Goal: Task Accomplishment & Management: Manage account settings

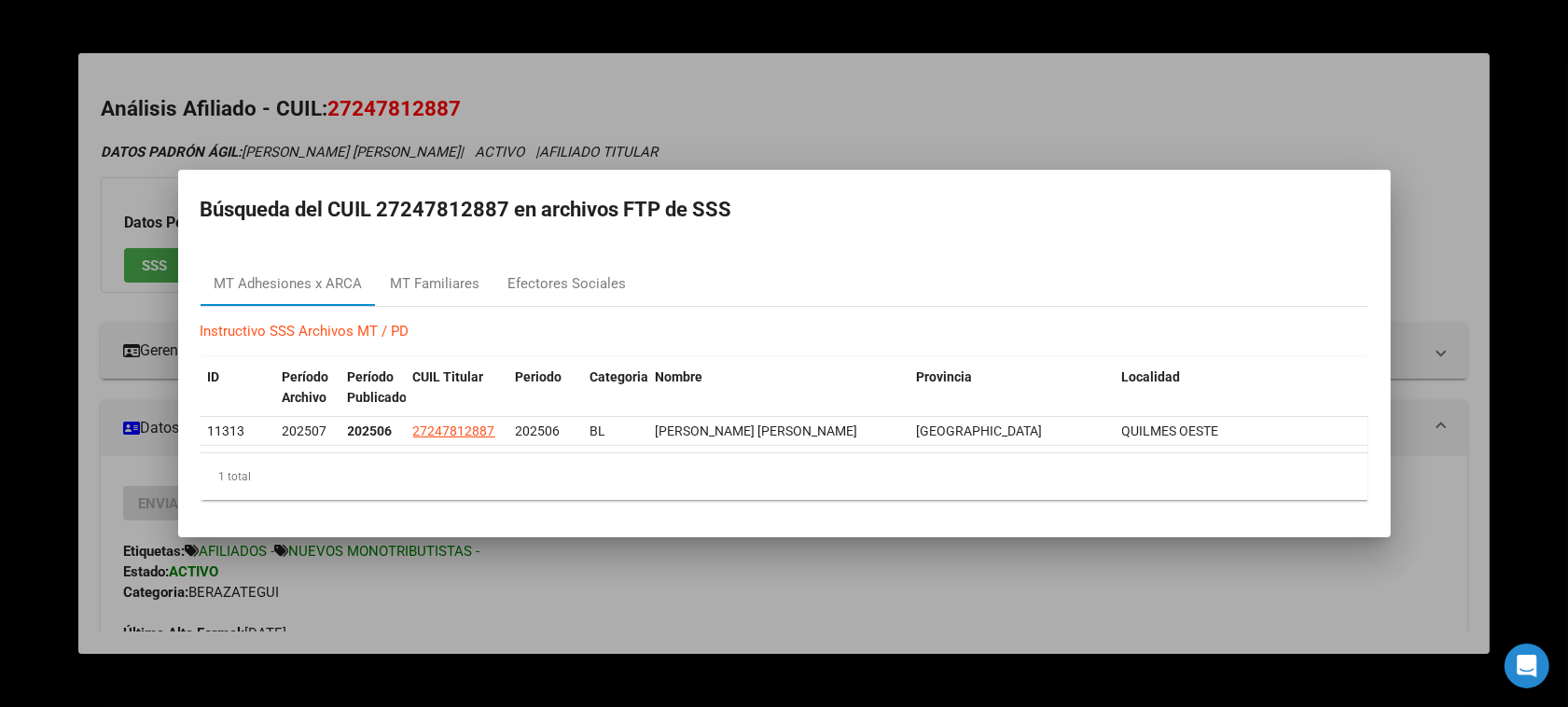
scroll to position [817, 0]
click at [810, 110] on div at bounding box center [784, 353] width 1568 height 707
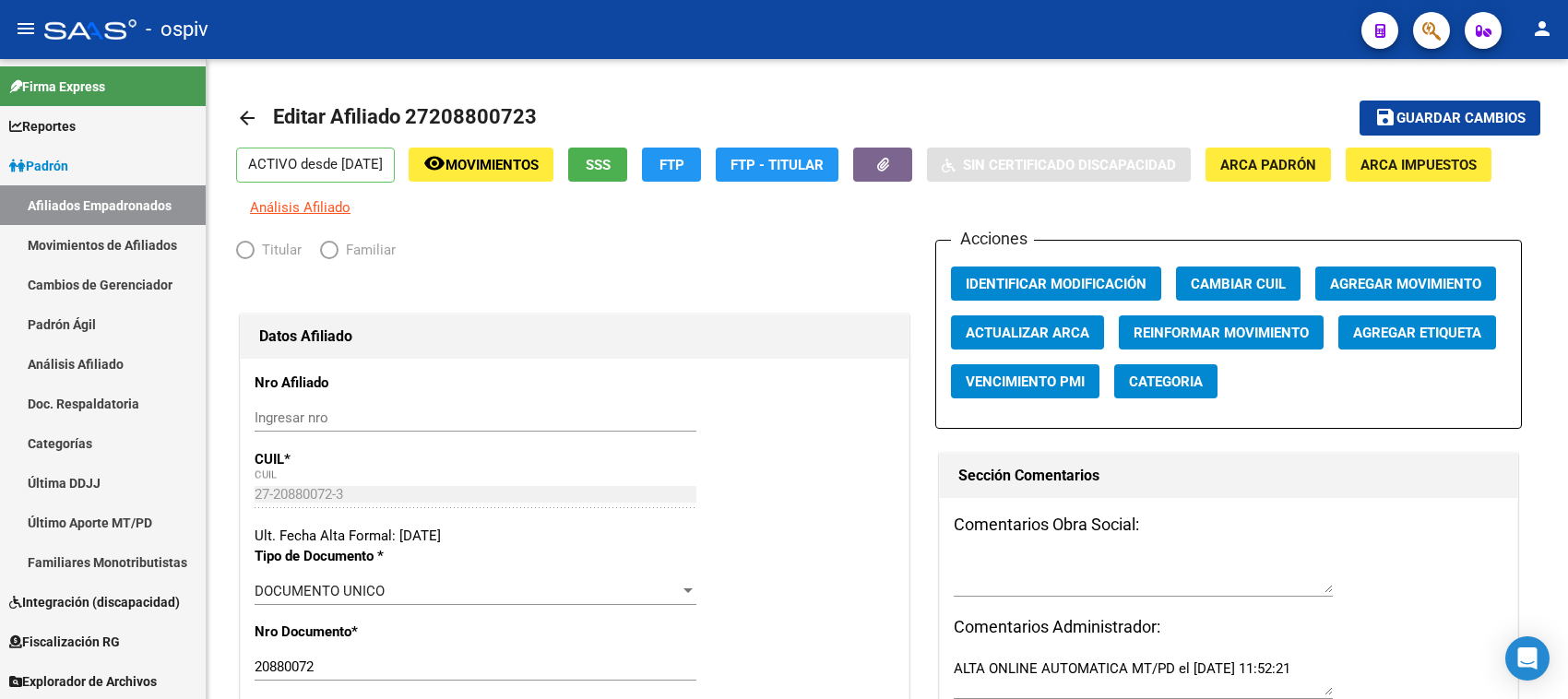
radio input "true"
type input "27-20880072-3"
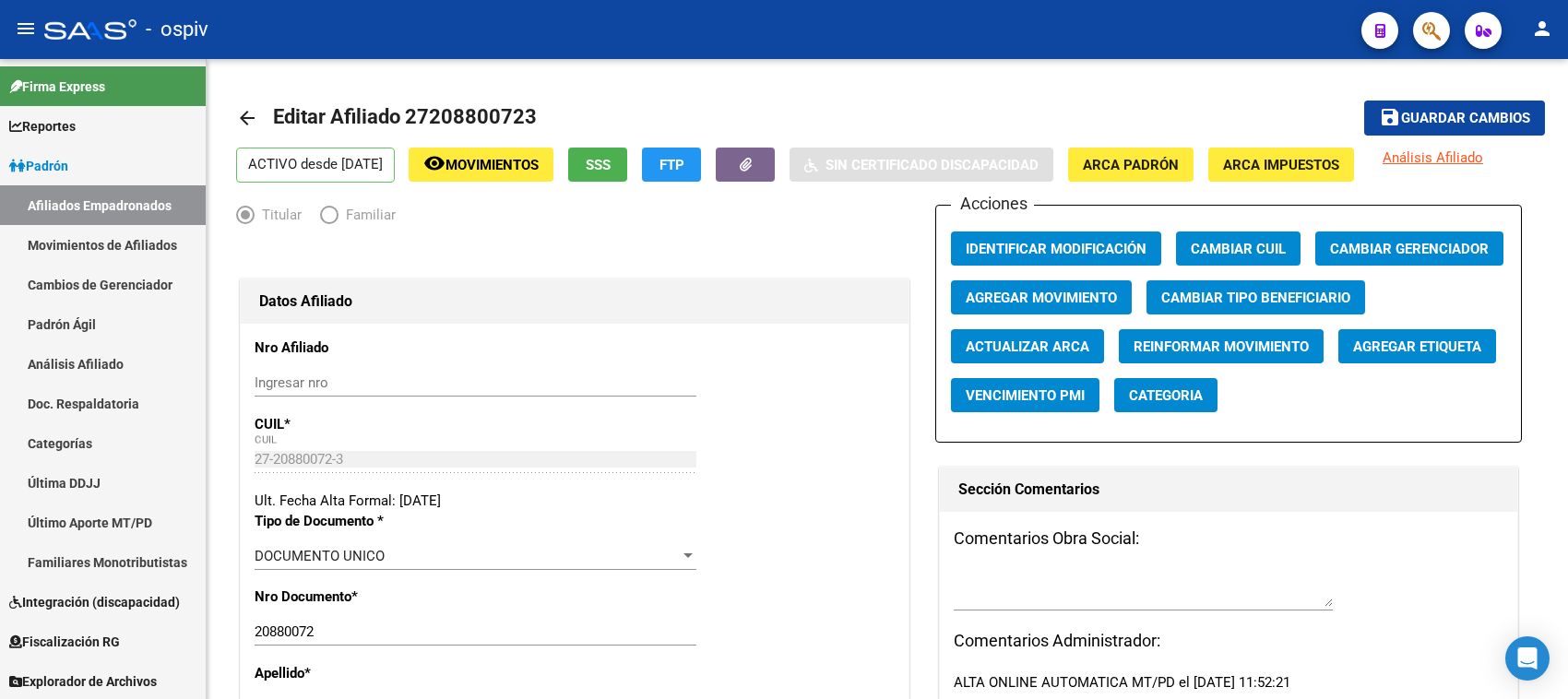
click at [1442, 33] on button "button" at bounding box center [1432, 31] width 37 height 37
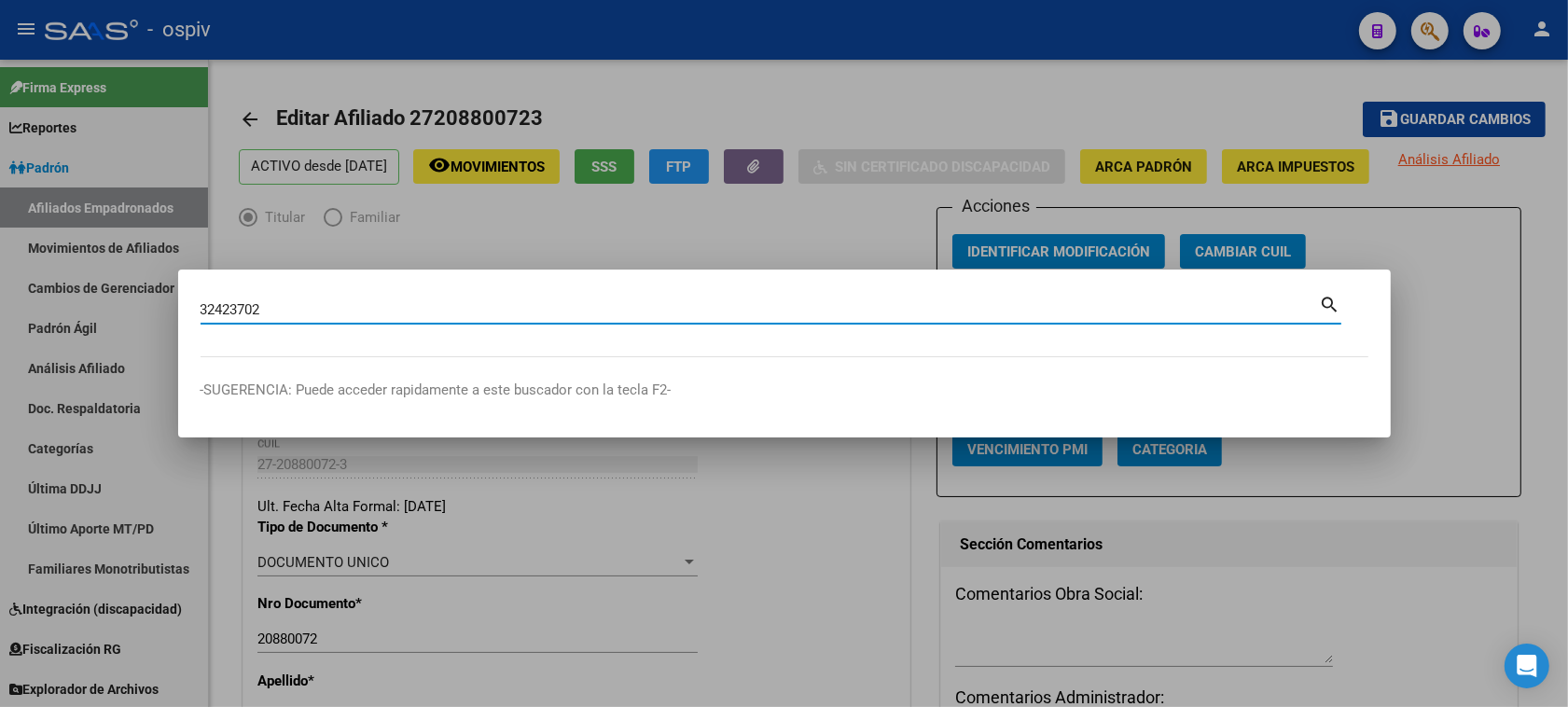
type input "32423702"
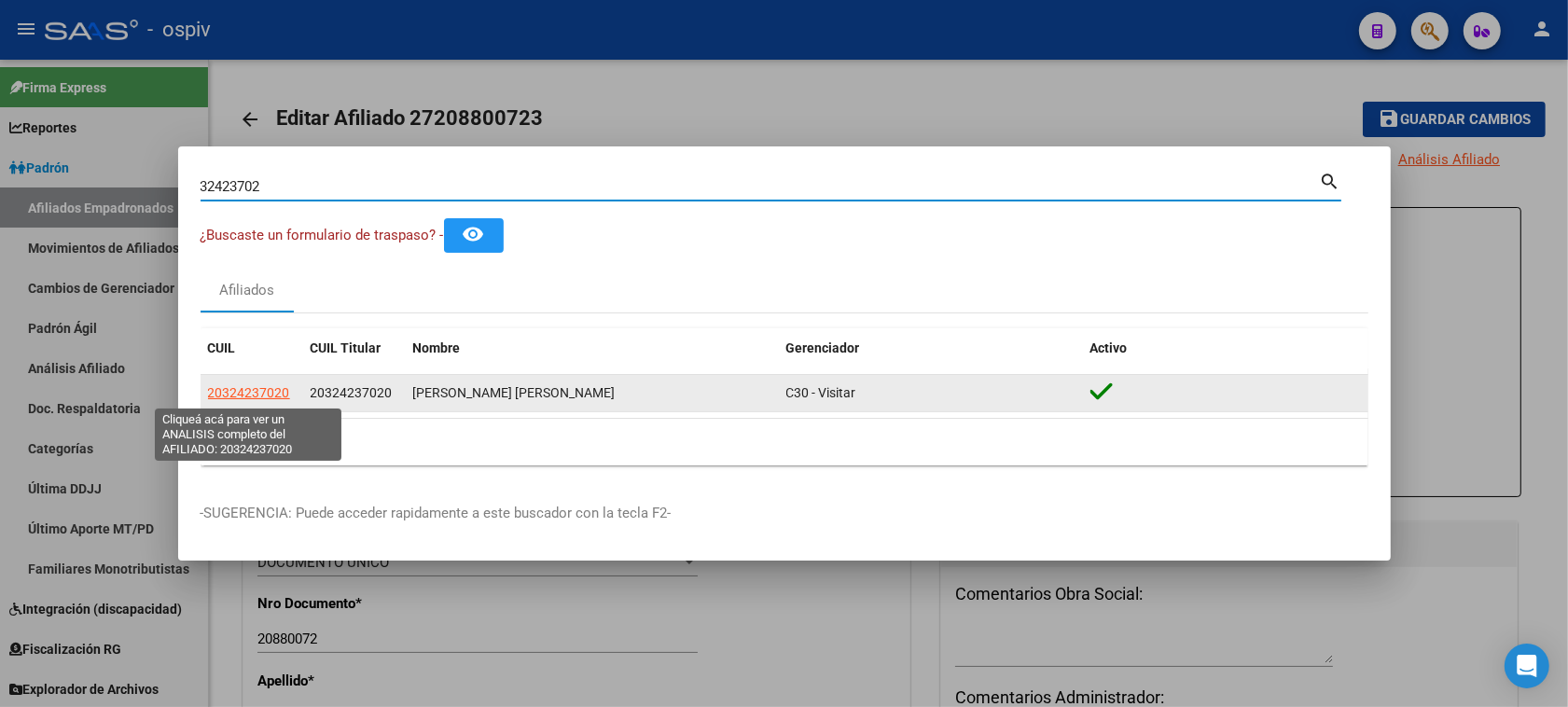
click at [235, 390] on span "20324237020" at bounding box center [249, 393] width 82 height 15
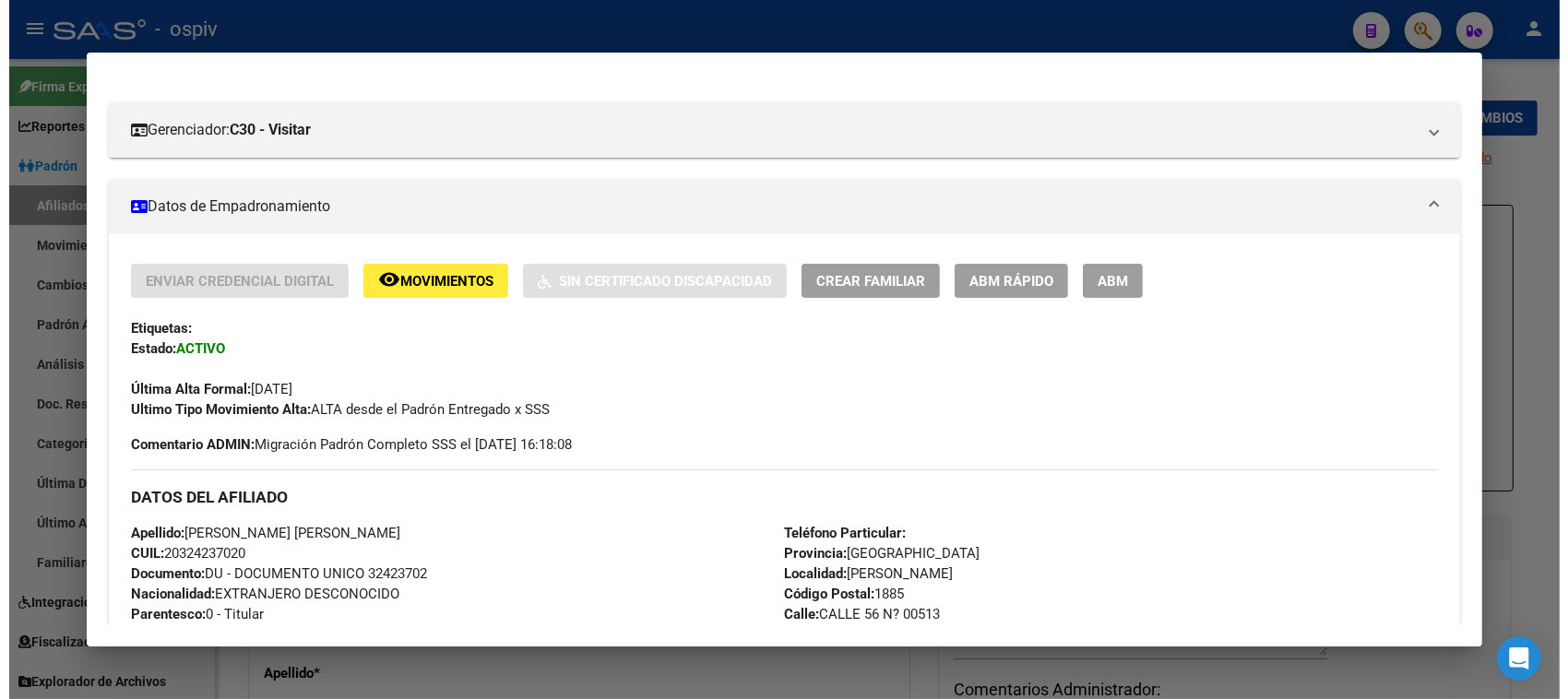
scroll to position [161, 0]
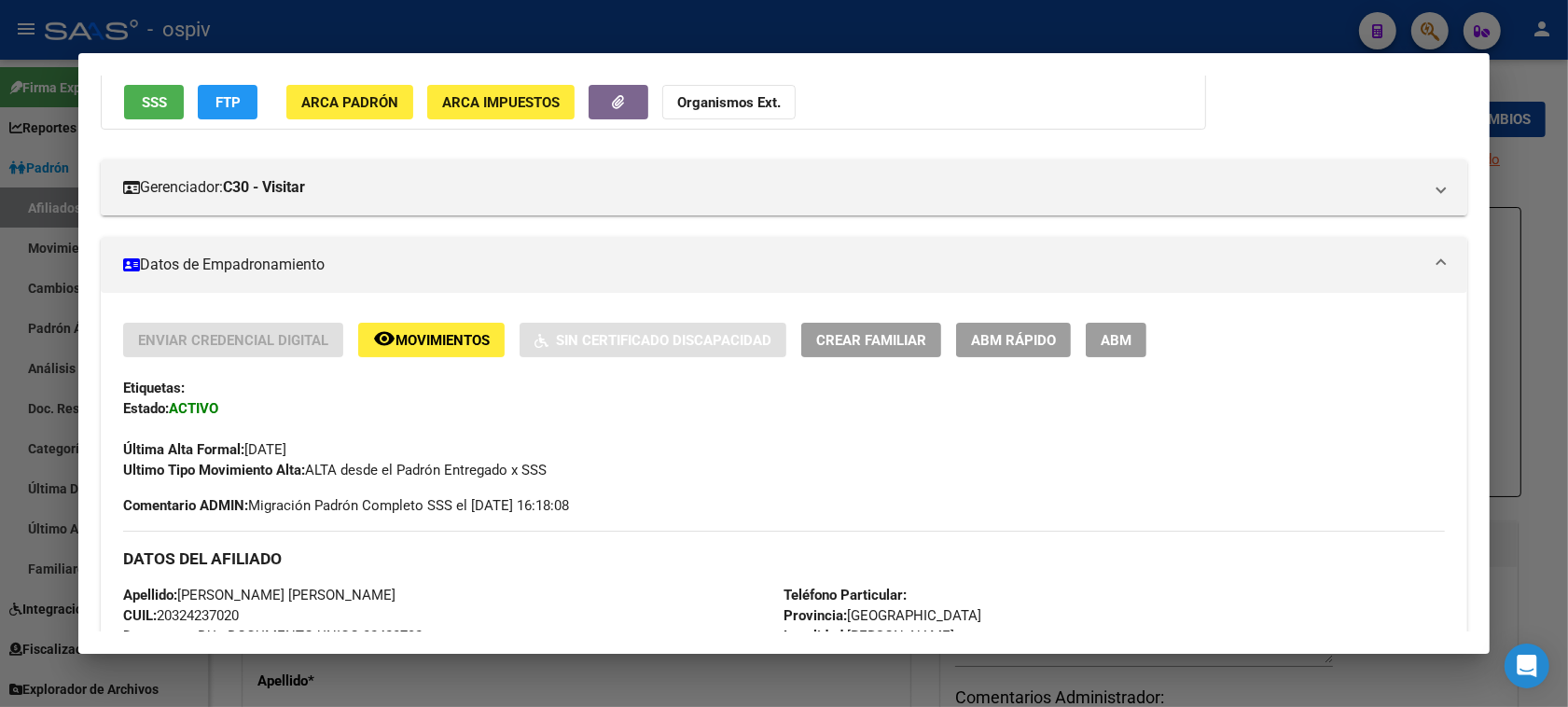
click at [1108, 333] on span "ABM" at bounding box center [1116, 341] width 31 height 17
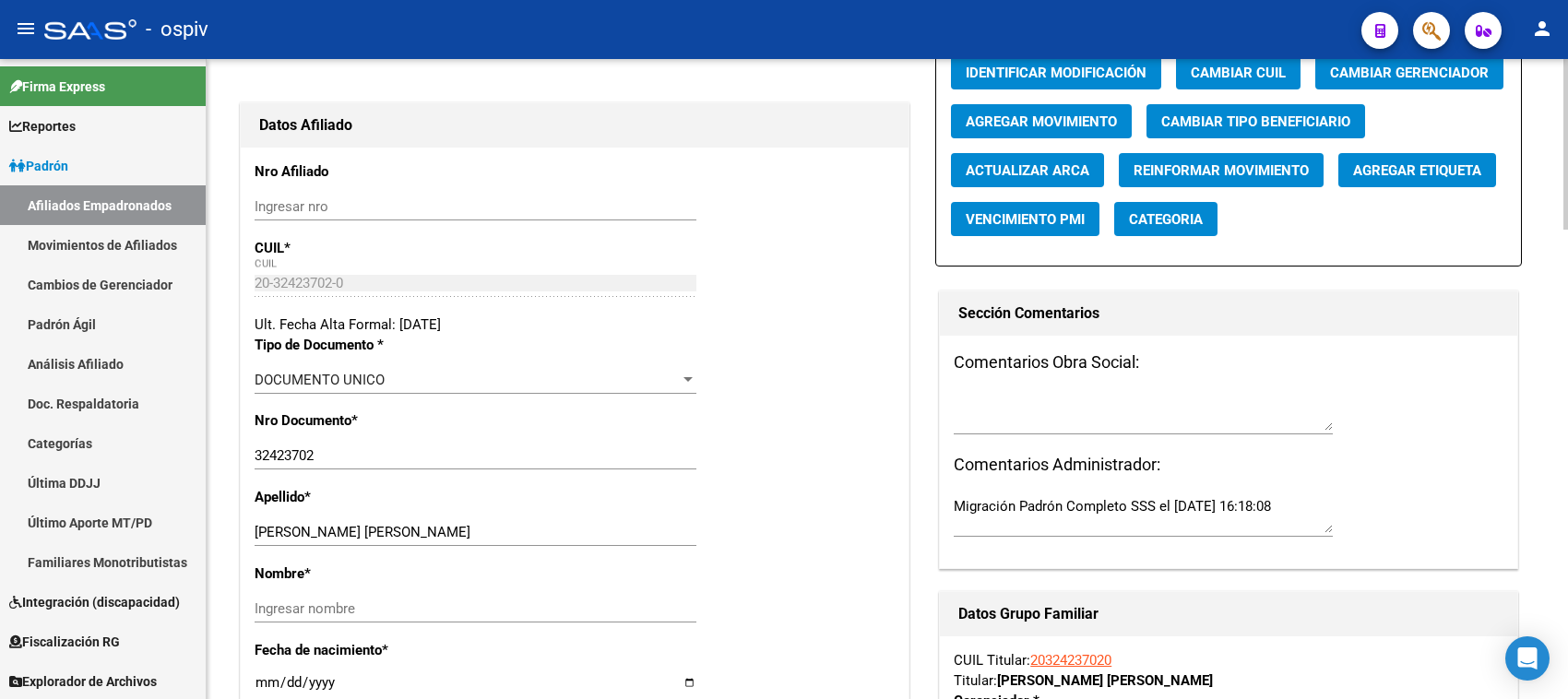
scroll to position [346, 0]
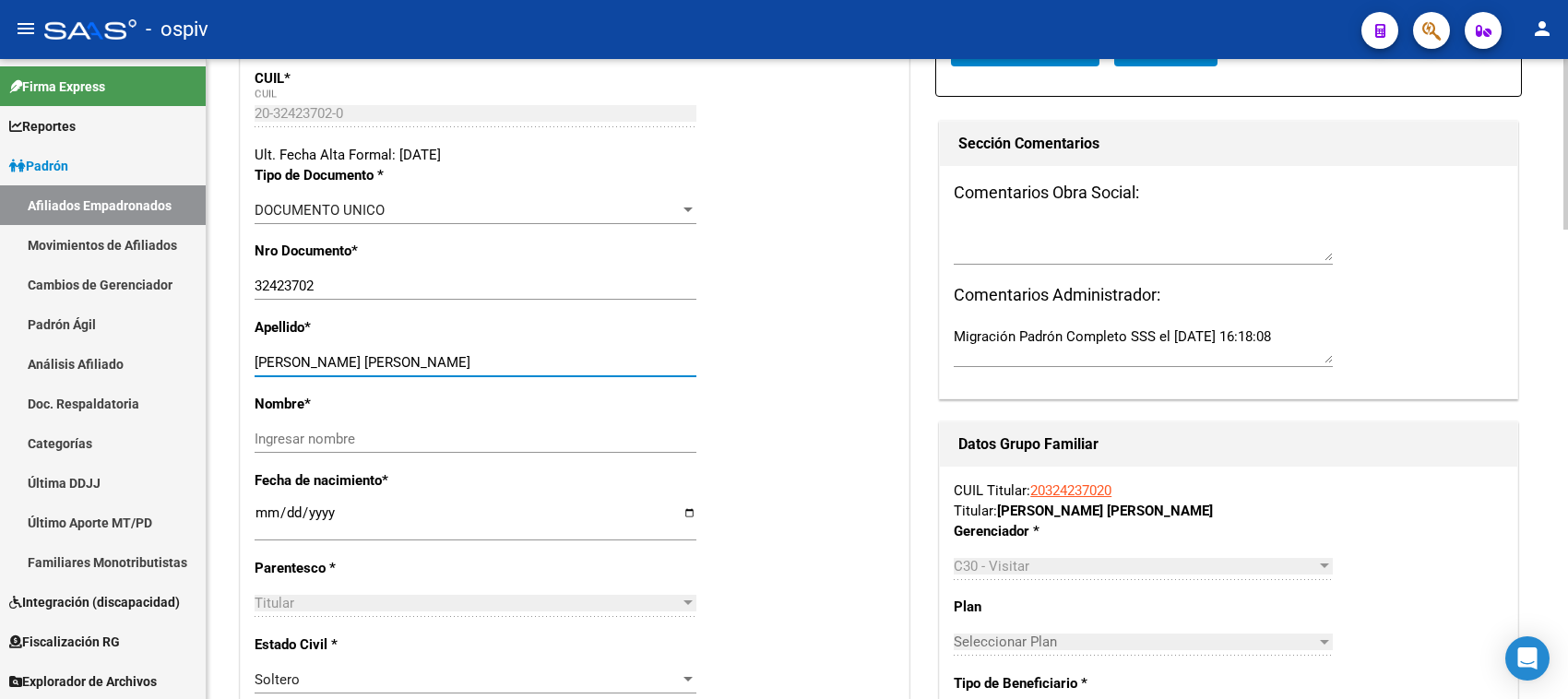
drag, startPoint x: 291, startPoint y: 366, endPoint x: 583, endPoint y: 358, distance: 292.1
click at [583, 358] on input "SOSA FERNANDO GUILLERMO MIQUEA" at bounding box center [475, 363] width 442 height 17
type input "SOSA"
click at [392, 431] on input "Ingresar nombre" at bounding box center [475, 439] width 442 height 17
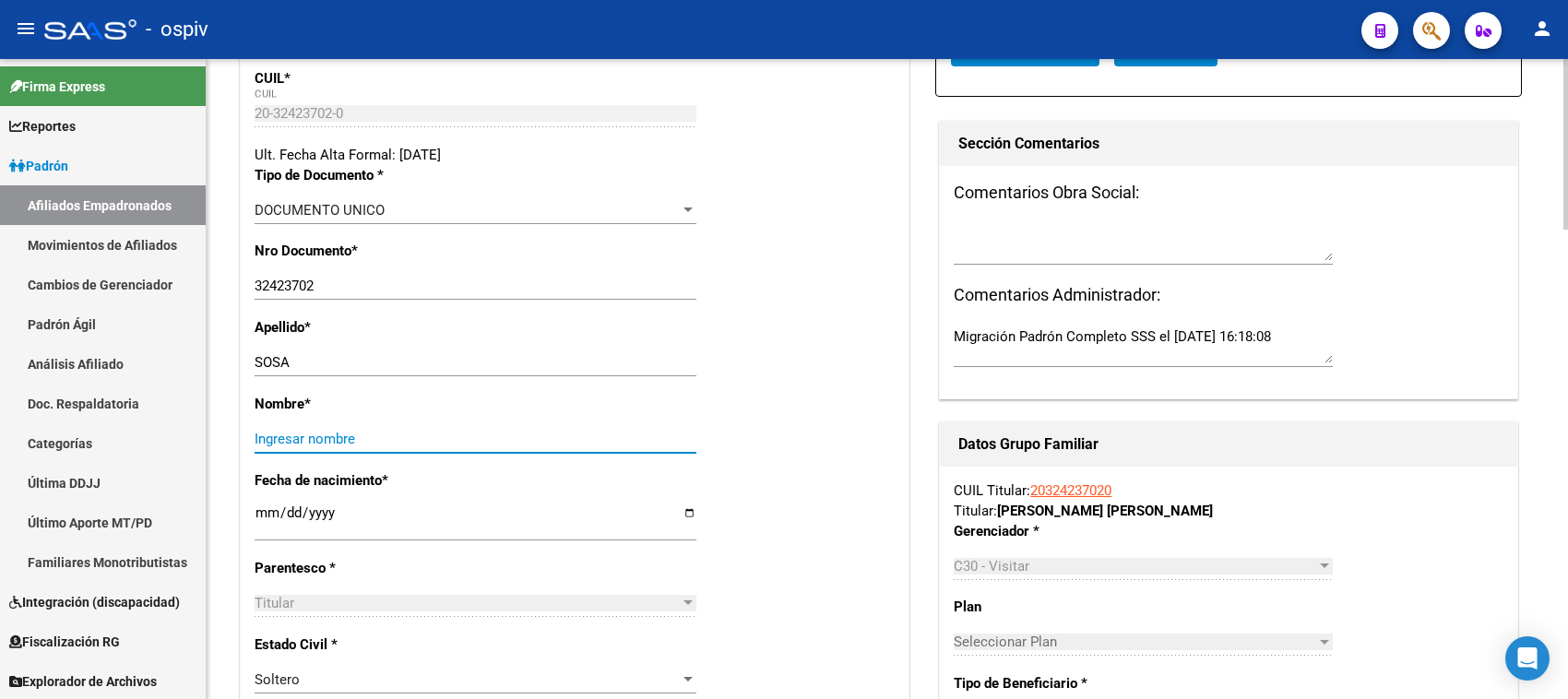
paste input "FERNANDO GUILLERMO MIQUEA"
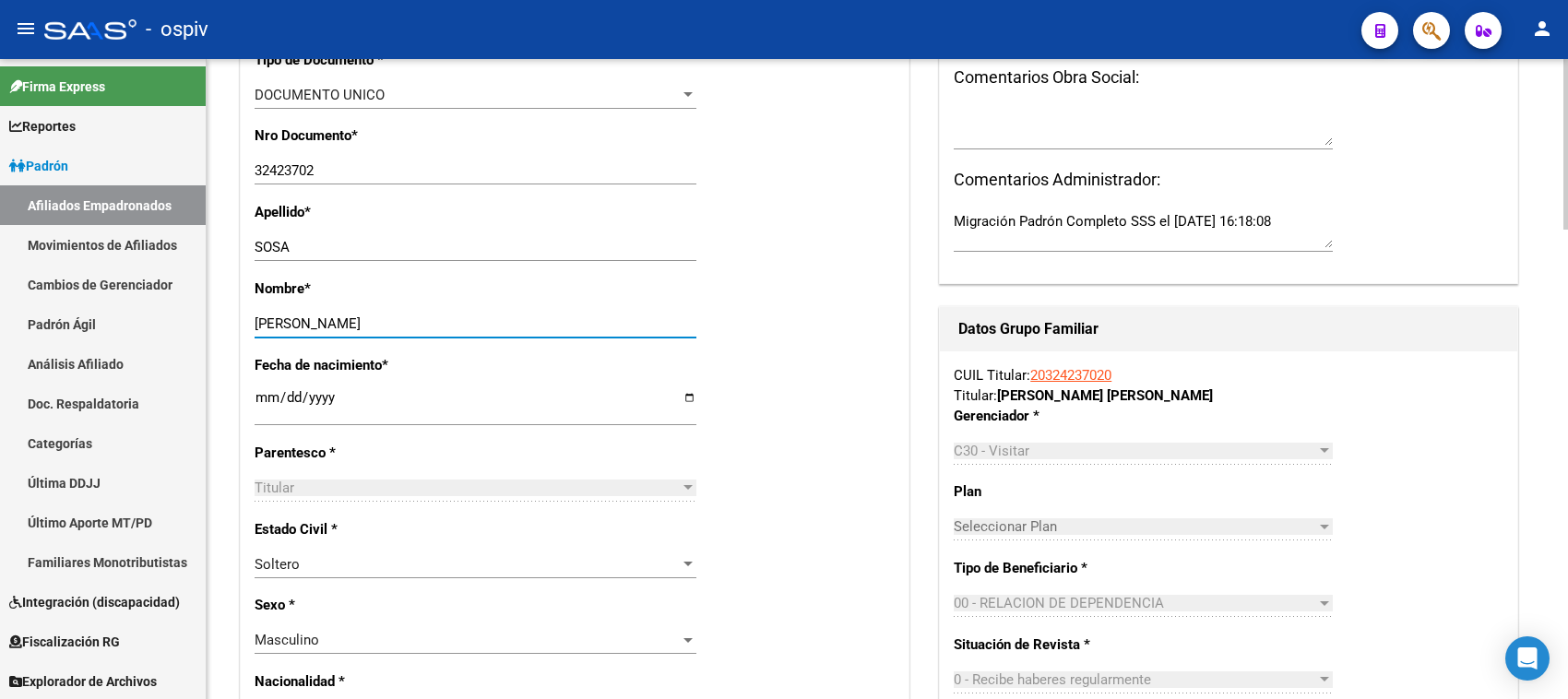
scroll to position [692, 0]
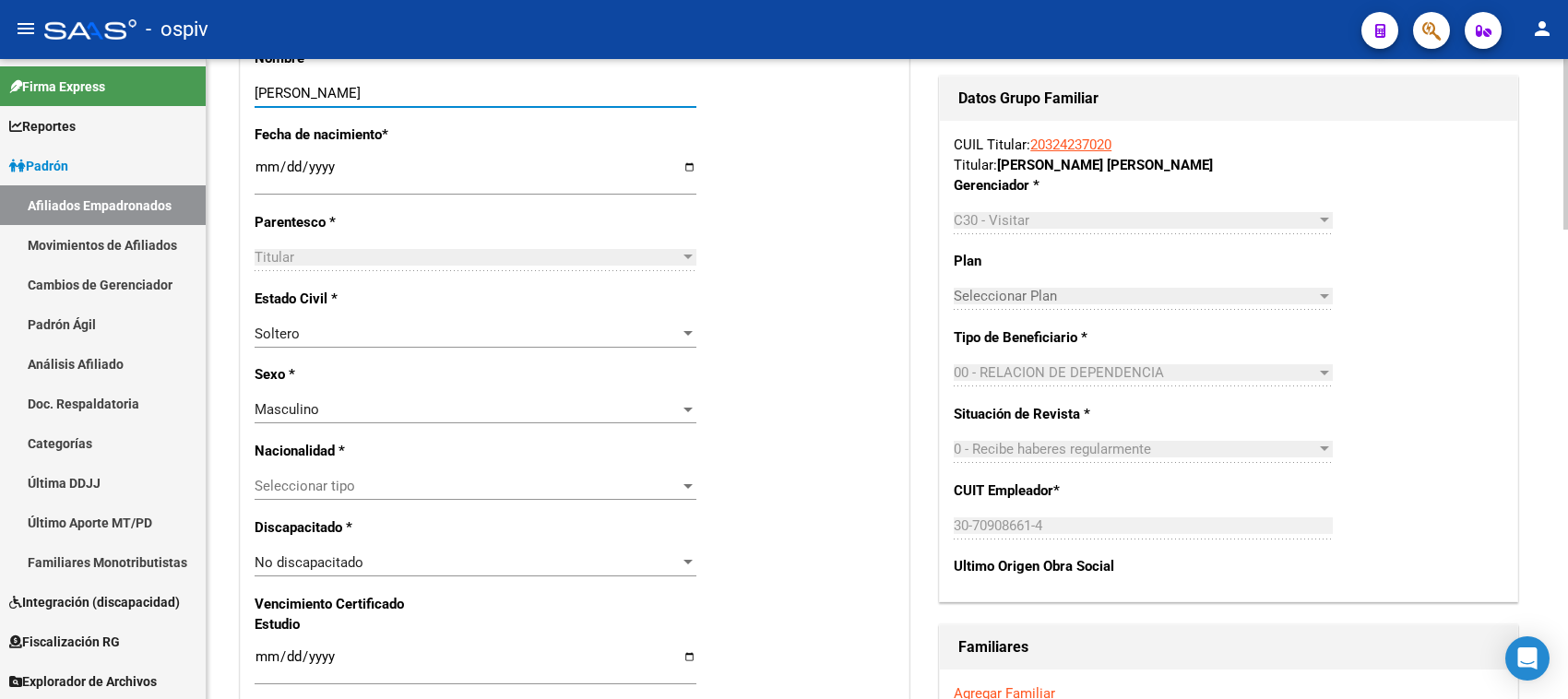
type input "FERNANDO GUILLERMO MIQUEA"
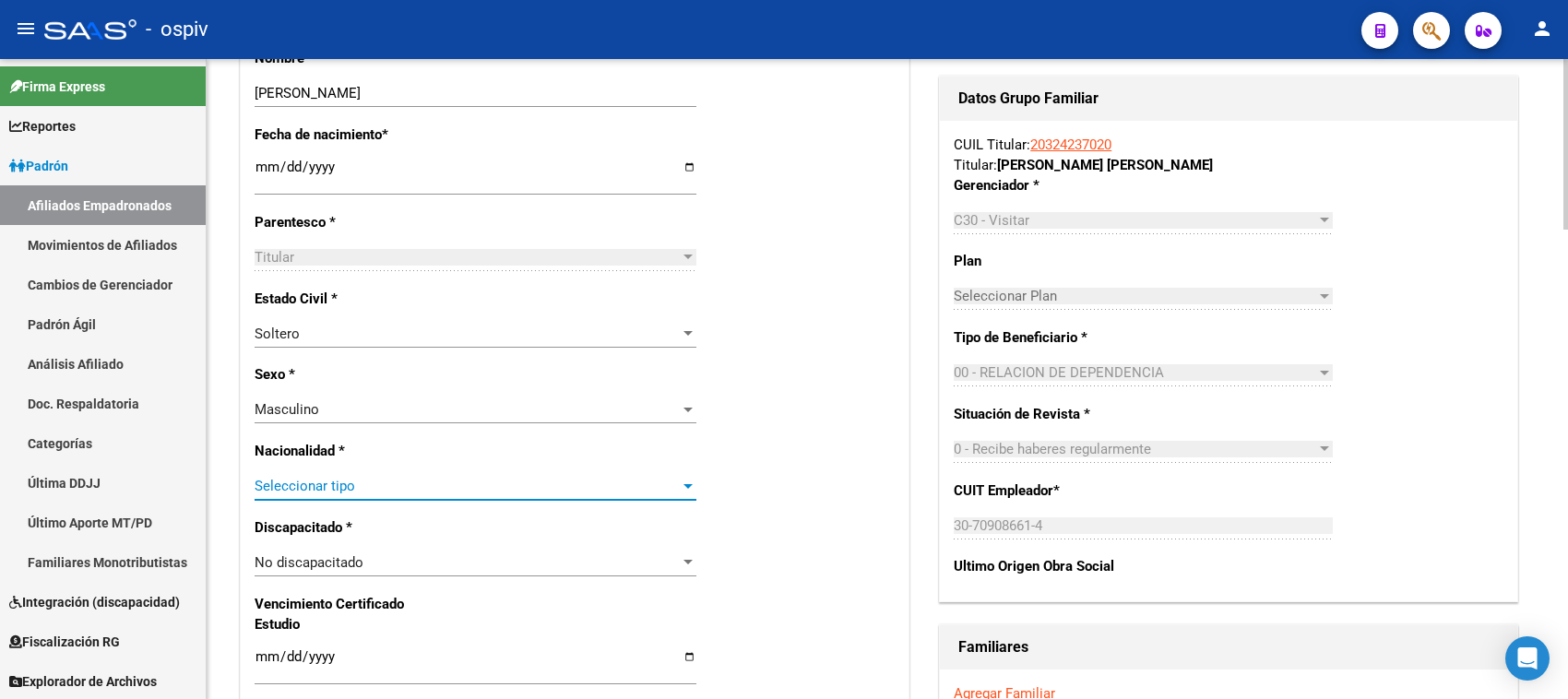
click at [361, 485] on span "Seleccionar tipo" at bounding box center [467, 486] width 425 height 17
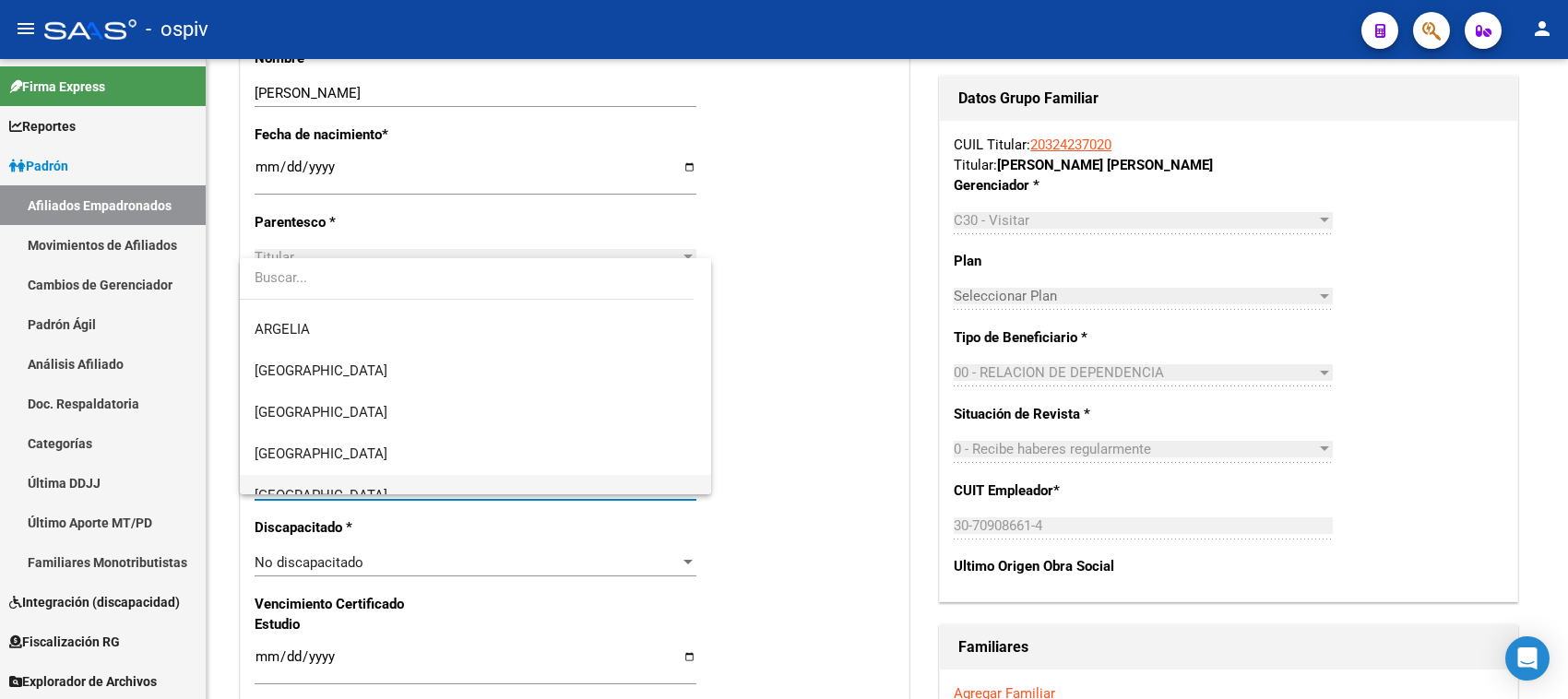
scroll to position [231, 0]
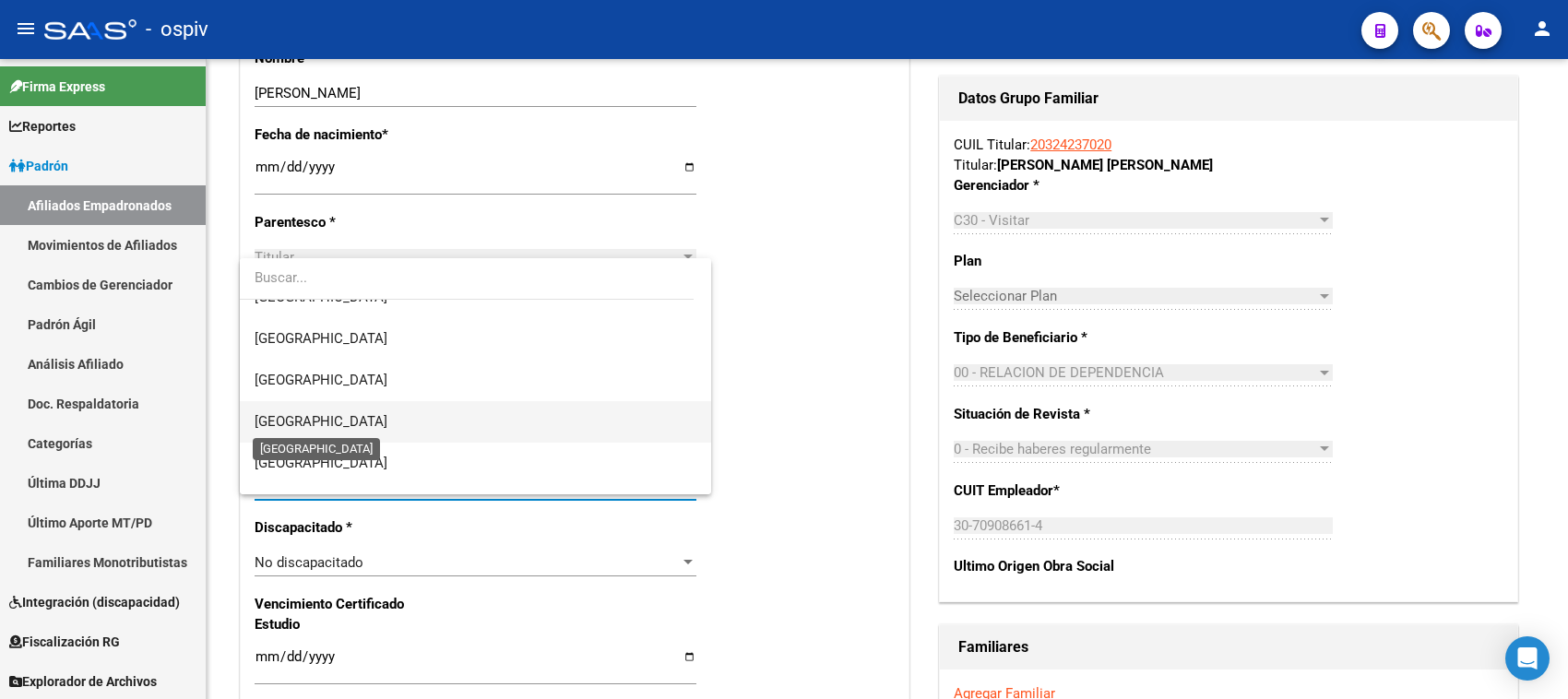
click at [316, 418] on span "[GEOGRAPHIC_DATA]" at bounding box center [321, 421] width 133 height 17
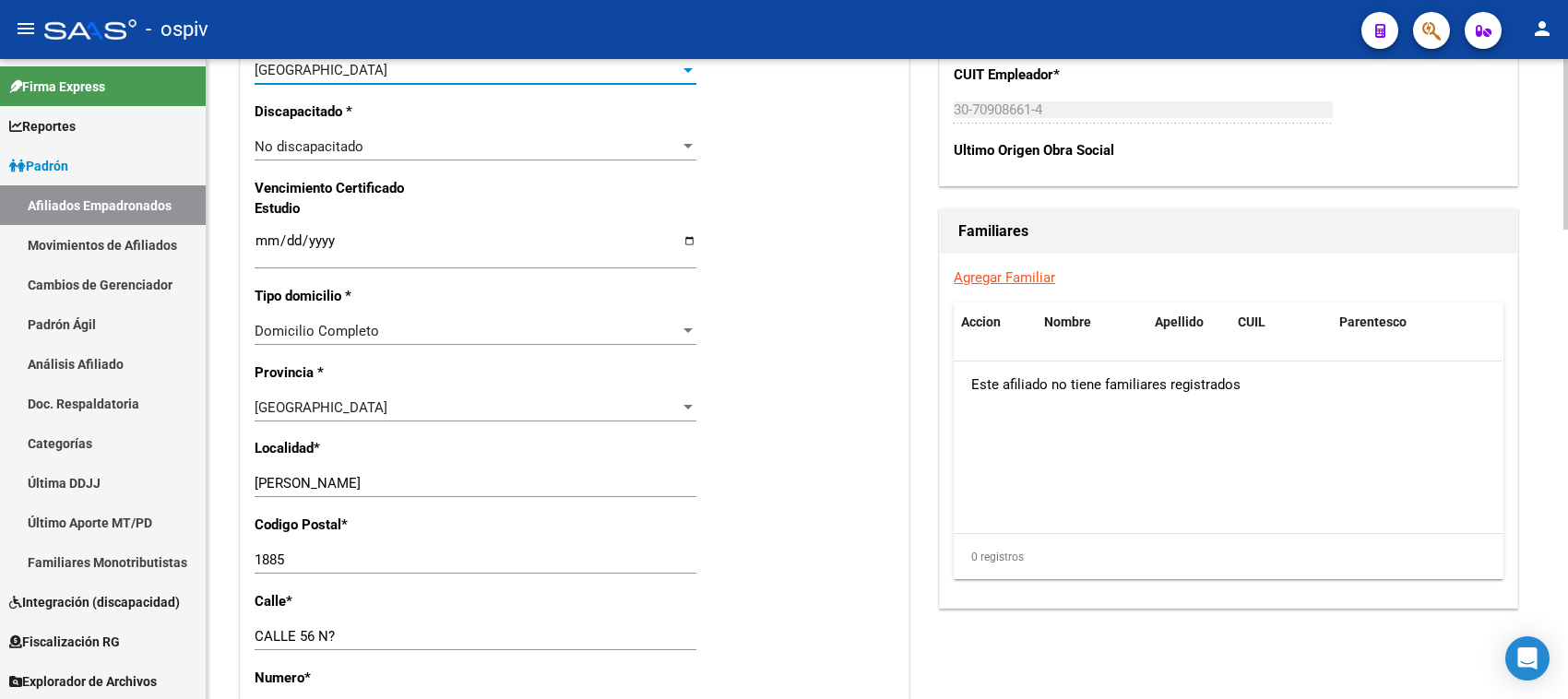
scroll to position [1154, 0]
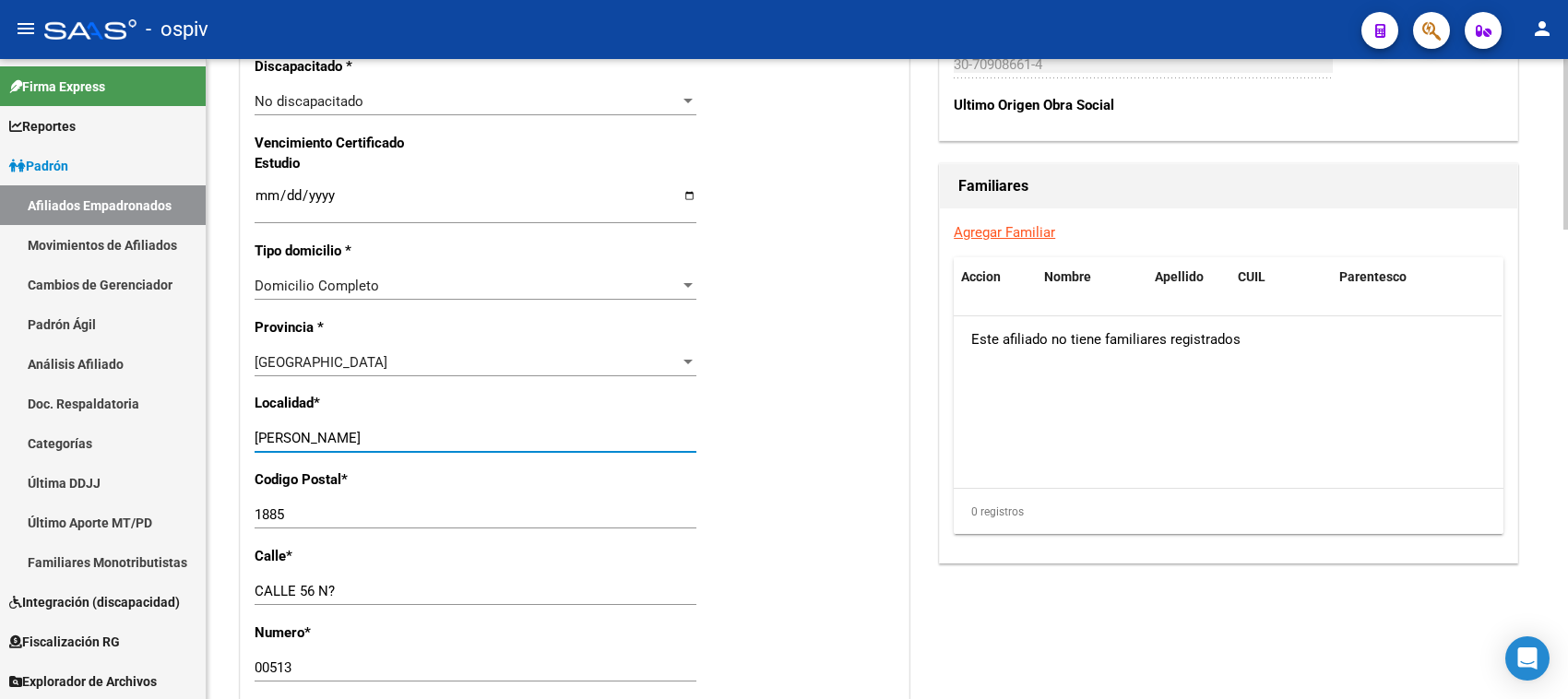
drag, startPoint x: 321, startPoint y: 439, endPoint x: 209, endPoint y: 441, distance: 112.0
click at [209, 441] on div "arrow_back Editar Afiliado 20324237020 save Guardar cambios ACTIVO desde 01/04/…" at bounding box center [887, 106] width 1362 height 2403
type input "a"
type input "AVELLANEDA"
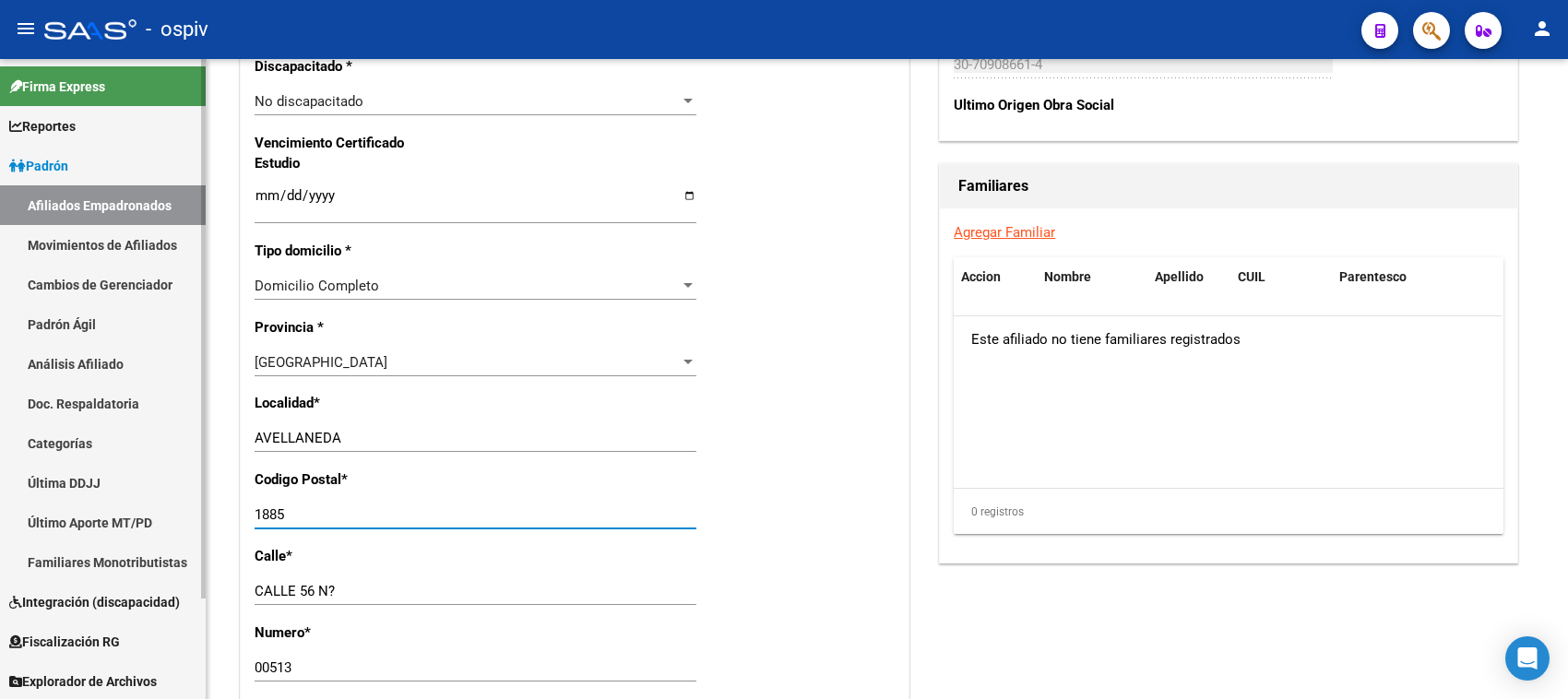
drag, startPoint x: 342, startPoint y: 507, endPoint x: 106, endPoint y: 495, distance: 236.3
click at [106, 495] on mat-sidenav-container "Firma Express Reportes Padrón Traspasos x O.S. Traspasos x Gerenciador Traspaso…" at bounding box center [784, 380] width 1568 height 641
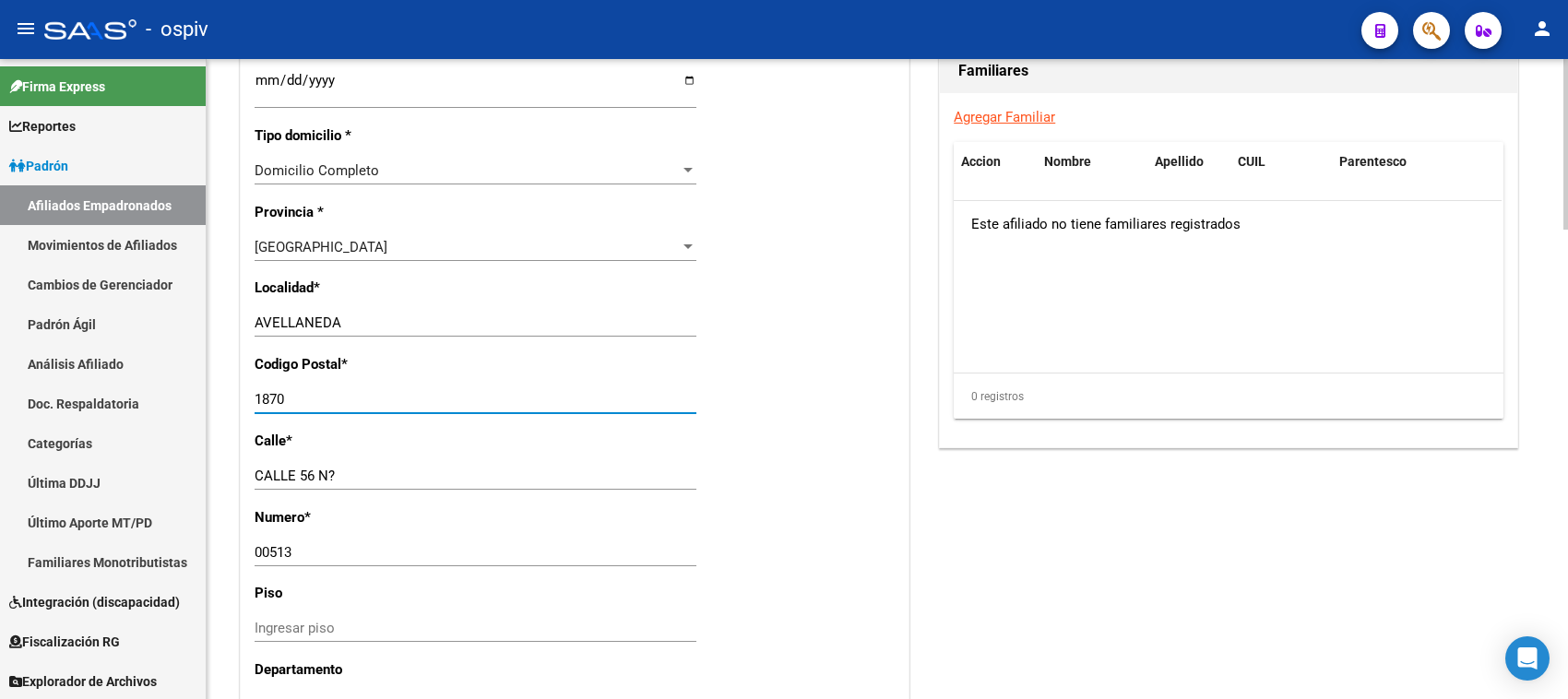
scroll to position [1384, 0]
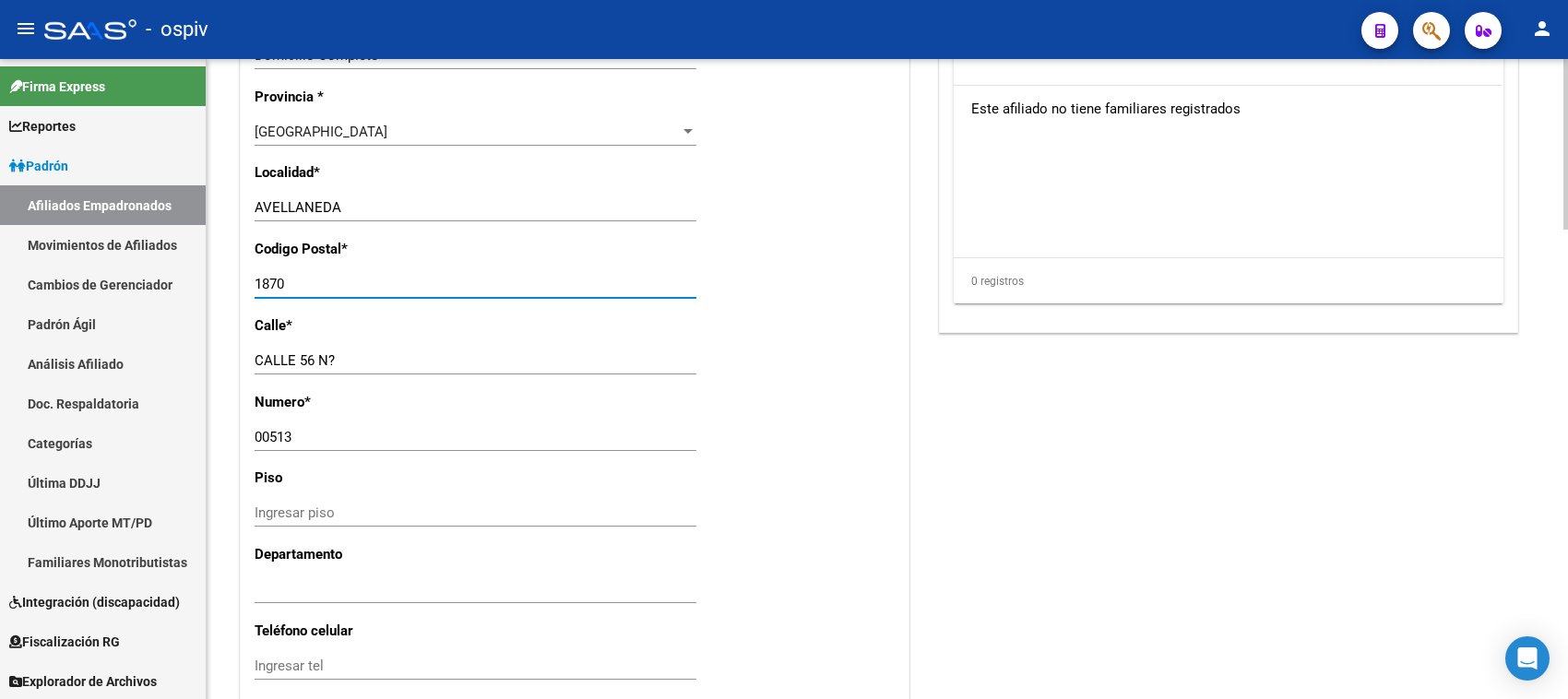
type input "1870"
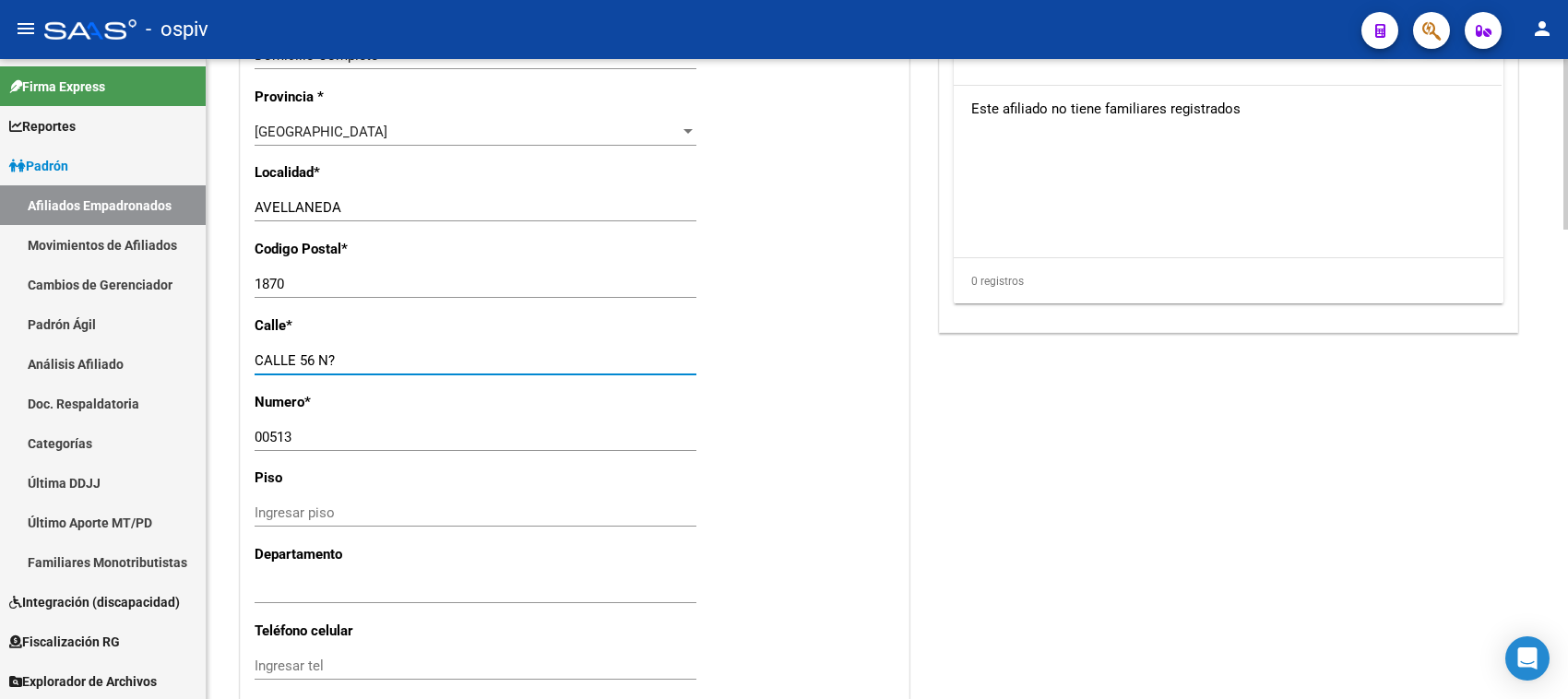
drag, startPoint x: 365, startPoint y: 362, endPoint x: 218, endPoint y: 348, distance: 147.7
type input "BELGRANO"
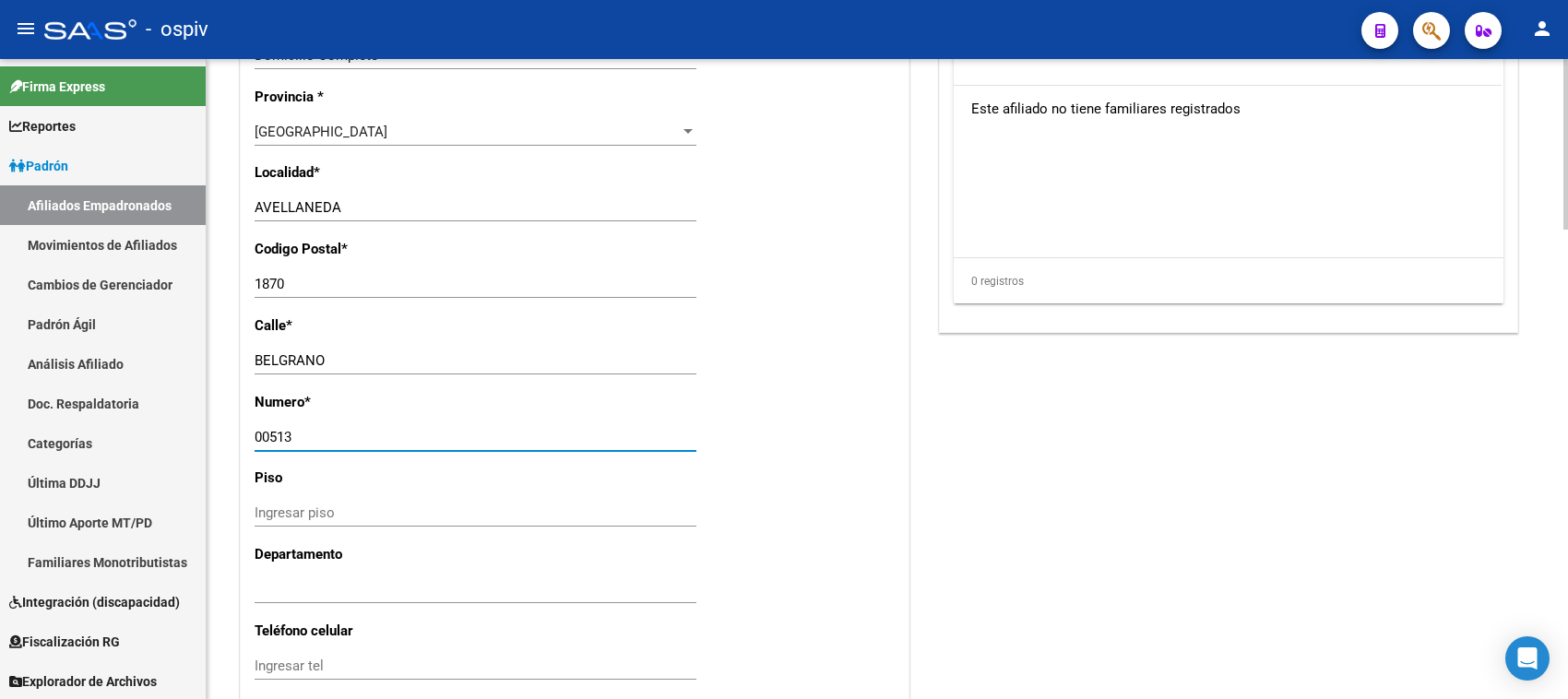
drag, startPoint x: 256, startPoint y: 435, endPoint x: 209, endPoint y: 435, distance: 47.0
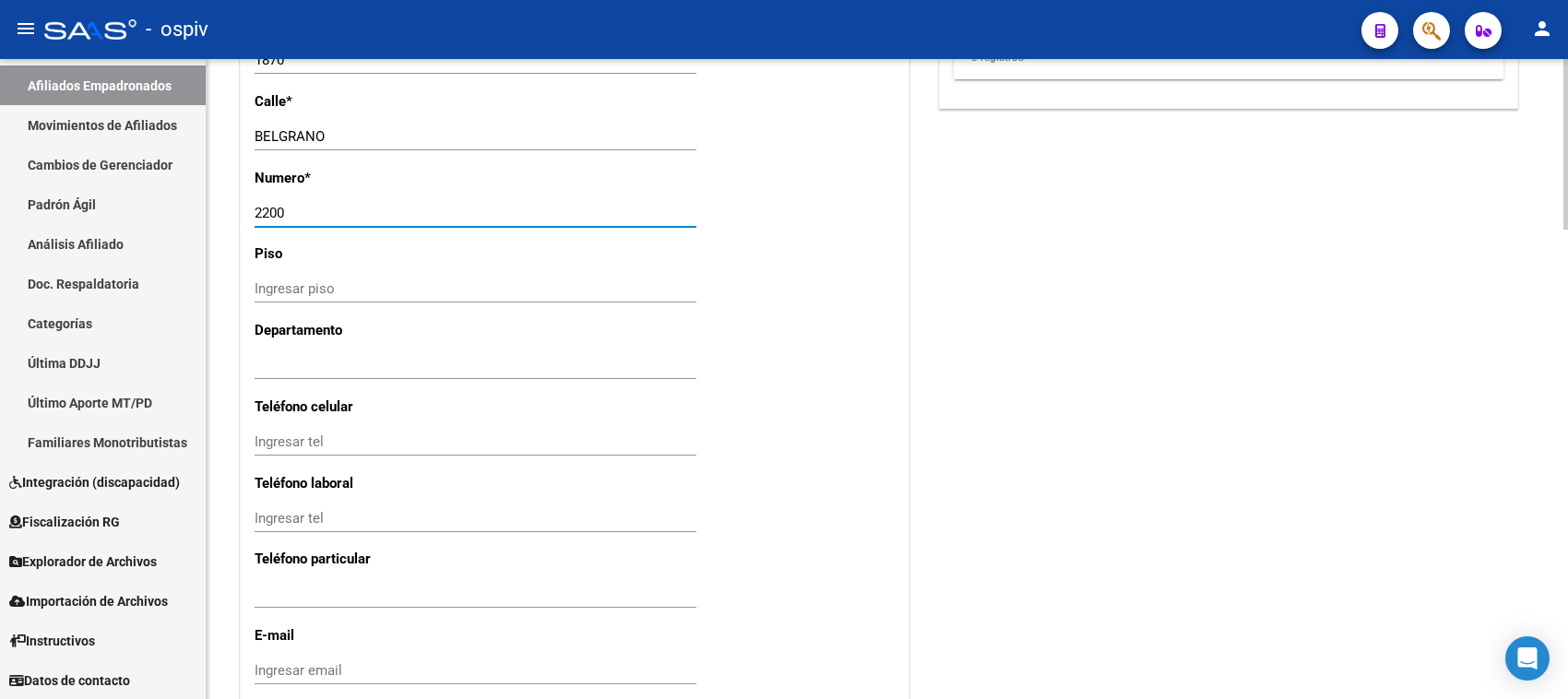
scroll to position [1615, 0]
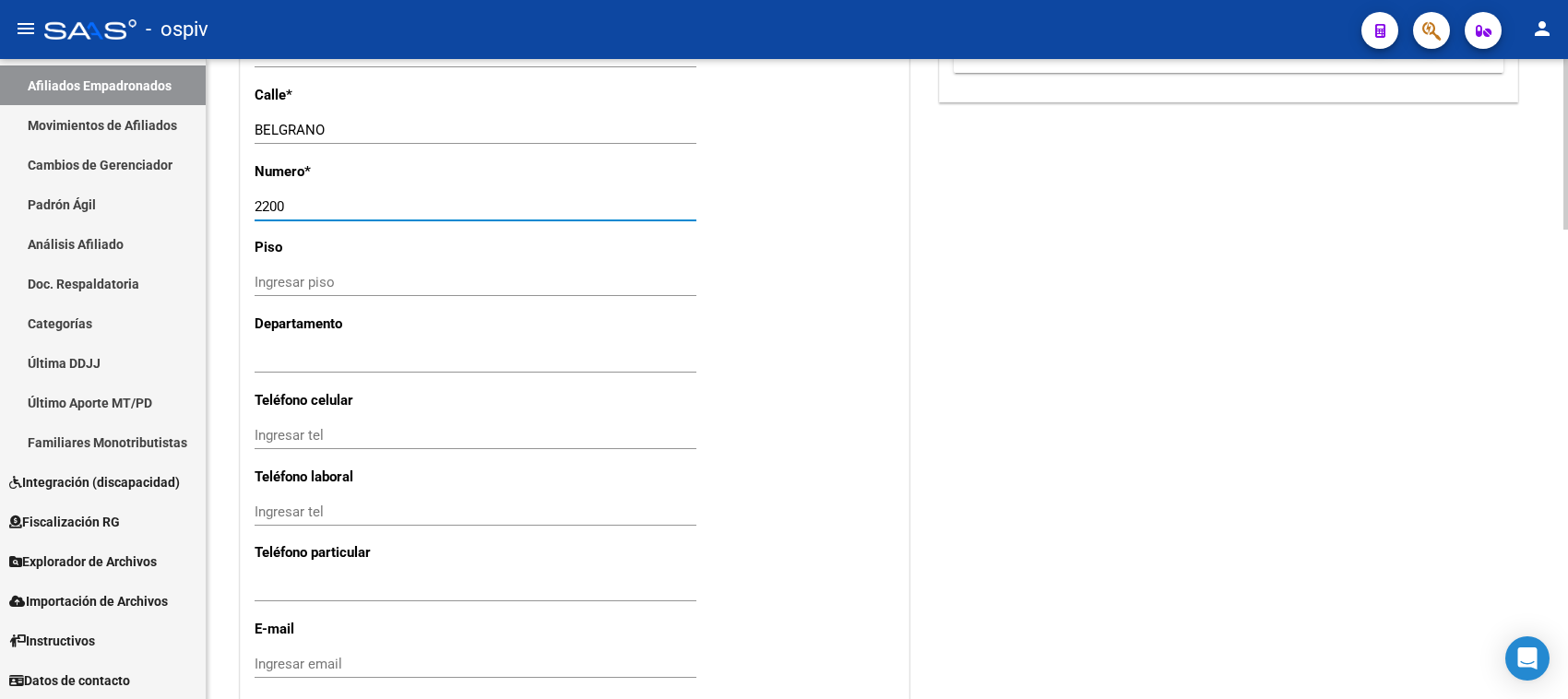
type input "2200"
click at [306, 448] on div "Ingresar tel" at bounding box center [475, 435] width 442 height 28
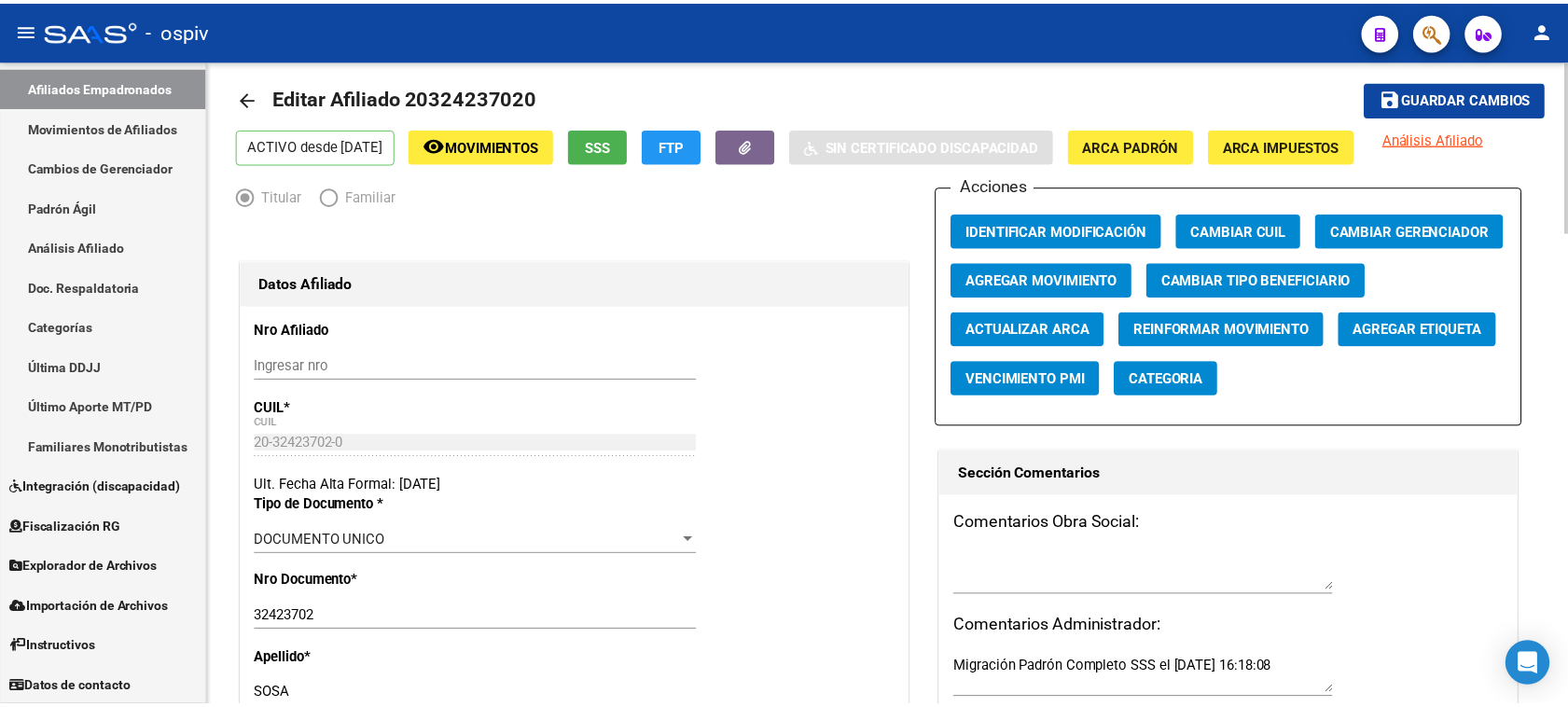
scroll to position [0, 0]
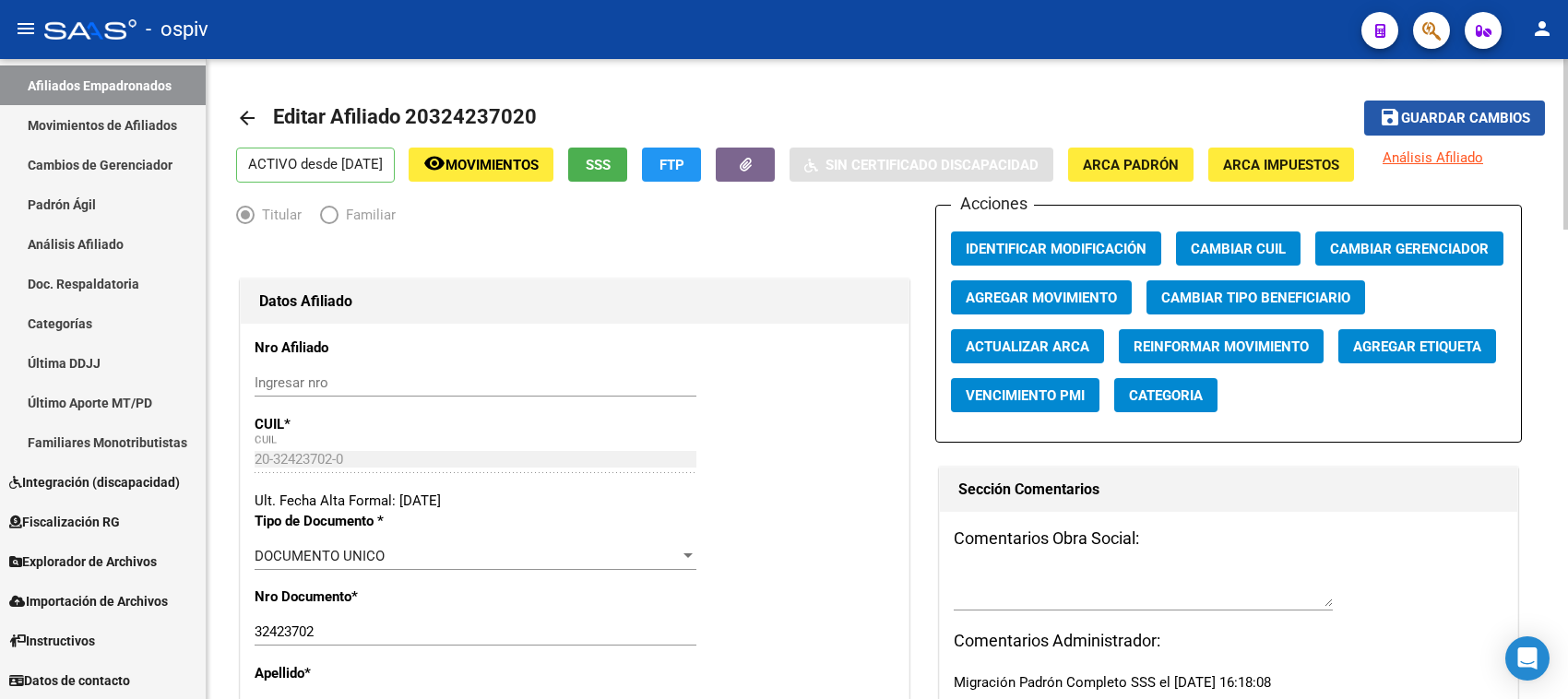
click at [1461, 125] on span "Guardar cambios" at bounding box center [1466, 119] width 130 height 17
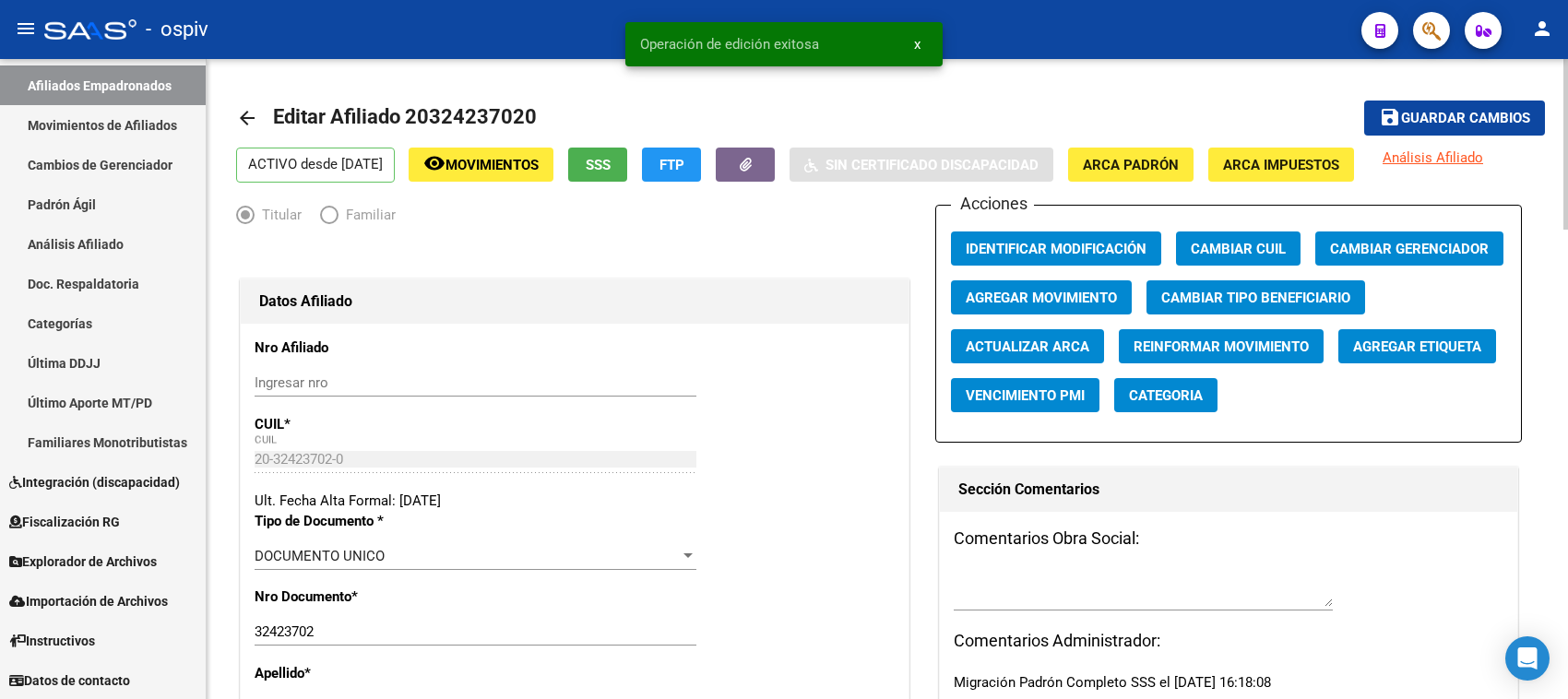
click at [1149, 402] on span "Categoria" at bounding box center [1166, 396] width 74 height 17
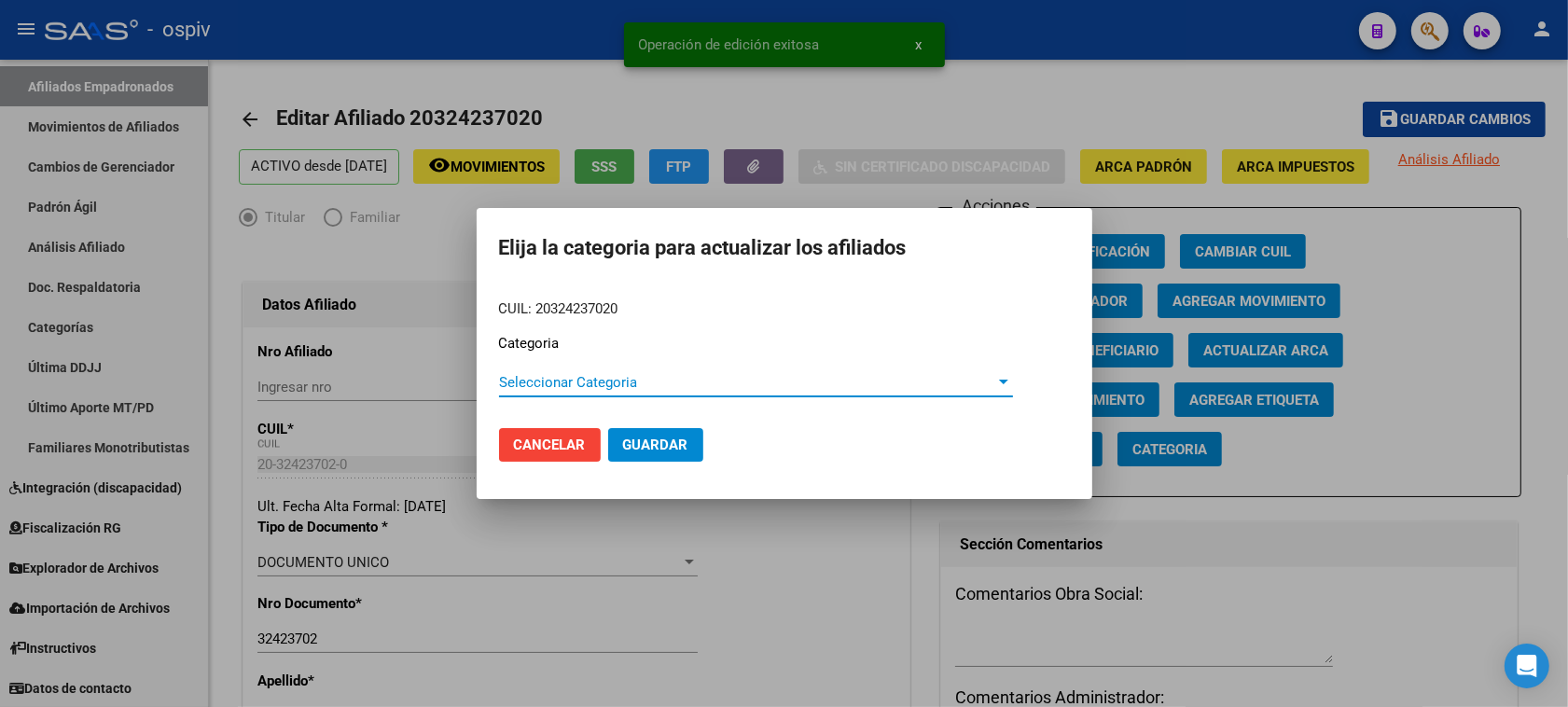
click at [525, 380] on span "Seleccionar Categoria" at bounding box center [747, 383] width 497 height 17
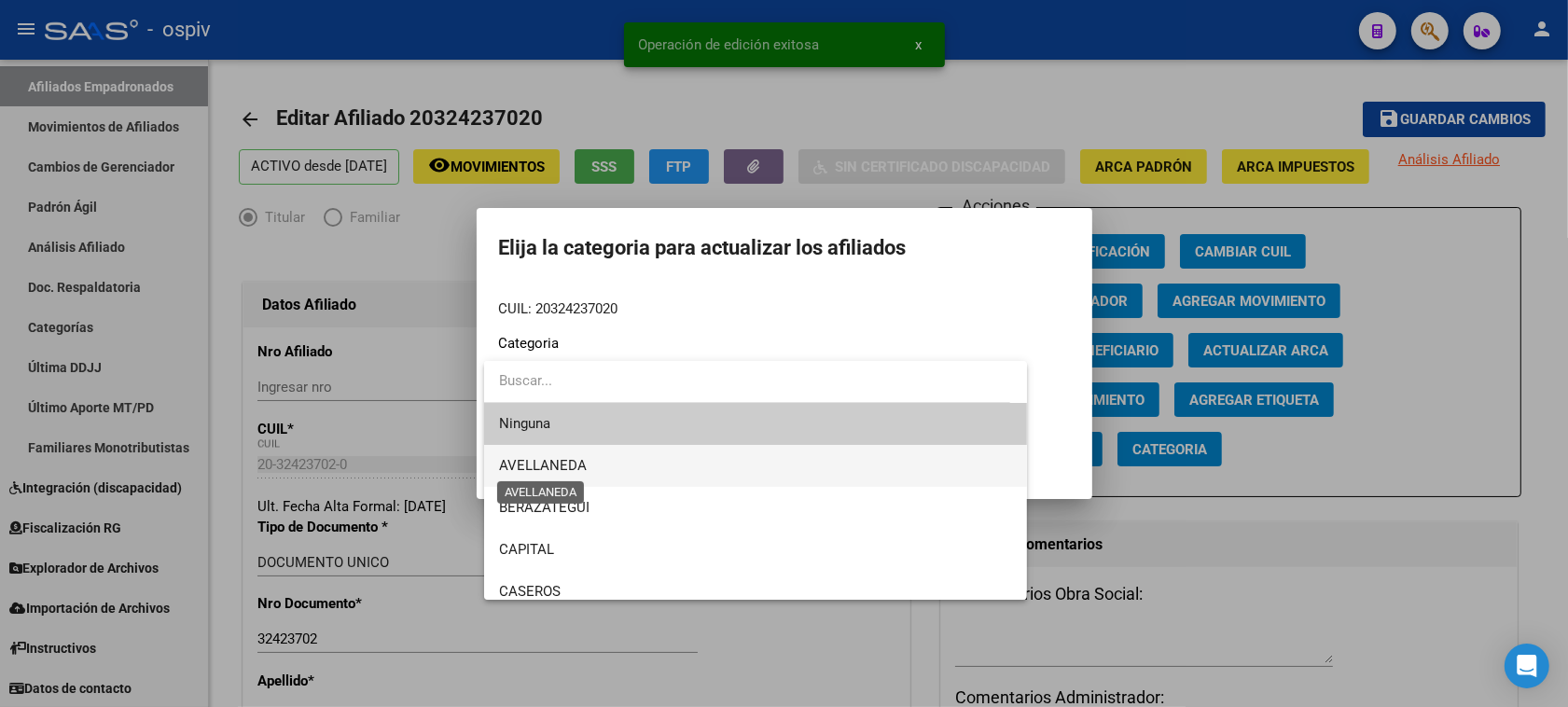
drag, startPoint x: 579, startPoint y: 462, endPoint x: 822, endPoint y: 457, distance: 243.1
click at [579, 460] on span "AVELLANEDA" at bounding box center [543, 465] width 88 height 17
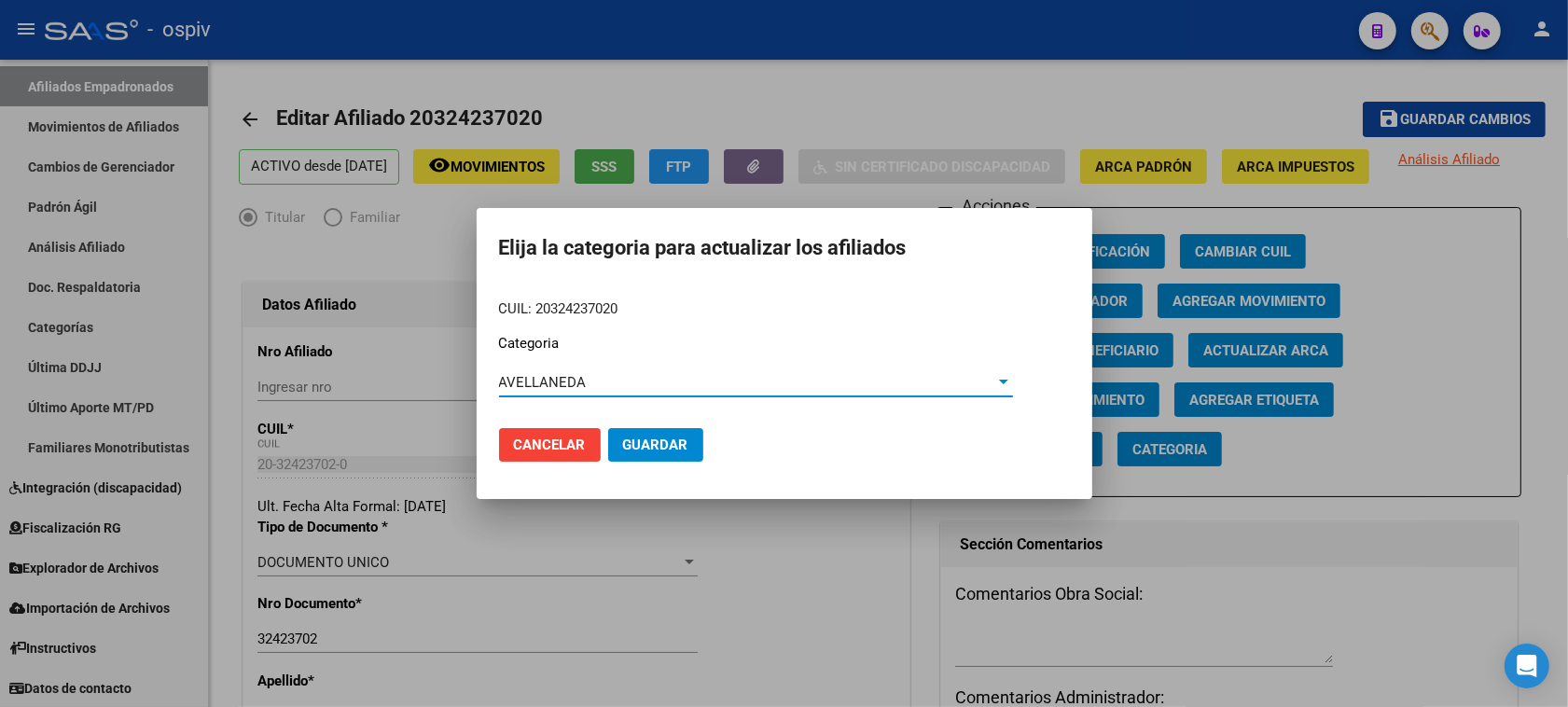
click at [665, 439] on span "Guardar" at bounding box center [656, 445] width 66 height 17
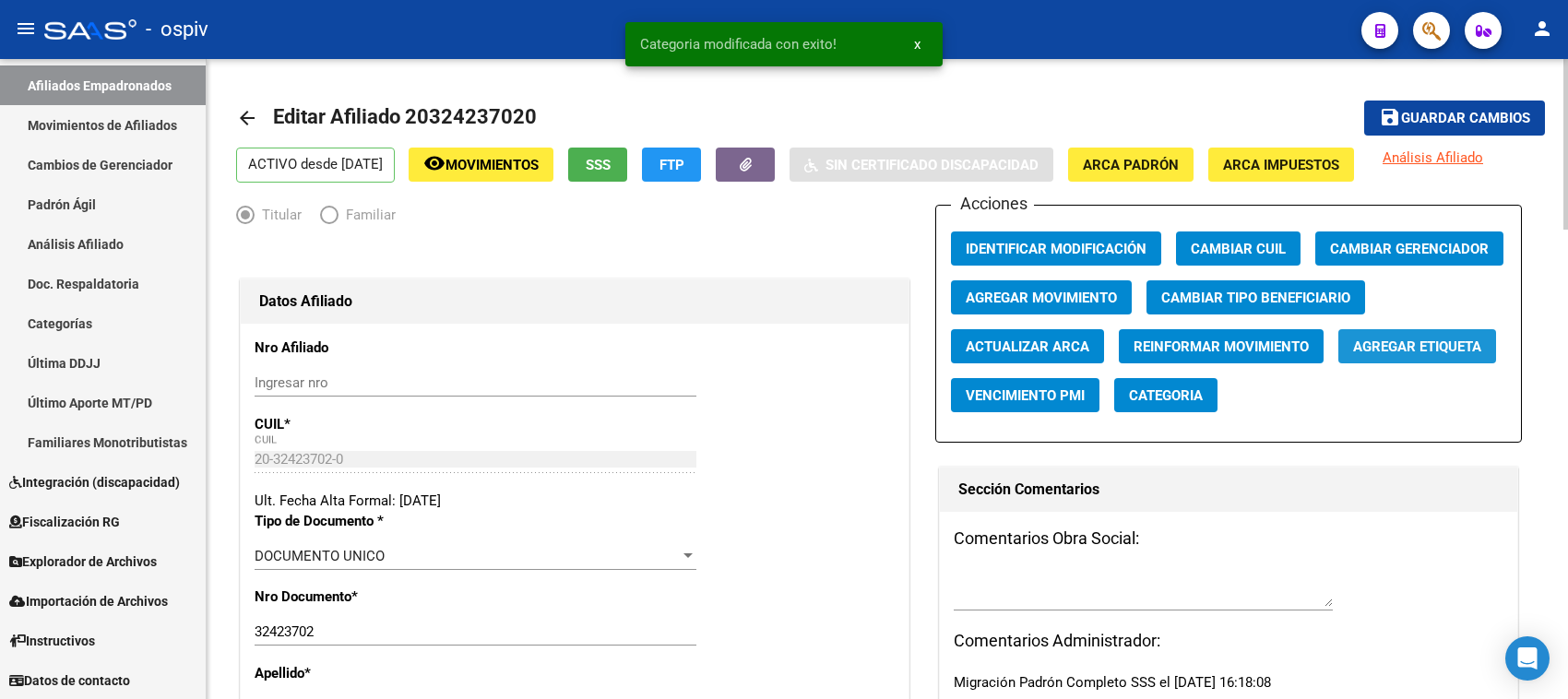
click at [1422, 352] on span "Agregar Etiqueta" at bounding box center [1417, 347] width 129 height 17
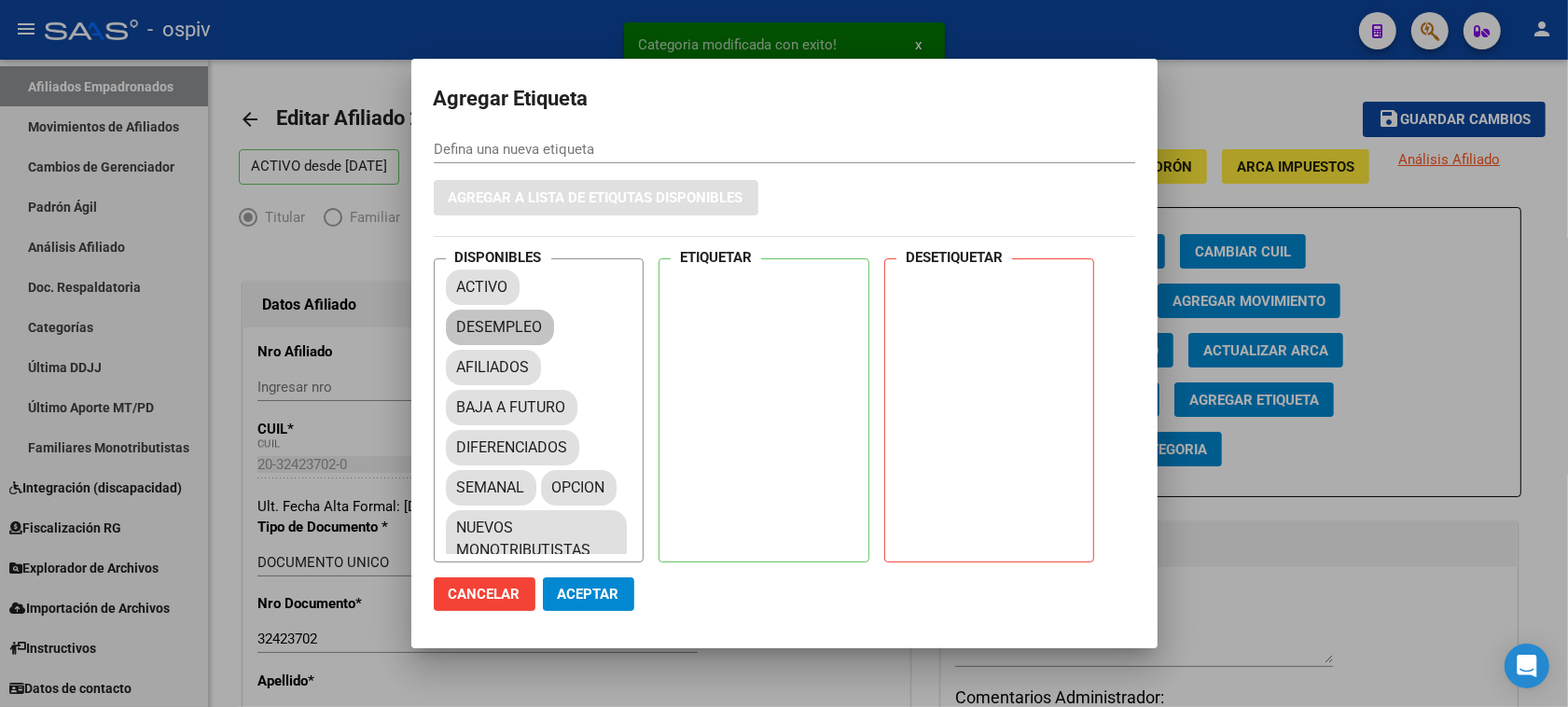
click at [452, 341] on div "ACTIVO DESEMPLEO AFILIADOS BAJA A FUTURO DIFERENCIADOS SEMANAL OPCION NUEVOS MO…" at bounding box center [544, 410] width 198 height 290
drag, startPoint x: 464, startPoint y: 364, endPoint x: 622, endPoint y: 339, distance: 160.0
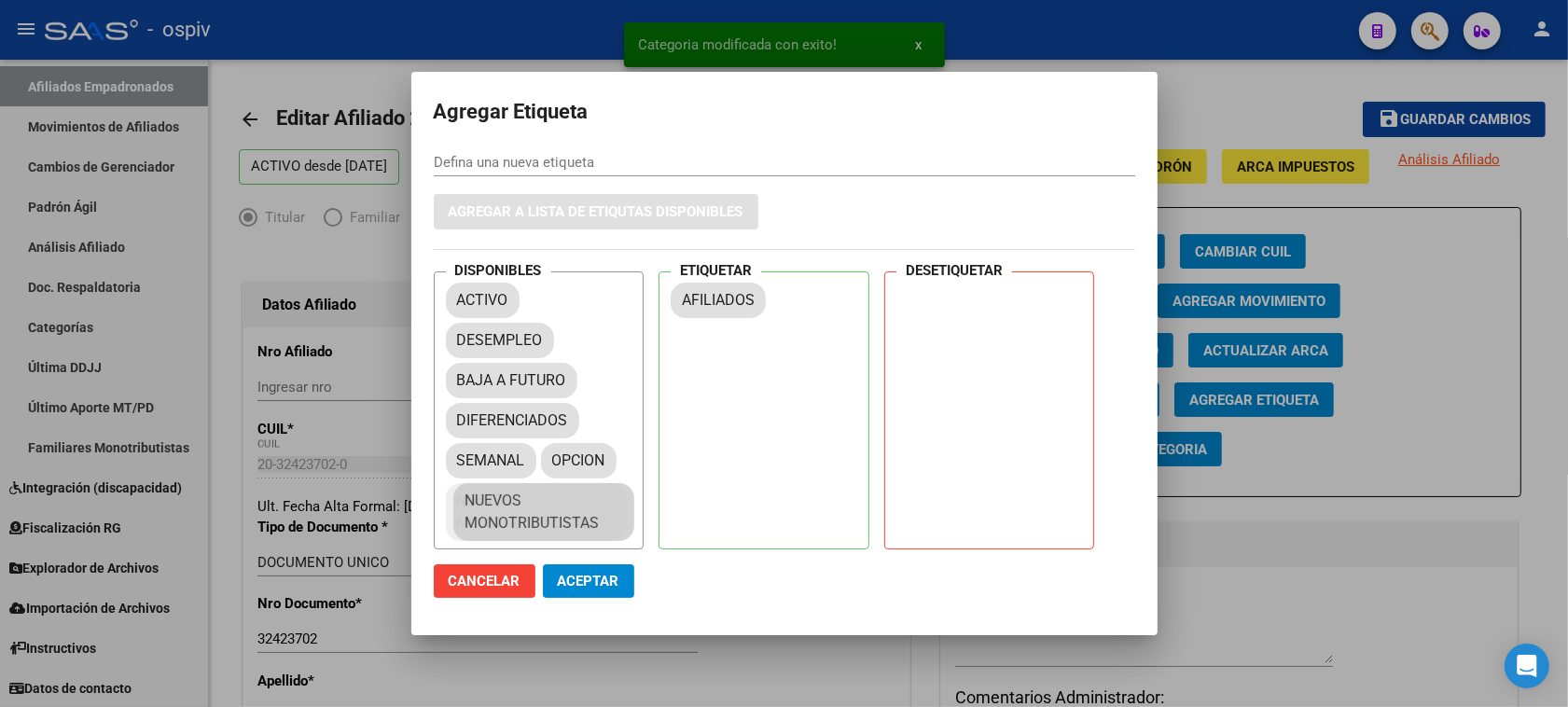
drag, startPoint x: 488, startPoint y: 499, endPoint x: 497, endPoint y: 500, distance: 9.1
click at [497, 500] on mat-chip "NUEVOS MONOTRIBUTISTAS" at bounding box center [536, 512] width 182 height 58
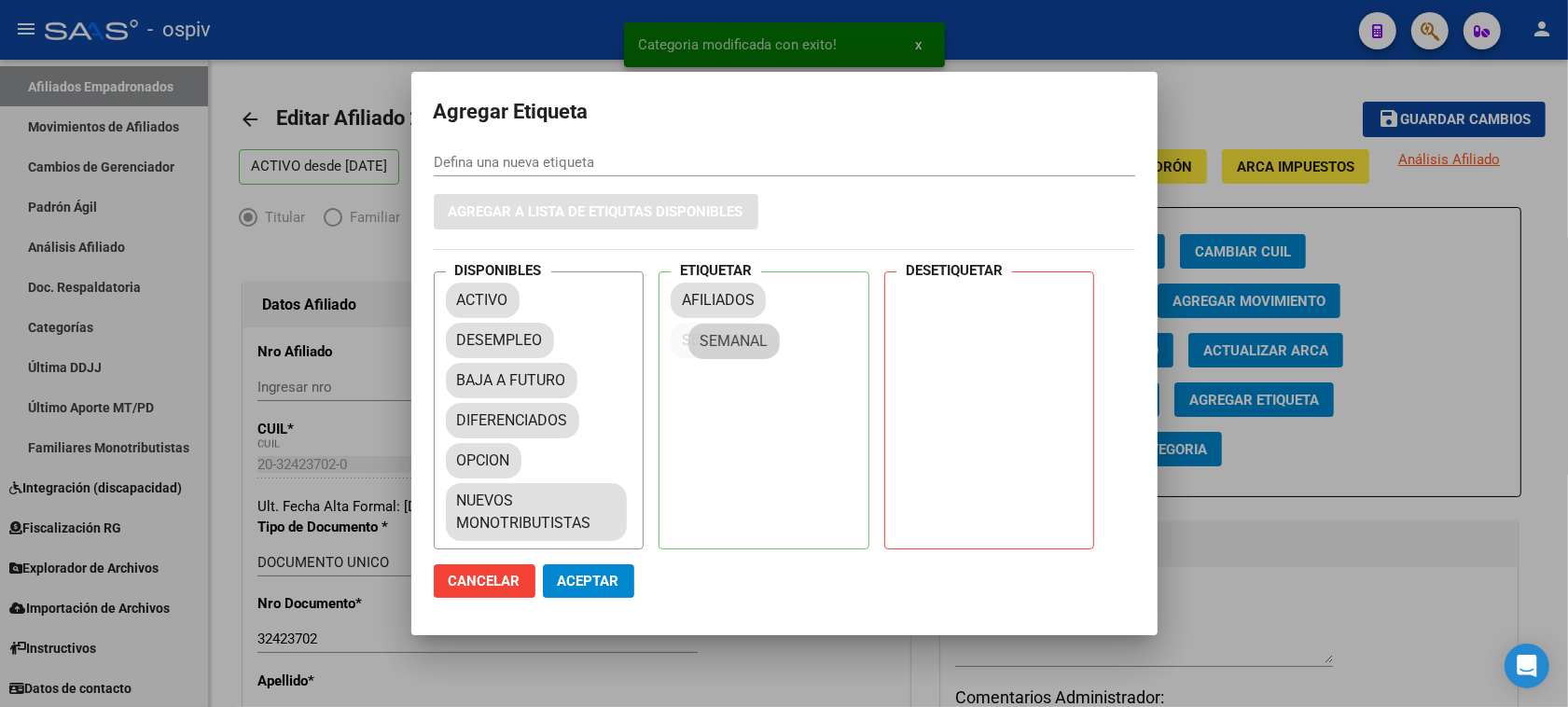
drag, startPoint x: 491, startPoint y: 455, endPoint x: 748, endPoint y: 338, distance: 282.4
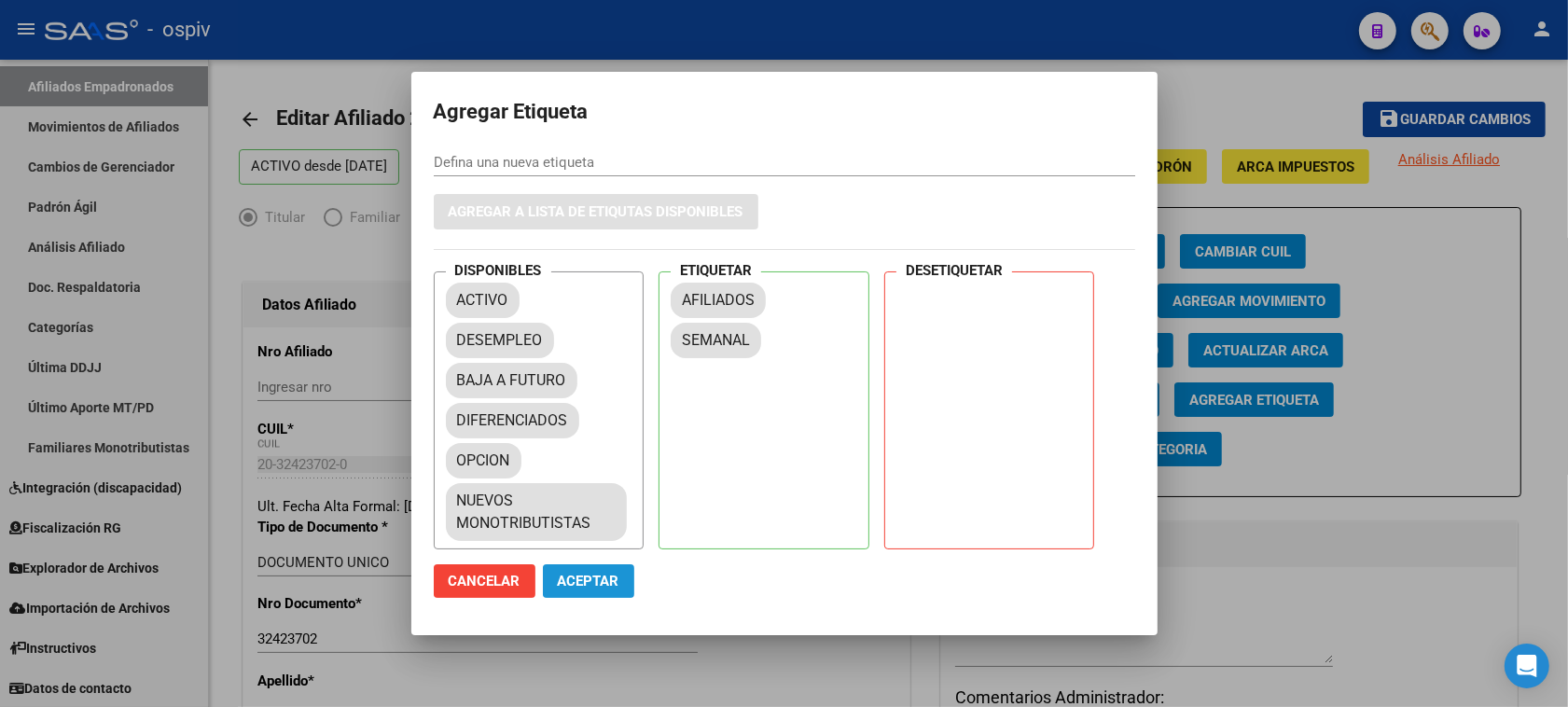
drag, startPoint x: 579, startPoint y: 572, endPoint x: 897, endPoint y: 331, distance: 399.0
click at [579, 571] on button "Aceptar" at bounding box center [589, 582] width 92 height 34
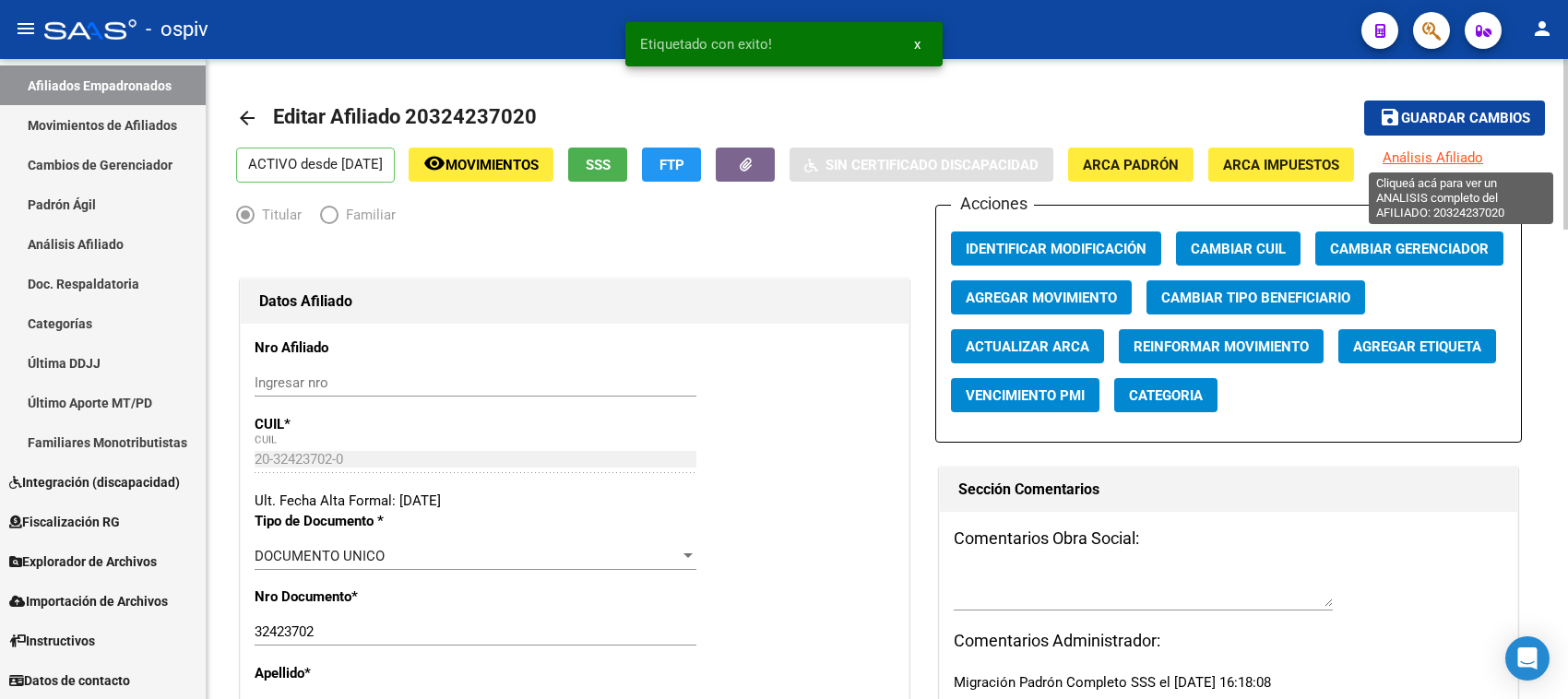
click at [1472, 153] on span "Análisis Afiliado" at bounding box center [1433, 157] width 101 height 17
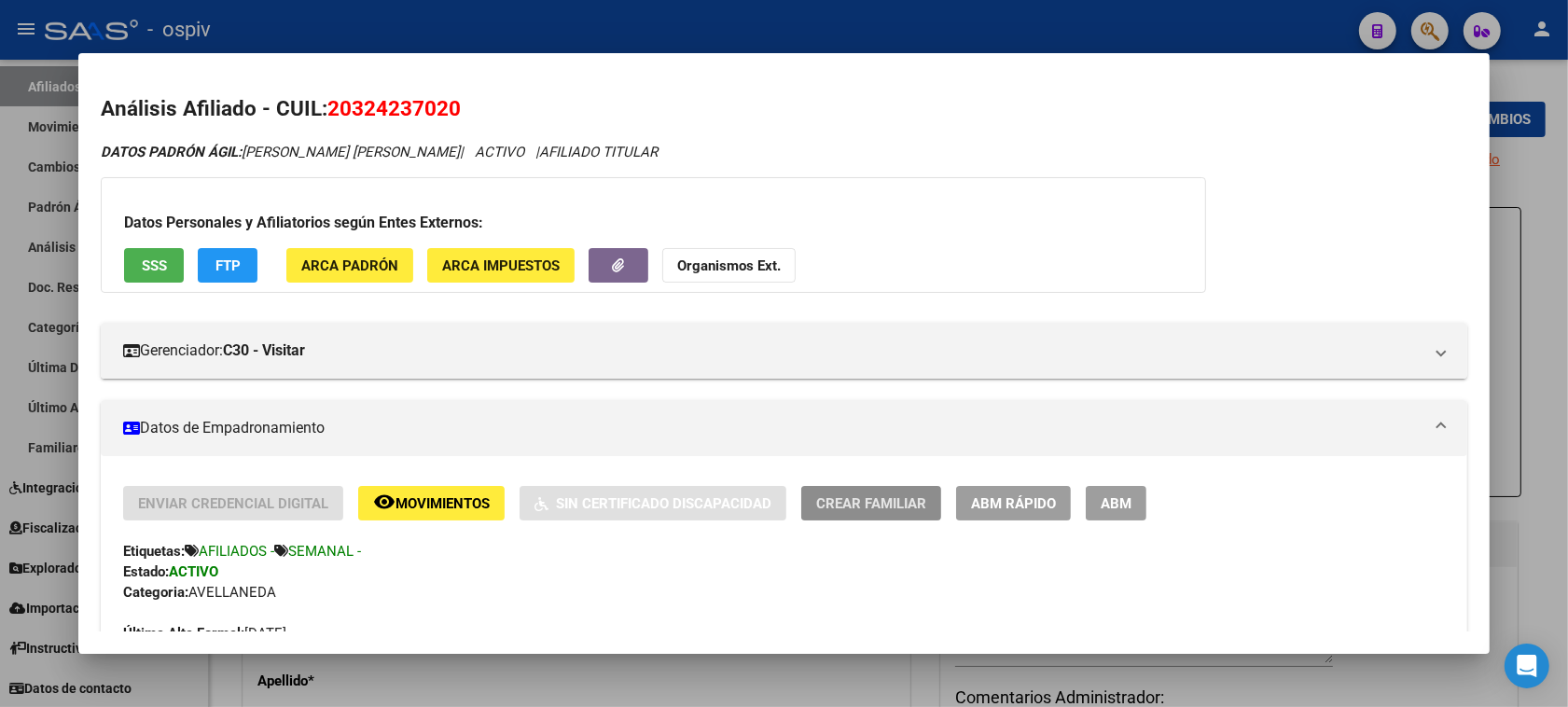
click at [878, 495] on span "Crear Familiar" at bounding box center [872, 504] width 110 height 17
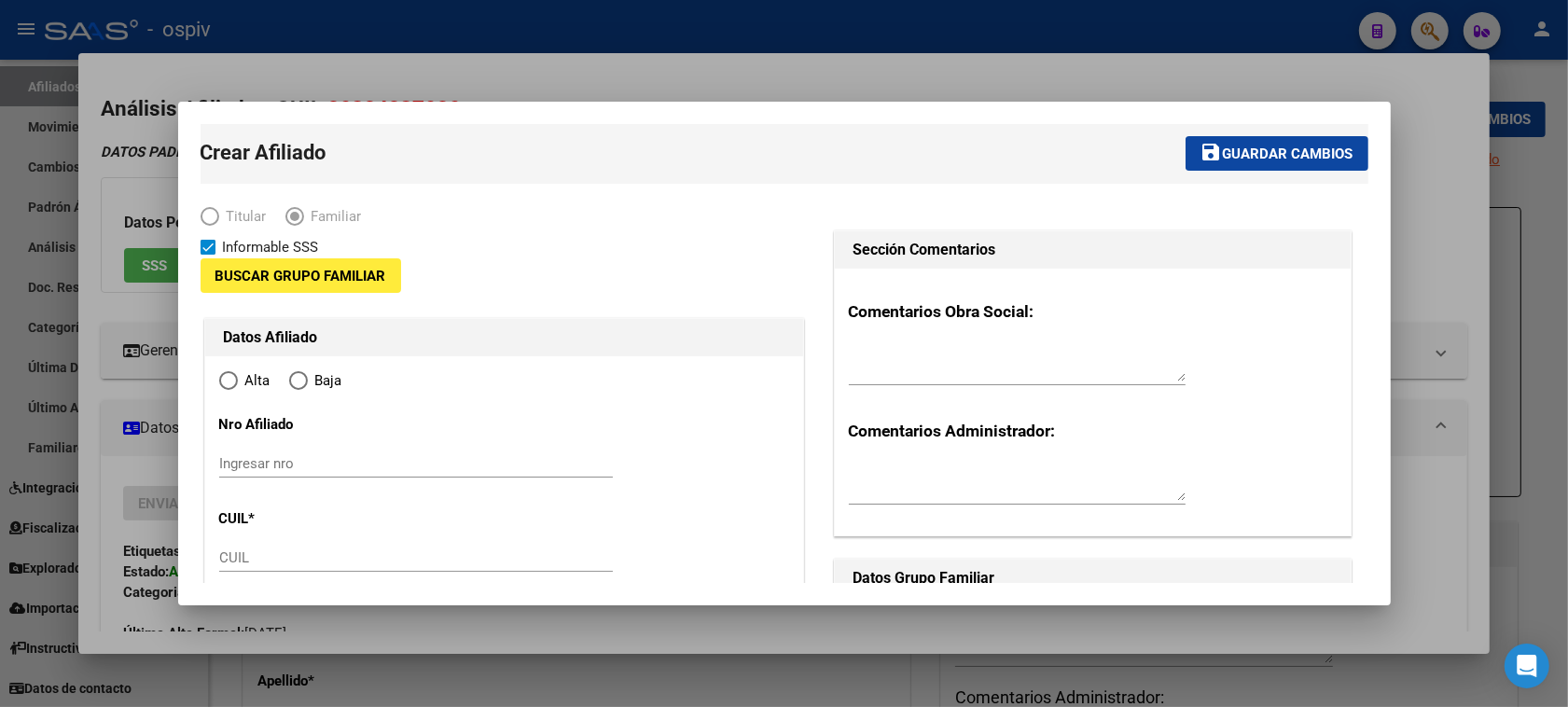
type input "30-70908661-4"
type input "AVELLANEDA"
type input "1870"
type input "BELGRANO"
type input "2200"
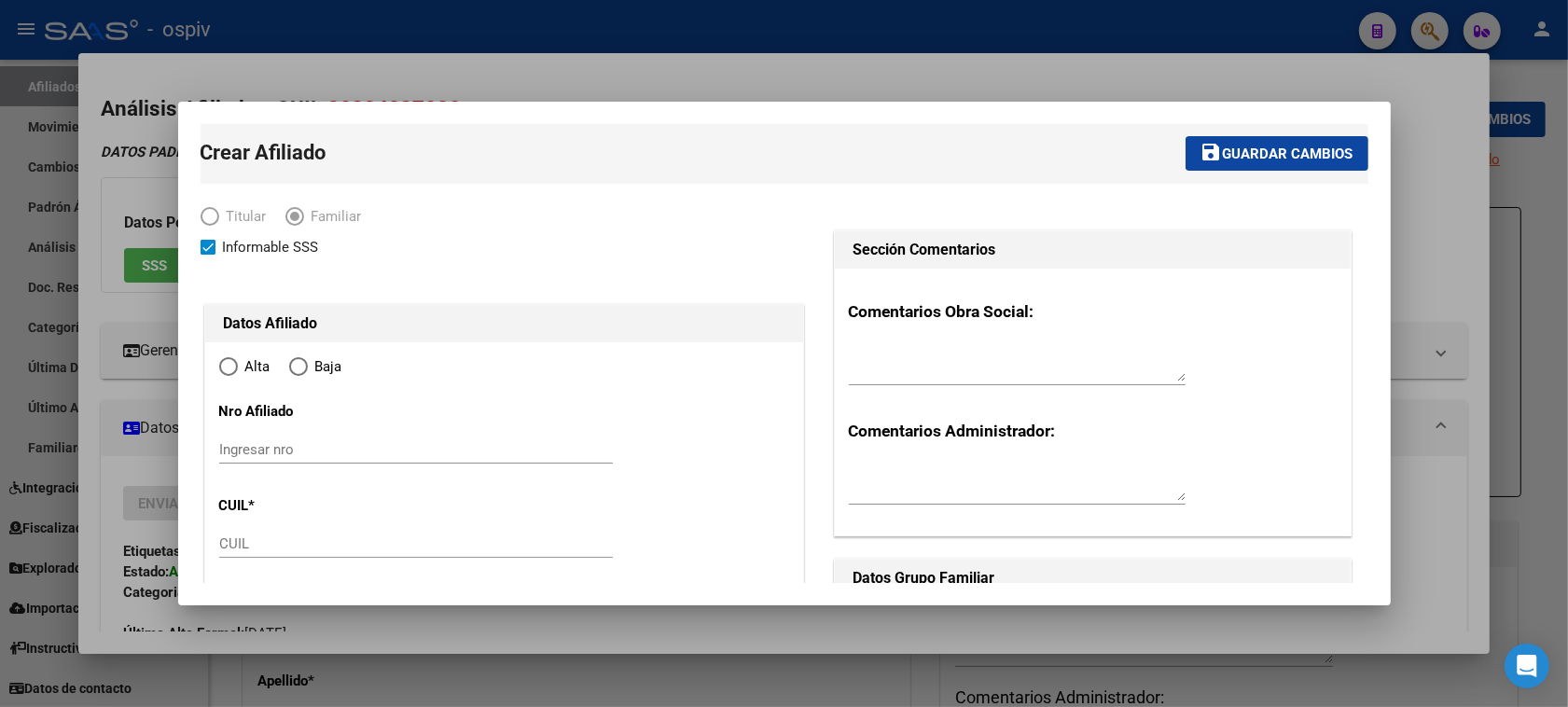
radio input "true"
type input "30-70908661-4"
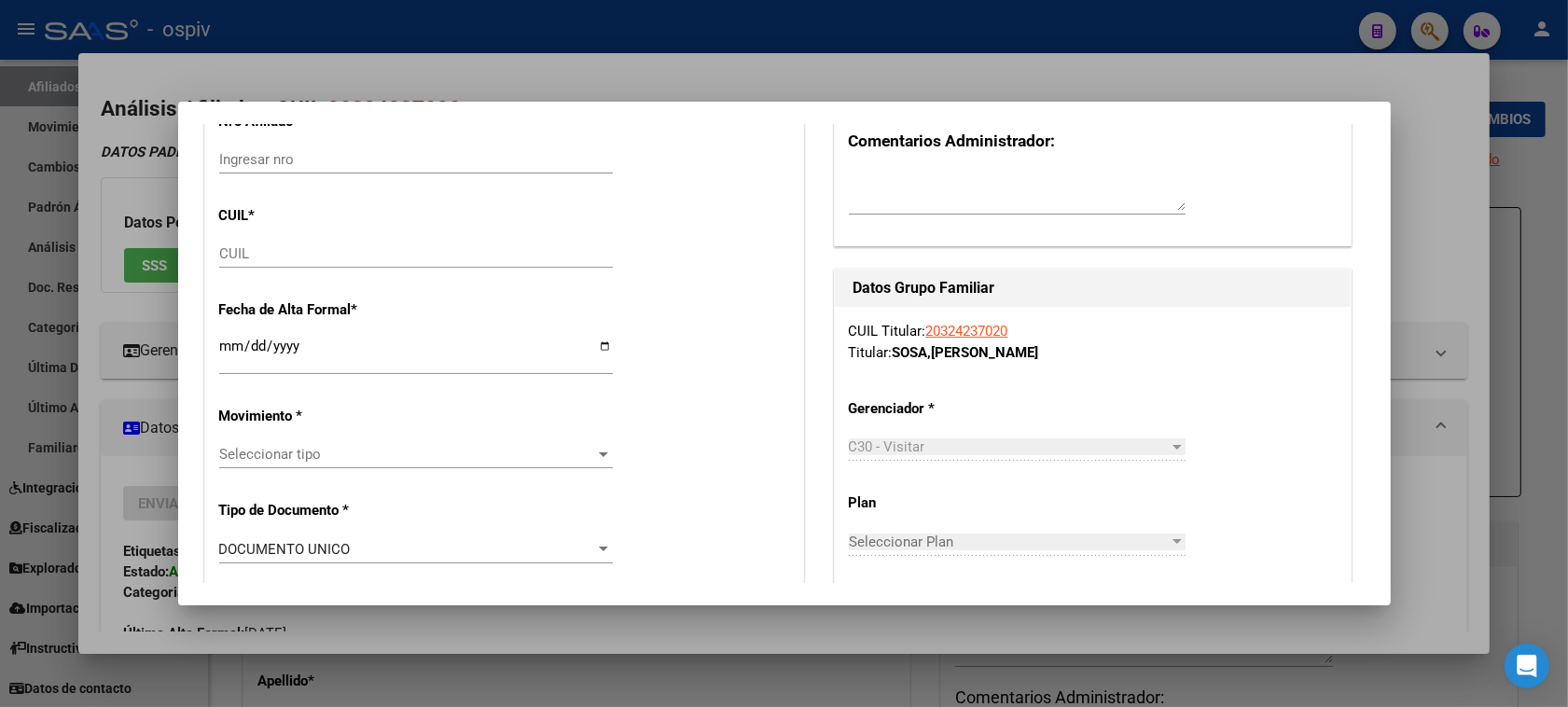
scroll to position [233, 0]
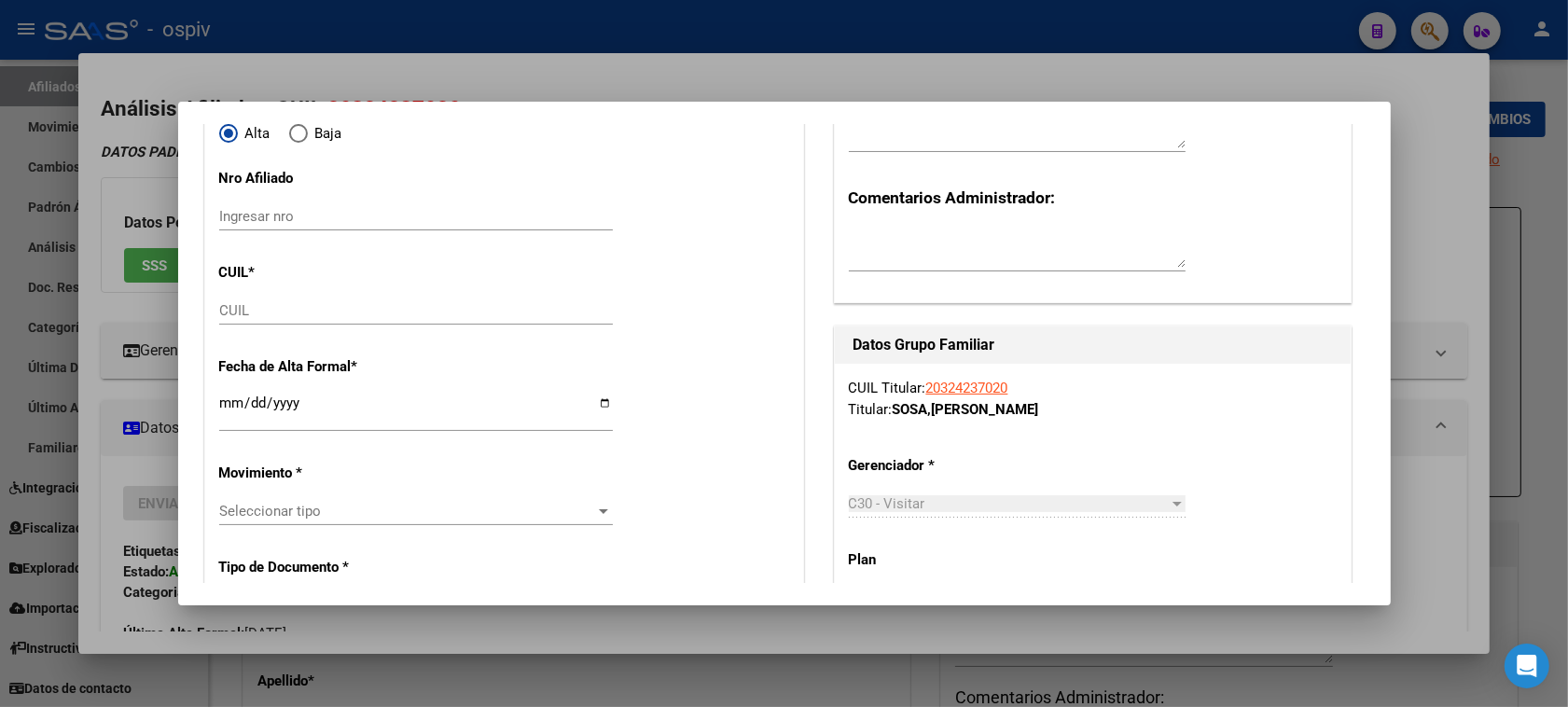
click at [255, 333] on div "CUIL" at bounding box center [416, 319] width 394 height 46
click at [262, 317] on input "CUIL" at bounding box center [416, 311] width 394 height 17
type input "20-51483556-0"
click at [268, 416] on input "Ingresar fecha" at bounding box center [416, 411] width 394 height 30
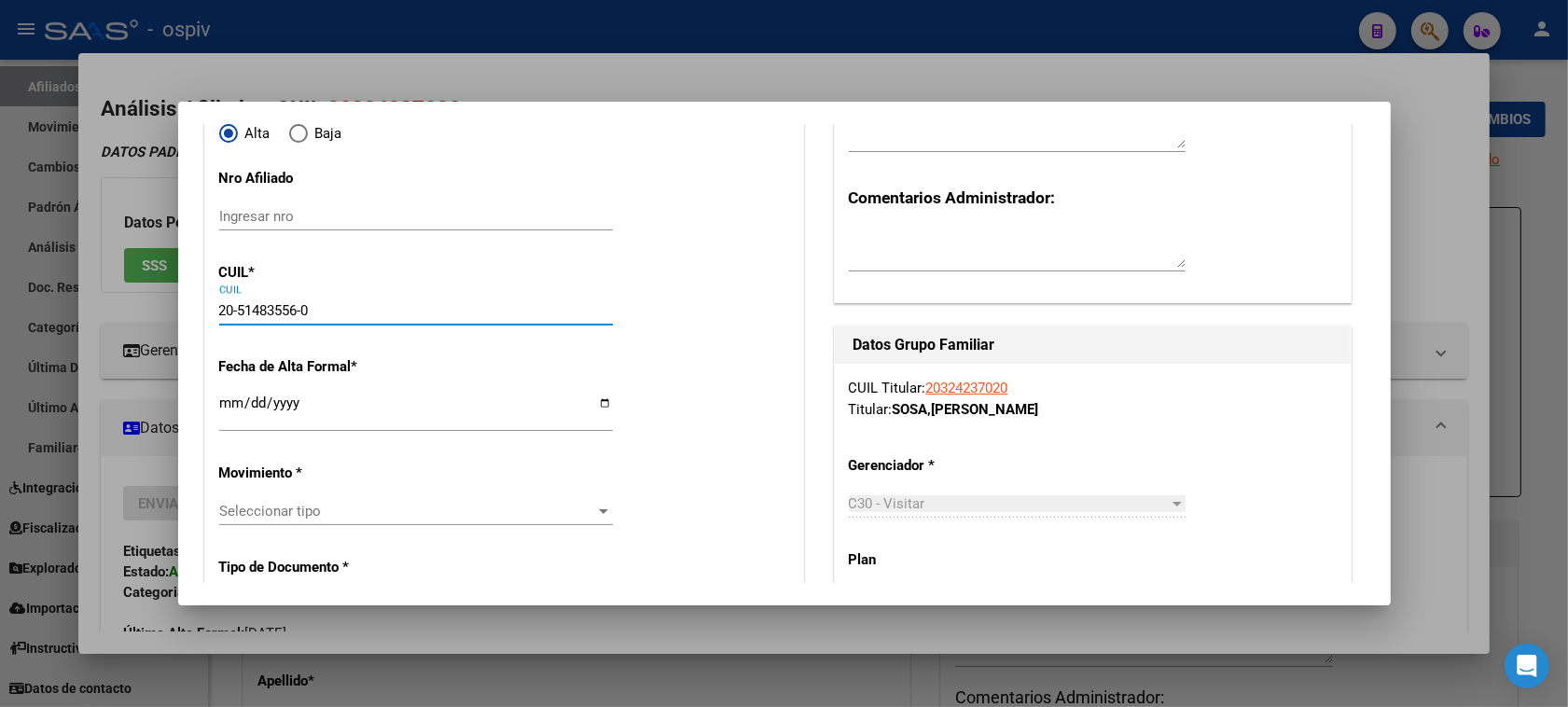
type input "51483556"
type input "SOSA"
type input "SANTINO MIQUEAS"
type input "2011-11-16"
type input "HUDSON"
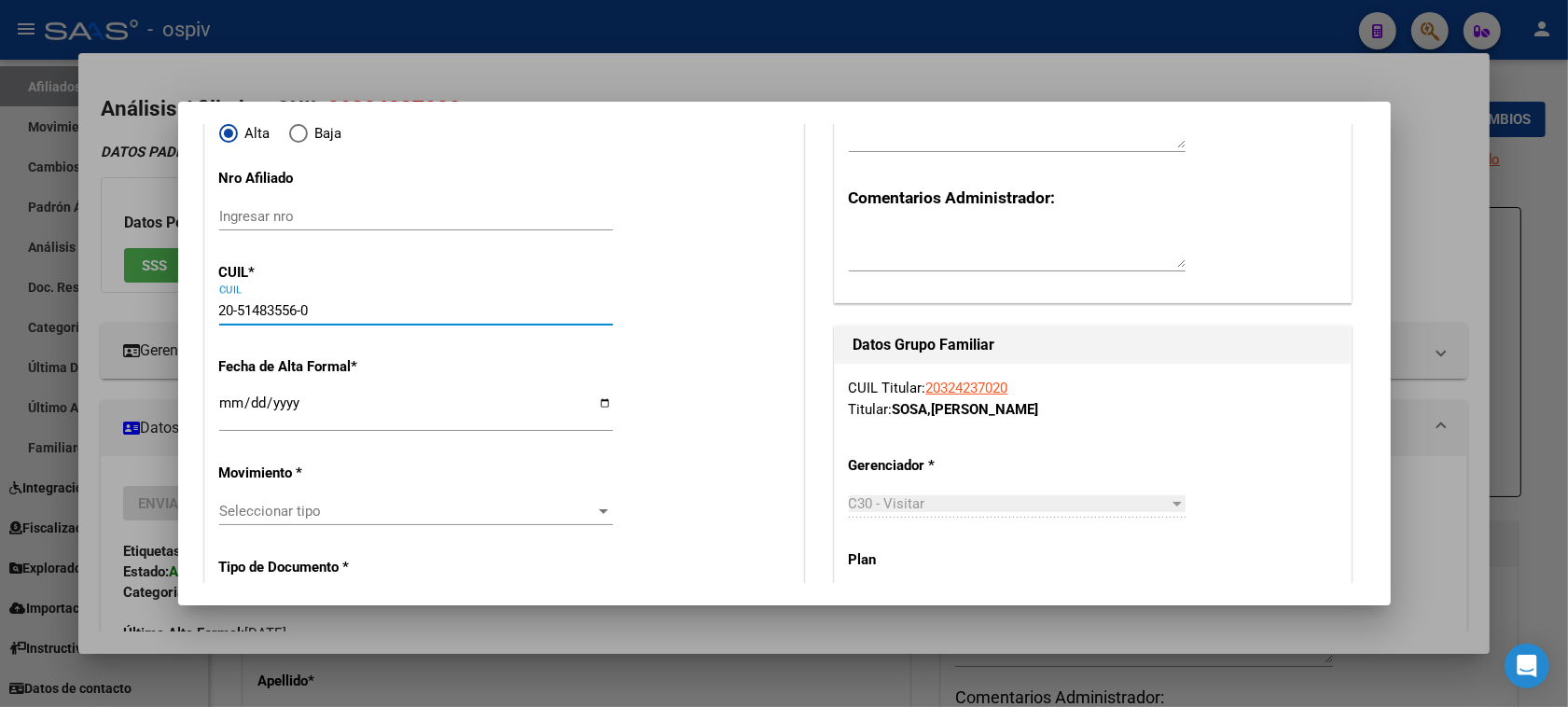
type input "1885"
type input "56A"
type input "5136"
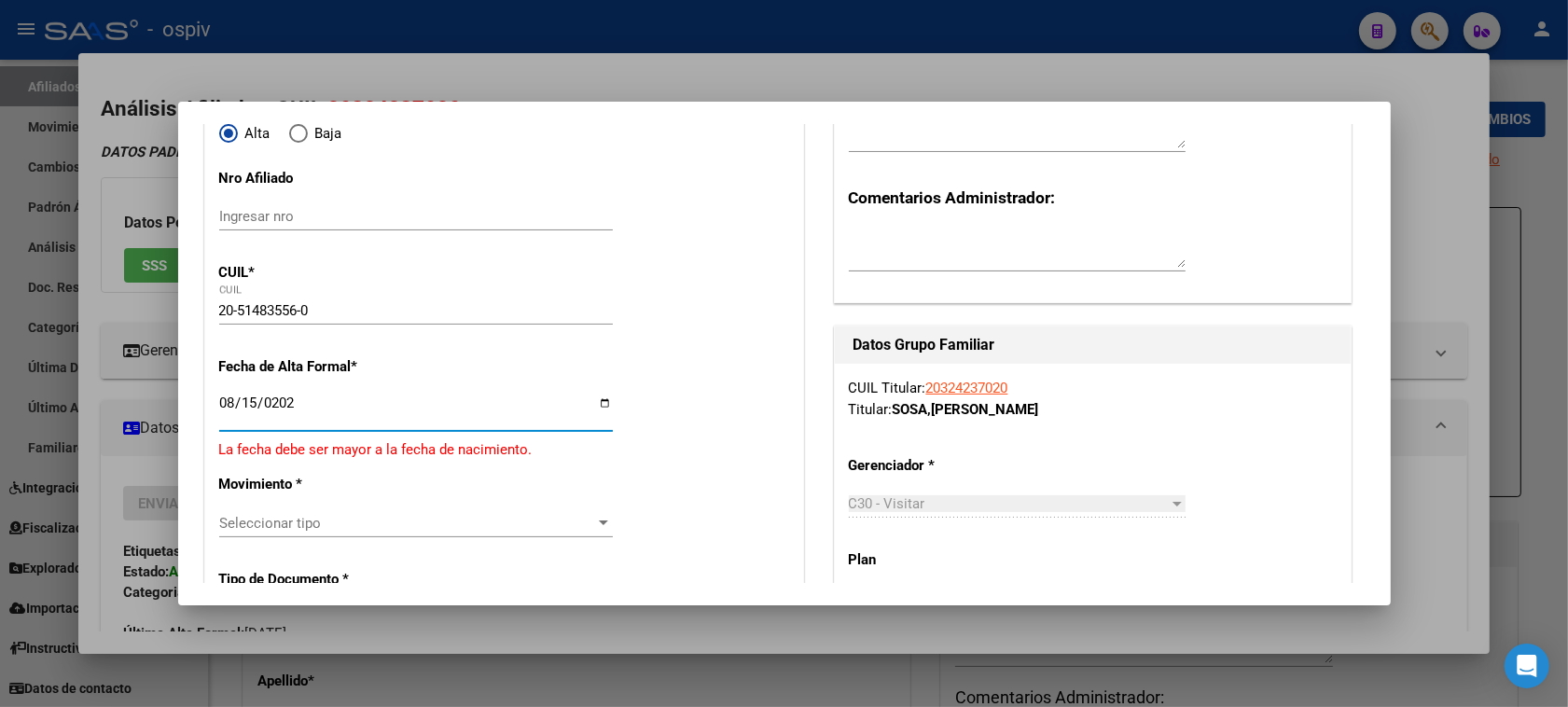
type input "2025-08-15"
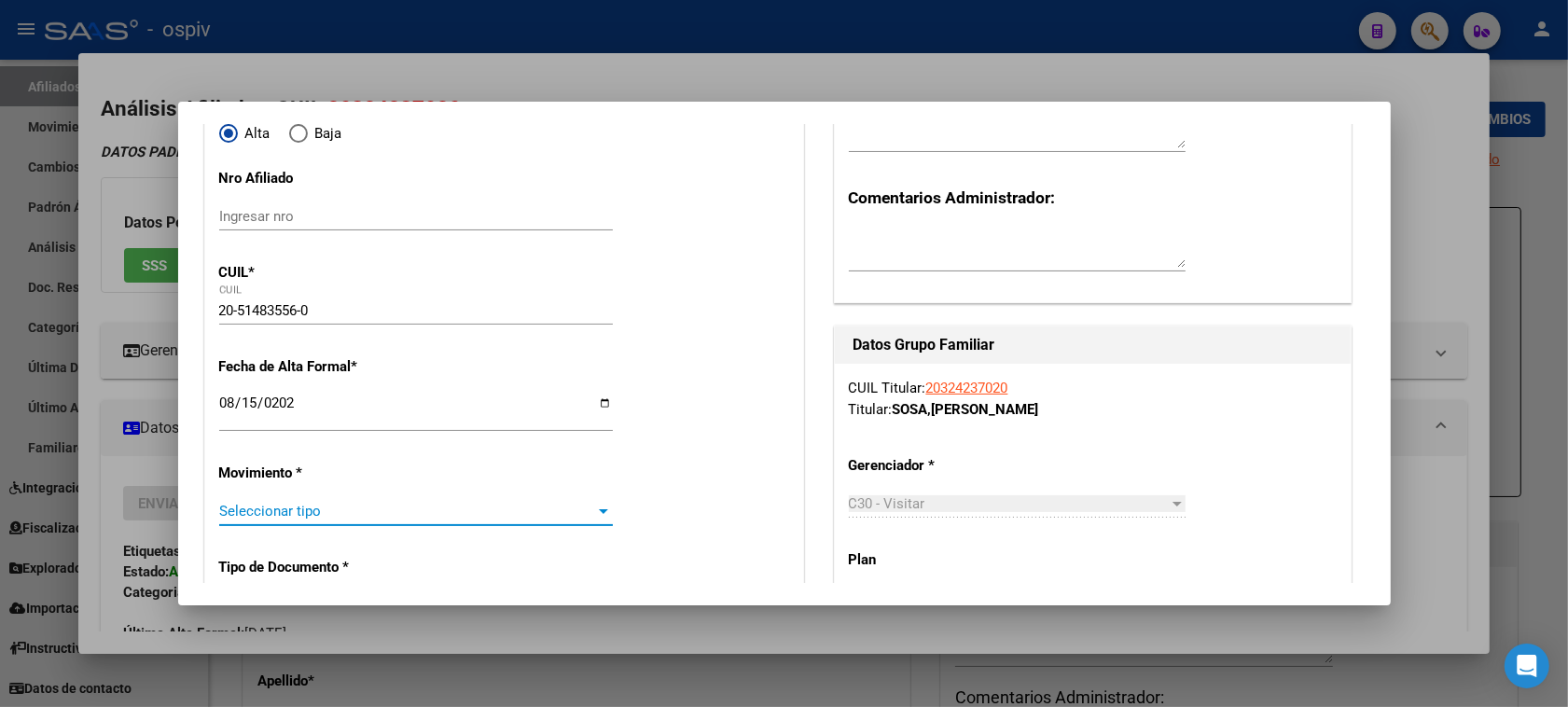
click at [234, 506] on span "Seleccionar tipo" at bounding box center [407, 511] width 377 height 17
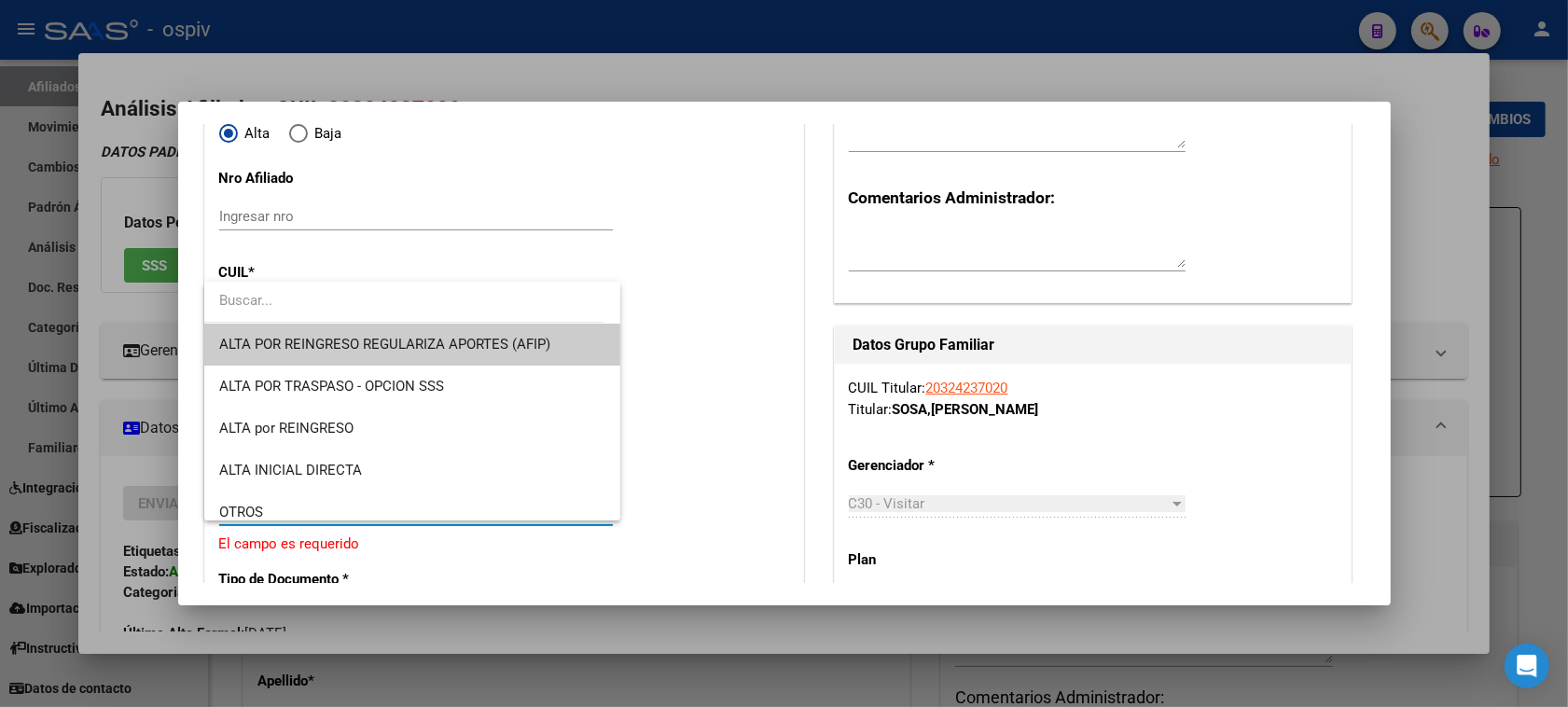
scroll to position [117, 0]
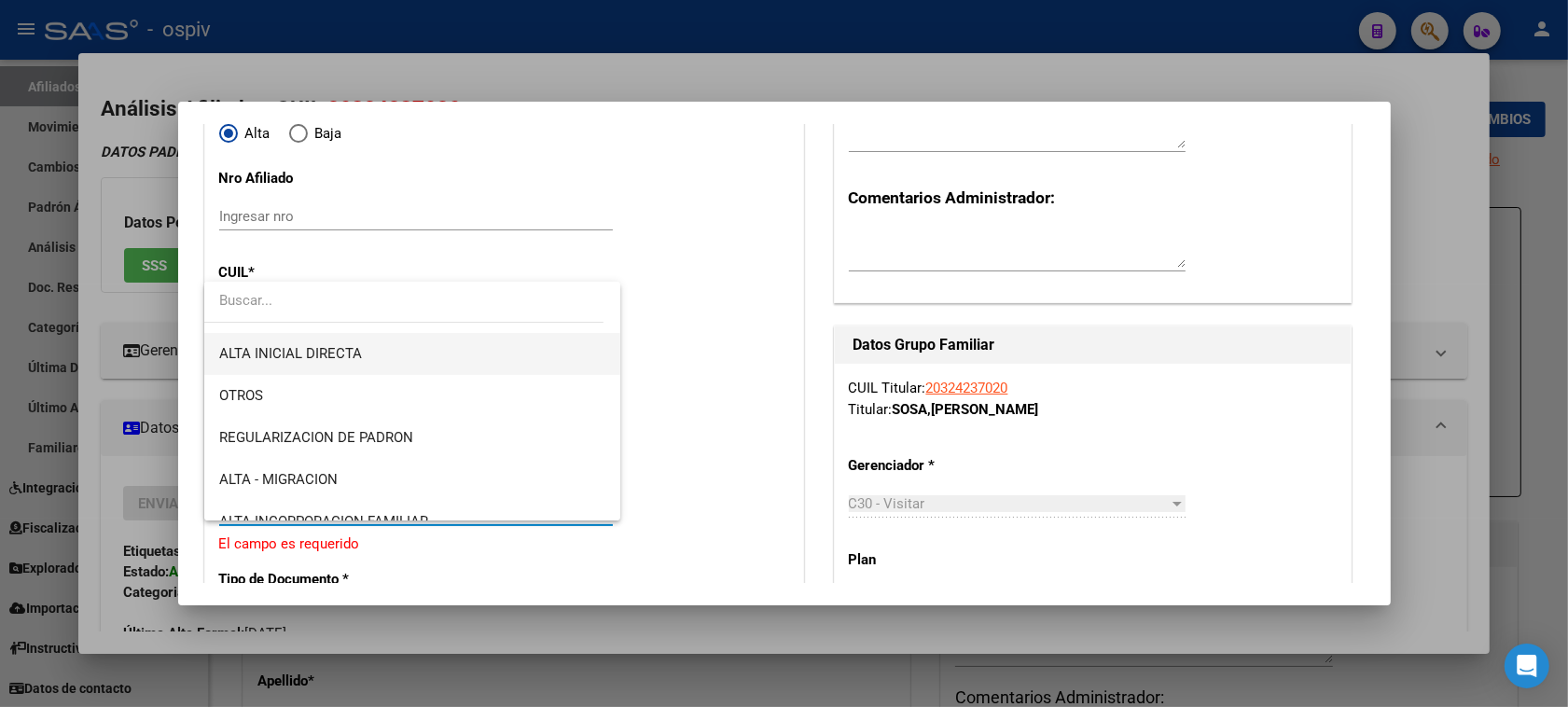
click at [317, 366] on span "ALTA INICIAL DIRECTA" at bounding box center [413, 354] width 388 height 42
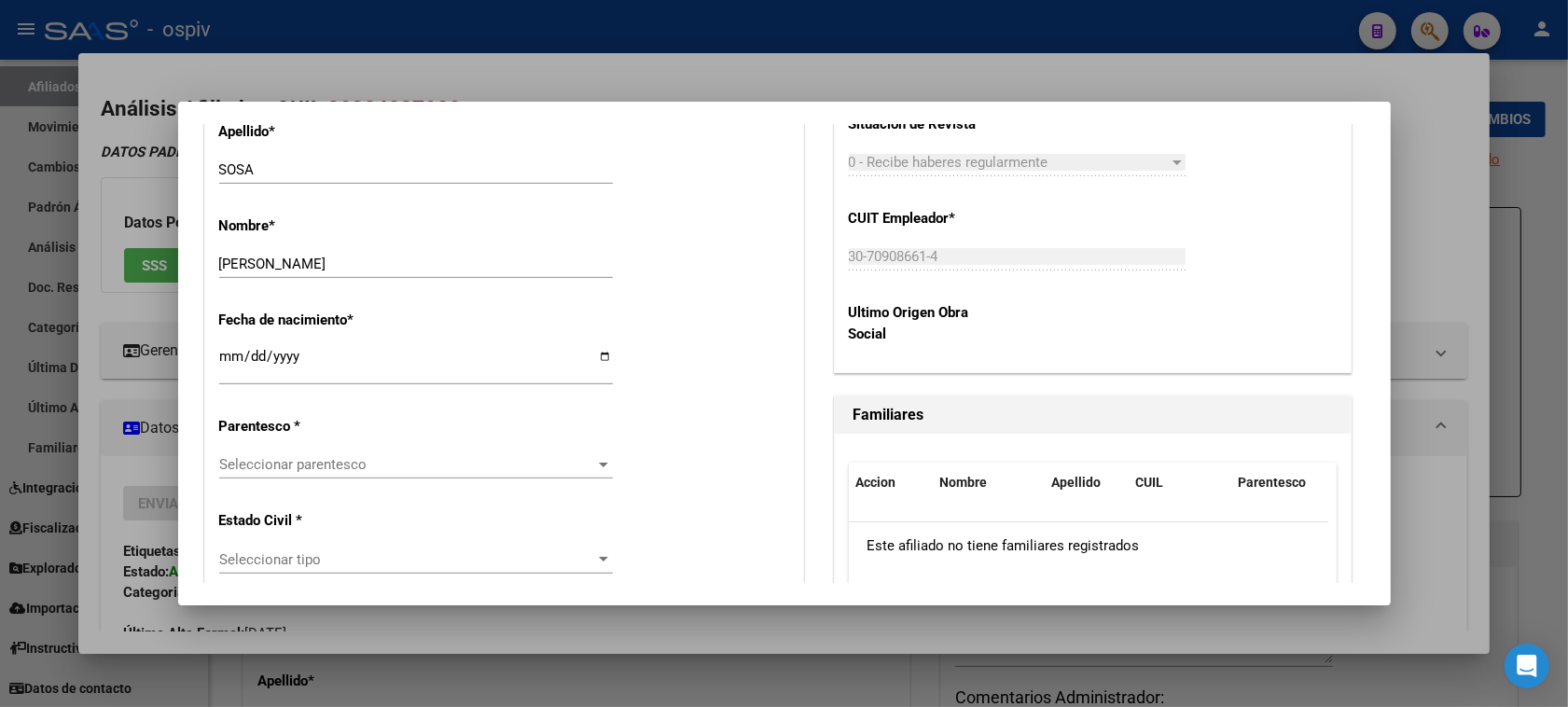
scroll to position [934, 0]
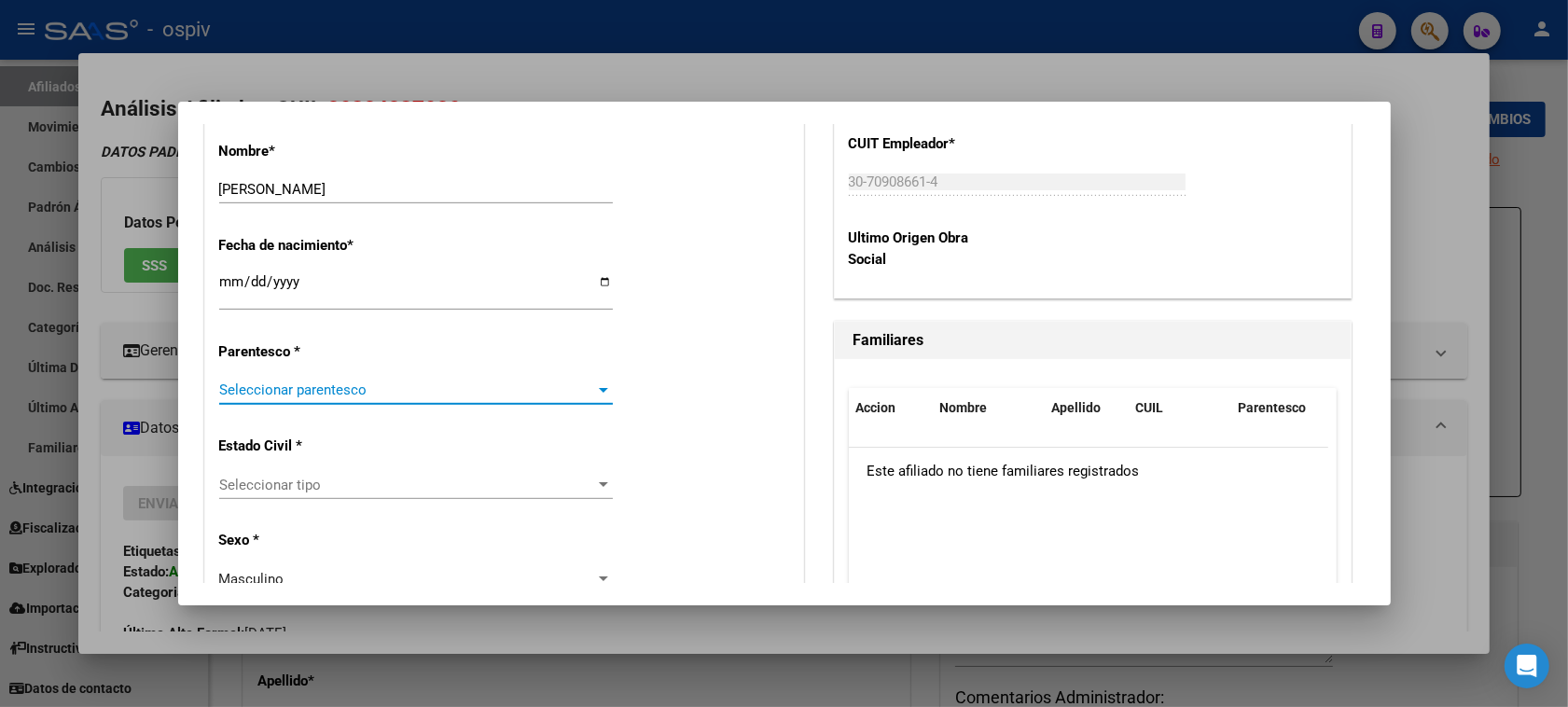
click at [331, 385] on span "Seleccionar parentesco" at bounding box center [407, 390] width 377 height 17
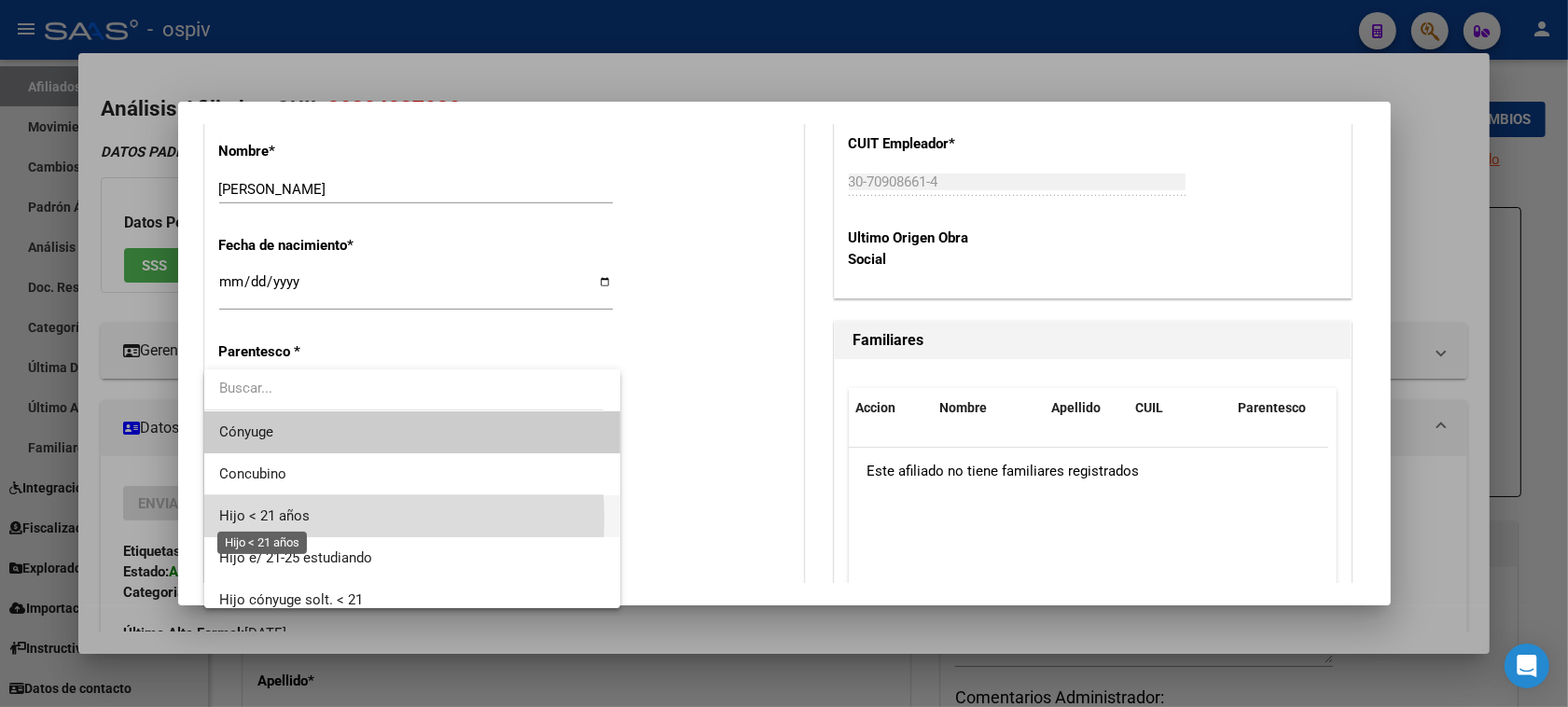
drag, startPoint x: 273, startPoint y: 519, endPoint x: 406, endPoint y: 477, distance: 139.5
click at [275, 519] on span "Hijo < 21 años" at bounding box center [264, 516] width 91 height 17
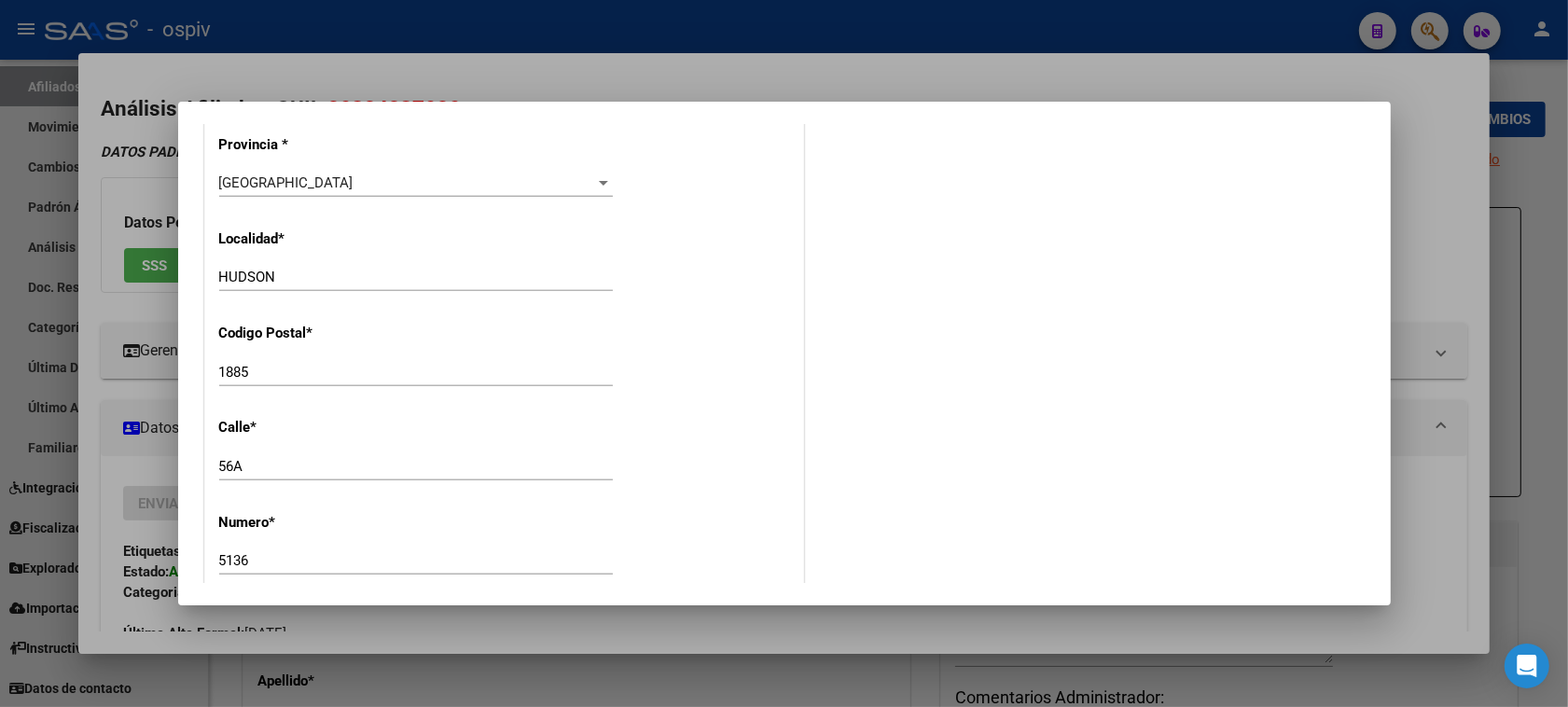
scroll to position [1866, 0]
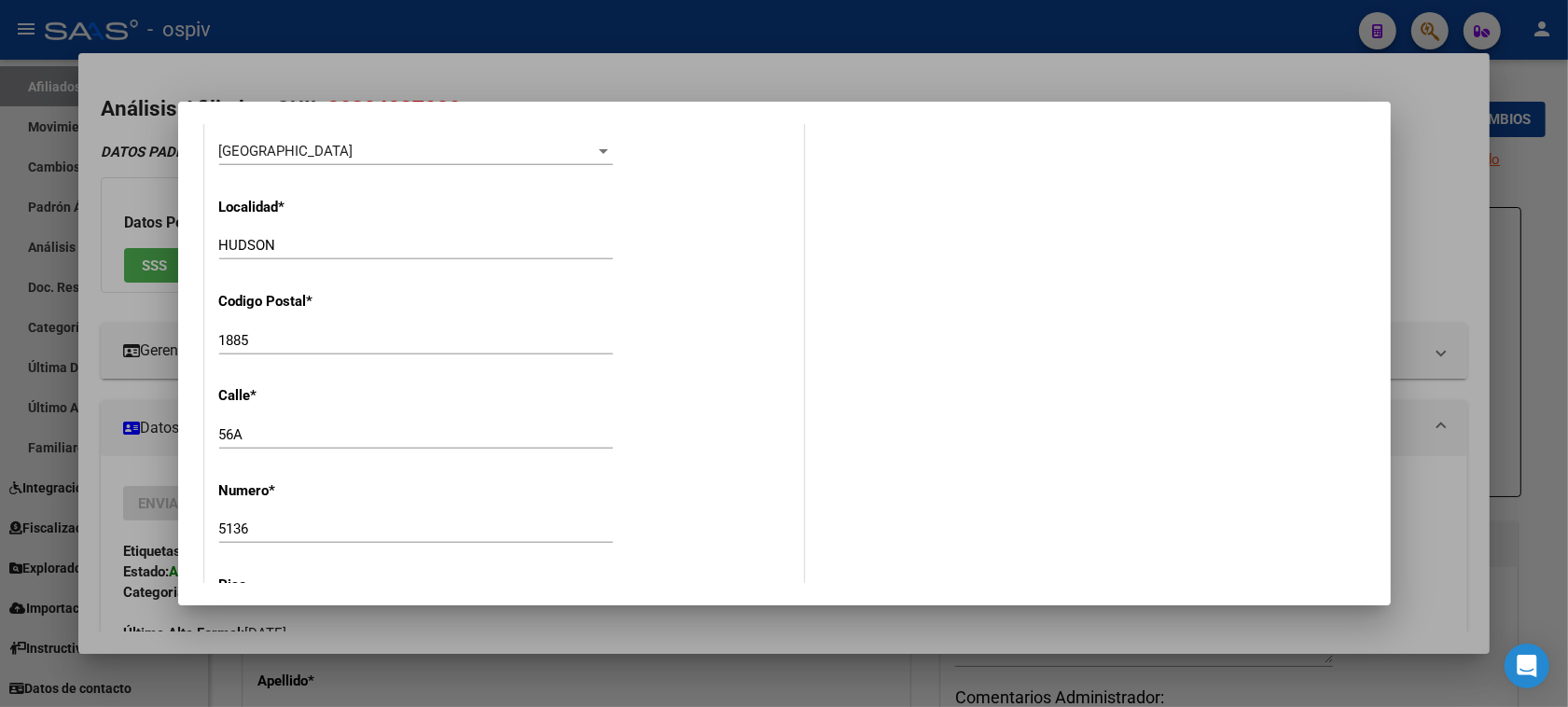
drag, startPoint x: 272, startPoint y: 445, endPoint x: 124, endPoint y: 410, distance: 152.1
click at [124, 410] on div "Análisis Afiliado - CUIL: 20324237020 DATOS PADRÓN ÁGIL: SOSA FERNANDO GUILLERM…" at bounding box center [784, 353] width 1568 height 707
drag, startPoint x: 262, startPoint y: 341, endPoint x: 179, endPoint y: 329, distance: 83.9
click at [182, 329] on mat-dialog-content "Crear Afiliado save Guardar cambios Titular Familiar Informable SSS Datos Afili…" at bounding box center [784, 354] width 1213 height 460
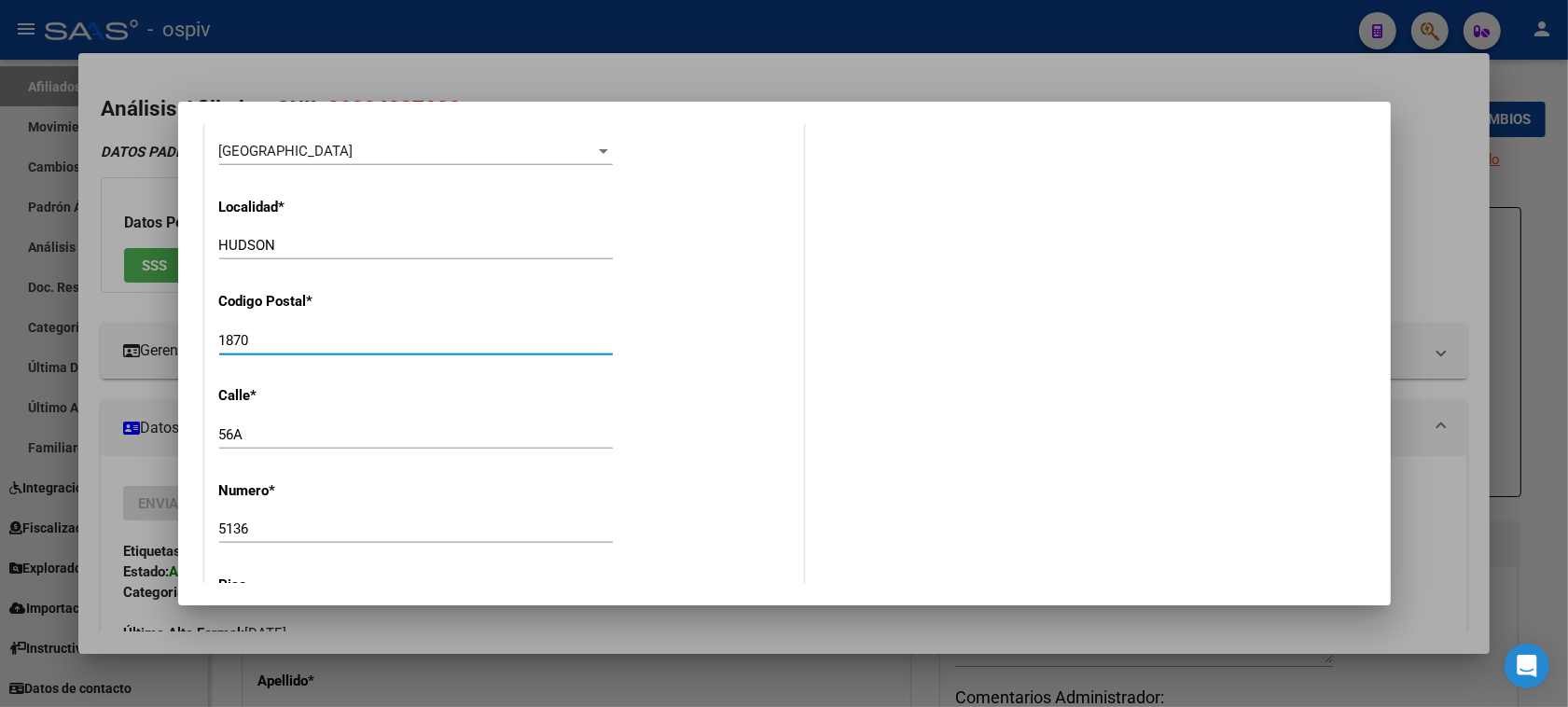
type input "1870"
drag, startPoint x: 287, startPoint y: 243, endPoint x: 110, endPoint y: 208, distance: 180.4
click at [110, 208] on div "Análisis Afiliado - CUIL: 20324237020 DATOS PADRÓN ÁGIL: SOSA FERNANDO GUILLERM…" at bounding box center [784, 353] width 1568 height 707
type input "AVELLANEDA"
drag, startPoint x: 266, startPoint y: 441, endPoint x: 168, endPoint y: 440, distance: 98.0
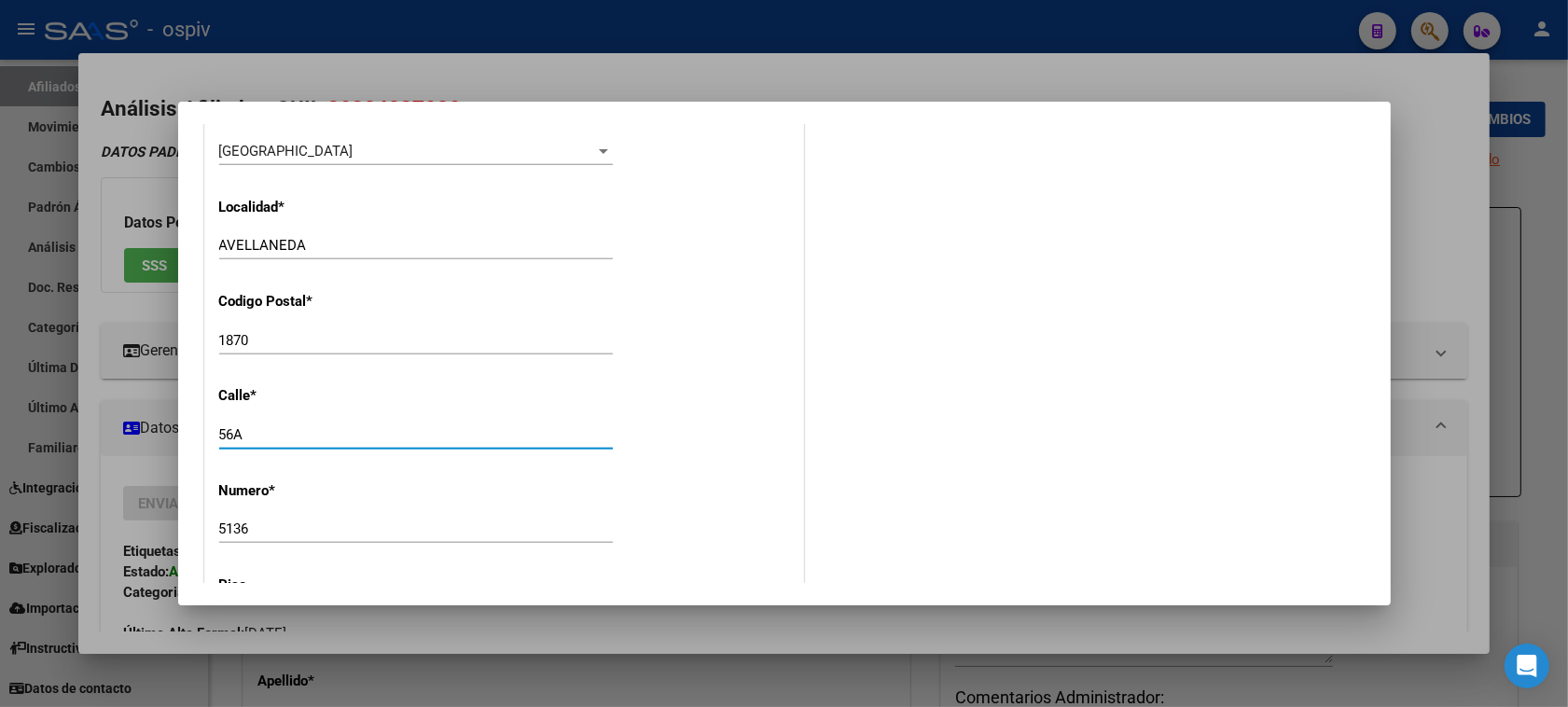
click at [168, 440] on div "Análisis Afiliado - CUIL: 20324237020 DATOS PADRÓN ÁGIL: SOSA FERNANDO GUILLERM…" at bounding box center [784, 353] width 1568 height 707
type input "BELGRANO"
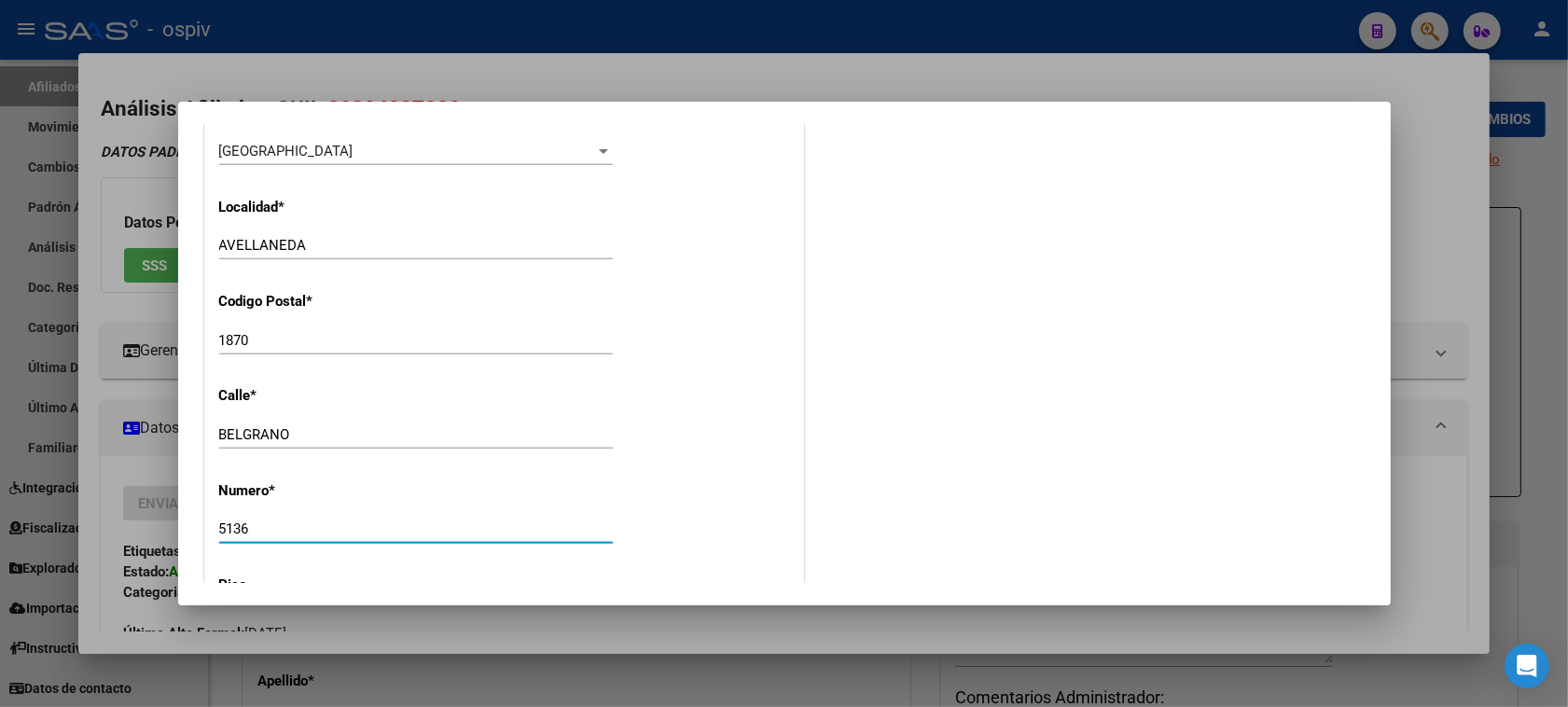
drag, startPoint x: 273, startPoint y: 528, endPoint x: 180, endPoint y: 520, distance: 93.3
click at [194, 523] on mat-dialog-content "Crear Afiliado save Guardar cambios Titular Familiar Informable SSS Datos Afili…" at bounding box center [784, 354] width 1213 height 460
type input "2200"
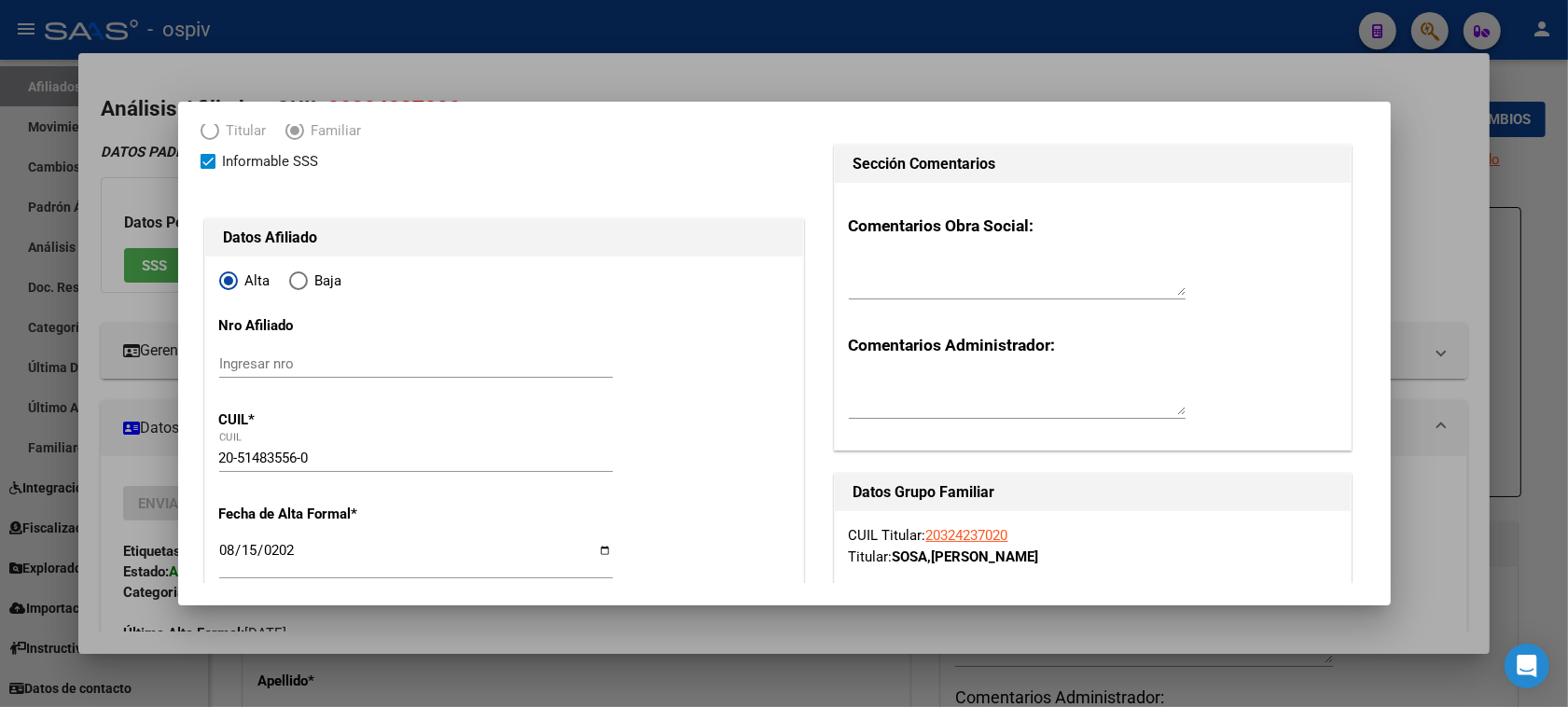
scroll to position [0, 0]
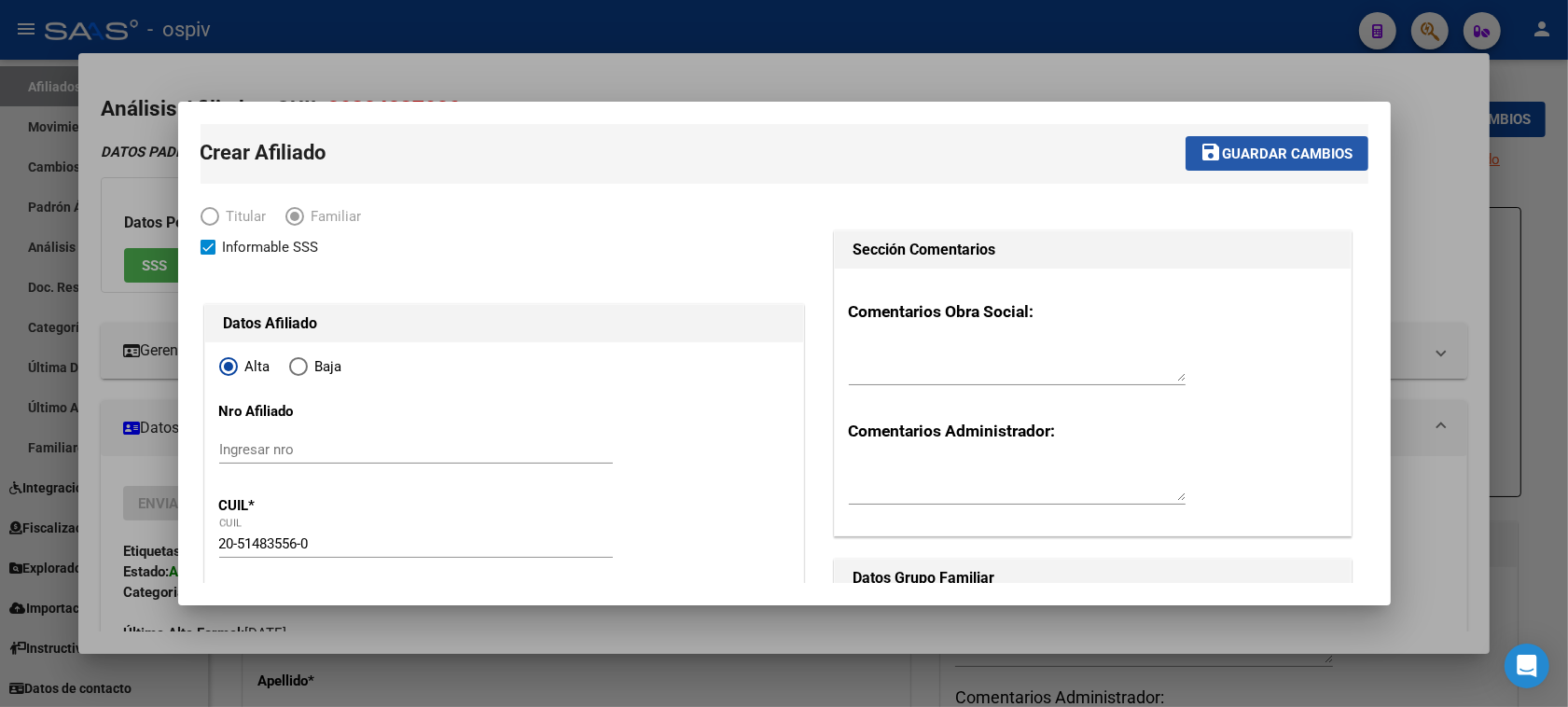
click at [1297, 154] on span "Guardar cambios" at bounding box center [1288, 154] width 131 height 17
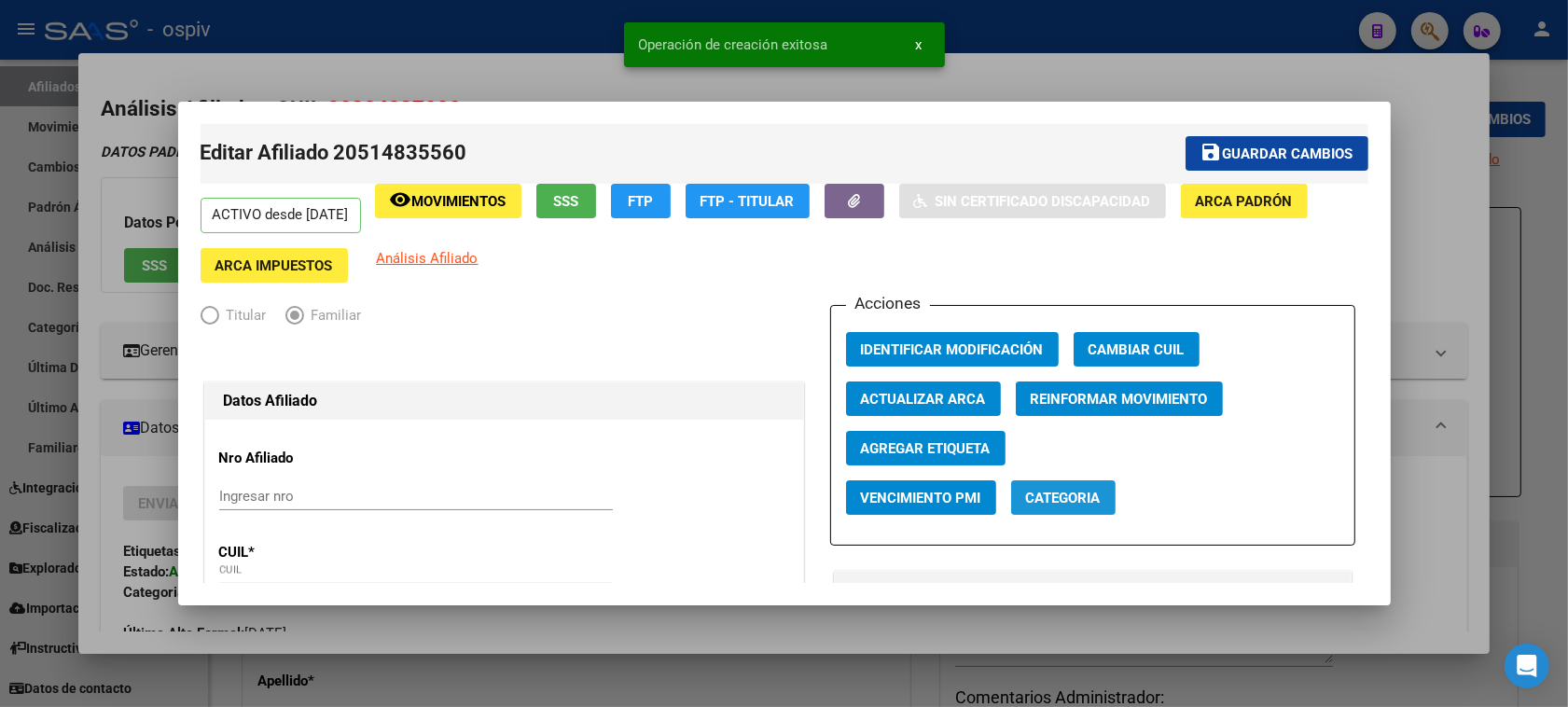
click at [1055, 491] on span "Categoria" at bounding box center [1063, 498] width 75 height 17
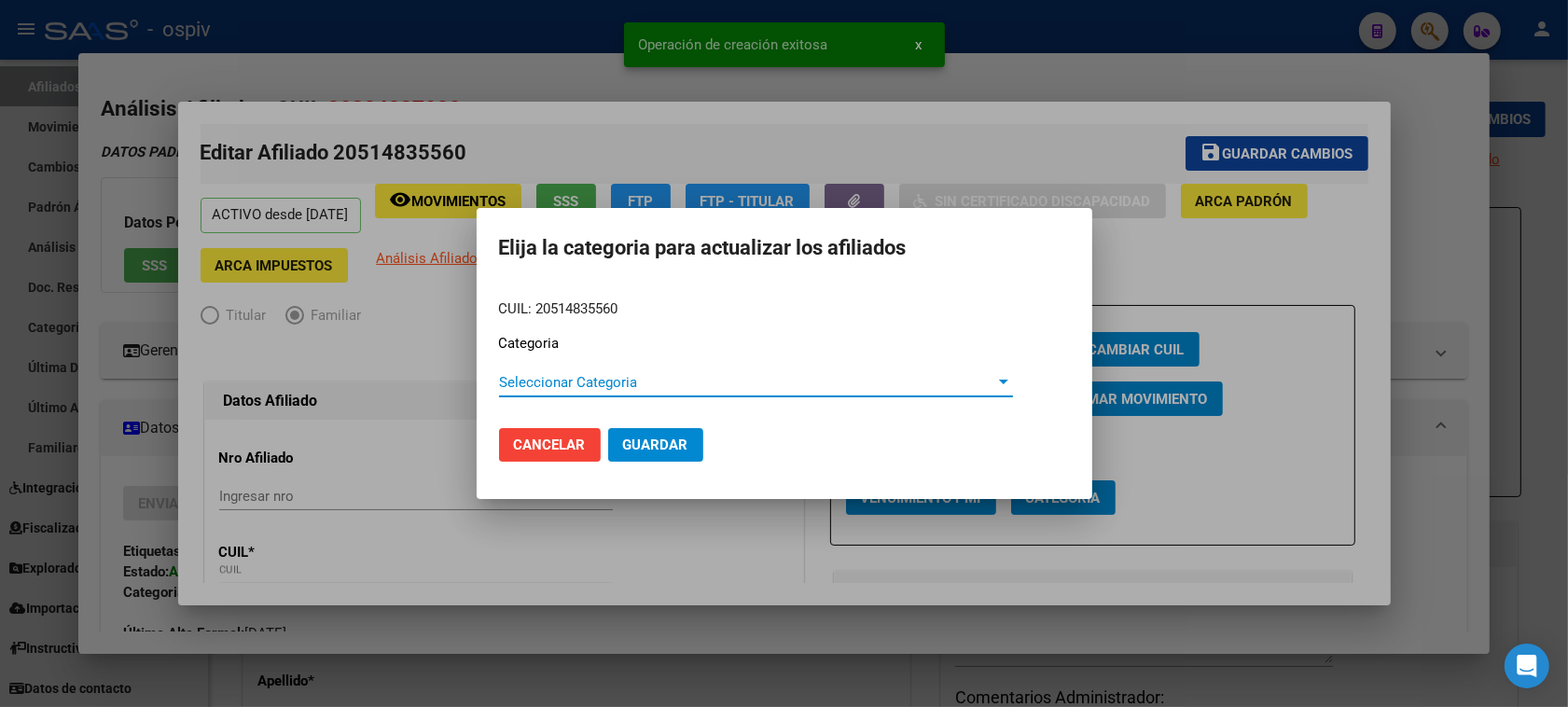
click at [538, 376] on span "Seleccionar Categoria" at bounding box center [747, 383] width 497 height 17
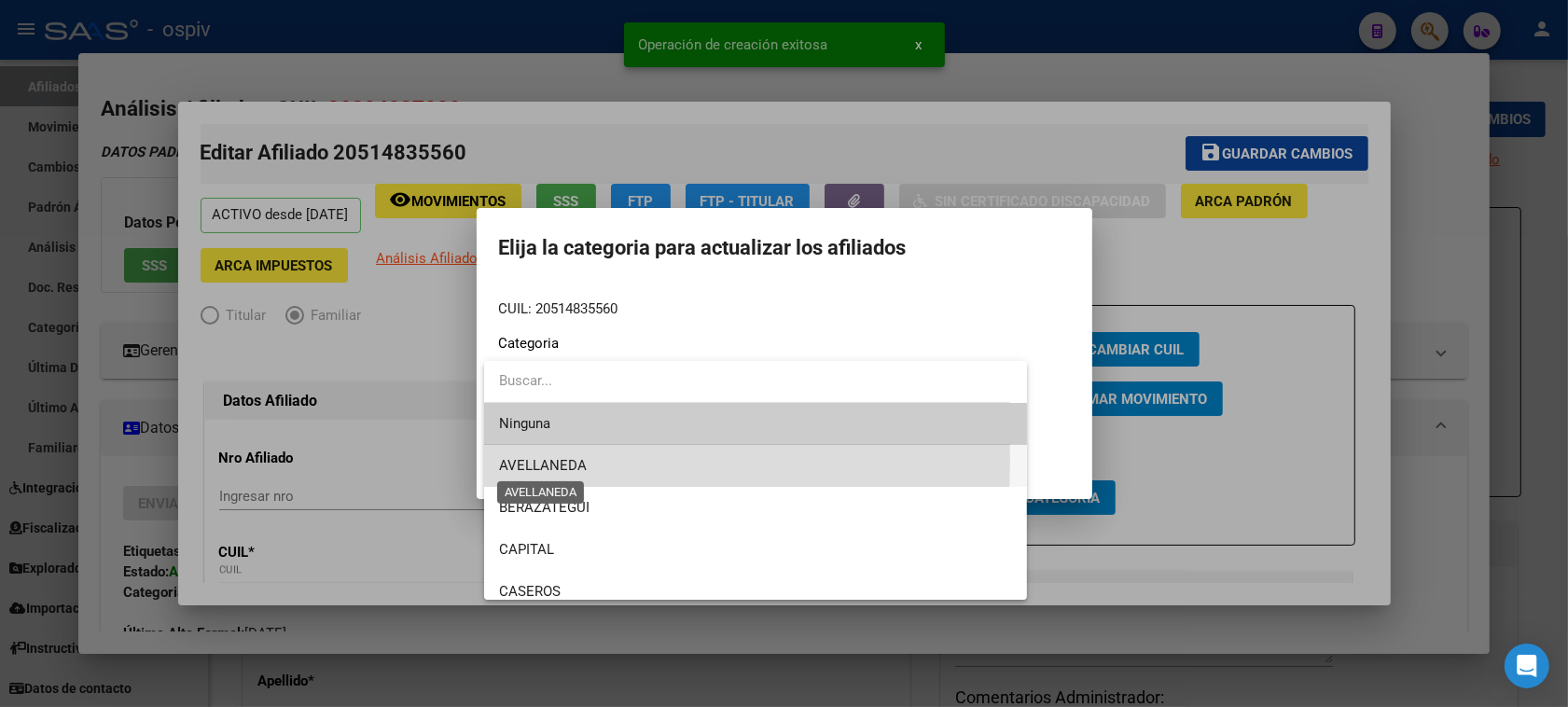
drag, startPoint x: 535, startPoint y: 460, endPoint x: 627, endPoint y: 467, distance: 92.3
click at [538, 459] on span "AVELLANEDA" at bounding box center [543, 465] width 88 height 17
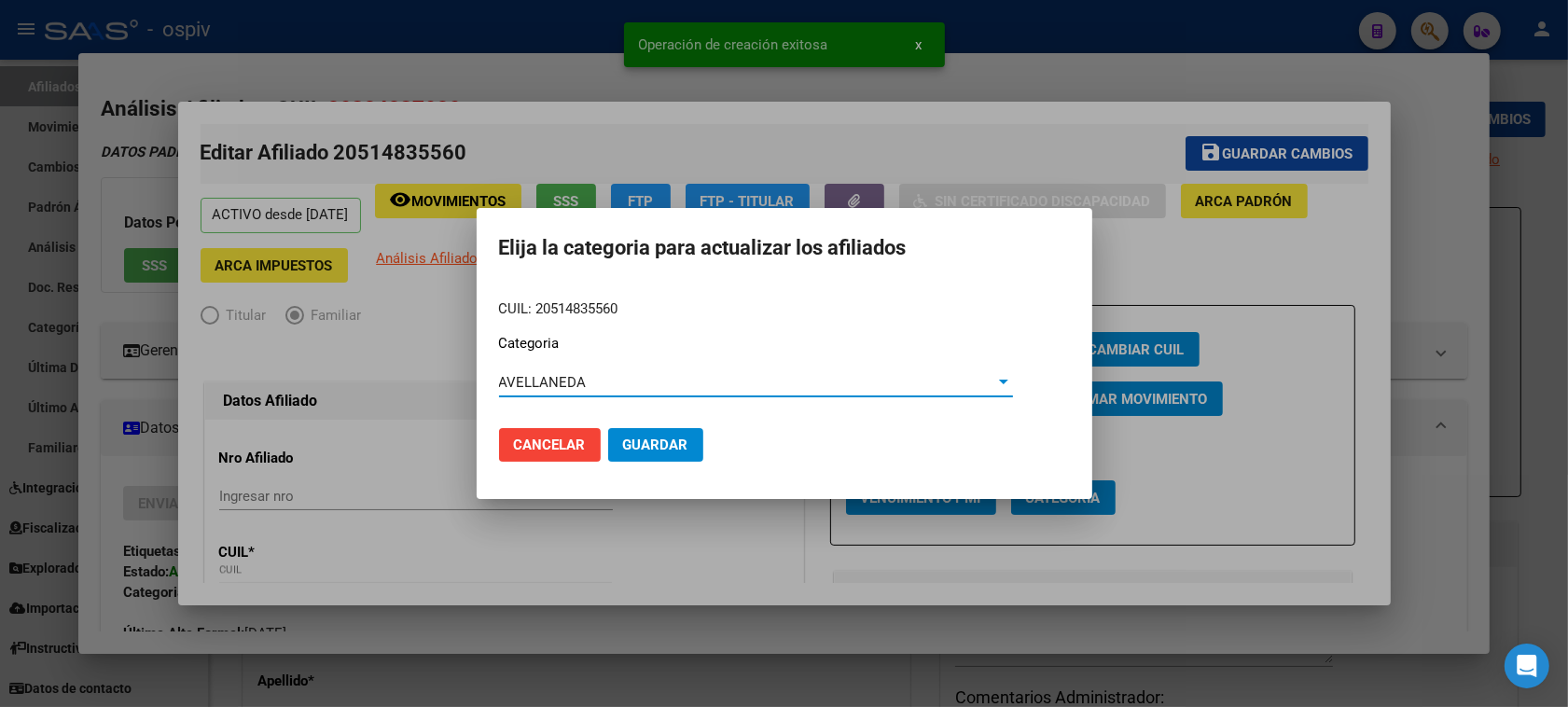
click at [669, 440] on span "Guardar" at bounding box center [656, 445] width 66 height 17
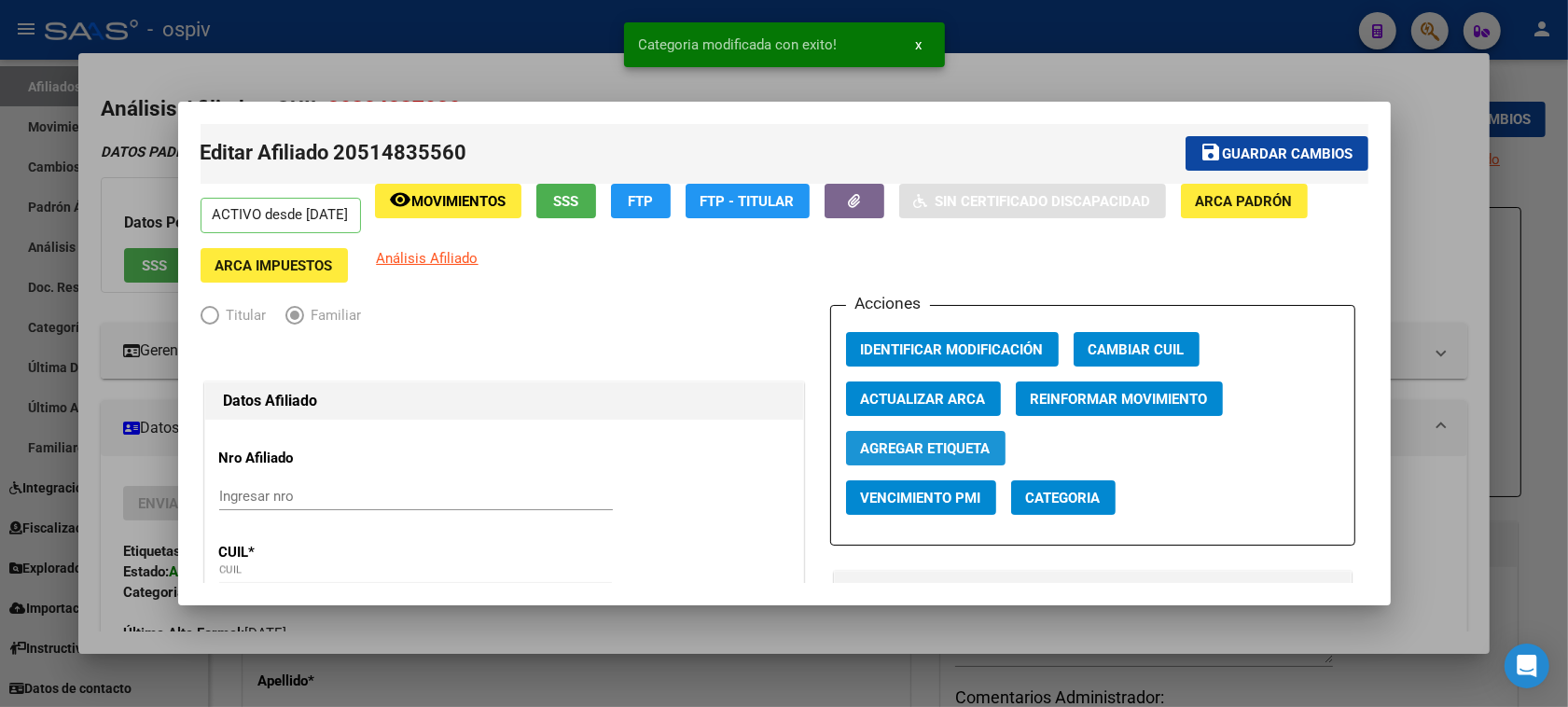
click at [906, 452] on span "Agregar Etiqueta" at bounding box center [926, 449] width 130 height 17
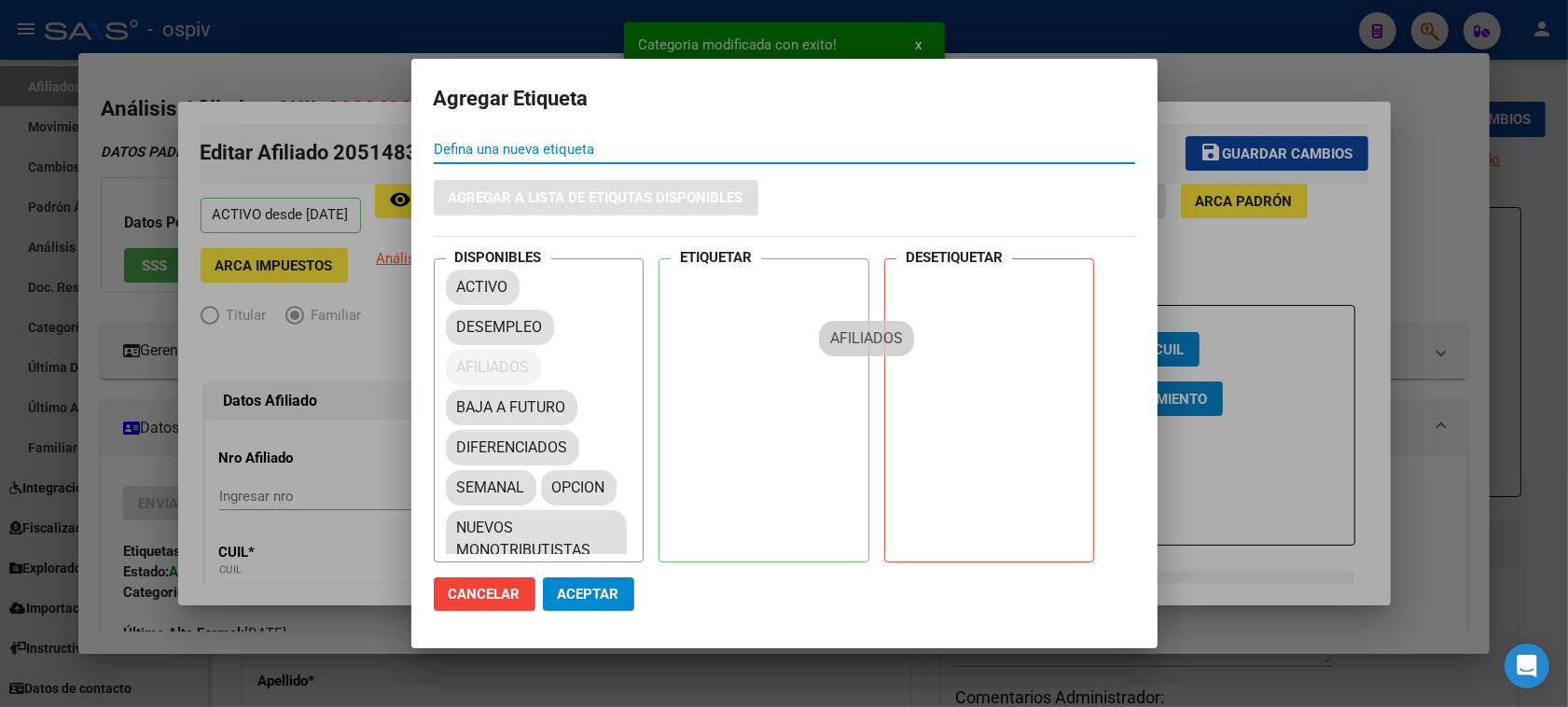
drag, startPoint x: 509, startPoint y: 362, endPoint x: 429, endPoint y: 421, distance: 99.4
click at [882, 330] on div "DISPONIBLES ACTIVO DESEMPLEO AFILIADOS BAJA A FUTURO DIFERENCIADOS SEMANAL OPCI…" at bounding box center [784, 411] width 701 height 305
click at [534, 496] on mat-chip "SEMANAL" at bounding box center [491, 488] width 91 height 36
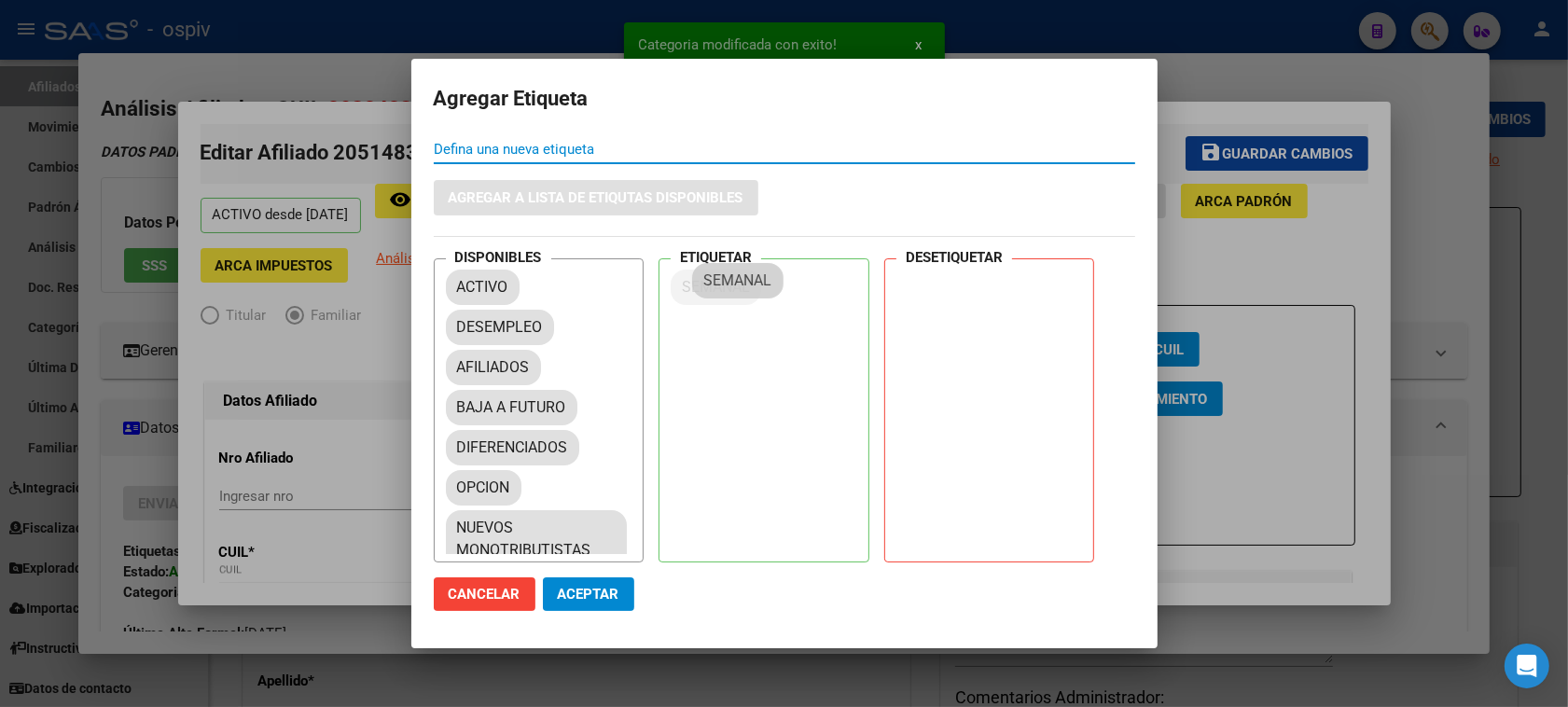
drag, startPoint x: 471, startPoint y: 478, endPoint x: 719, endPoint y: 271, distance: 323.0
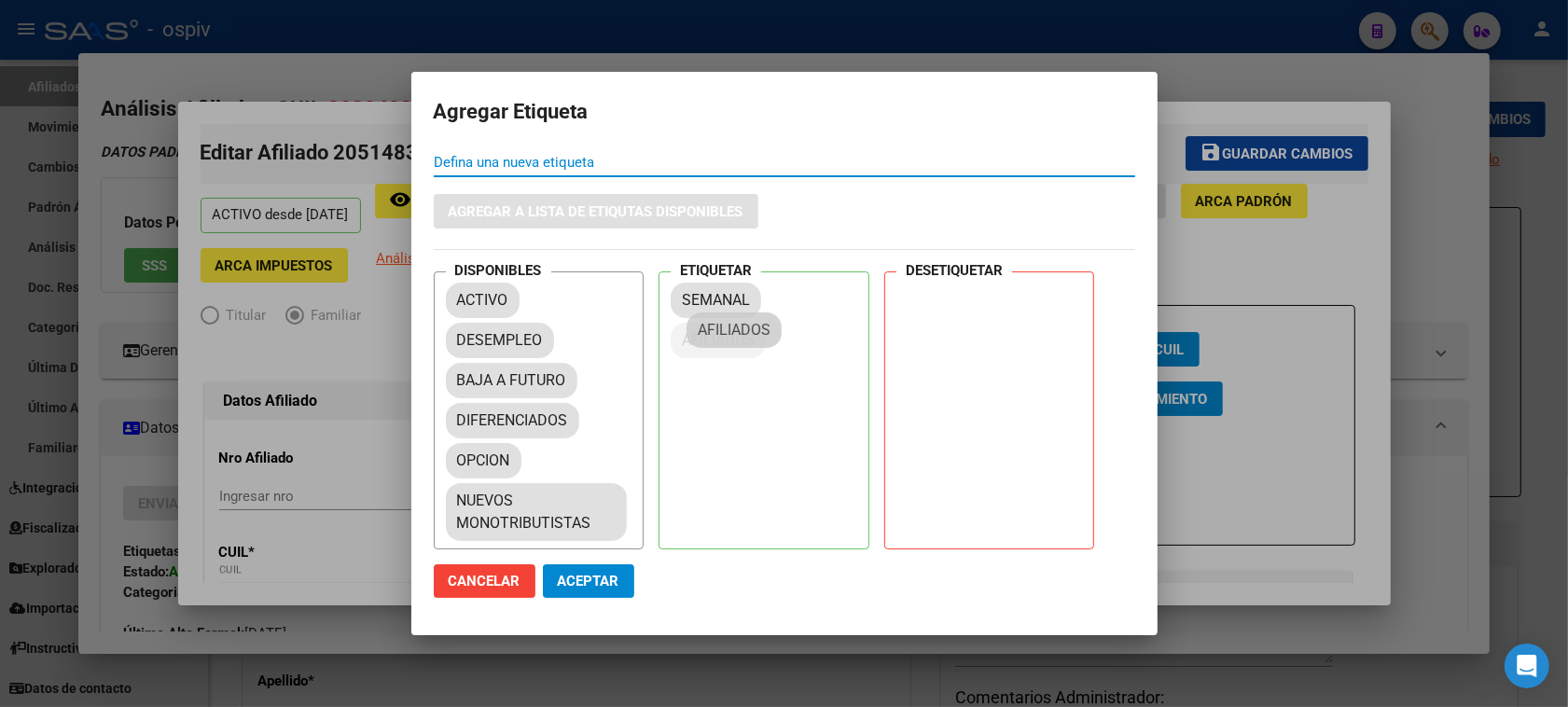
drag, startPoint x: 486, startPoint y: 372, endPoint x: 728, endPoint y: 331, distance: 245.4
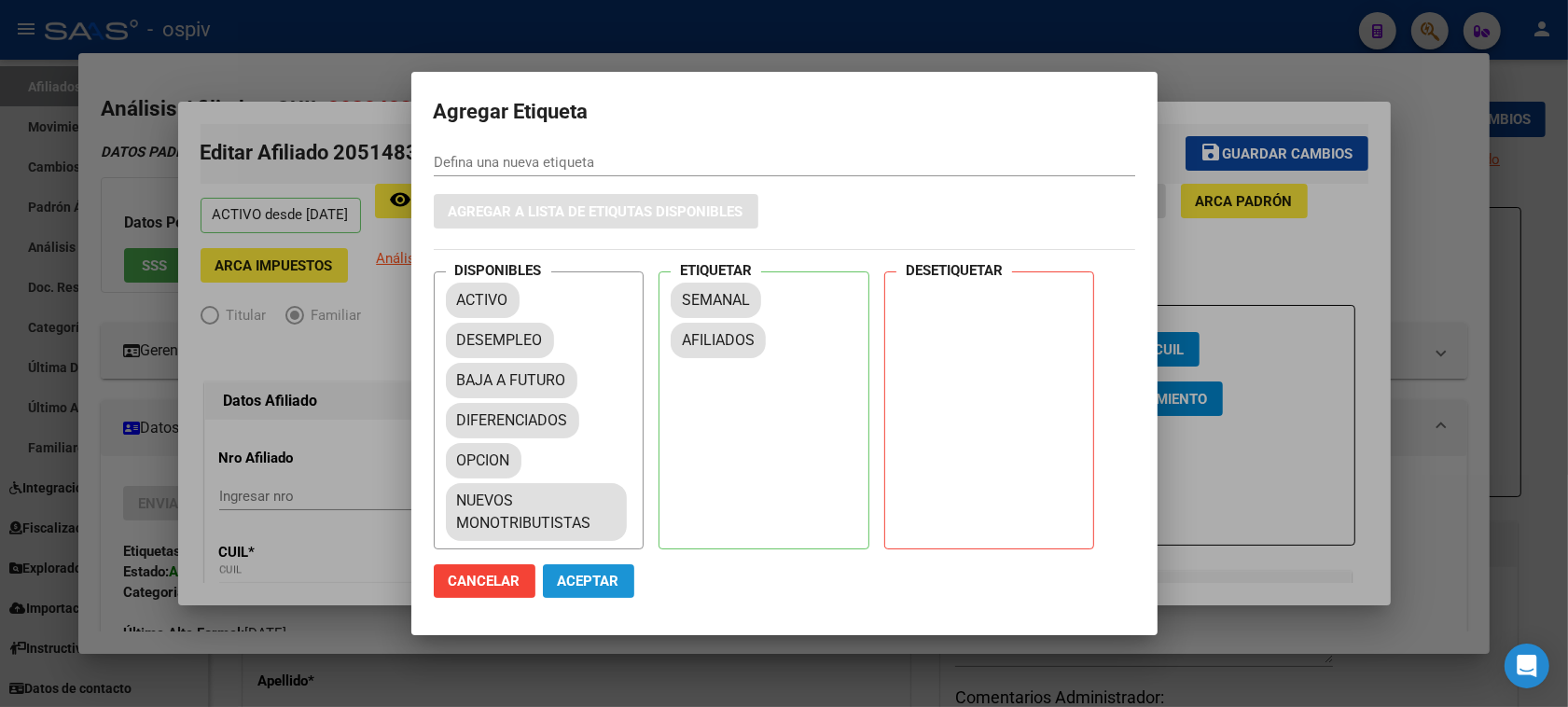
drag, startPoint x: 611, startPoint y: 583, endPoint x: 613, endPoint y: 306, distance: 277.0
click at [611, 581] on span "Aceptar" at bounding box center [589, 582] width 62 height 17
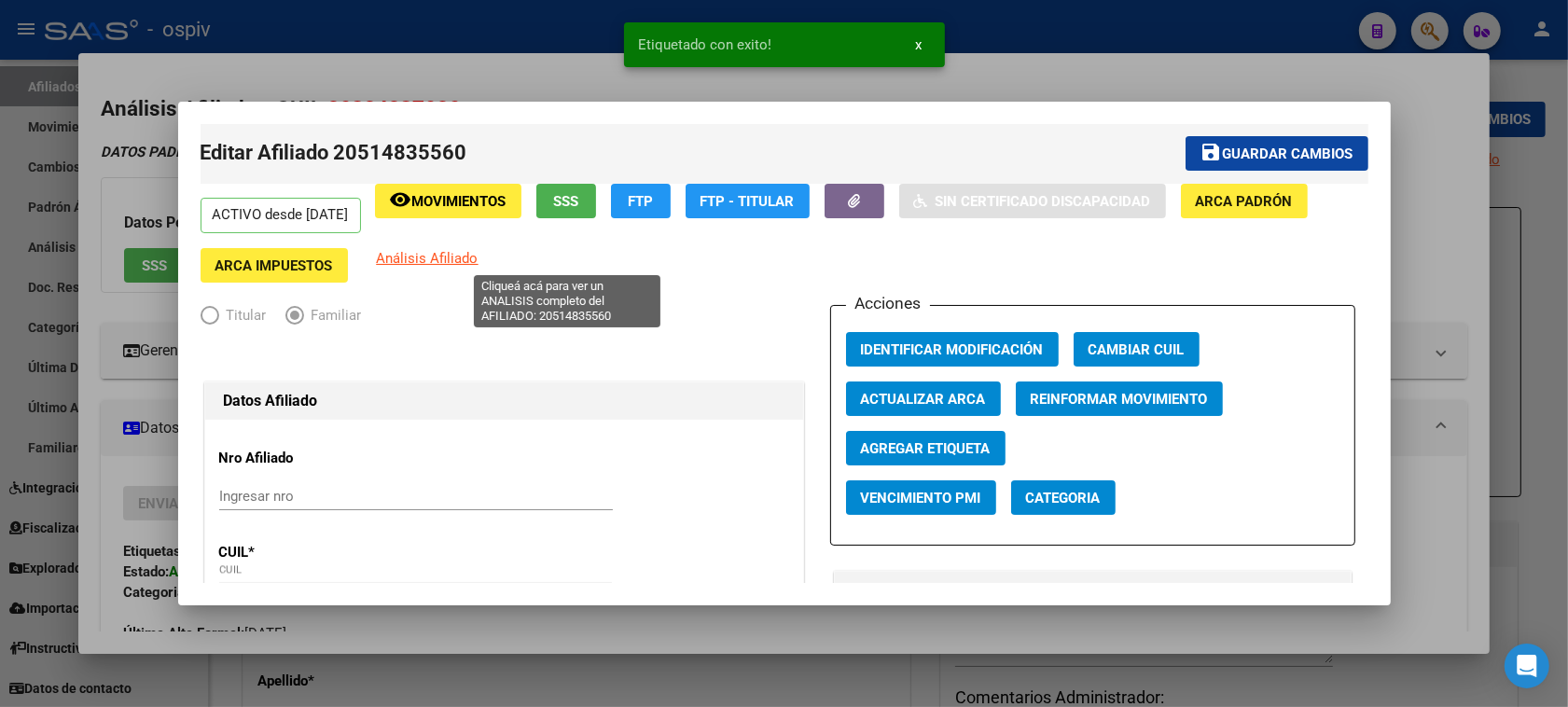
click at [478, 258] on span "Análisis Afiliado" at bounding box center [428, 258] width 102 height 17
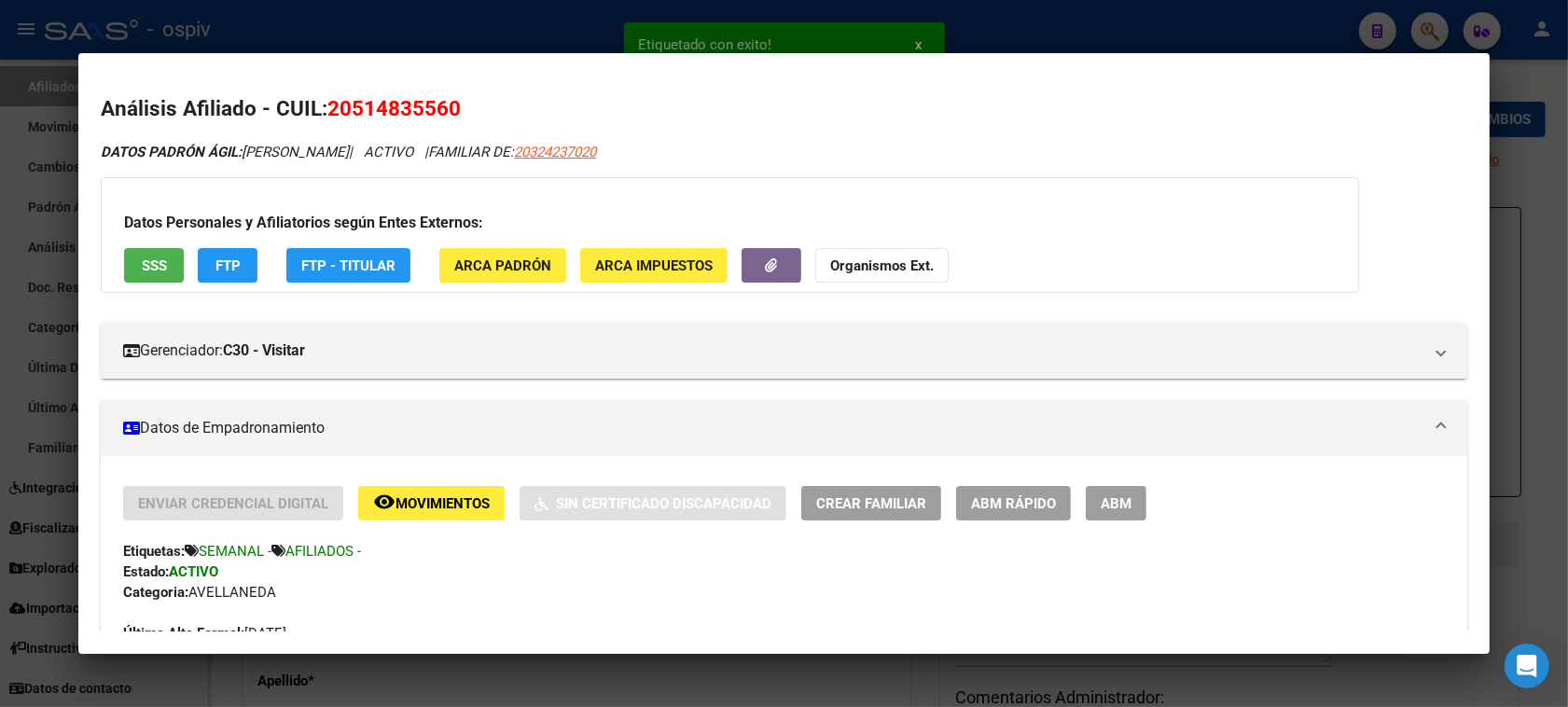
click at [596, 152] on span "20324237020" at bounding box center [555, 152] width 82 height 17
type textarea "20324237020"
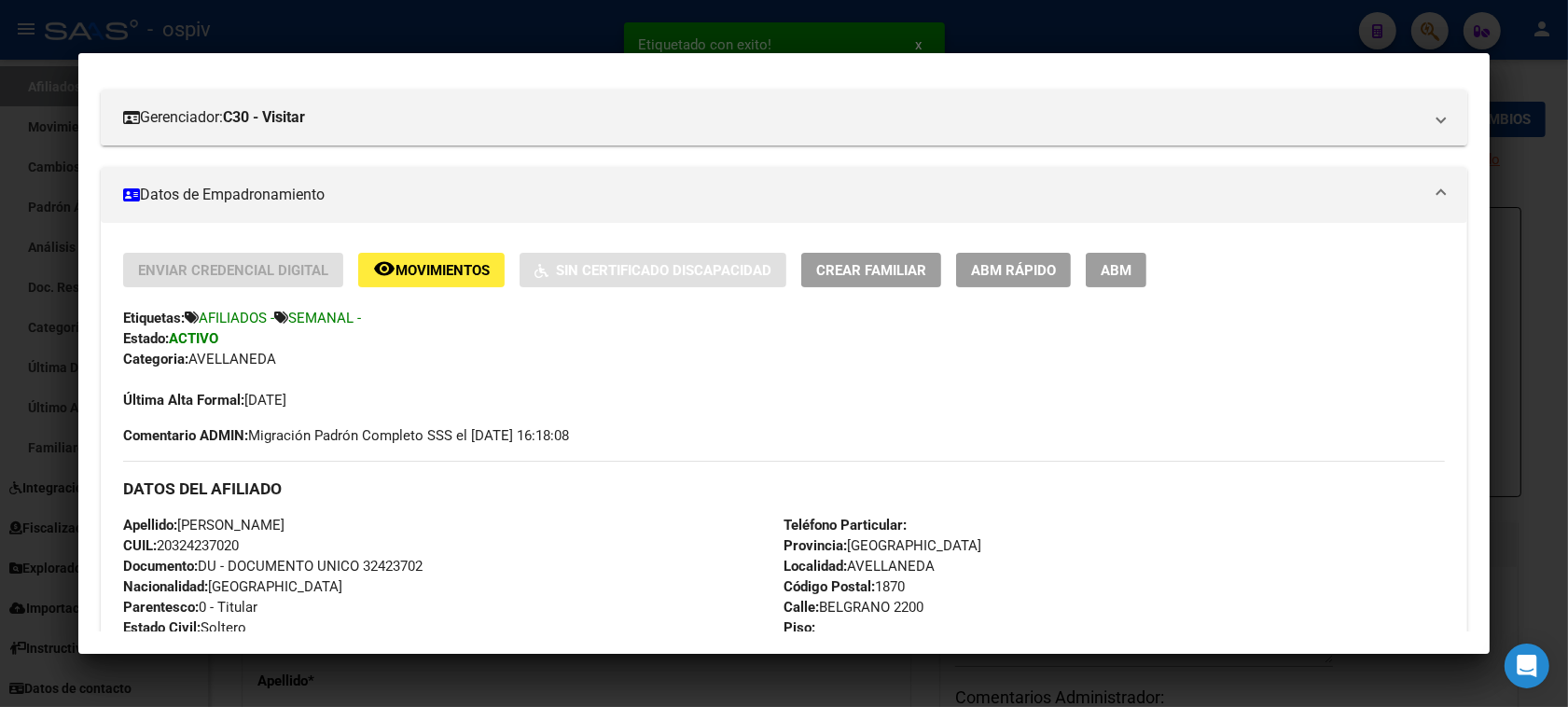
scroll to position [350, 0]
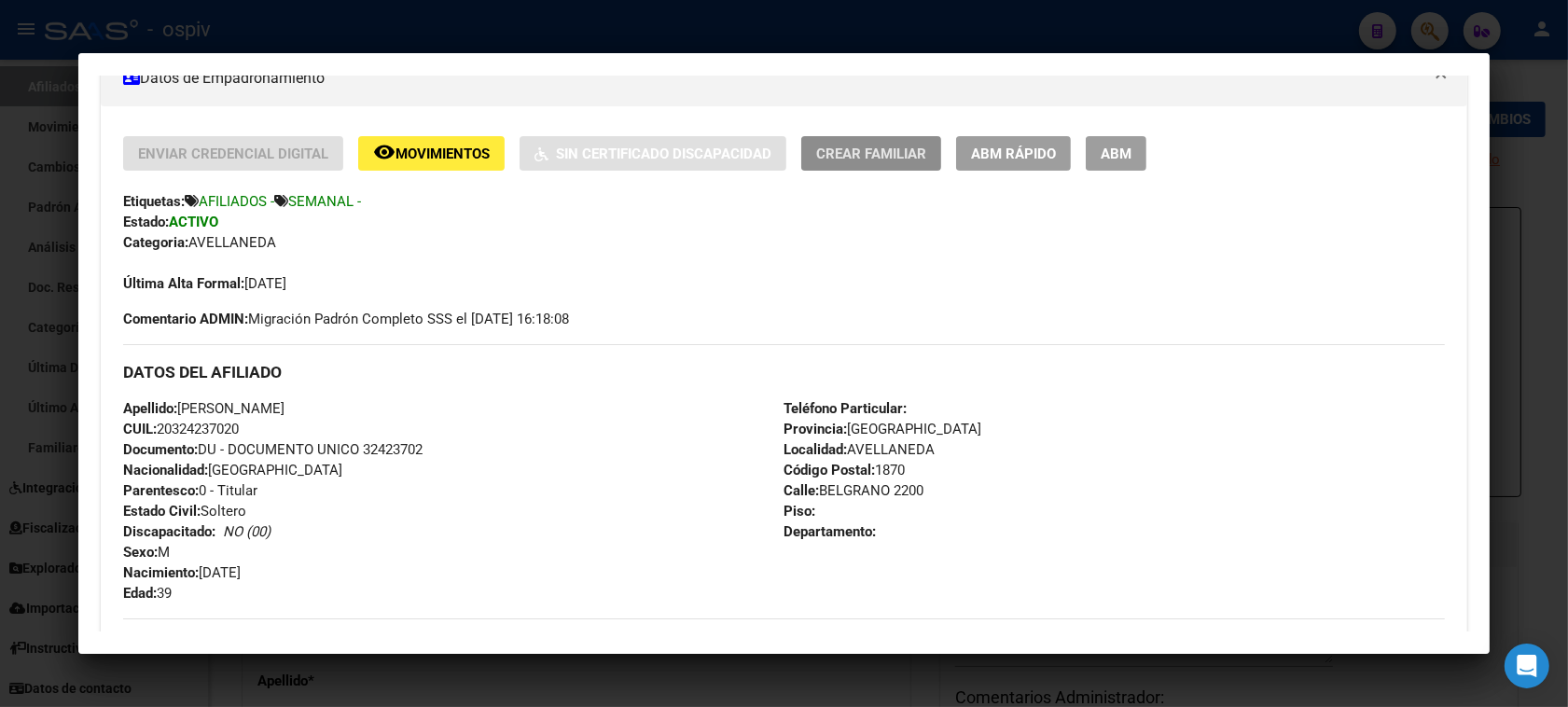
click at [852, 163] on button "Crear Familiar" at bounding box center [871, 153] width 139 height 35
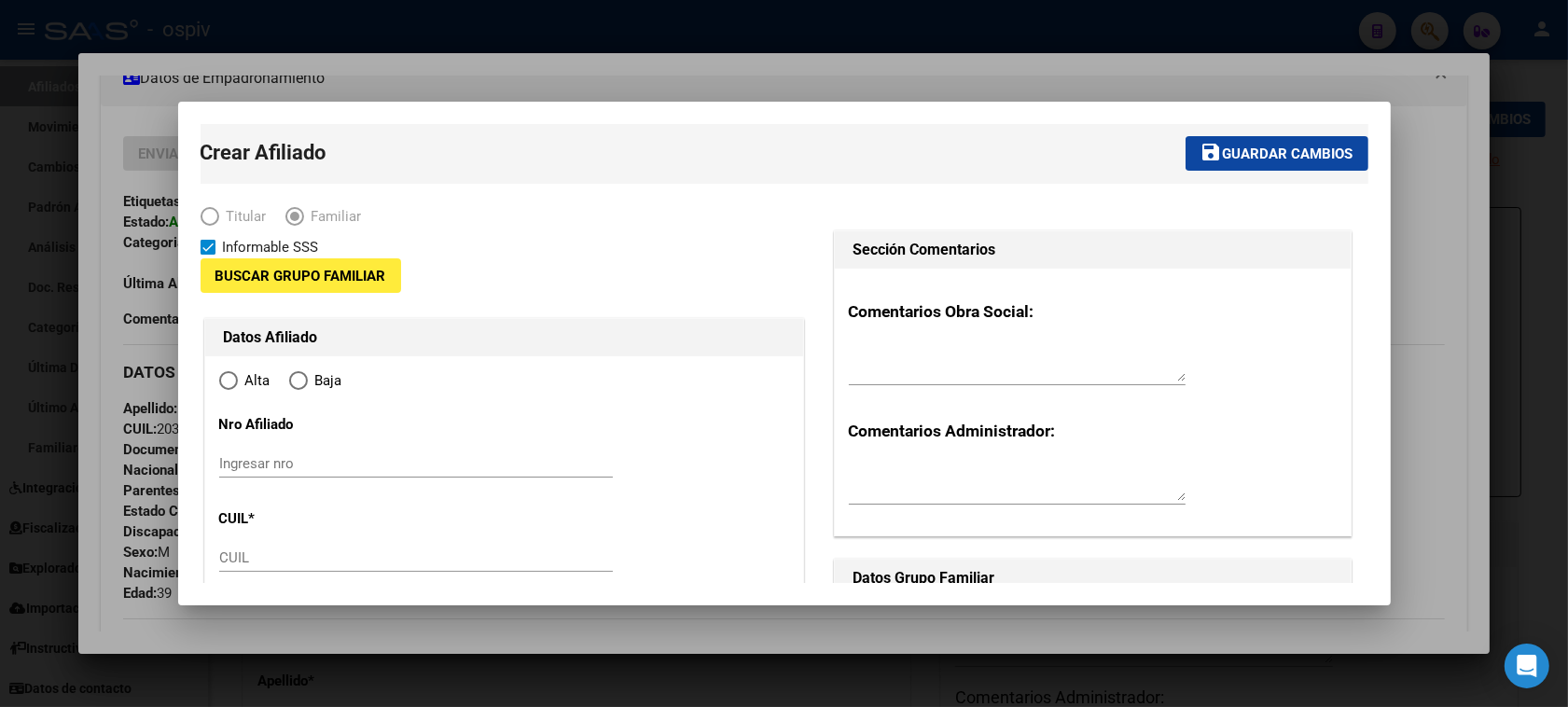
type input "30-70908661-4"
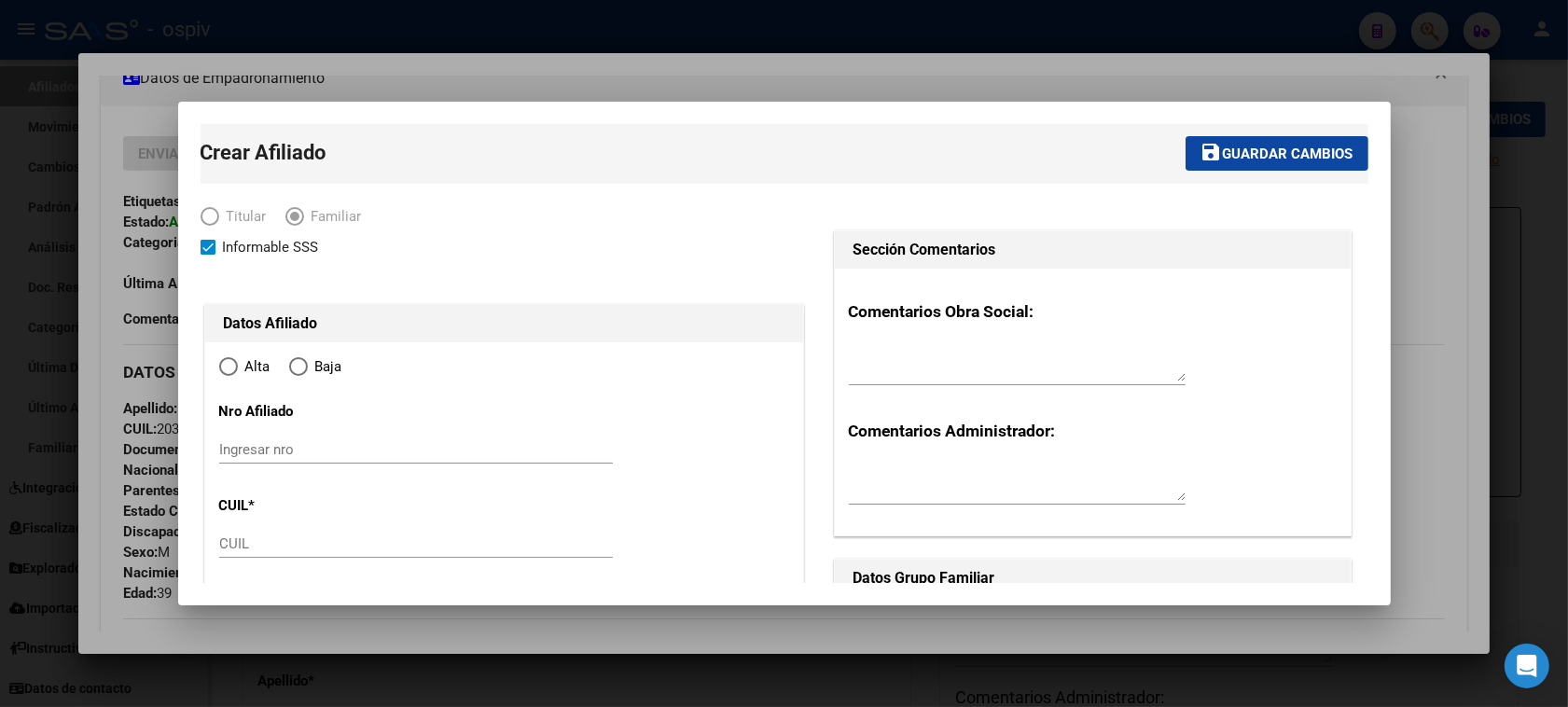
type input "AVELLANEDA"
type input "1870"
type input "BELGRANO"
type input "2200"
radio input "true"
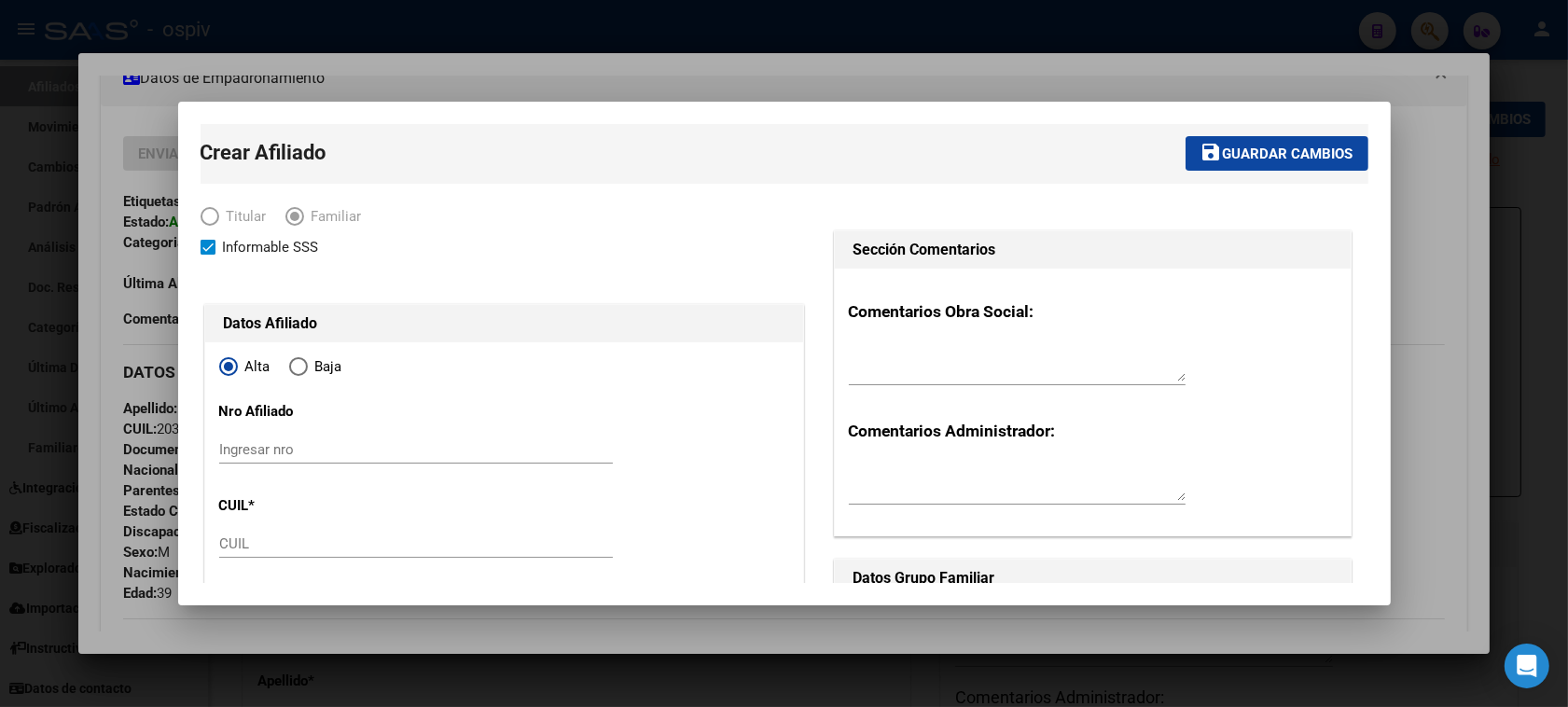
type input "30-70908661-4"
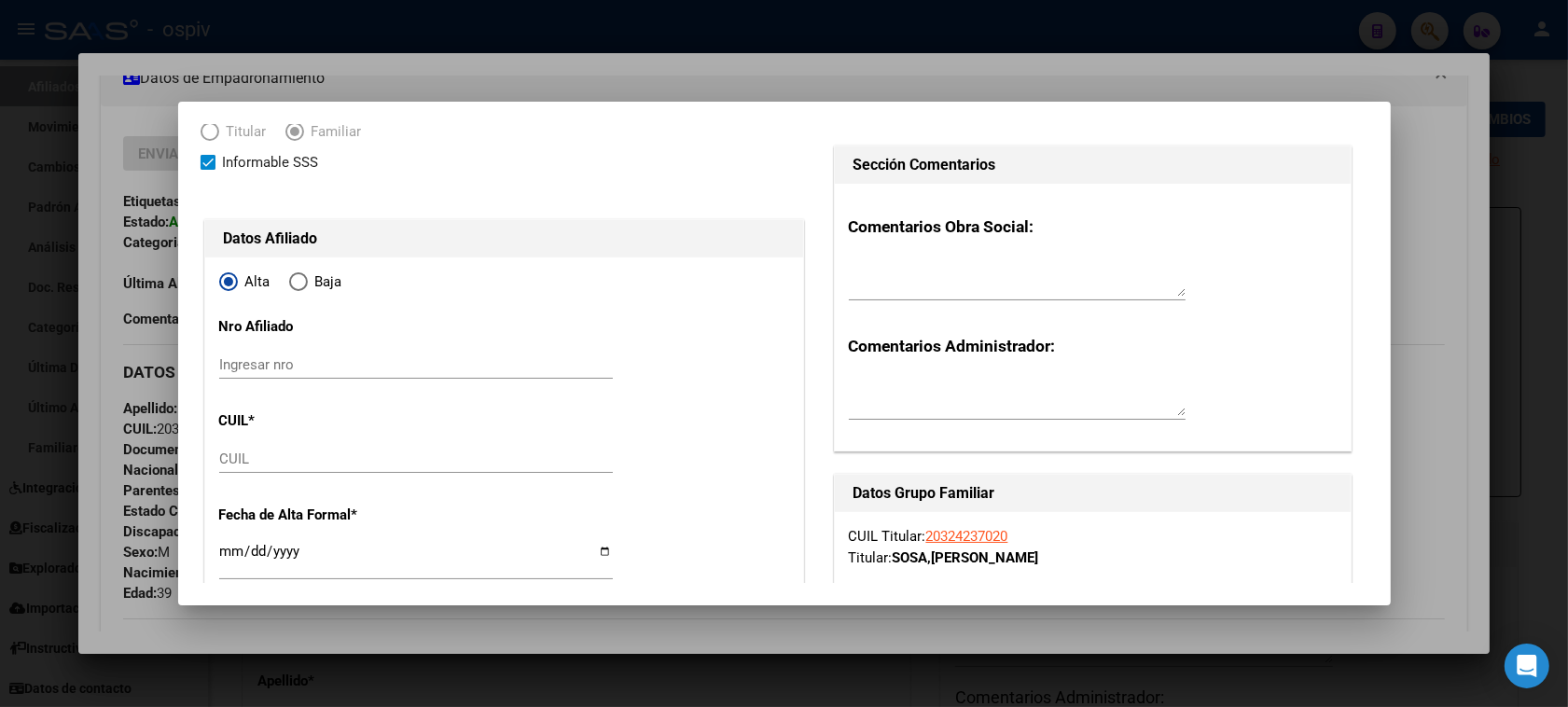
scroll to position [233, 0]
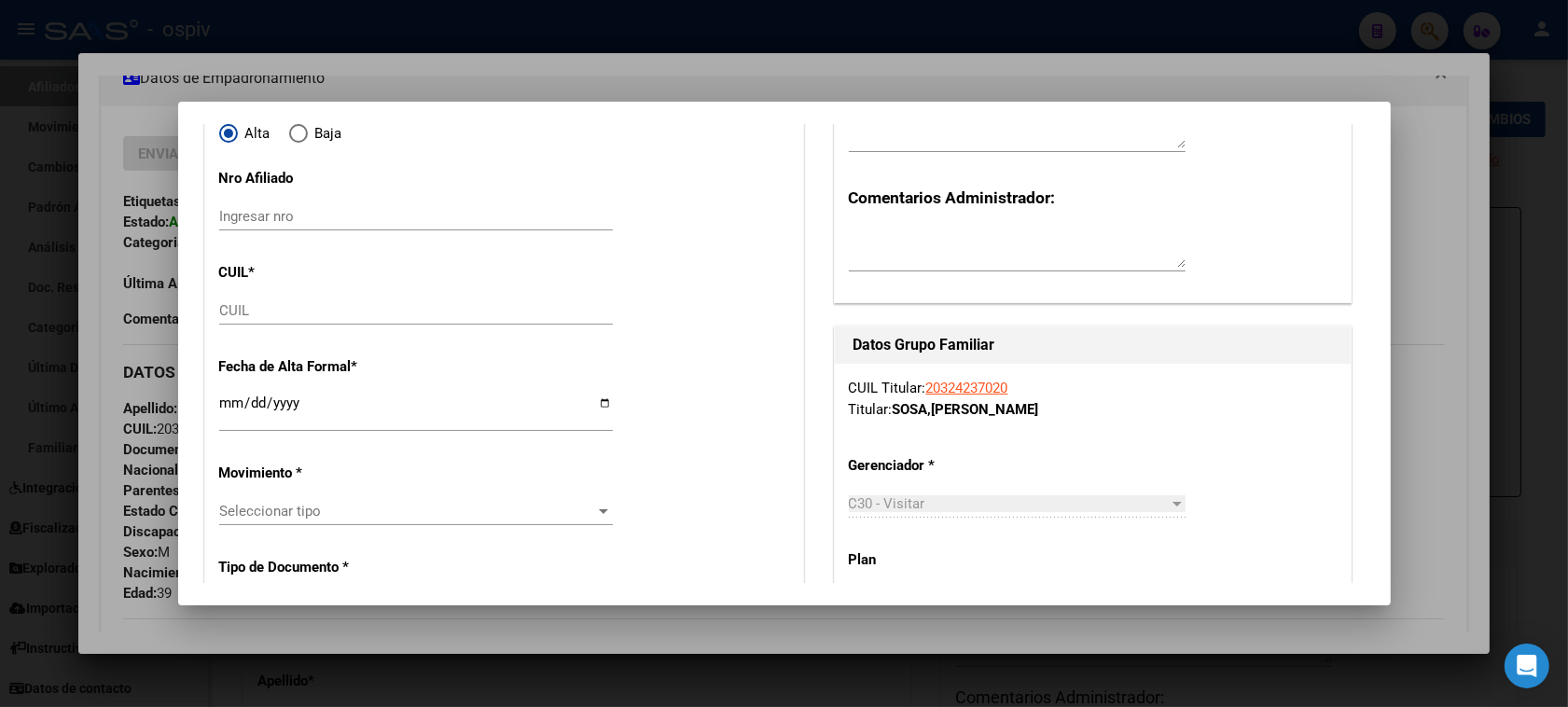
click at [339, 327] on div "CUIL" at bounding box center [416, 319] width 394 height 46
click at [242, 300] on div "CUIL" at bounding box center [416, 311] width 394 height 28
type input "27-48366895-9"
drag, startPoint x: 219, startPoint y: 406, endPoint x: 196, endPoint y: 400, distance: 23.8
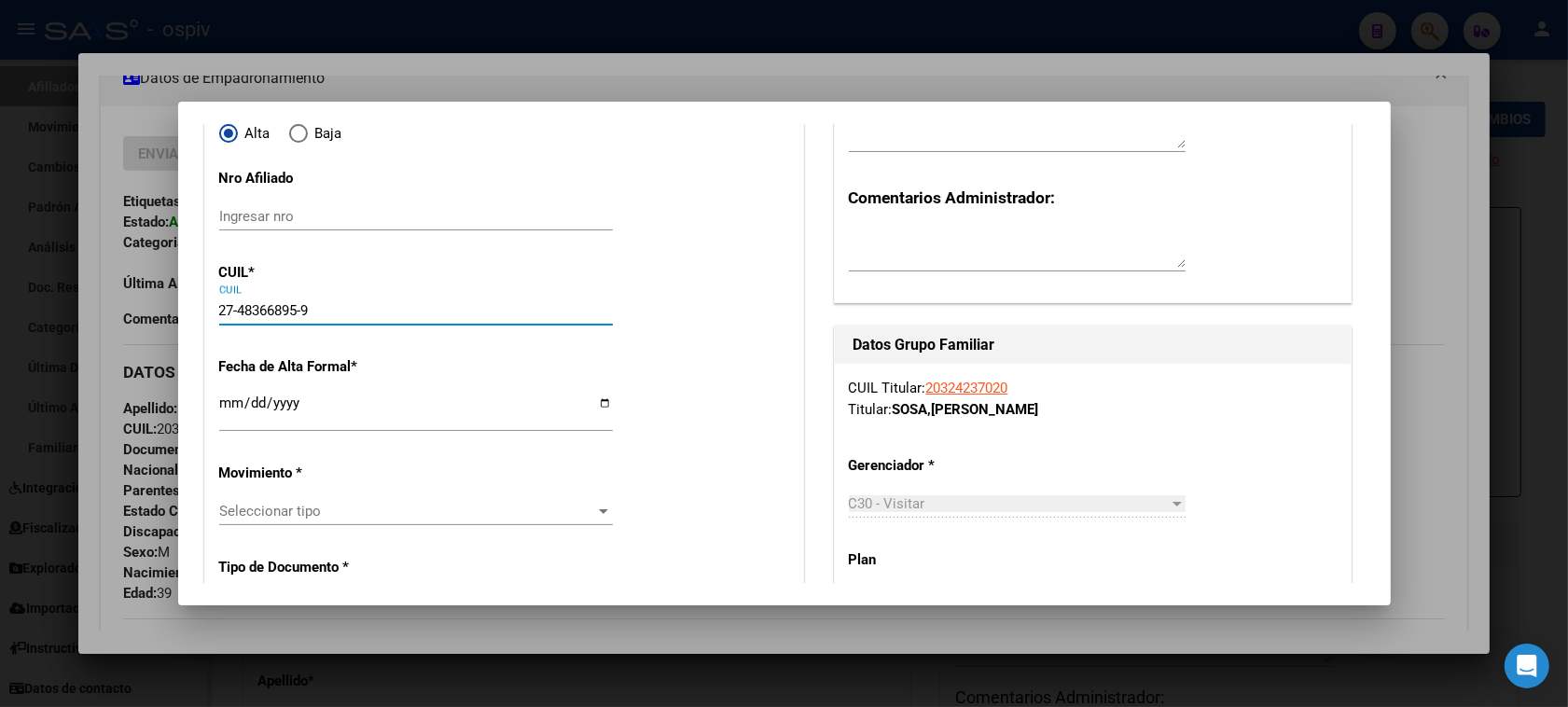
type input "48366895"
type input "SOSA"
type input "BIANCA AILIN"
type input "2007-10-30"
type input "GUILLERMO E HUD"
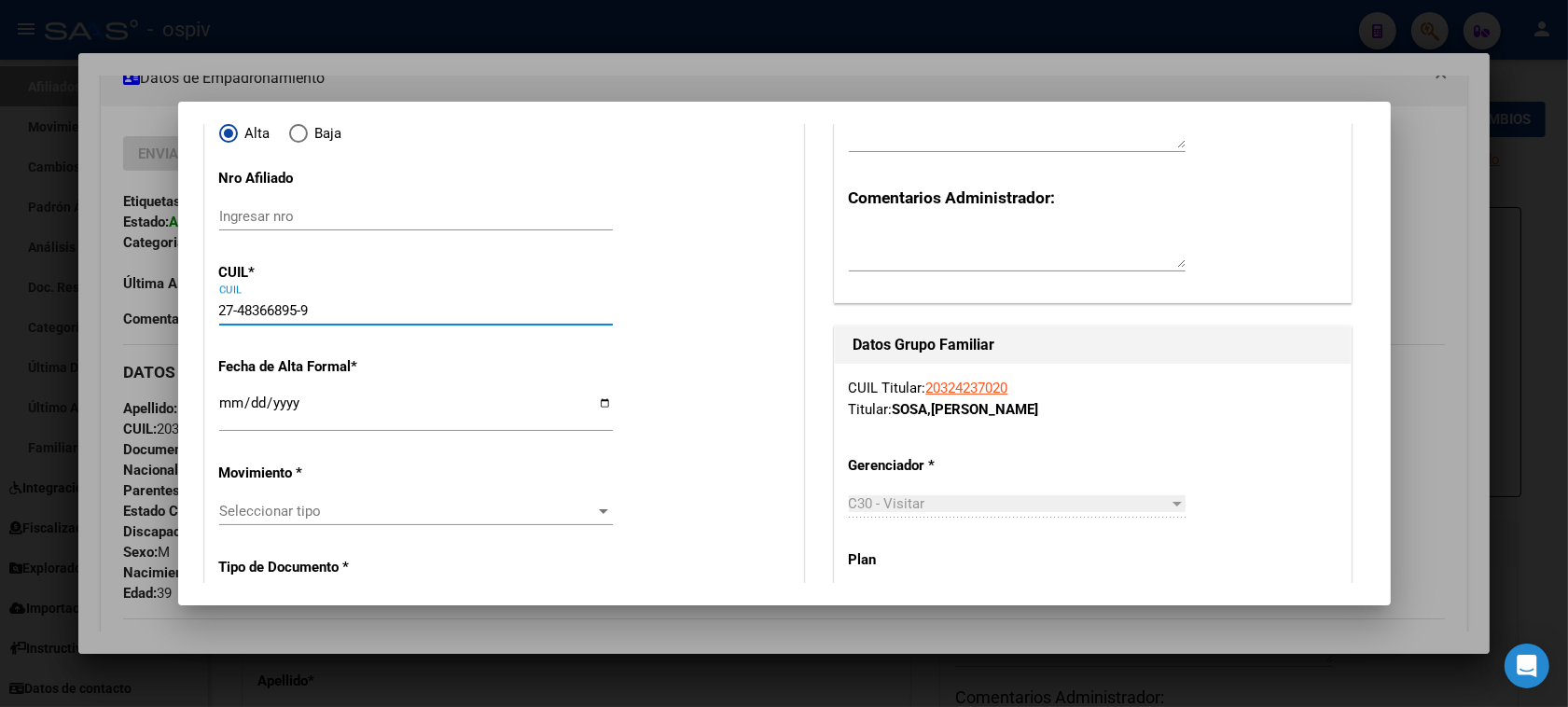
type input "1885"
type input "CALLE 58"
type input "5142"
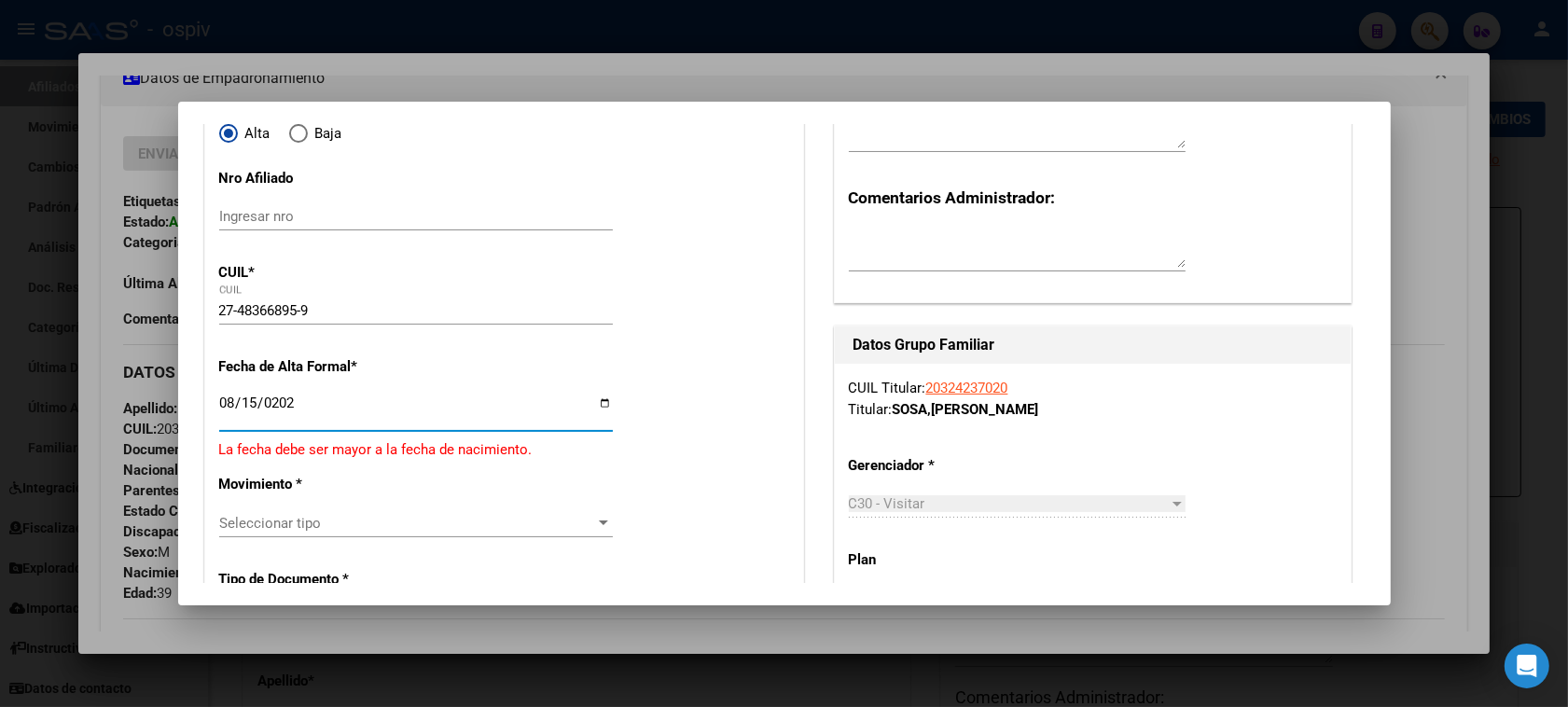
type input "2025-08-15"
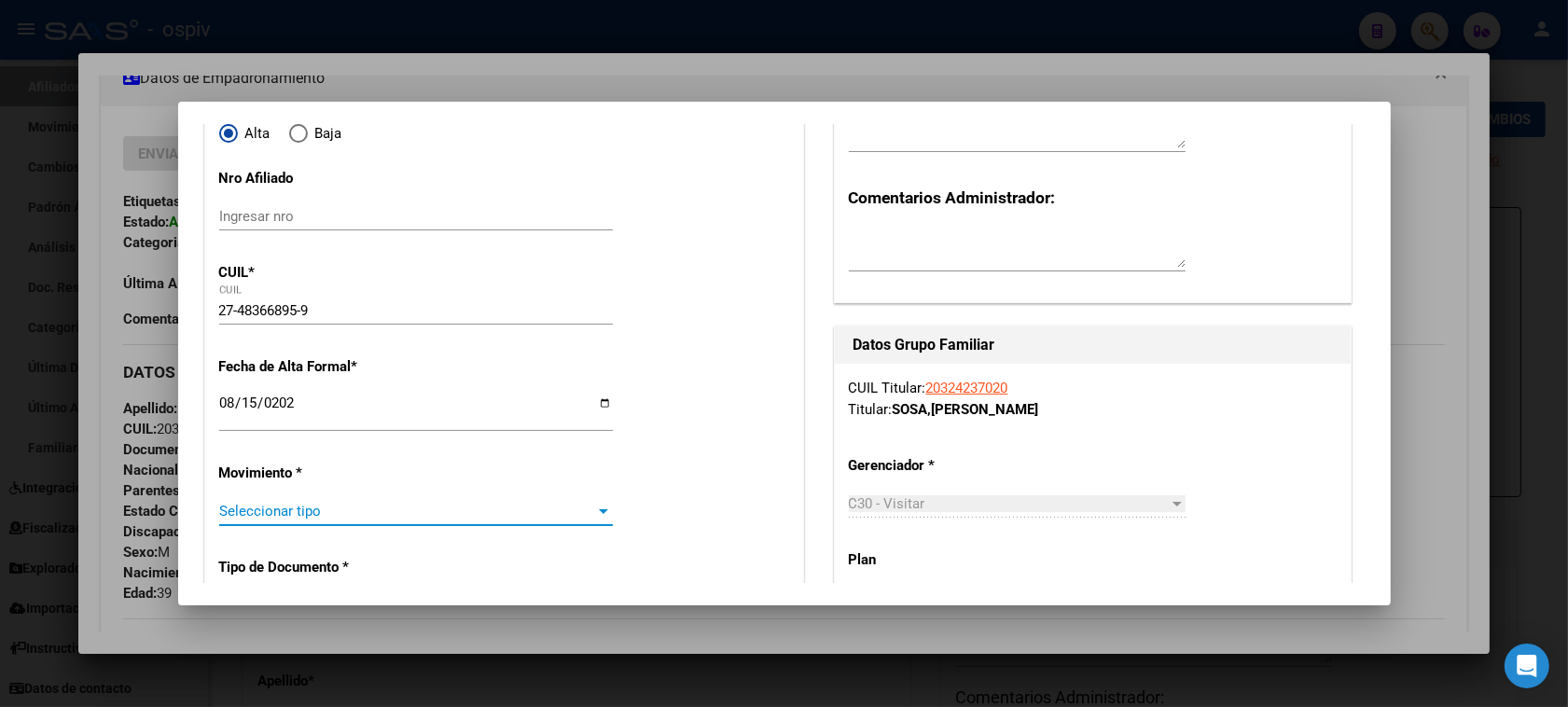
click at [261, 514] on span "Seleccionar tipo" at bounding box center [407, 511] width 377 height 17
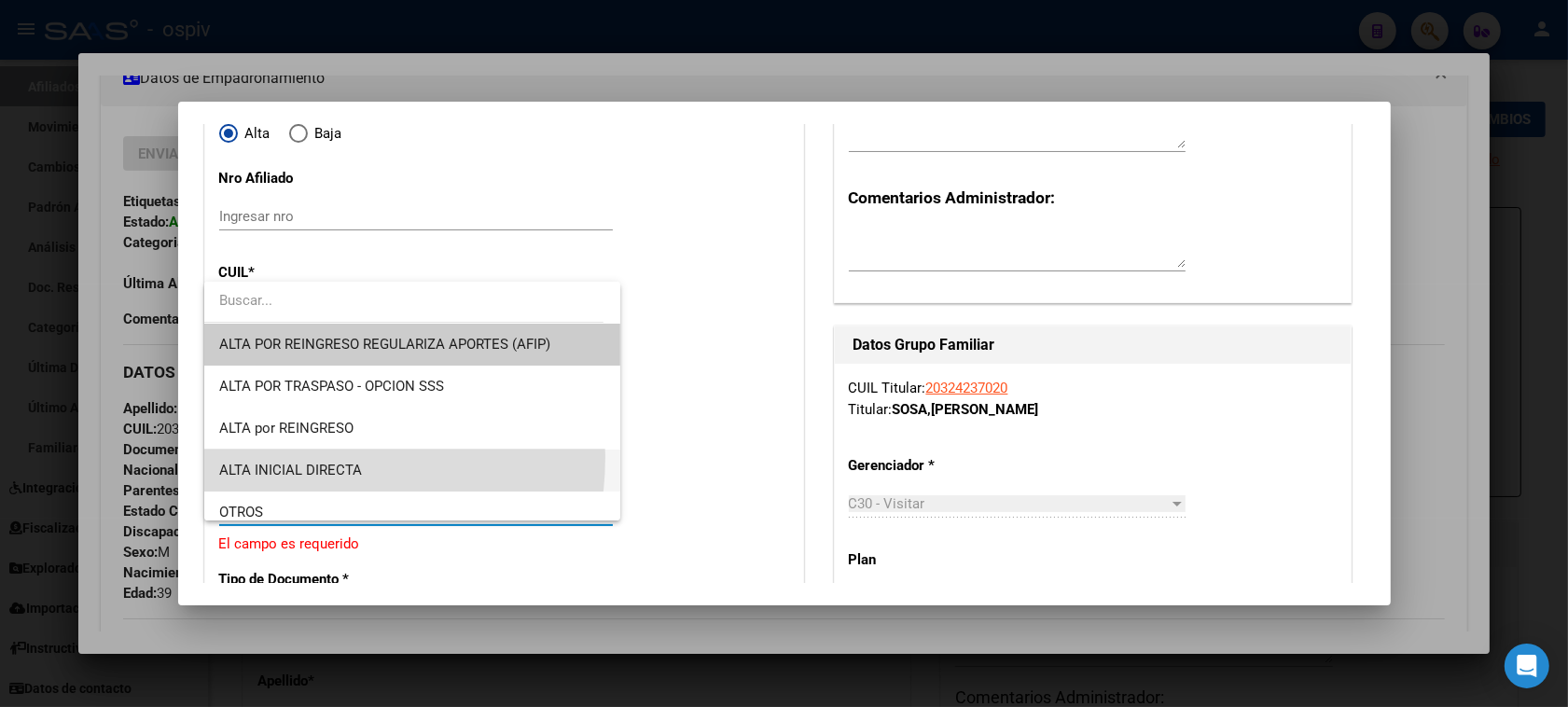
click at [278, 457] on span "ALTA INICIAL DIRECTA" at bounding box center [413, 470] width 388 height 42
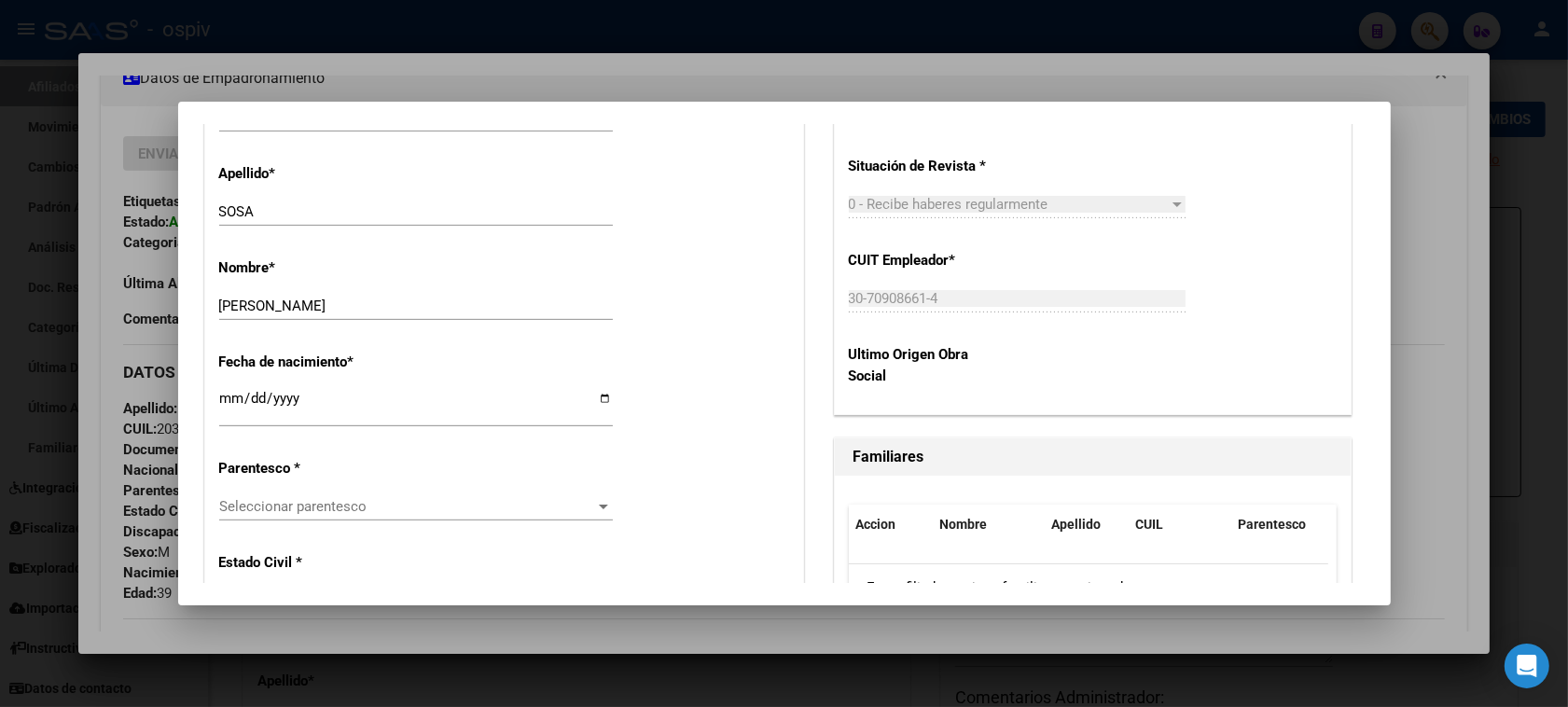
scroll to position [934, 0]
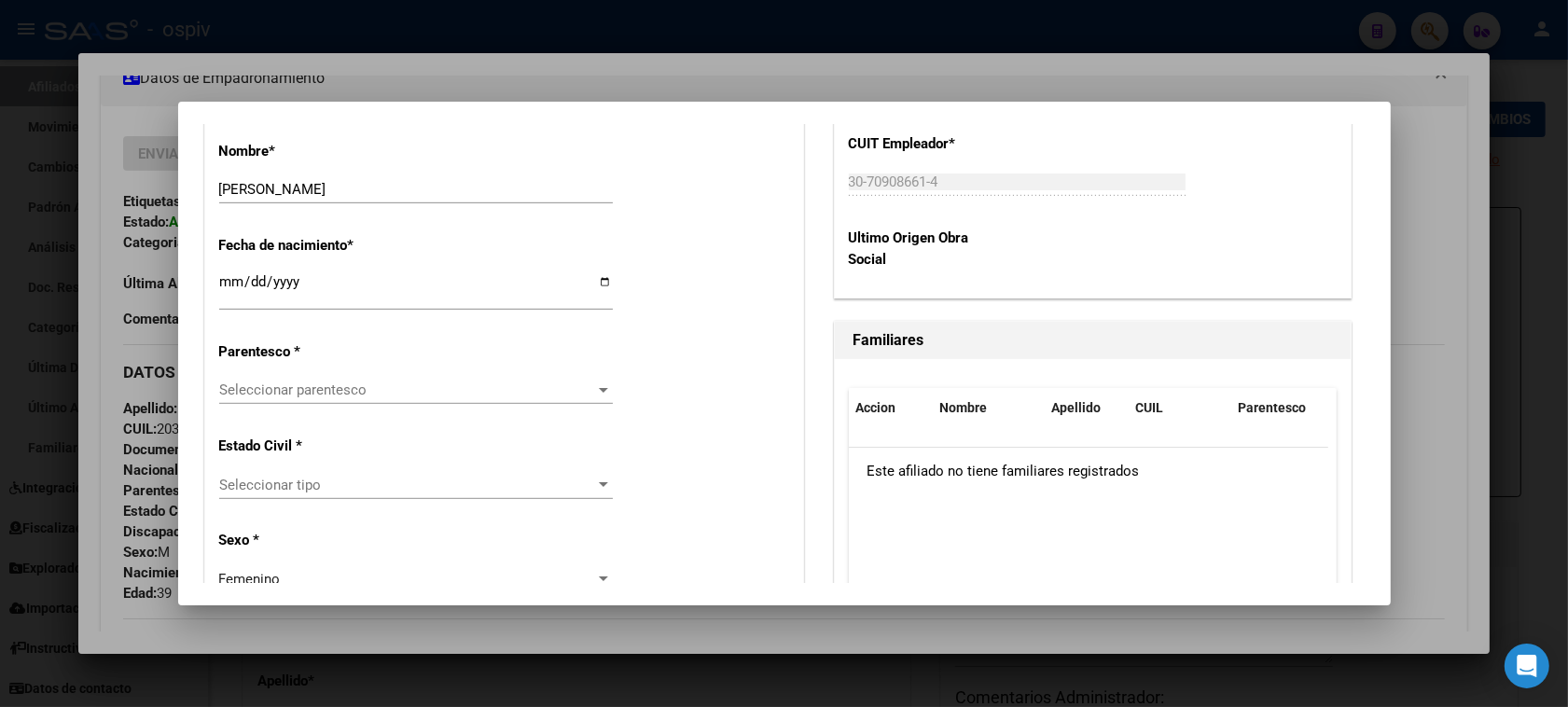
click at [309, 386] on span "Seleccionar parentesco" at bounding box center [407, 390] width 377 height 17
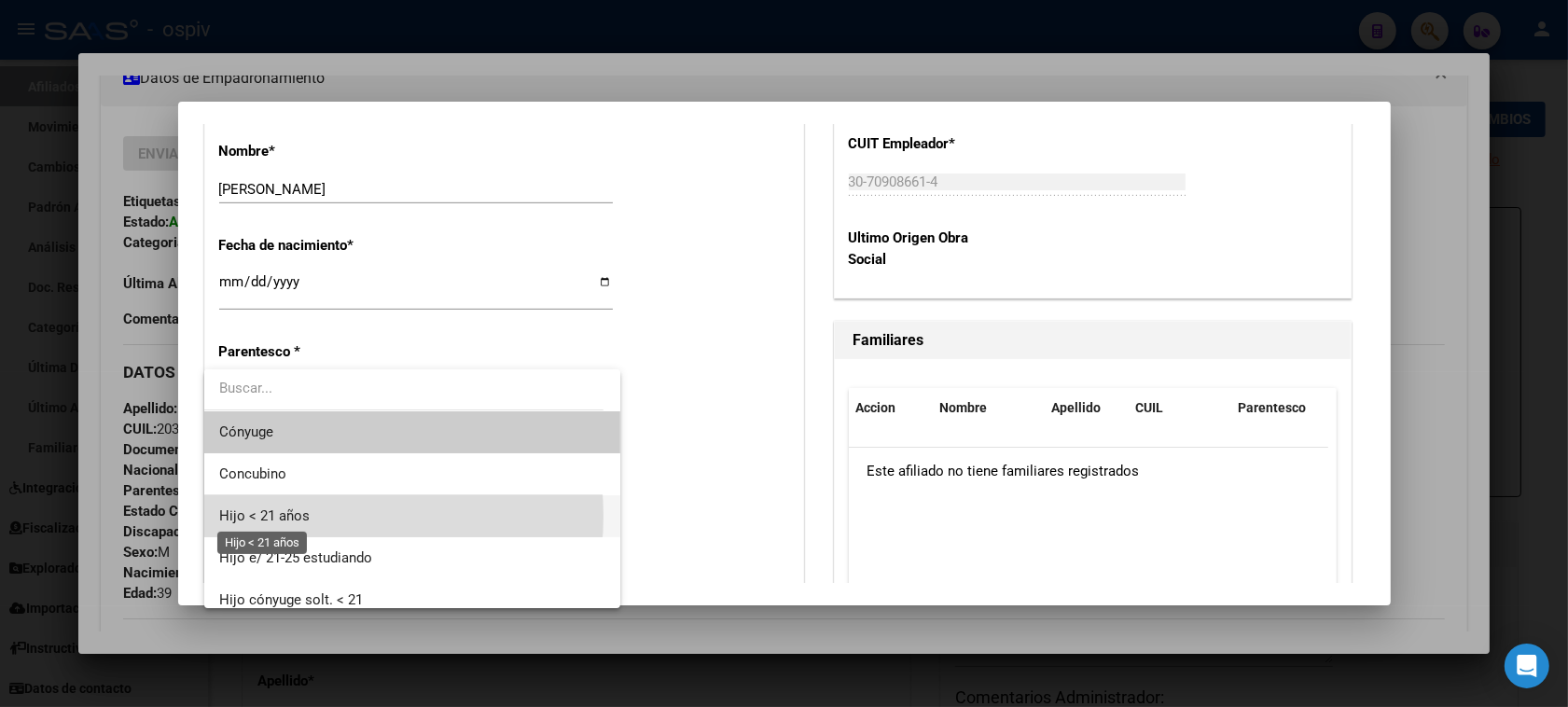
click at [297, 516] on span "Hijo < 21 años" at bounding box center [264, 516] width 91 height 17
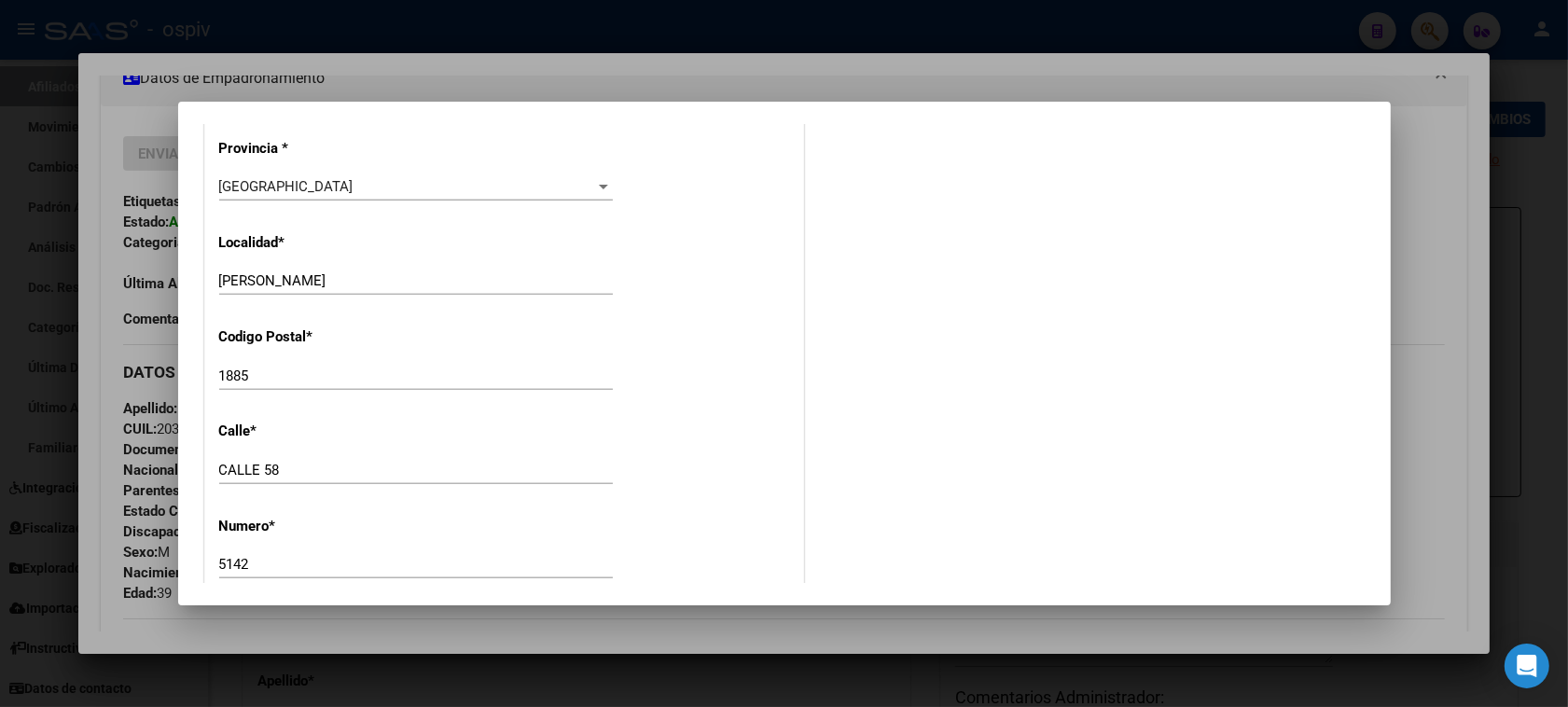
scroll to position [1866, 0]
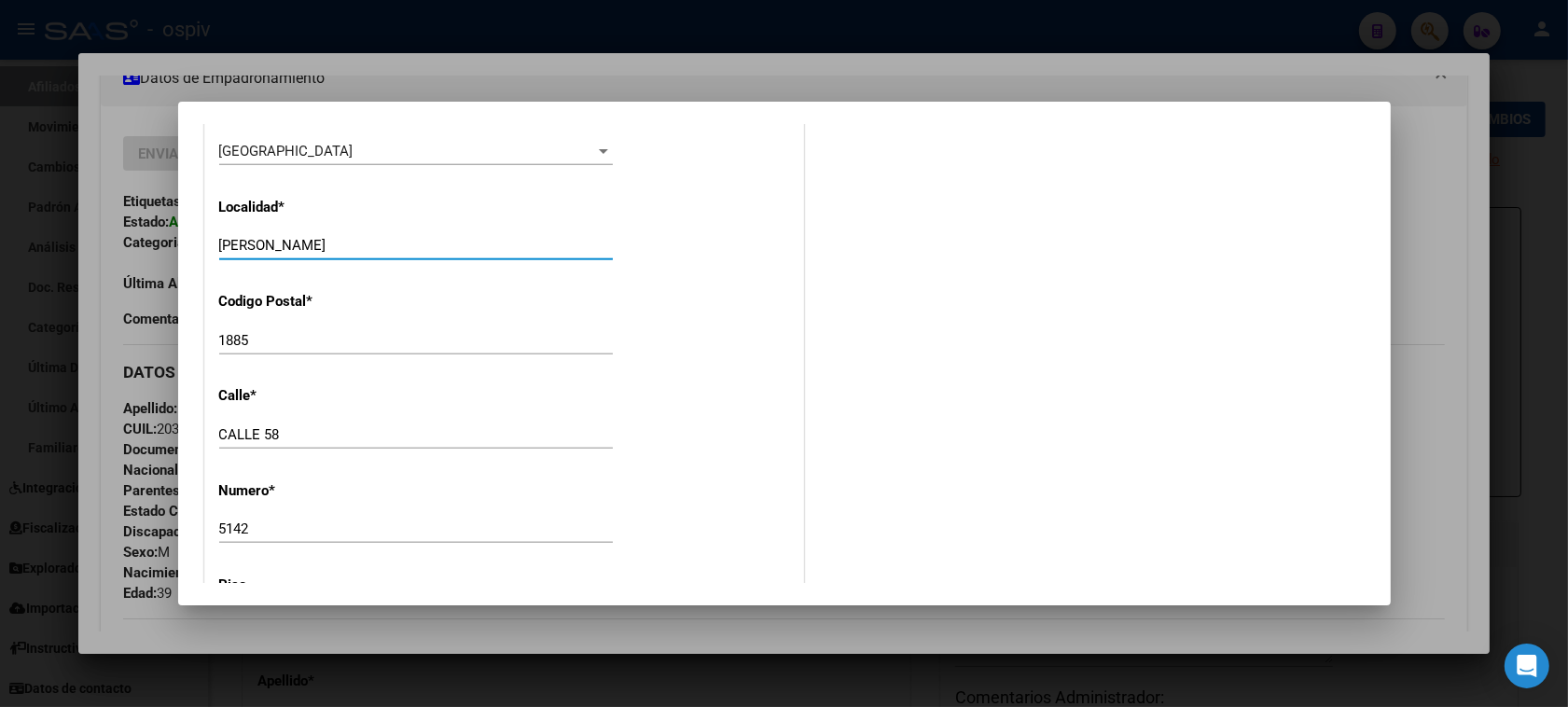
drag, startPoint x: 361, startPoint y: 253, endPoint x: 26, endPoint y: 187, distance: 341.4
click at [66, 210] on div "Análisis Afiliado - CUIL: 20324237020 DATOS PADRÓN ÁGIL: SOSA FERNANDO GUILLERM…" at bounding box center [784, 353] width 1568 height 707
type input "AVELLANEDA"
drag, startPoint x: 285, startPoint y: 435, endPoint x: 145, endPoint y: 435, distance: 140.0
click at [145, 435] on div "Análisis Afiliado - CUIL: 20324237020 DATOS PADRÓN ÁGIL: SOSA FERNANDO GUILLERM…" at bounding box center [784, 353] width 1568 height 707
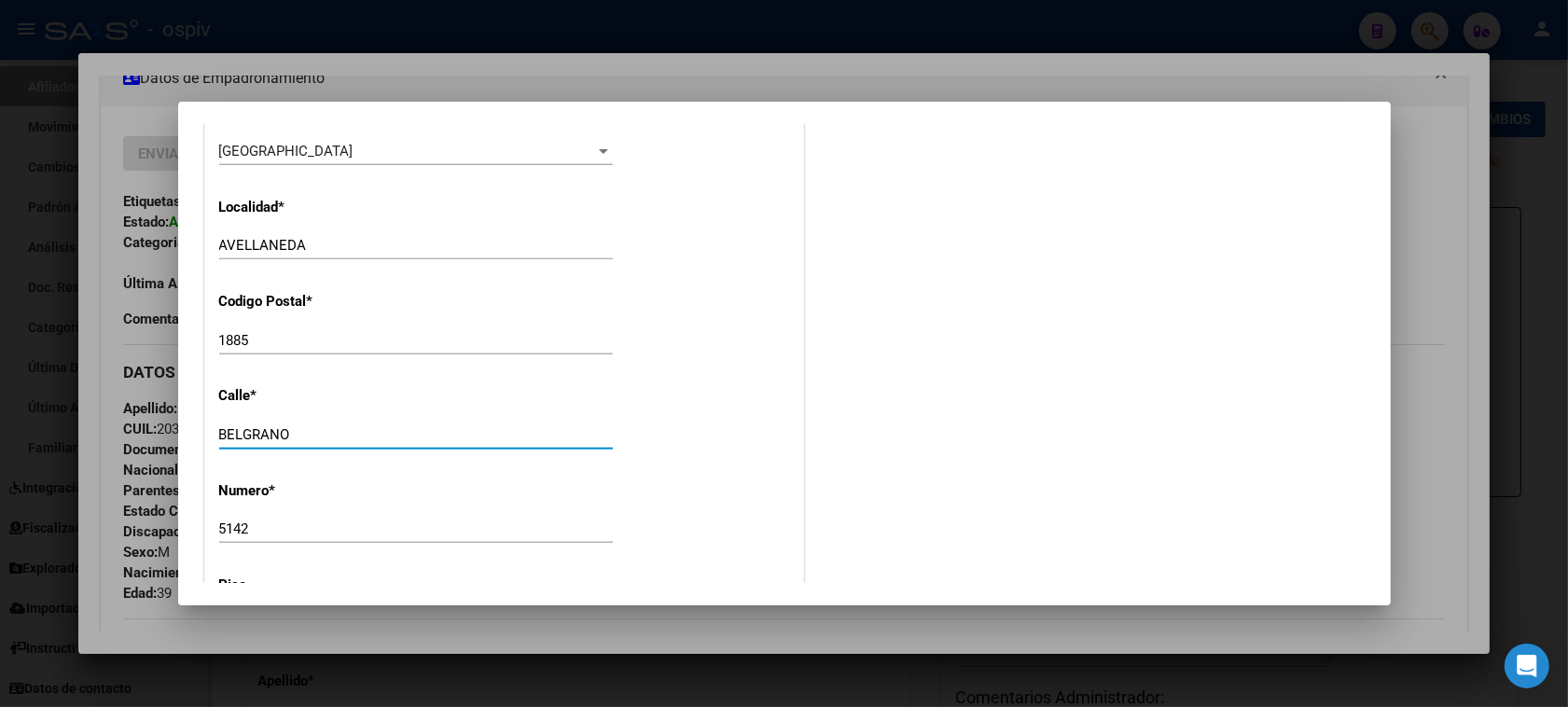
type input "BELGRANO"
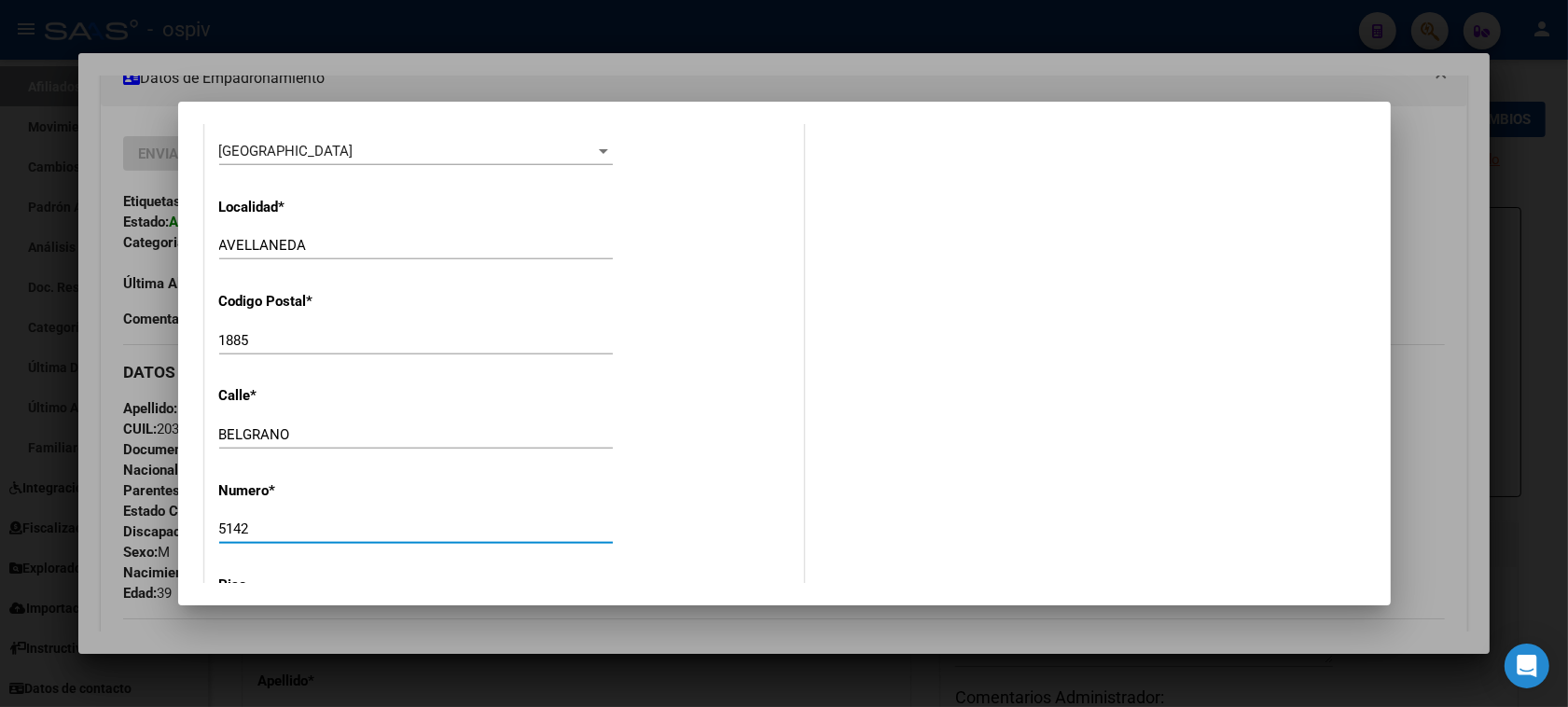
drag, startPoint x: 263, startPoint y: 530, endPoint x: 155, endPoint y: 525, distance: 108.1
click at [155, 525] on div "Análisis Afiliado - CUIL: 20324237020 DATOS PADRÓN ÁGIL: SOSA FERNANDO GUILLERM…" at bounding box center [784, 353] width 1568 height 707
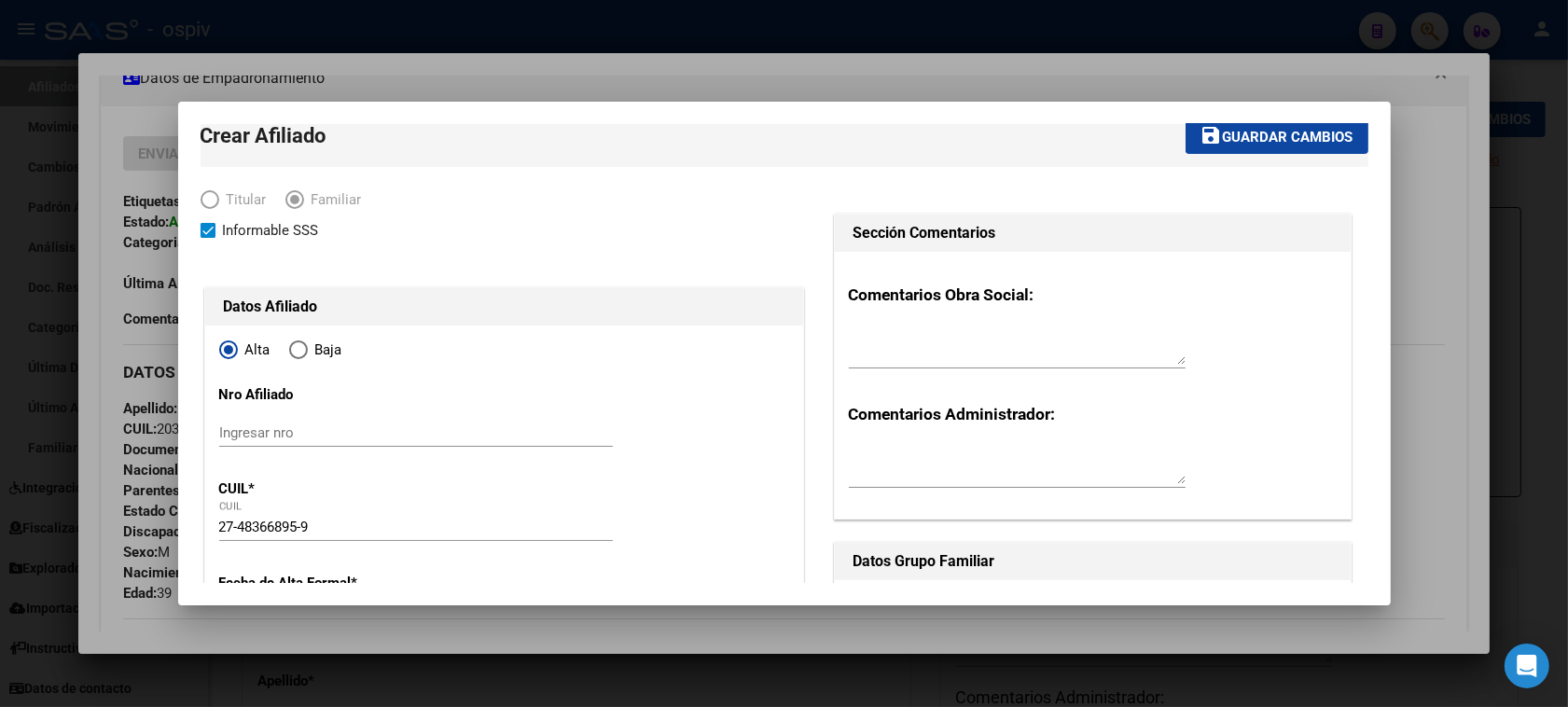
scroll to position [0, 0]
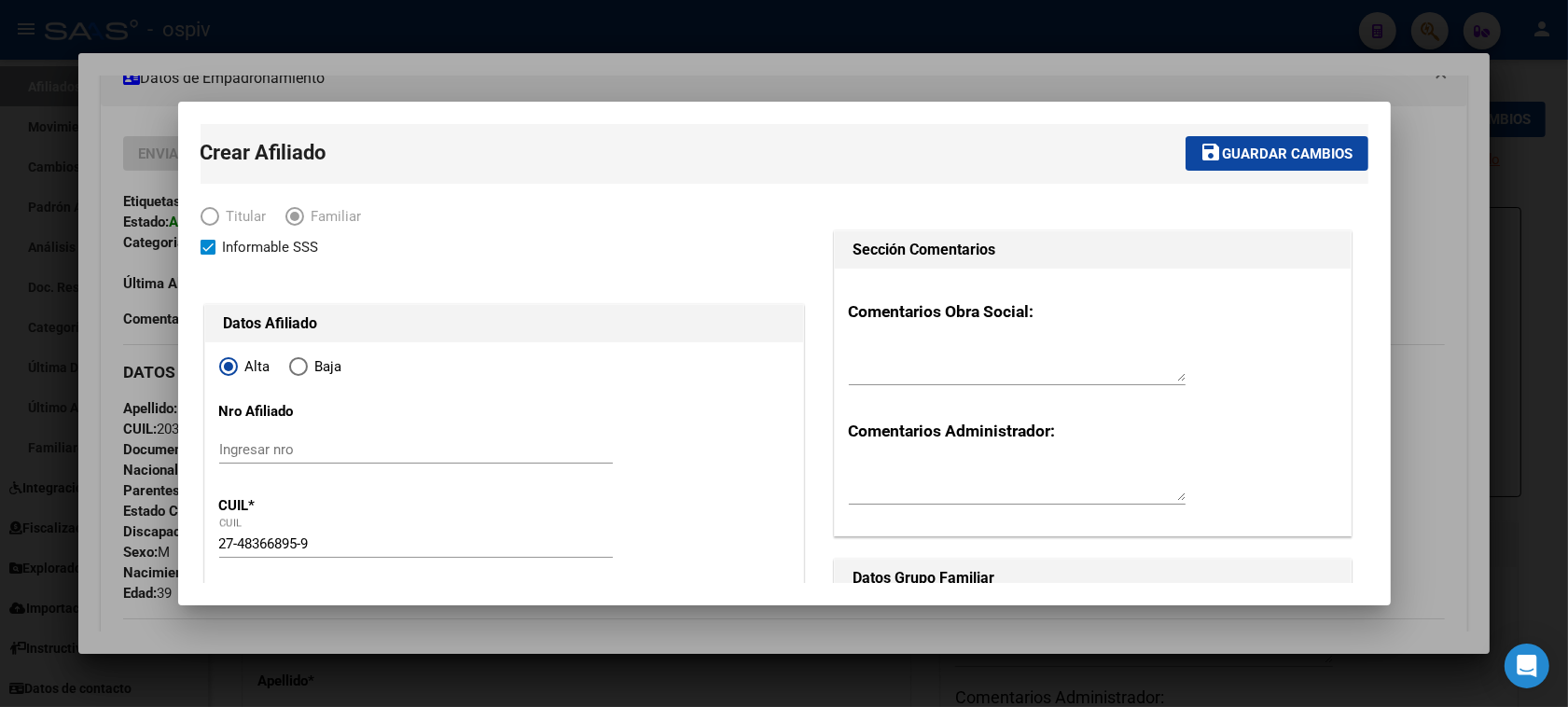
type input "2200"
click at [1287, 147] on span "Guardar cambios" at bounding box center [1288, 154] width 131 height 17
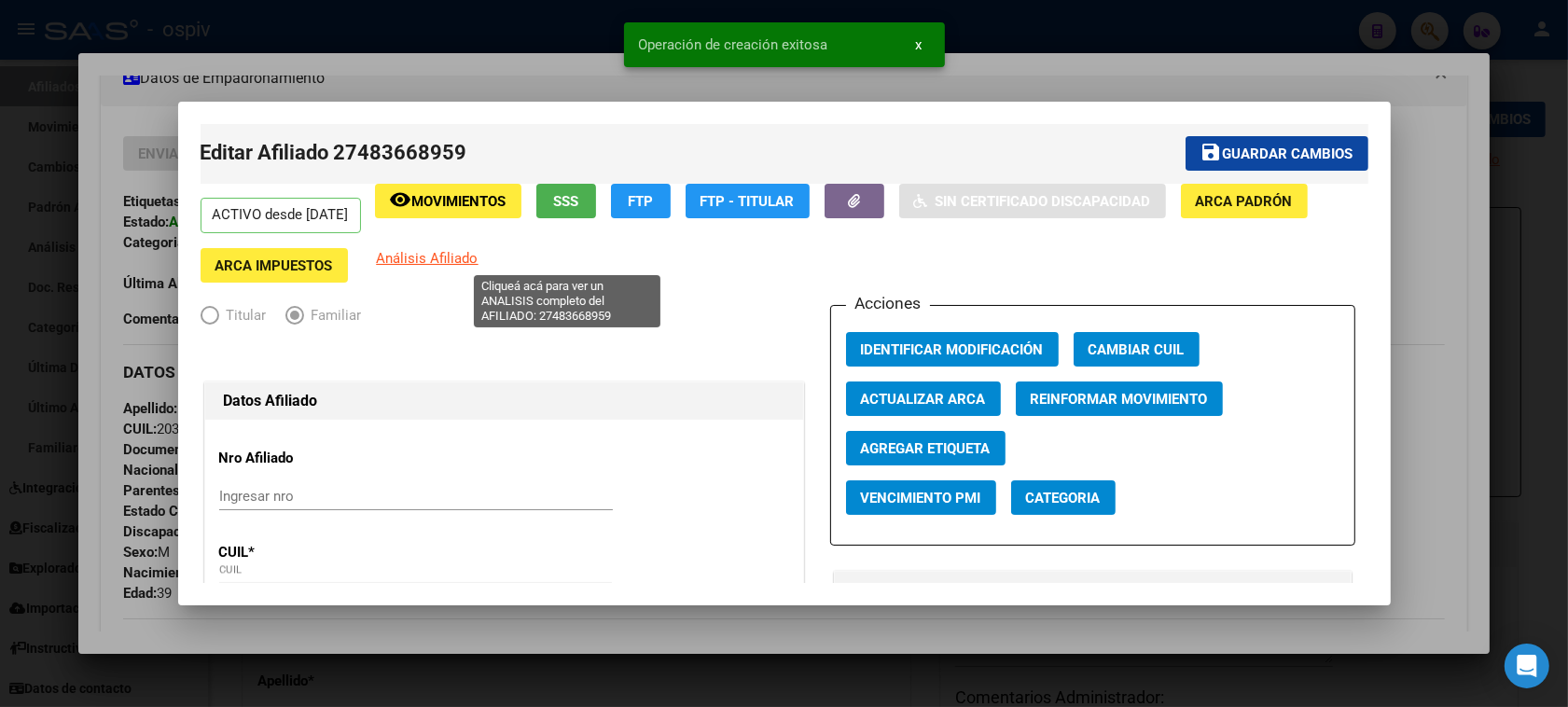
click at [478, 254] on span "Análisis Afiliado" at bounding box center [428, 258] width 102 height 17
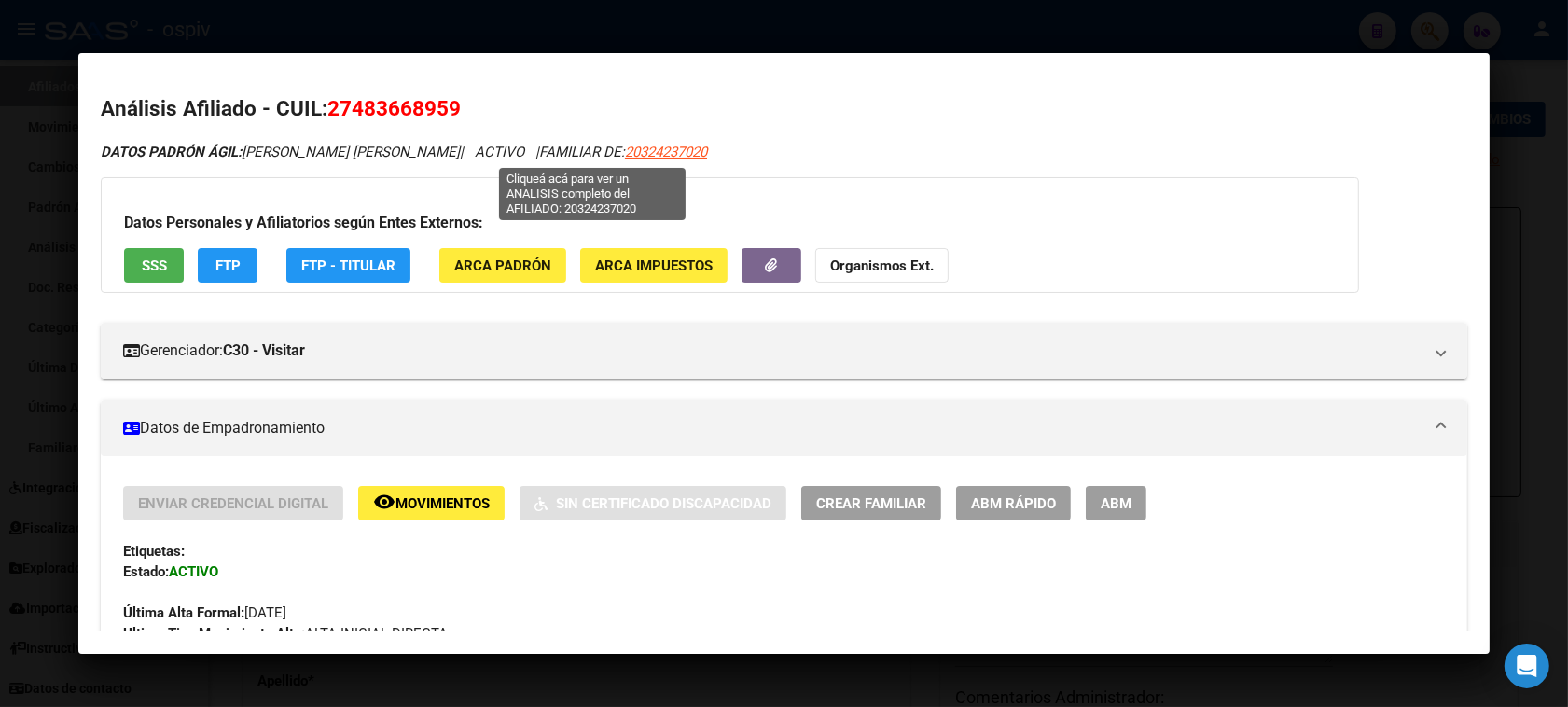
click at [625, 151] on span "20324237020" at bounding box center [667, 152] width 82 height 17
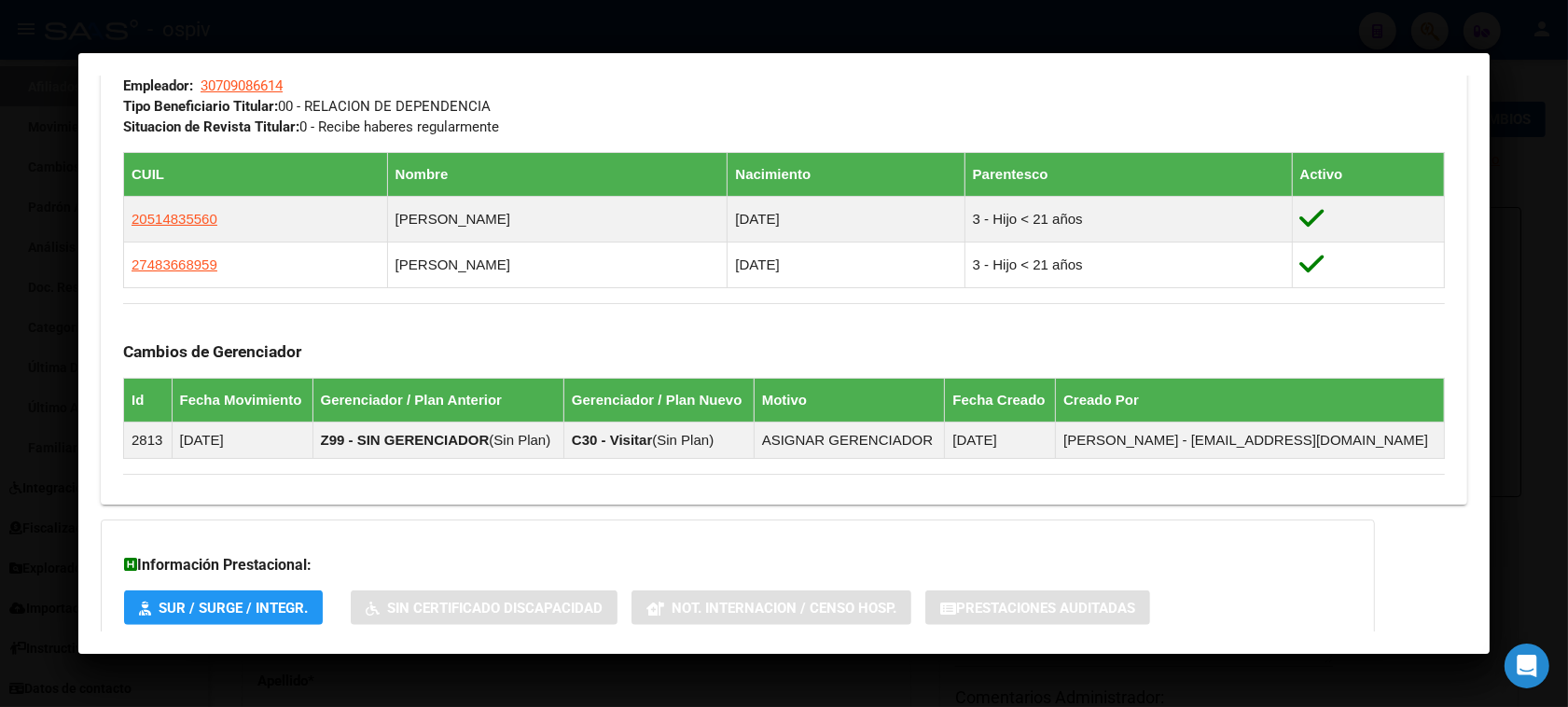
scroll to position [856, 0]
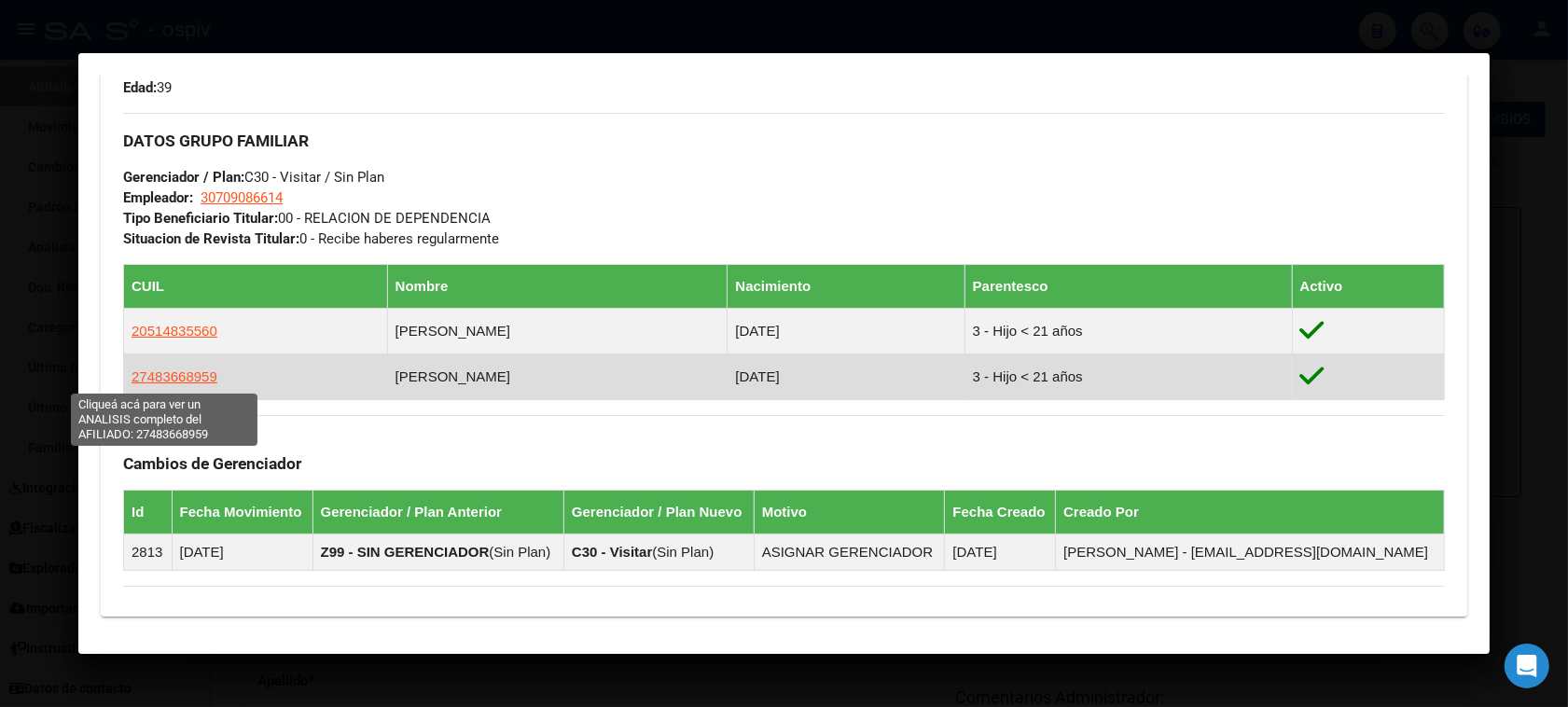
click at [179, 376] on span "27483668959" at bounding box center [175, 376] width 86 height 16
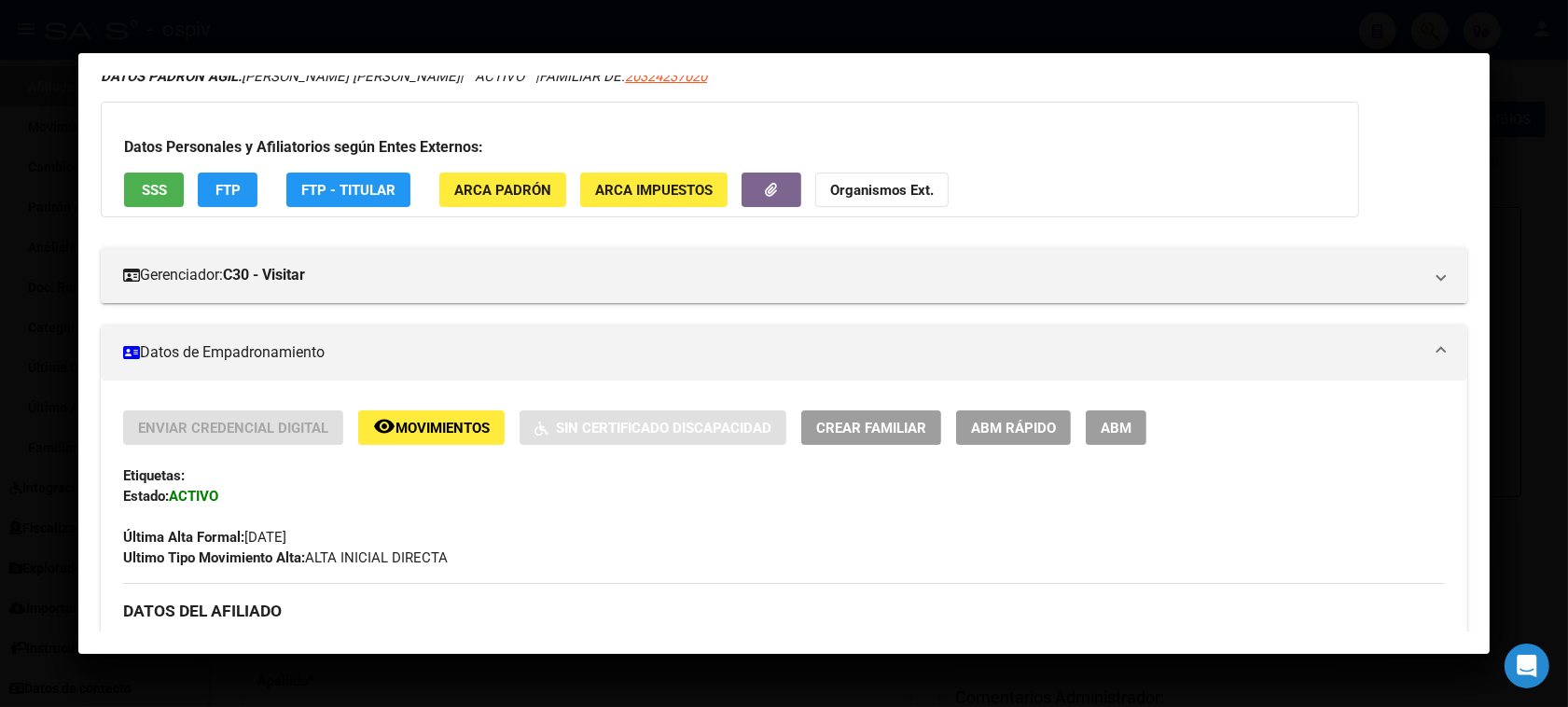
scroll to position [233, 0]
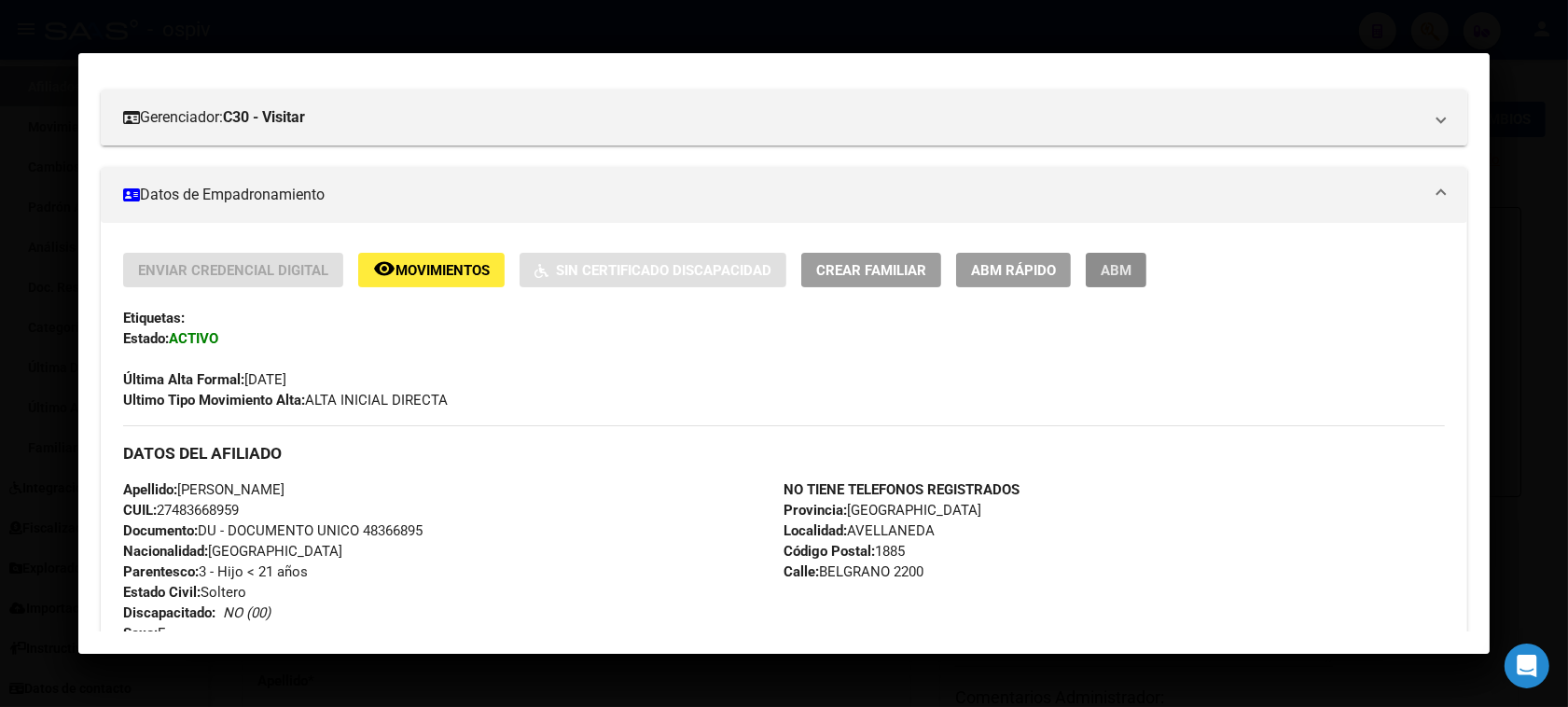
click at [1106, 269] on span "ABM" at bounding box center [1116, 271] width 31 height 17
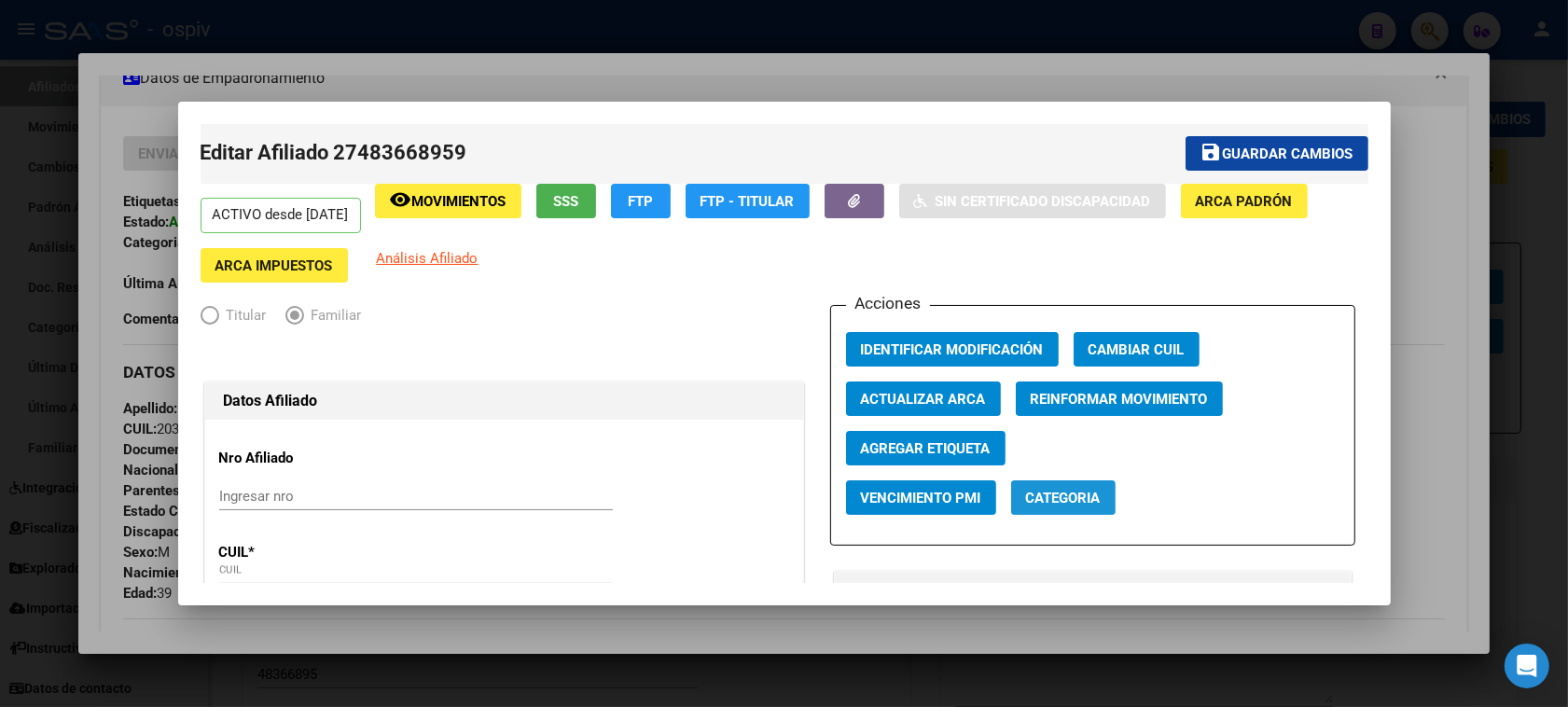
click at [1055, 506] on button "Categoria" at bounding box center [1063, 497] width 105 height 35
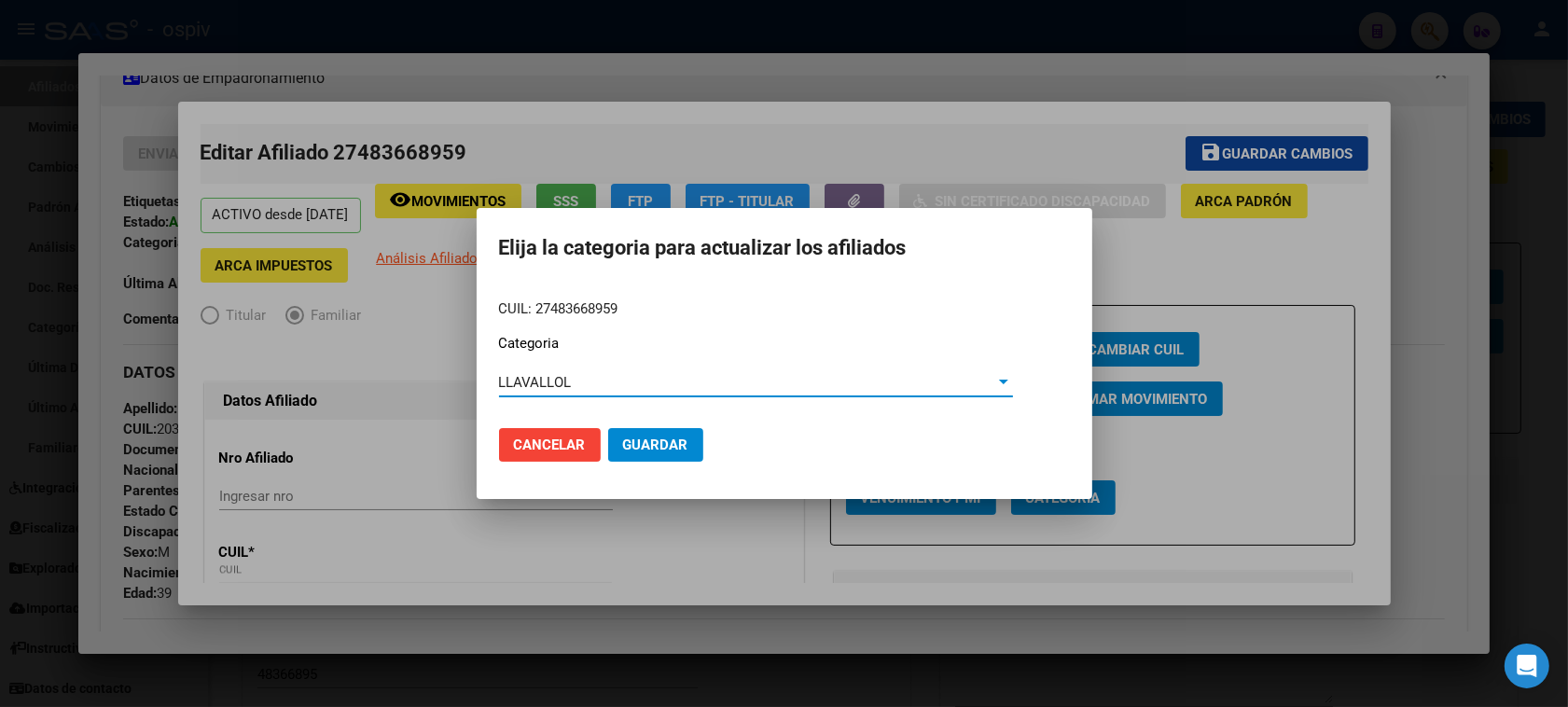
click at [650, 457] on button "Guardar" at bounding box center [656, 445] width 95 height 34
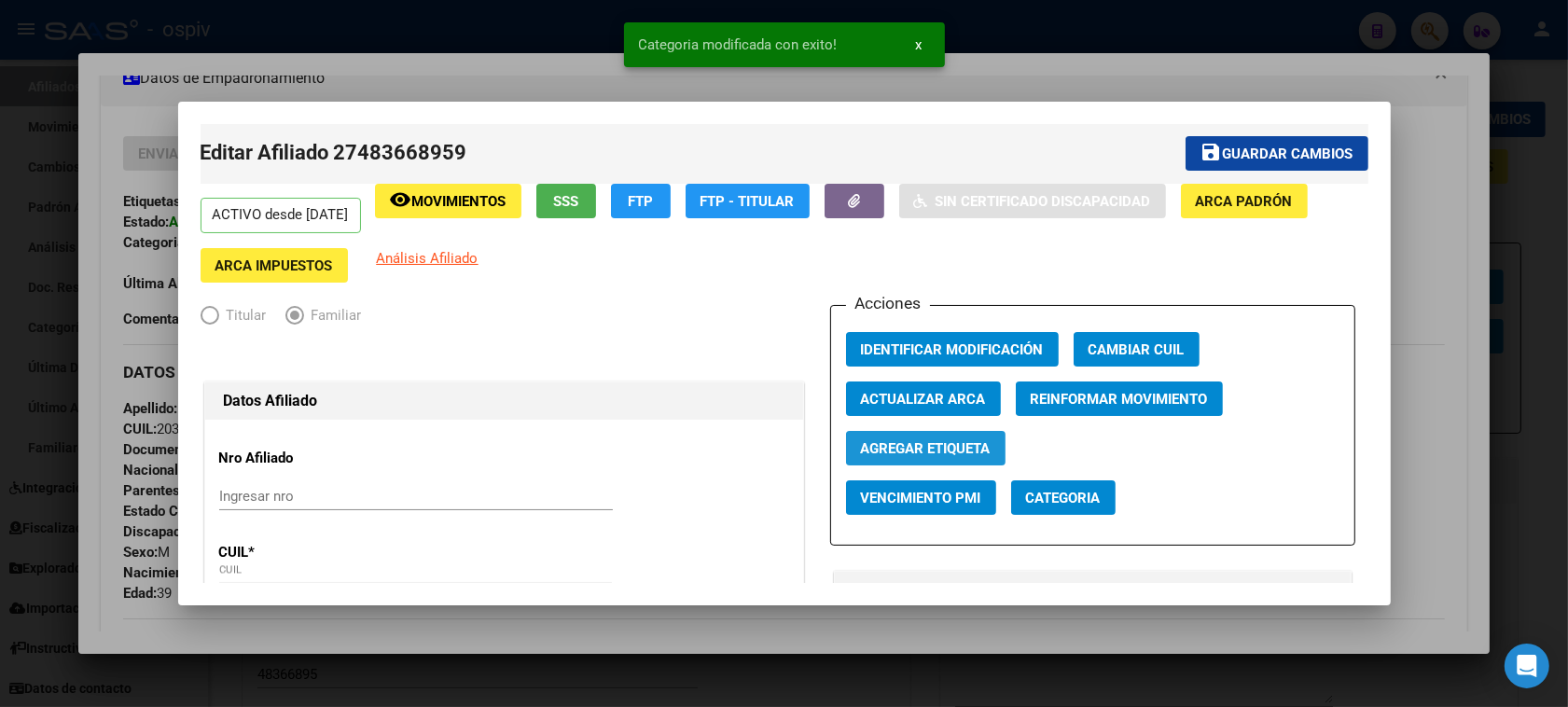
click at [947, 449] on span "Agregar Etiqueta" at bounding box center [926, 449] width 130 height 17
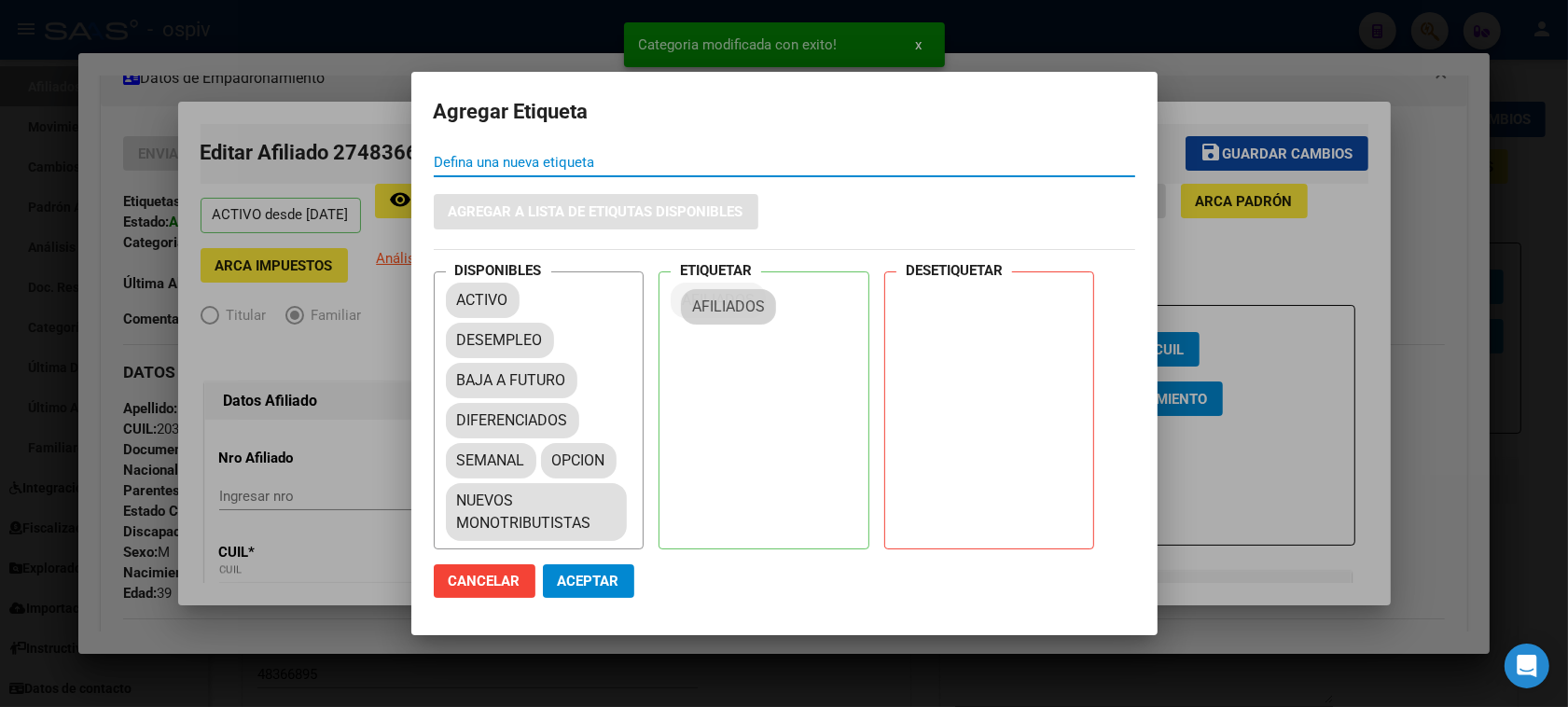
drag, startPoint x: 519, startPoint y: 374, endPoint x: 762, endPoint y: 294, distance: 255.8
drag, startPoint x: 477, startPoint y: 450, endPoint x: 744, endPoint y: 338, distance: 289.5
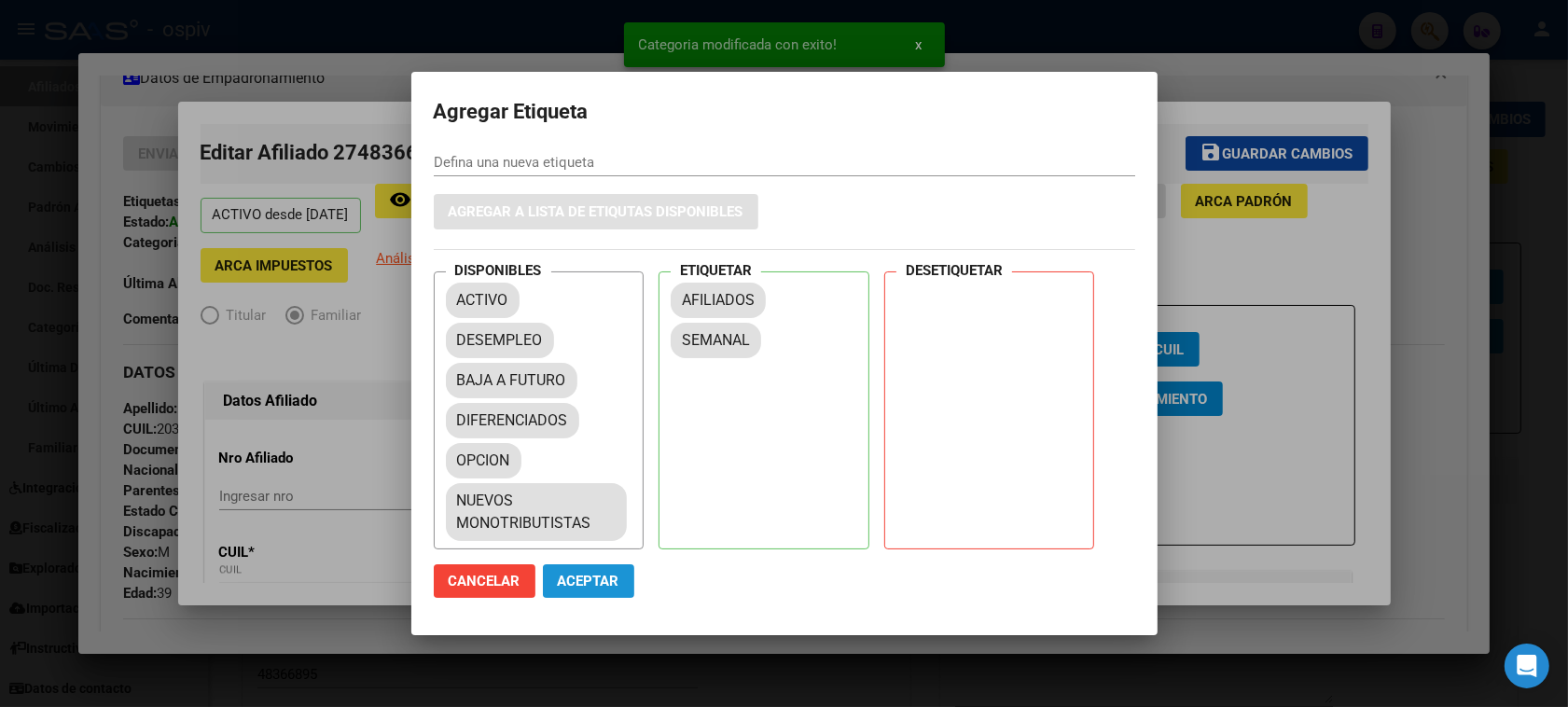
click at [565, 573] on span "Aceptar" at bounding box center [589, 582] width 62 height 17
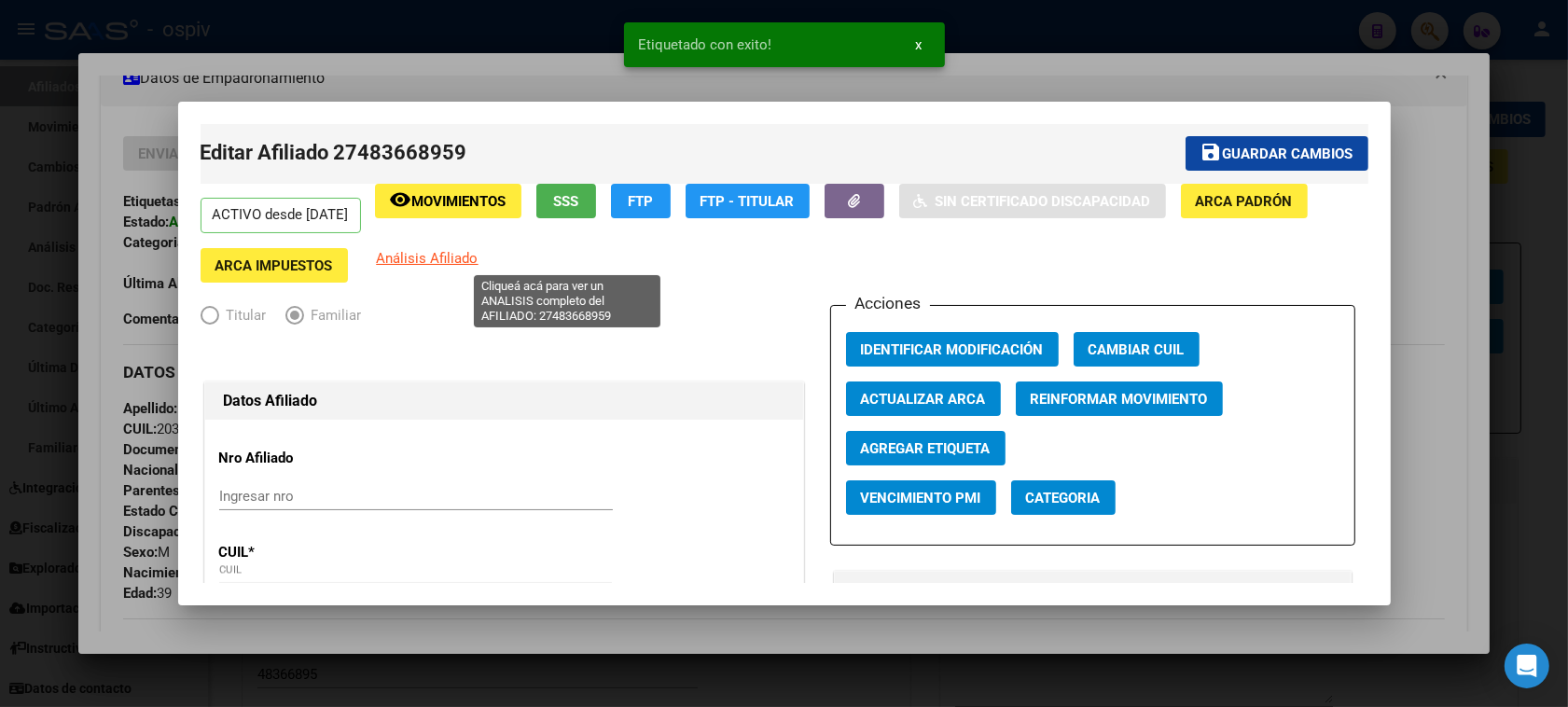
click at [478, 250] on span "Análisis Afiliado" at bounding box center [428, 258] width 102 height 17
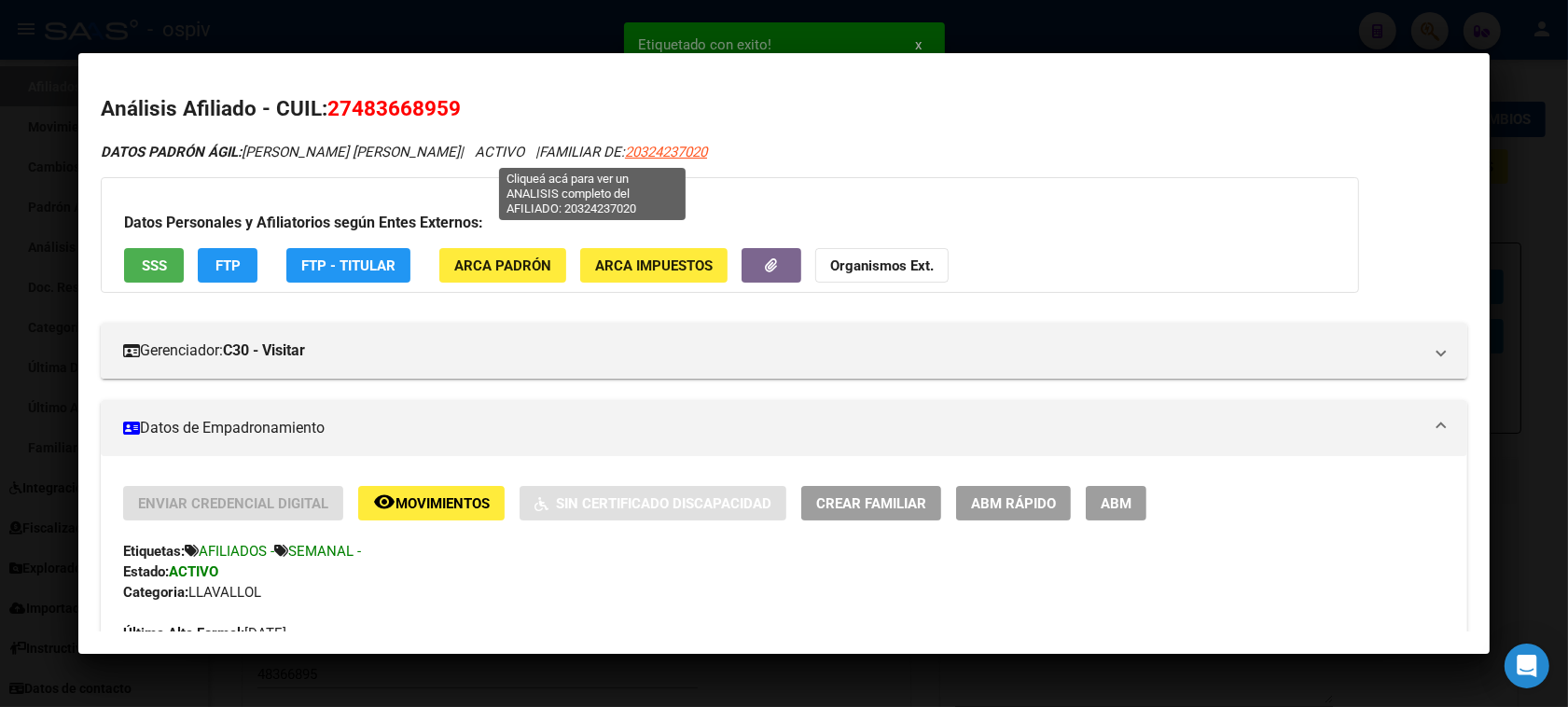
click at [625, 155] on span "20324237020" at bounding box center [667, 152] width 82 height 17
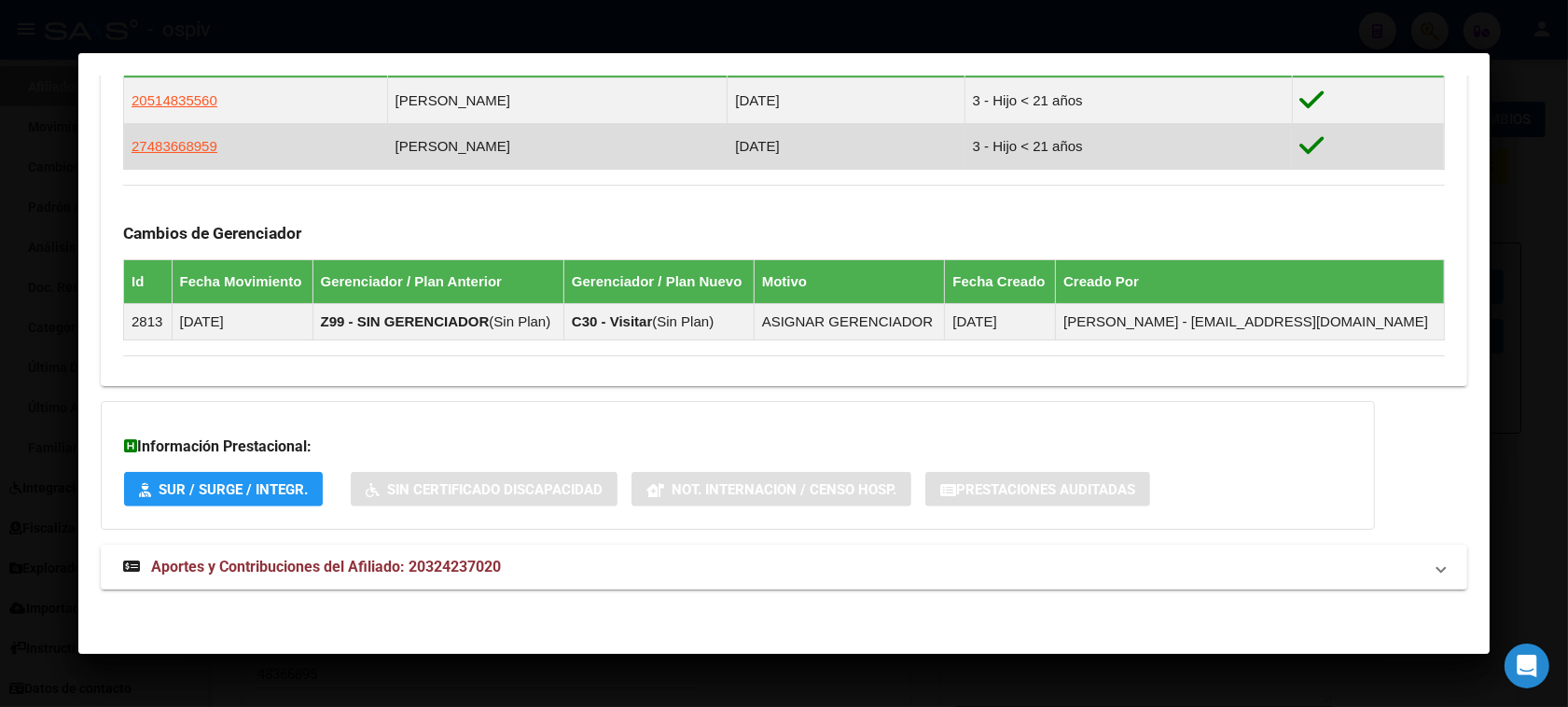
scroll to position [972, 0]
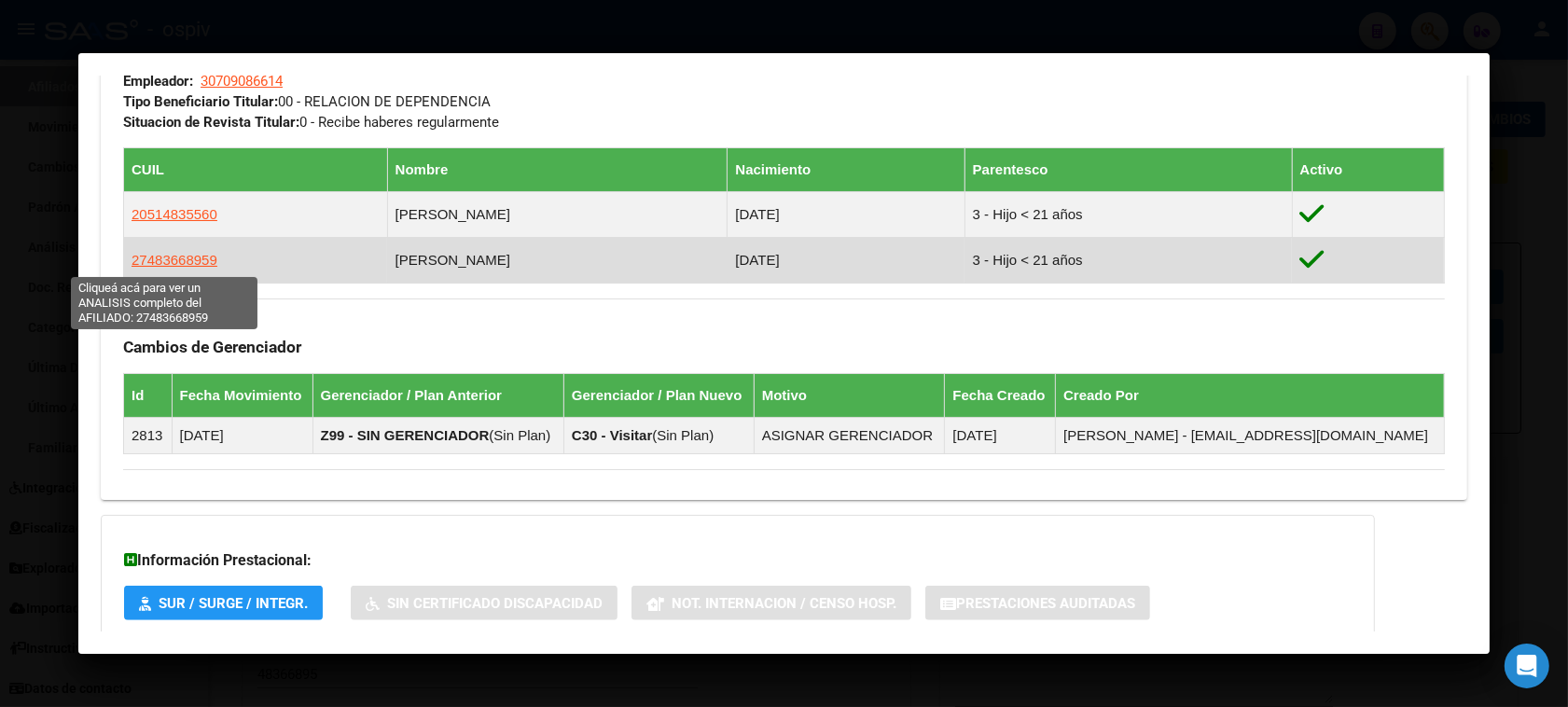
click at [174, 259] on span "27483668959" at bounding box center [175, 259] width 86 height 16
type textarea "27483668959"
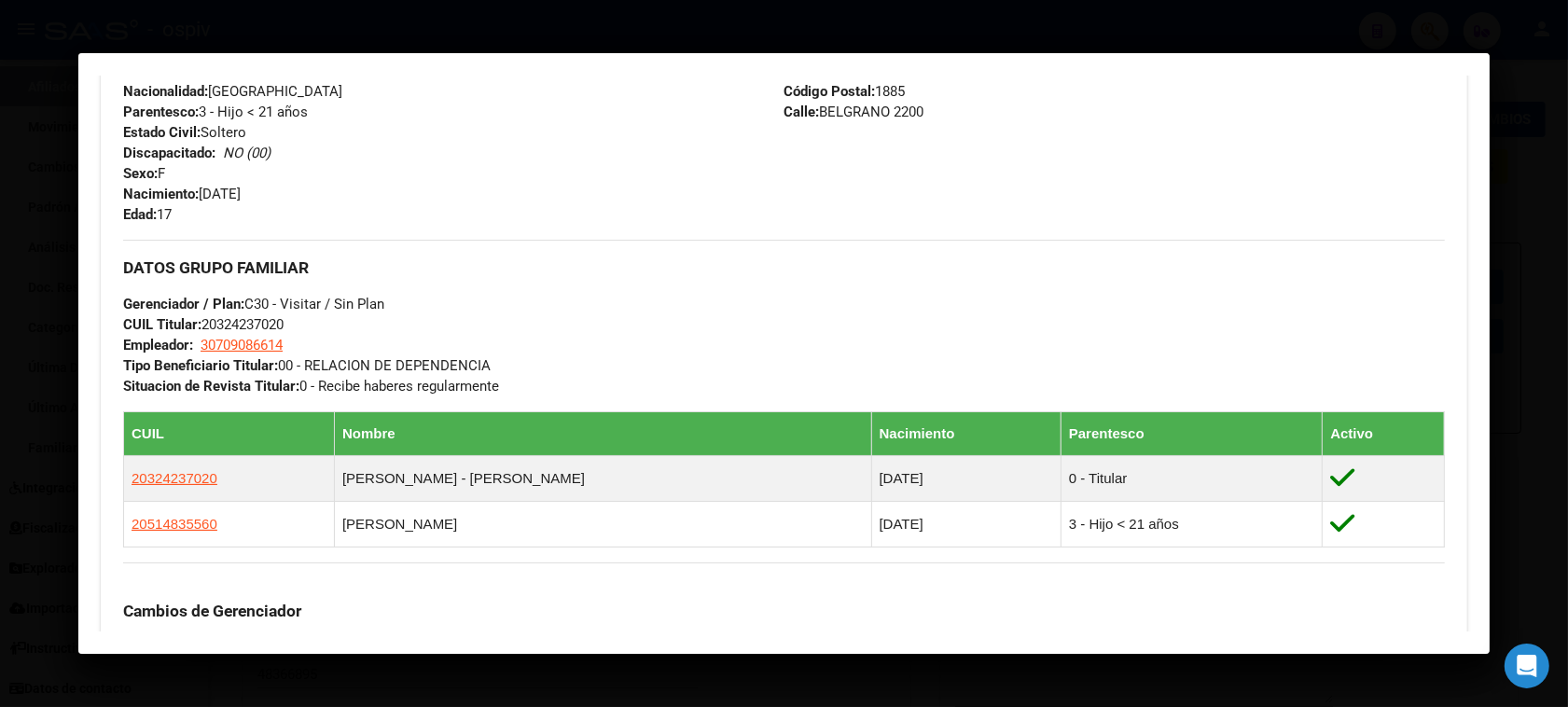
scroll to position [674, 0]
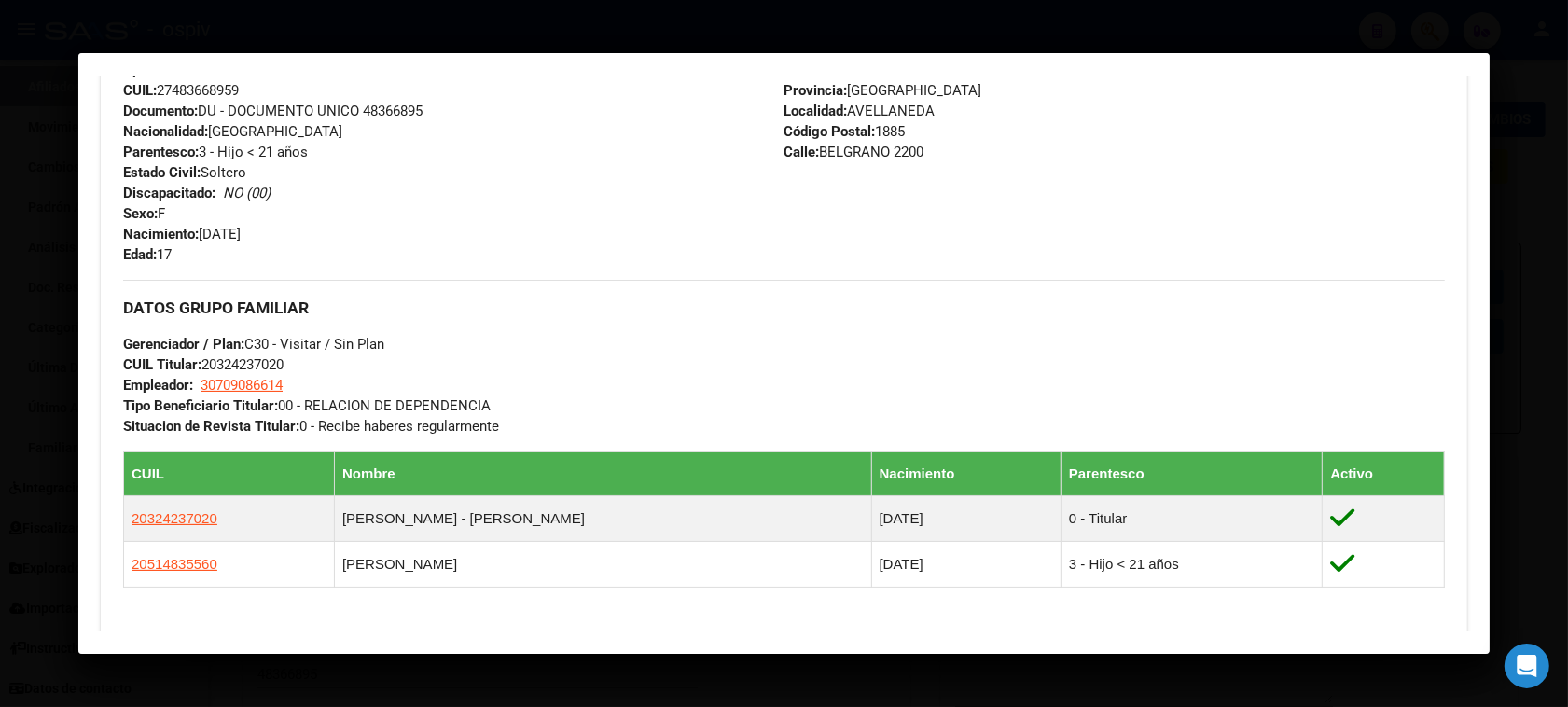
click at [1420, 12] on div at bounding box center [784, 353] width 1568 height 707
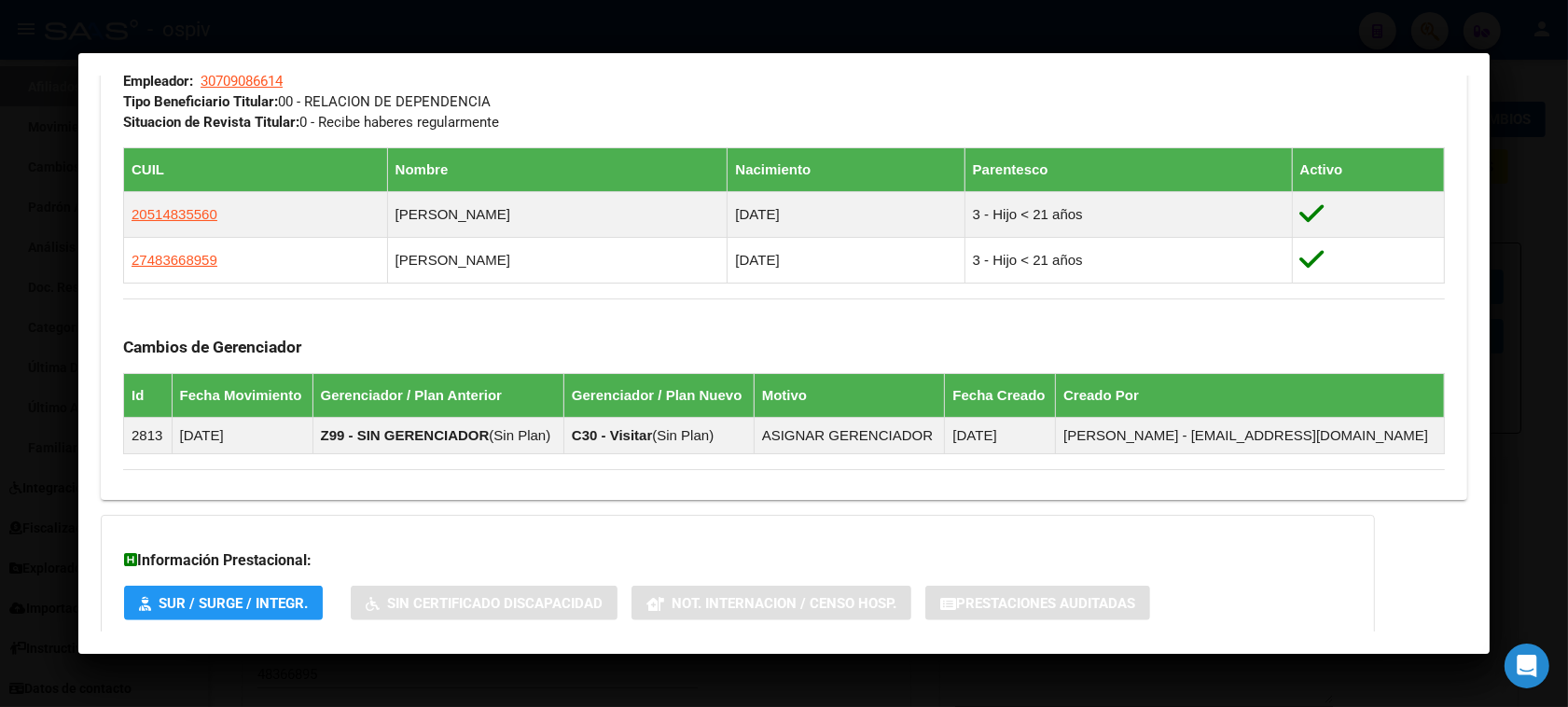
click at [1102, 7] on div at bounding box center [784, 353] width 1568 height 707
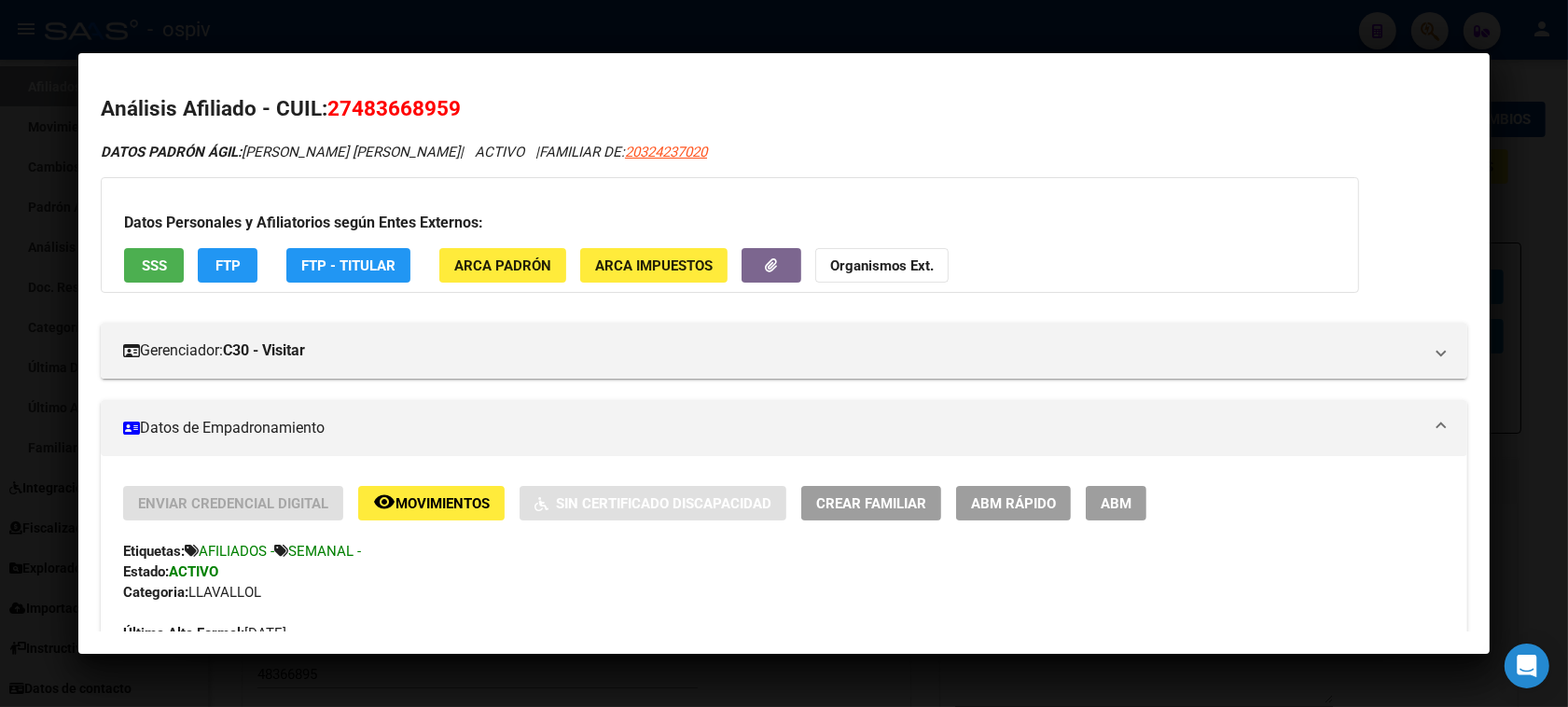
click at [1127, 19] on div at bounding box center [784, 353] width 1568 height 707
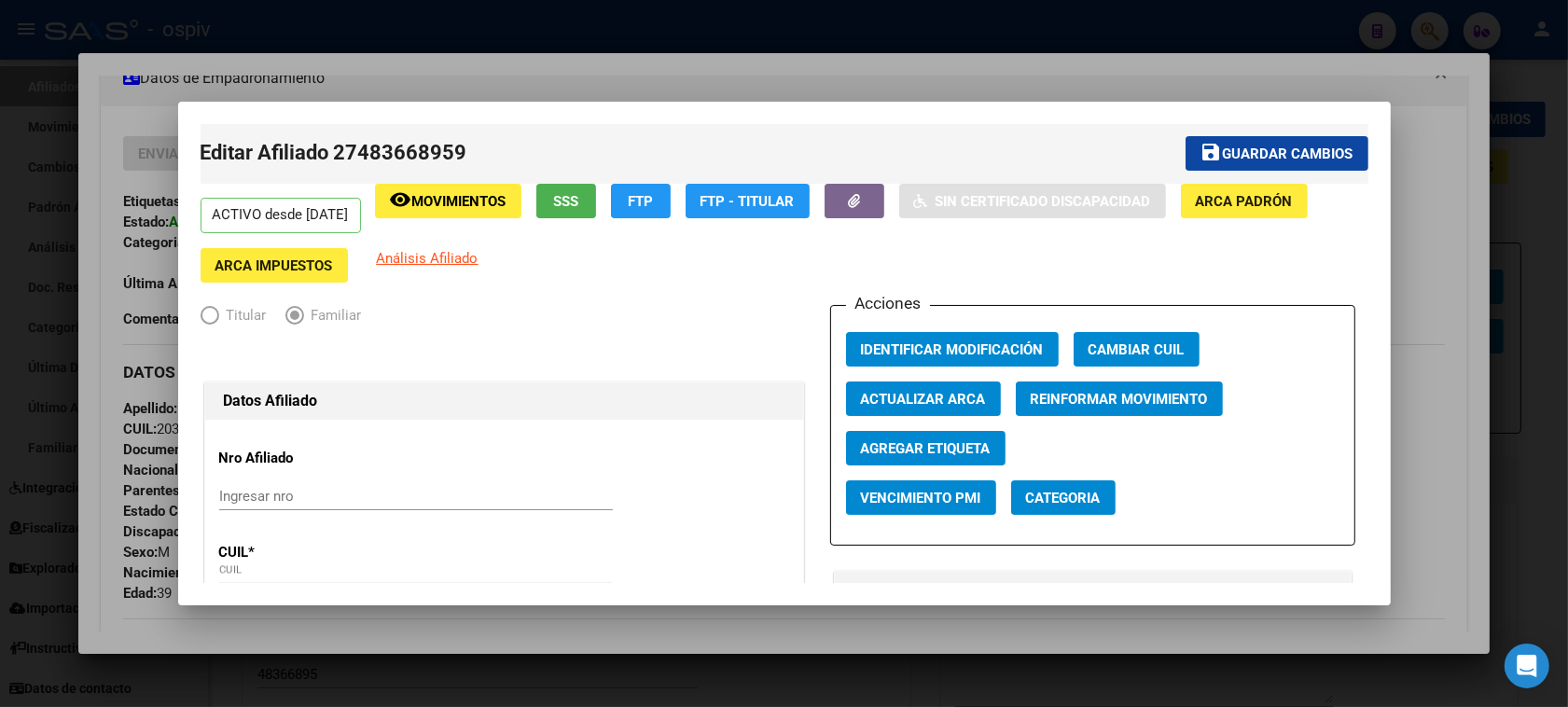
click at [0, 129] on div at bounding box center [784, 353] width 1568 height 707
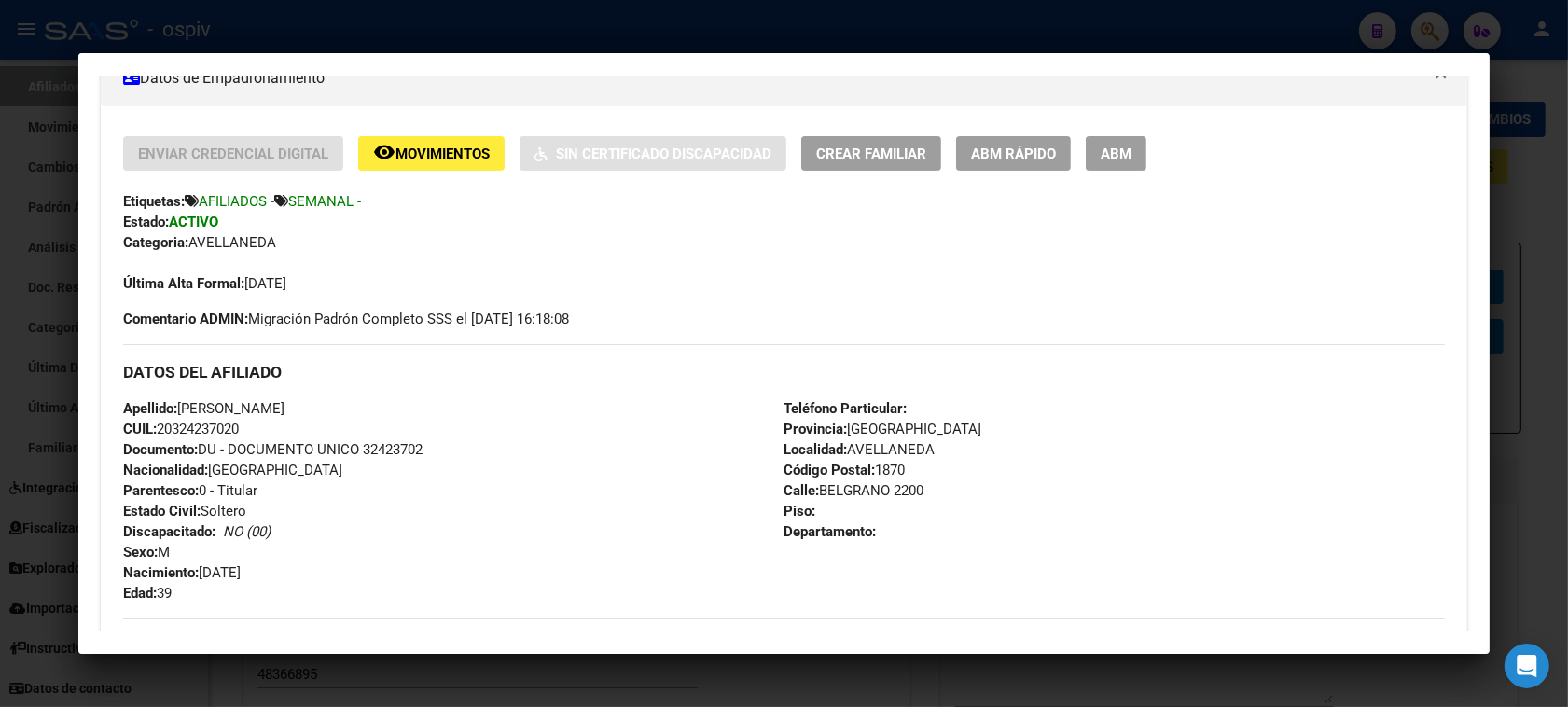
click at [0, 129] on div at bounding box center [784, 353] width 1568 height 707
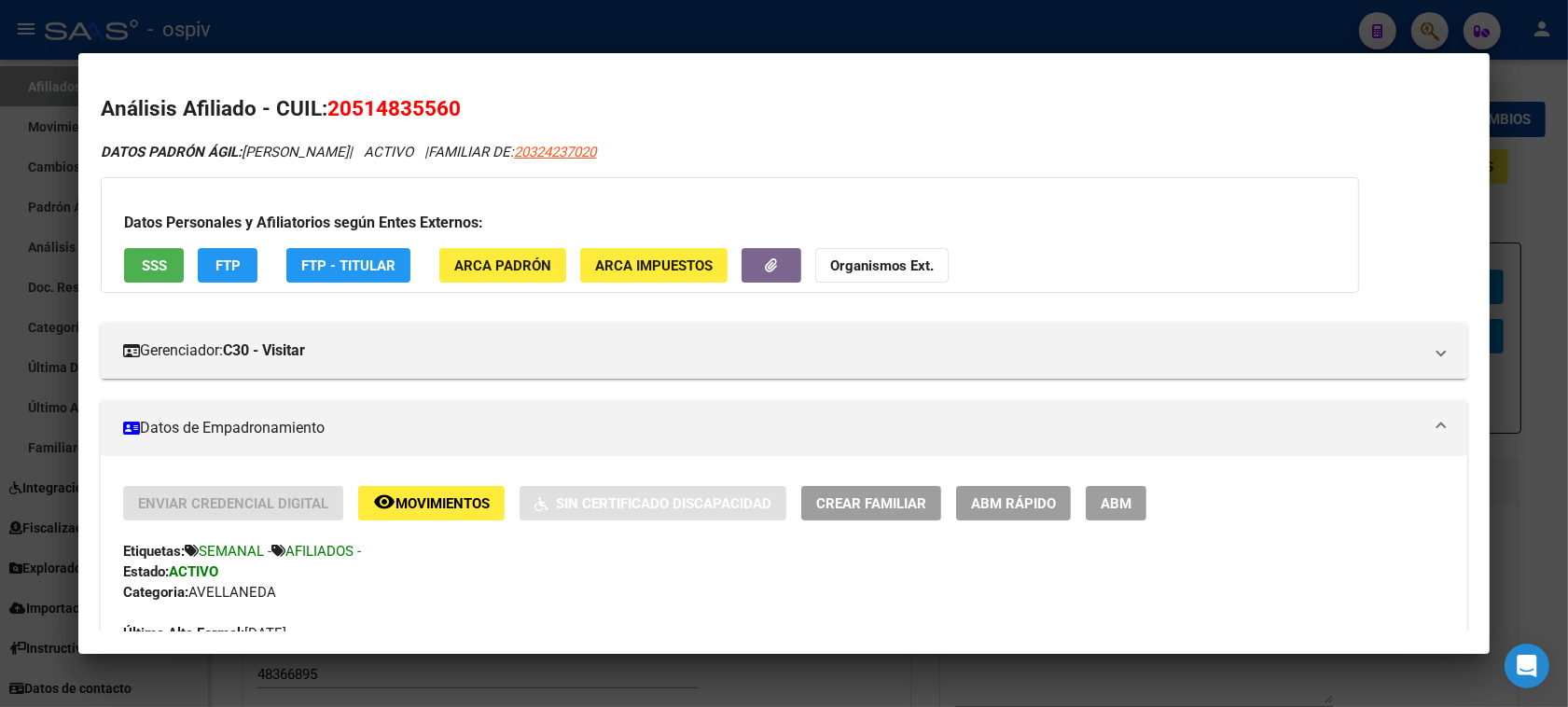
click at [1438, 16] on div at bounding box center [784, 353] width 1568 height 707
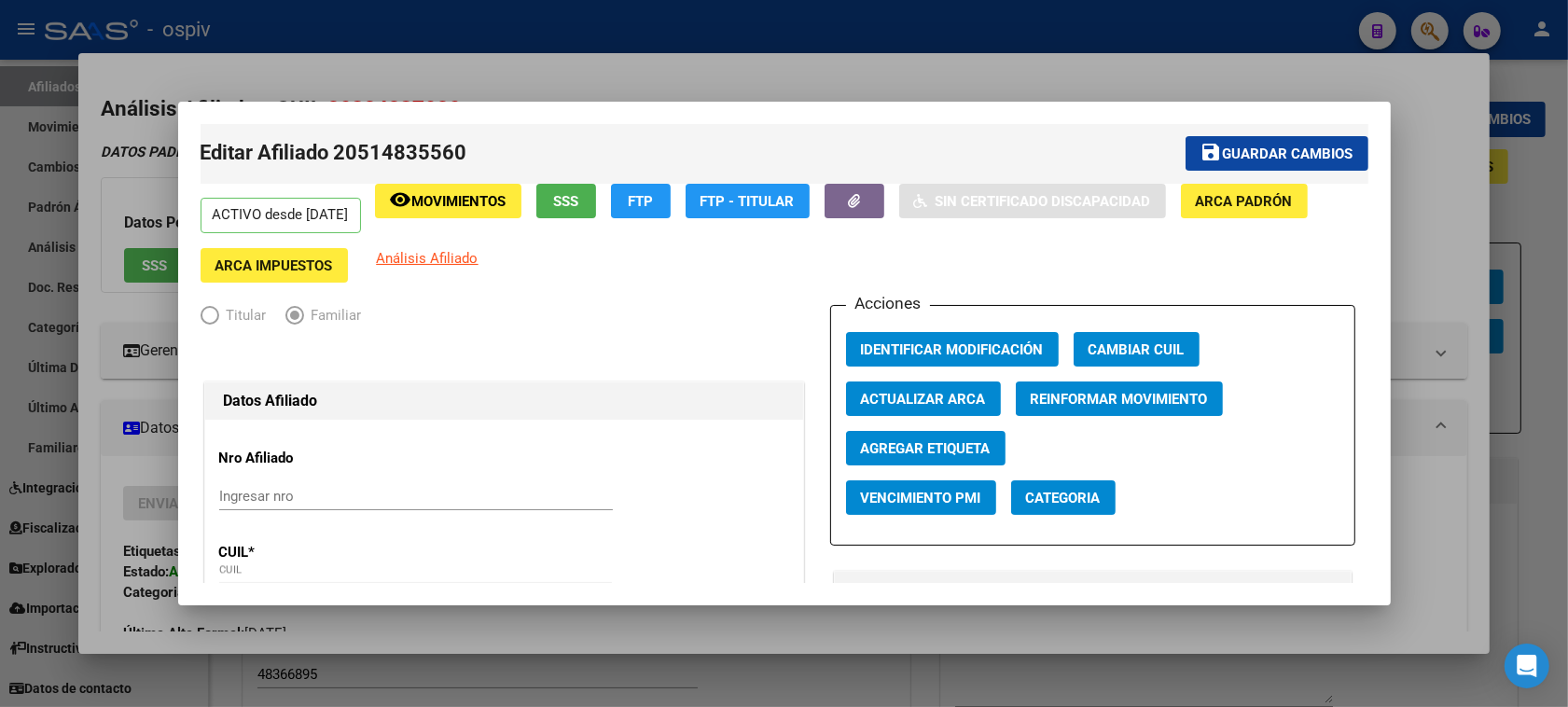
click at [1435, 33] on div at bounding box center [784, 353] width 1568 height 707
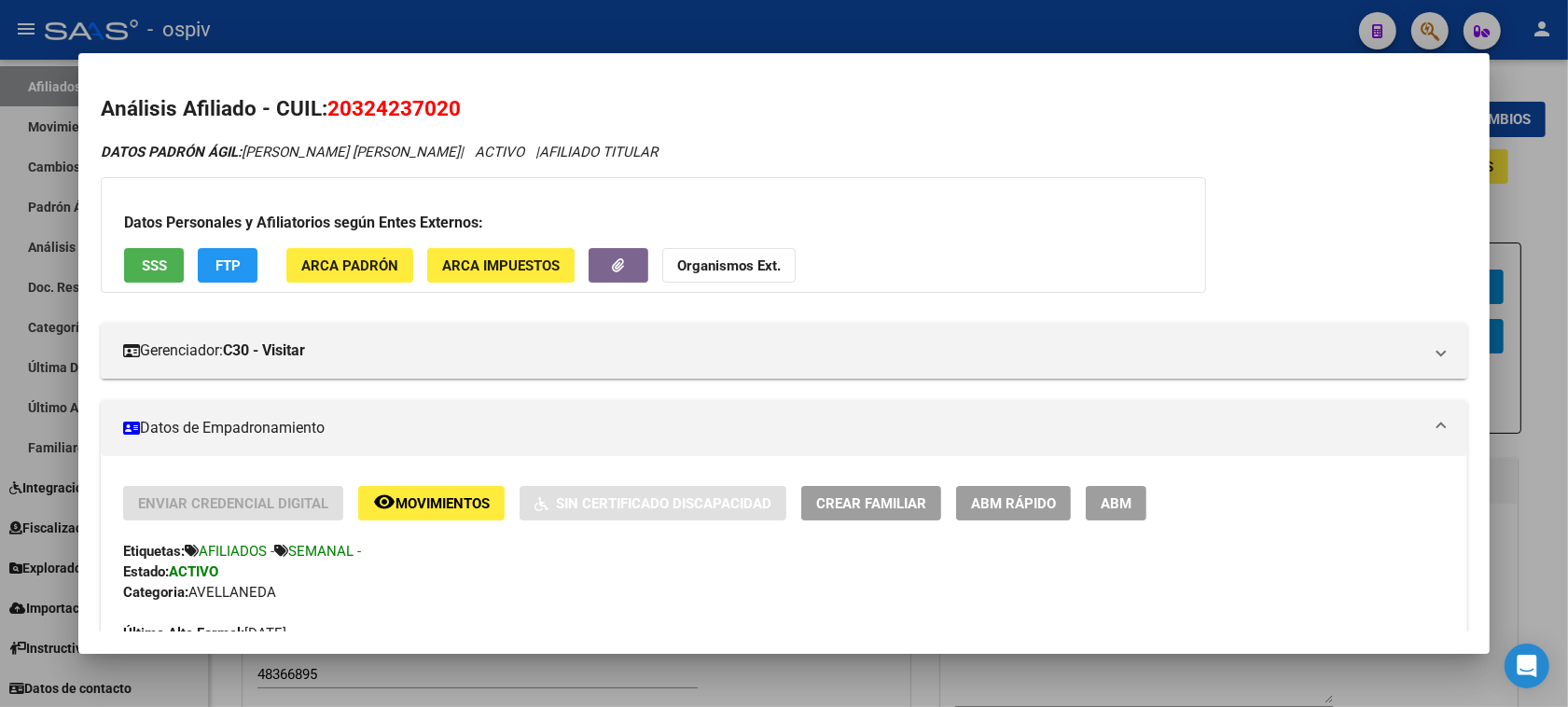
drag, startPoint x: 1428, startPoint y: 24, endPoint x: 1279, endPoint y: 29, distance: 149.1
click at [1423, 24] on div at bounding box center [784, 353] width 1568 height 707
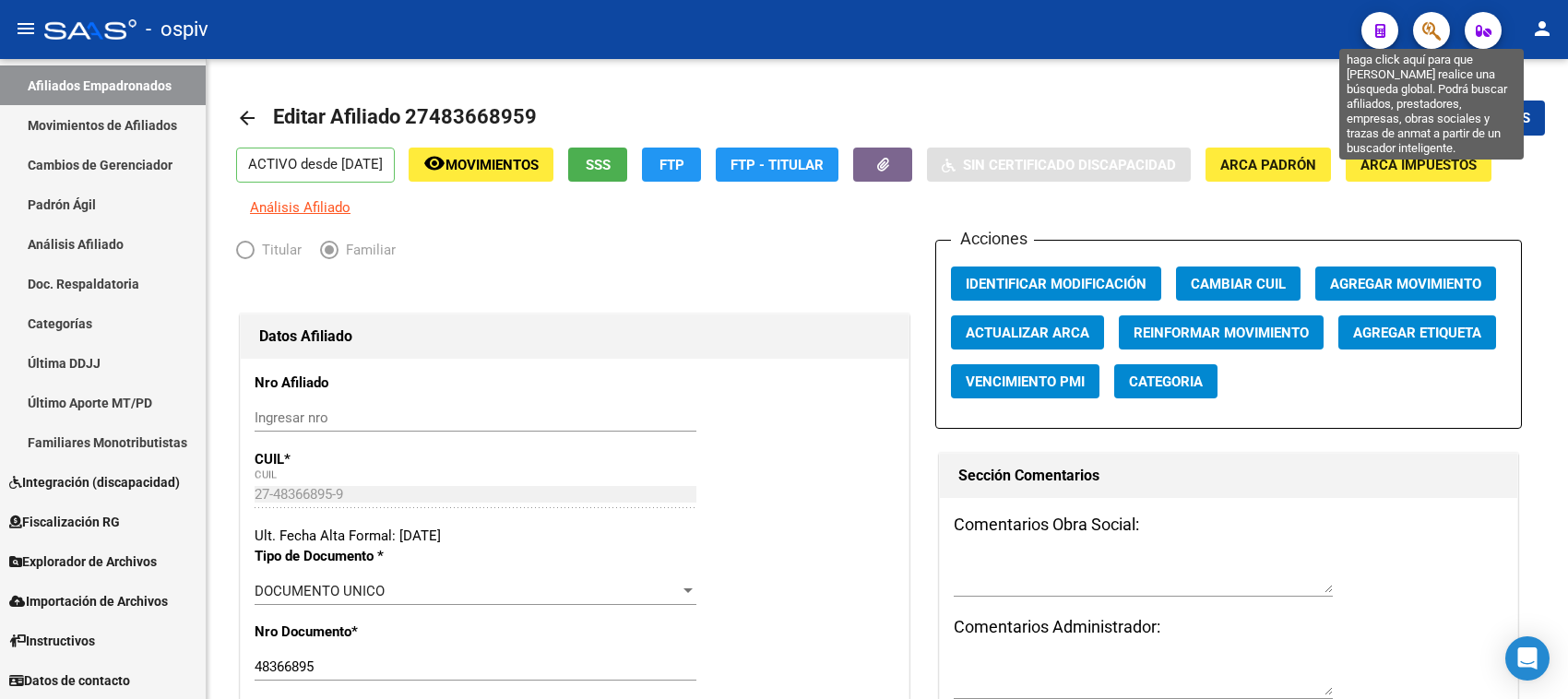
click at [1433, 29] on icon "button" at bounding box center [1432, 31] width 19 height 21
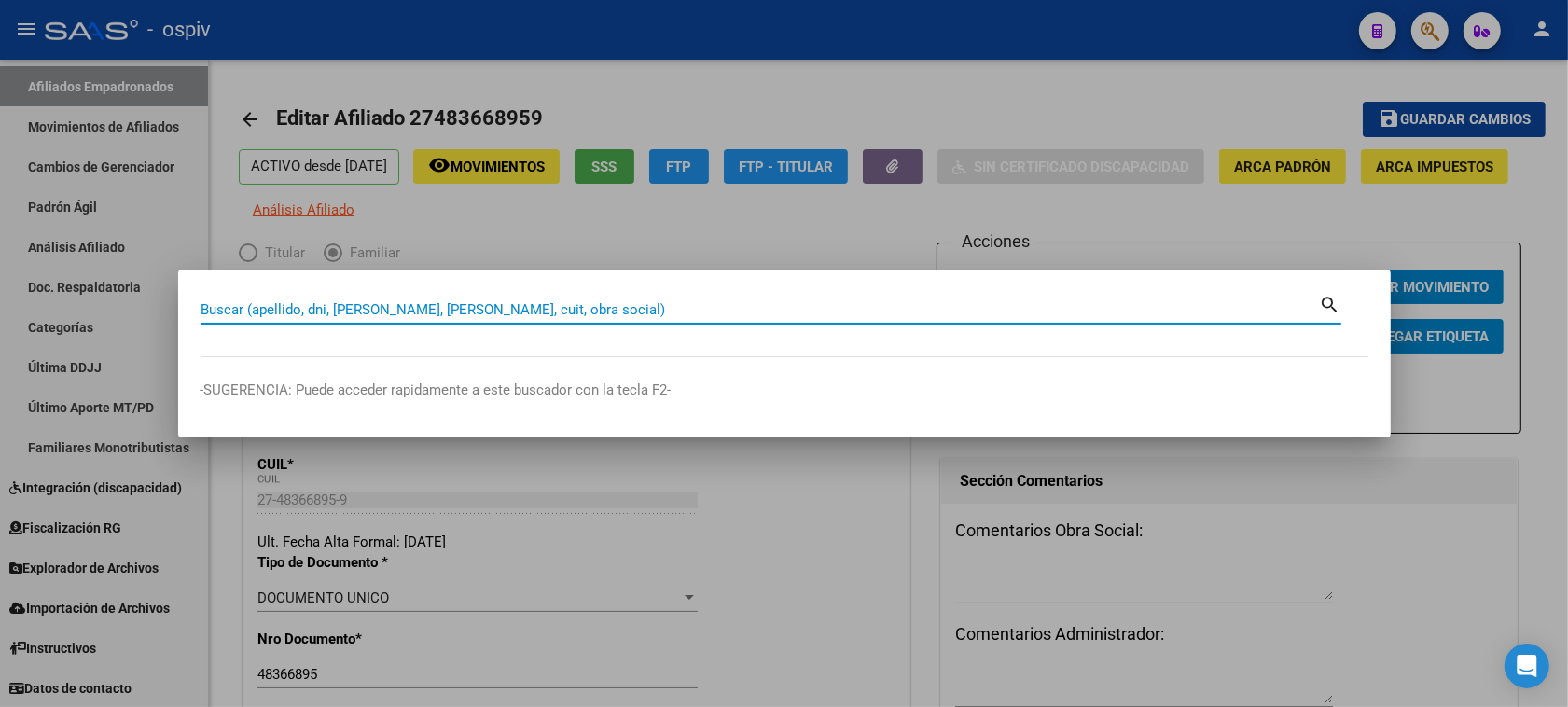
paste input "25232871"
type input "25232871"
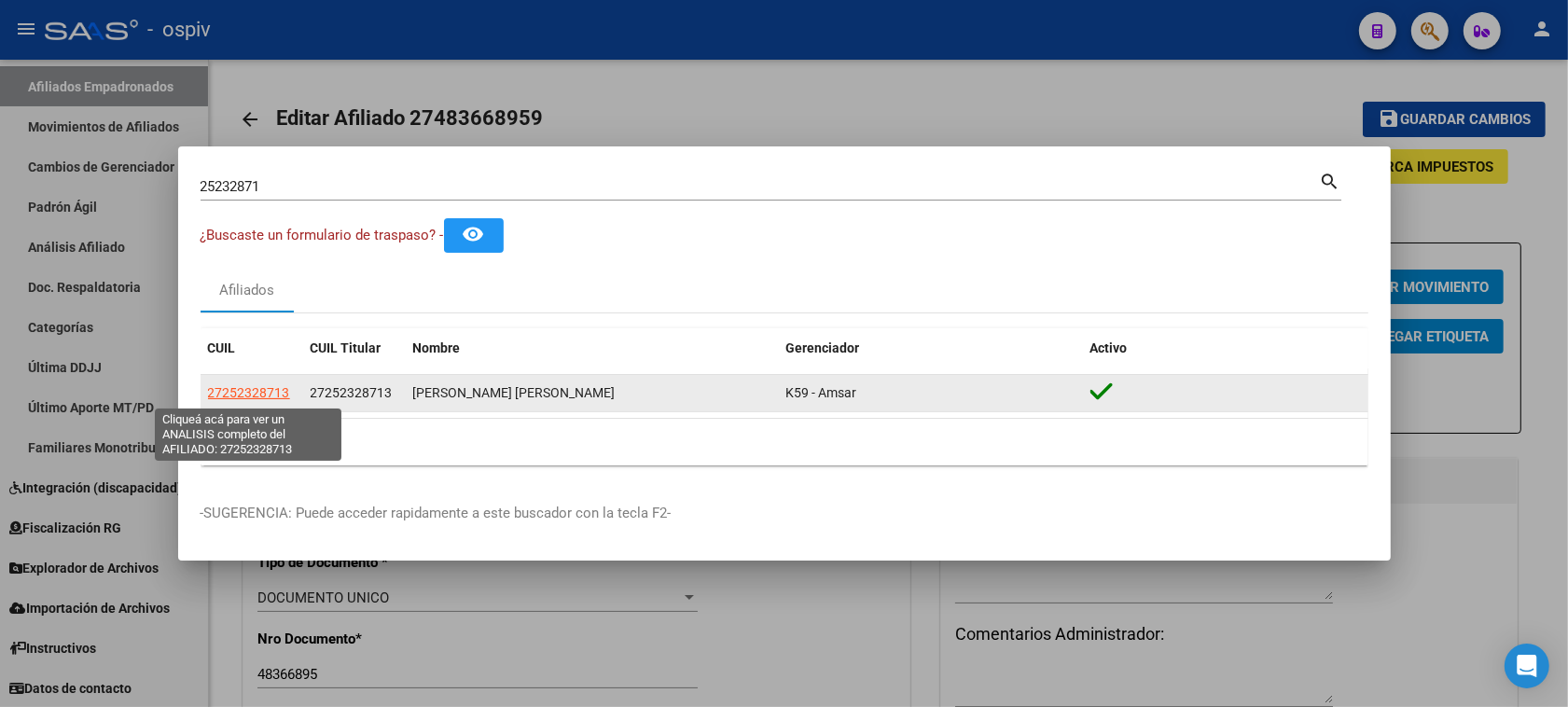
click at [239, 397] on span "27252328713" at bounding box center [249, 393] width 82 height 15
type textarea "27252328713"
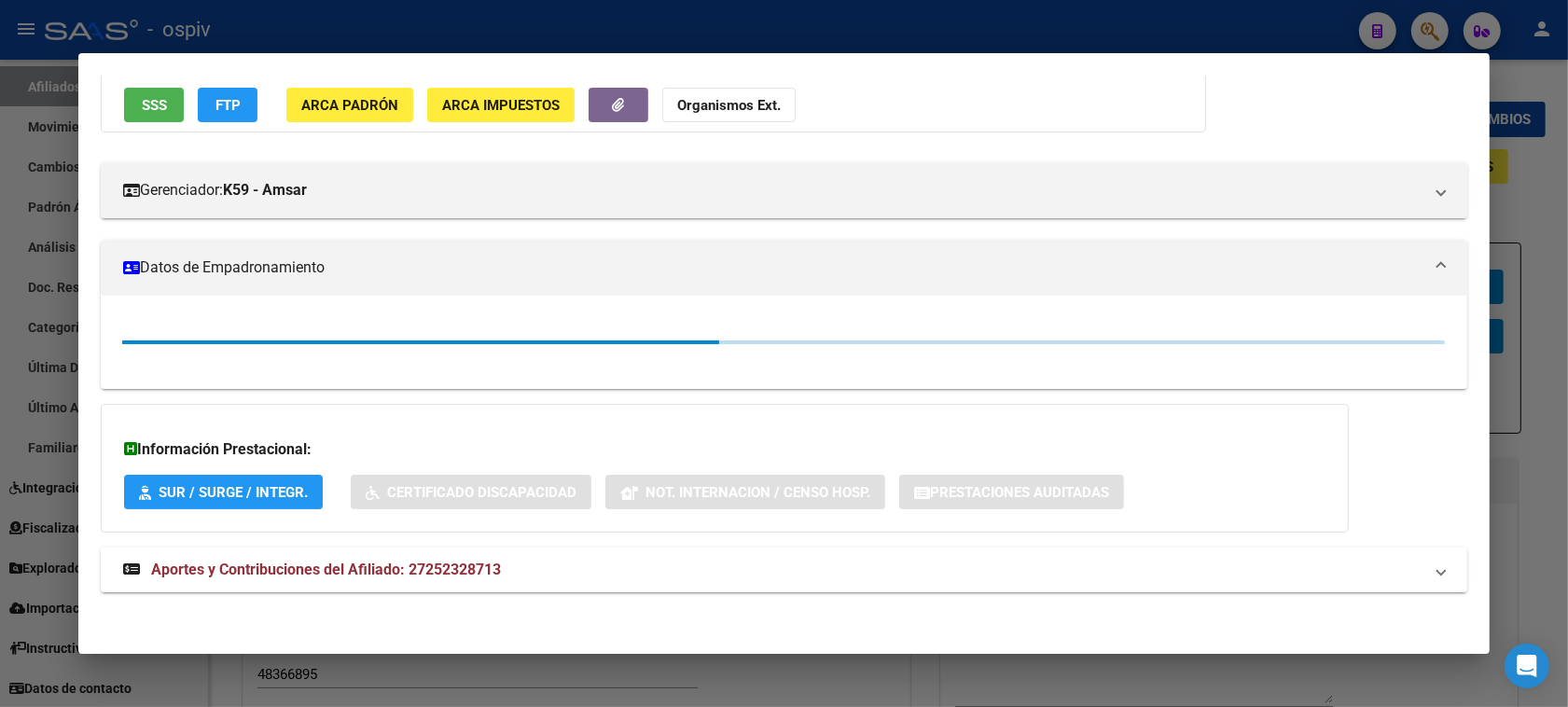
scroll to position [161, 0]
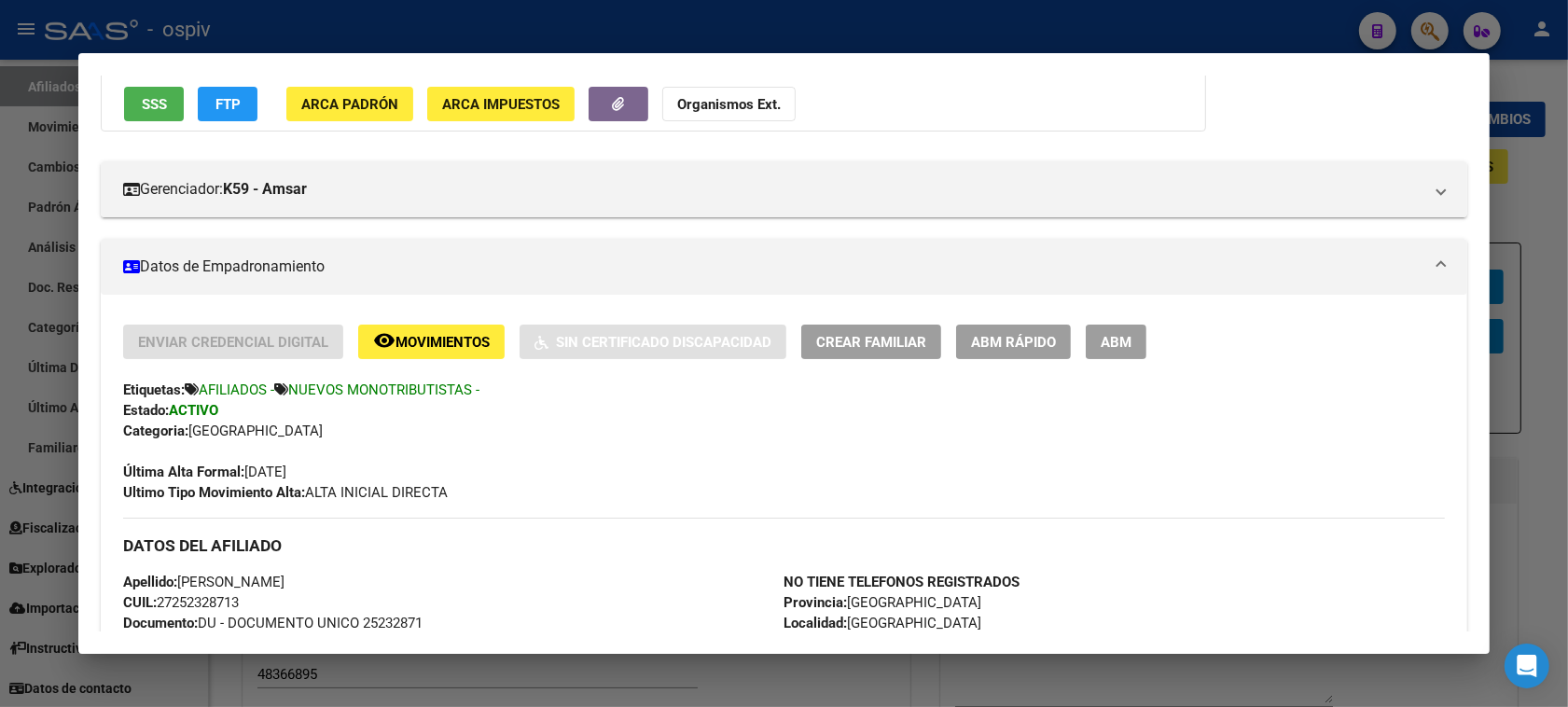
click at [1437, 23] on div at bounding box center [784, 353] width 1568 height 707
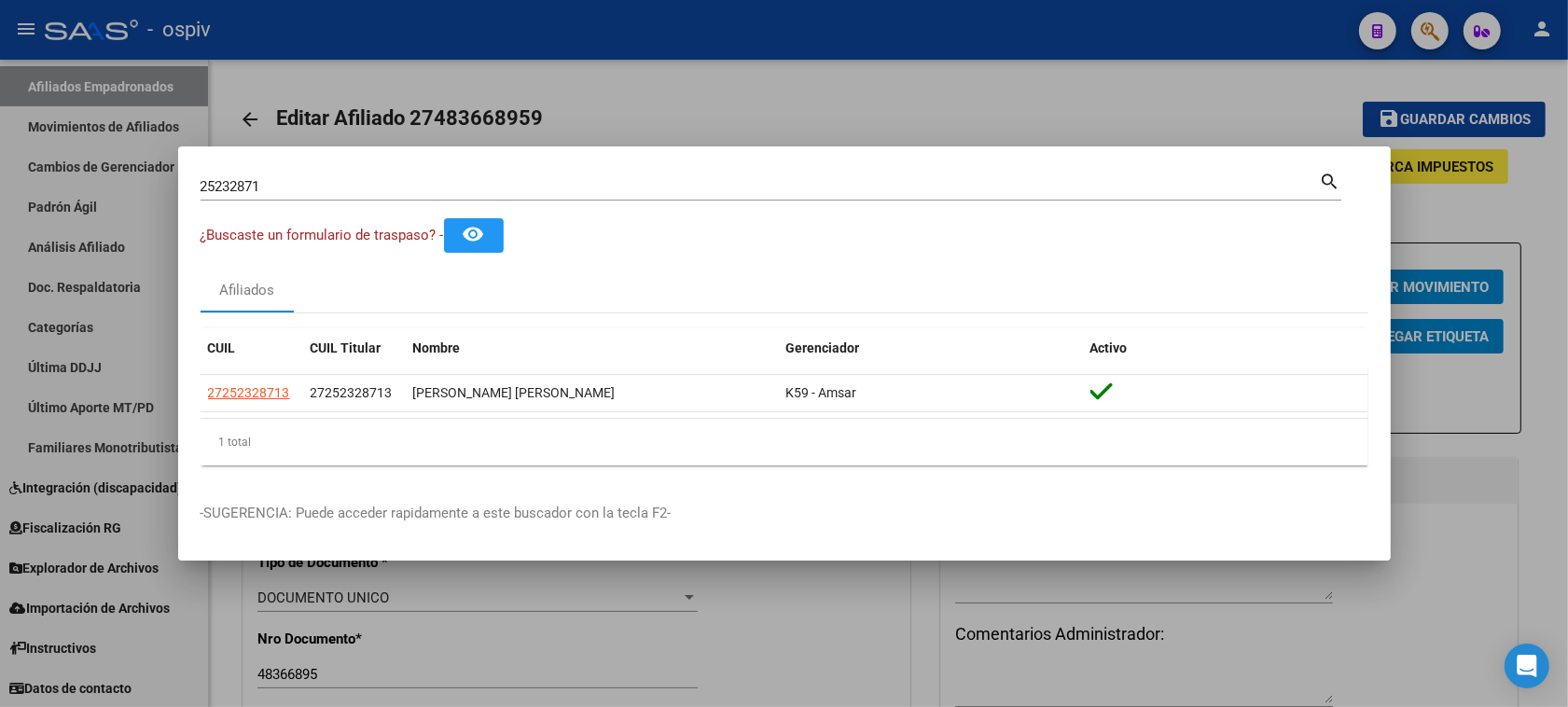
drag, startPoint x: 295, startPoint y: 198, endPoint x: 205, endPoint y: 193, distance: 90.1
click at [205, 193] on div "25232871 Buscar (apellido, dni, cuil, nro traspaso, cuit, obra social)" at bounding box center [760, 186] width 1120 height 28
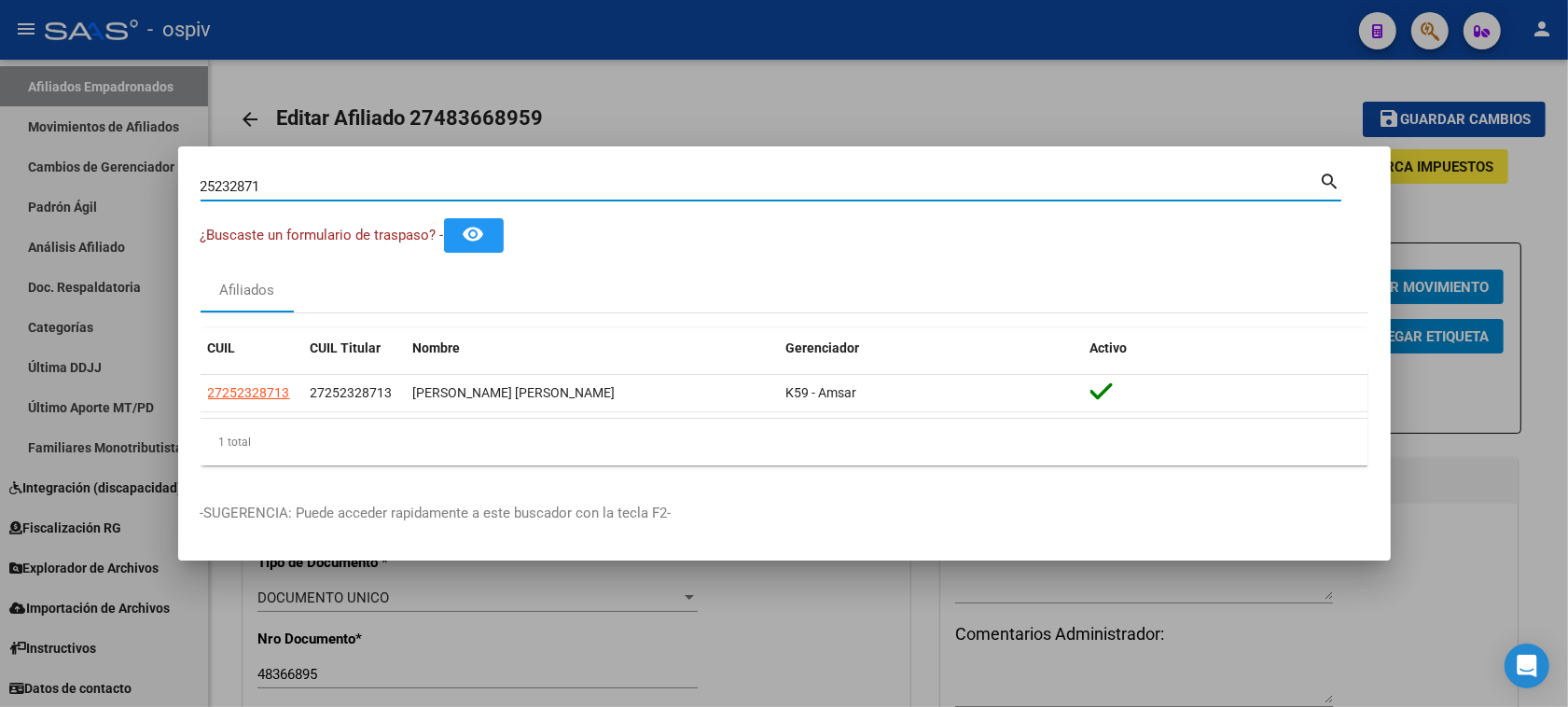
drag, startPoint x: 275, startPoint y: 183, endPoint x: 50, endPoint y: 150, distance: 227.4
click at [50, 150] on div "25232871 Buscar (apellido, dni, cuil, nro traspaso, cuit, obra social) search ¿…" at bounding box center [784, 353] width 1568 height 707
paste input "36004426"
type input "36004426"
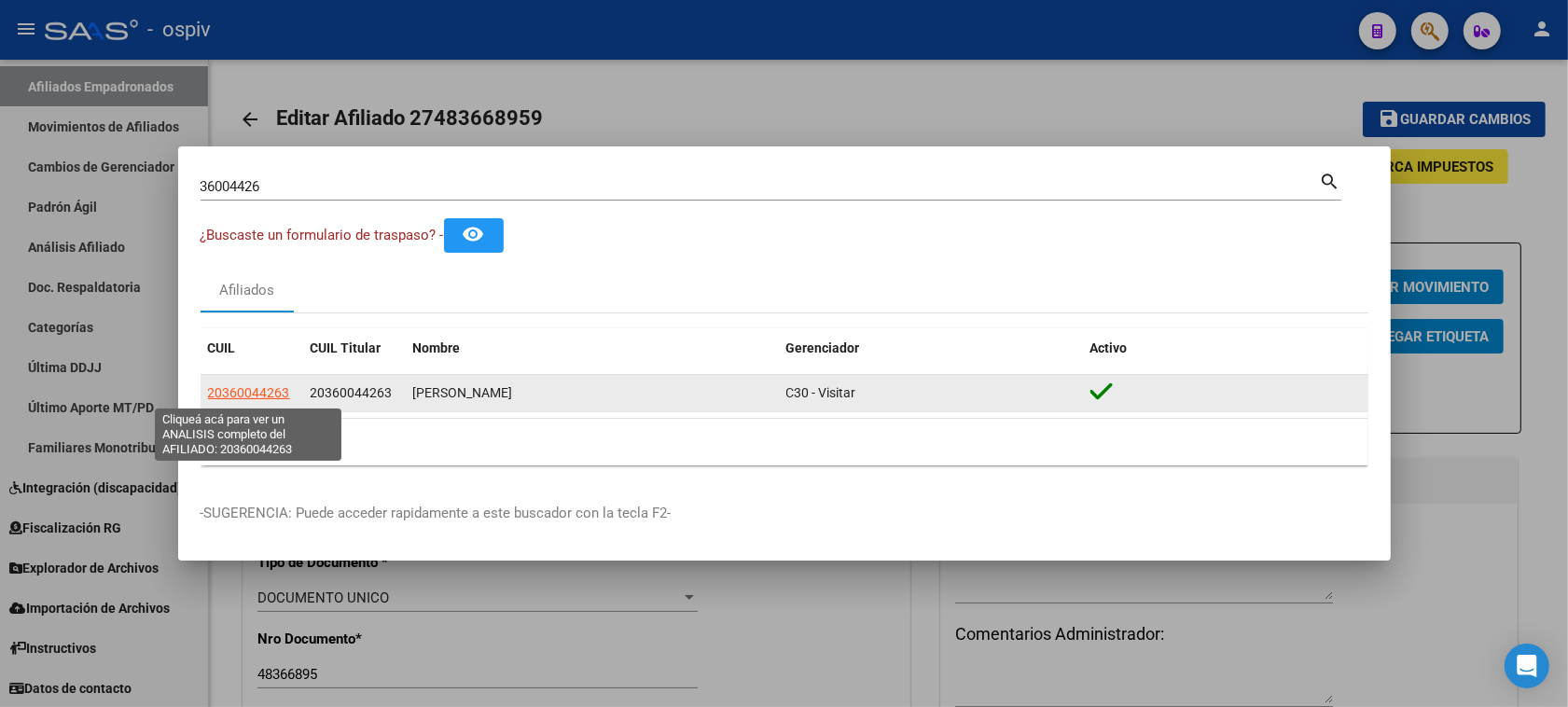
click at [245, 399] on span "20360044263" at bounding box center [249, 393] width 82 height 15
type textarea "20360044263"
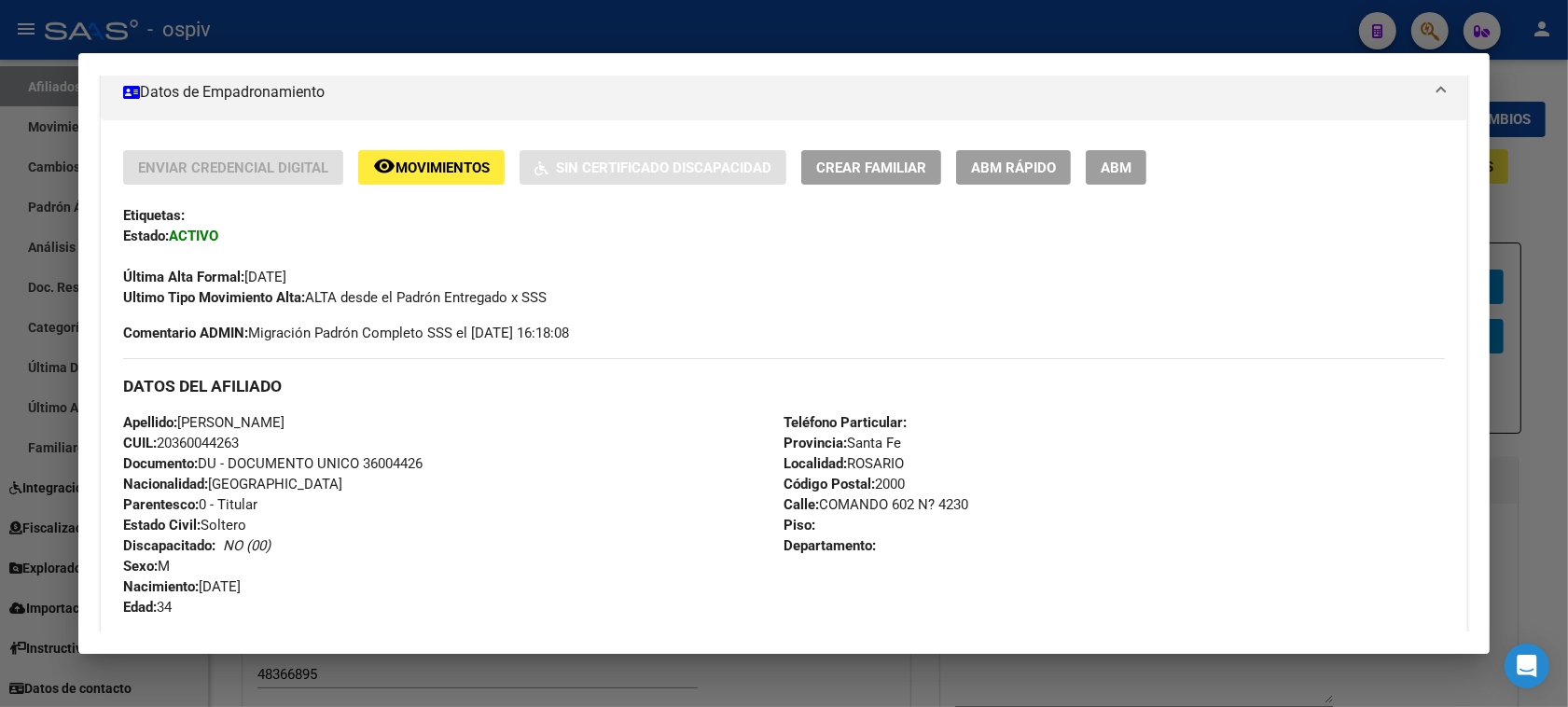
scroll to position [350, 0]
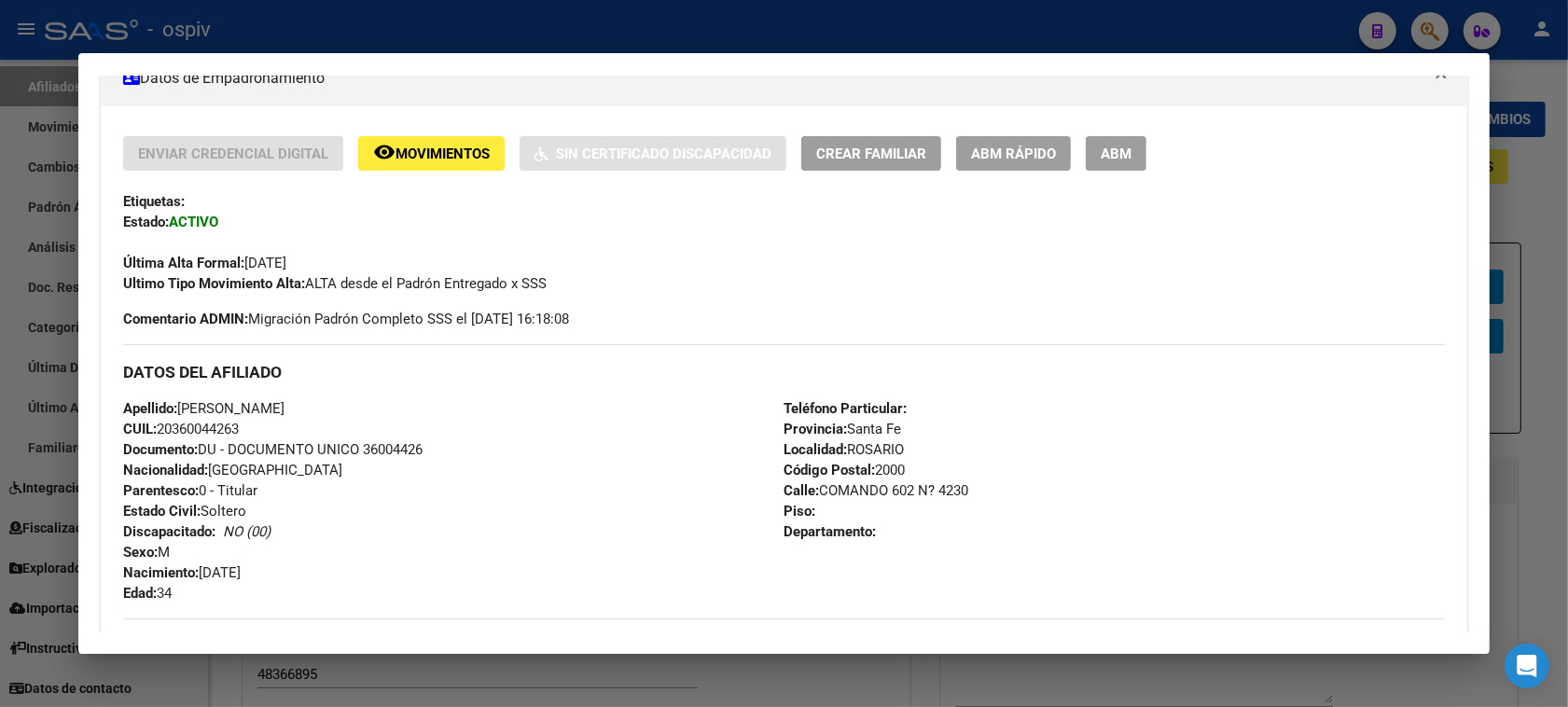
click at [1428, 31] on div at bounding box center [784, 353] width 1568 height 707
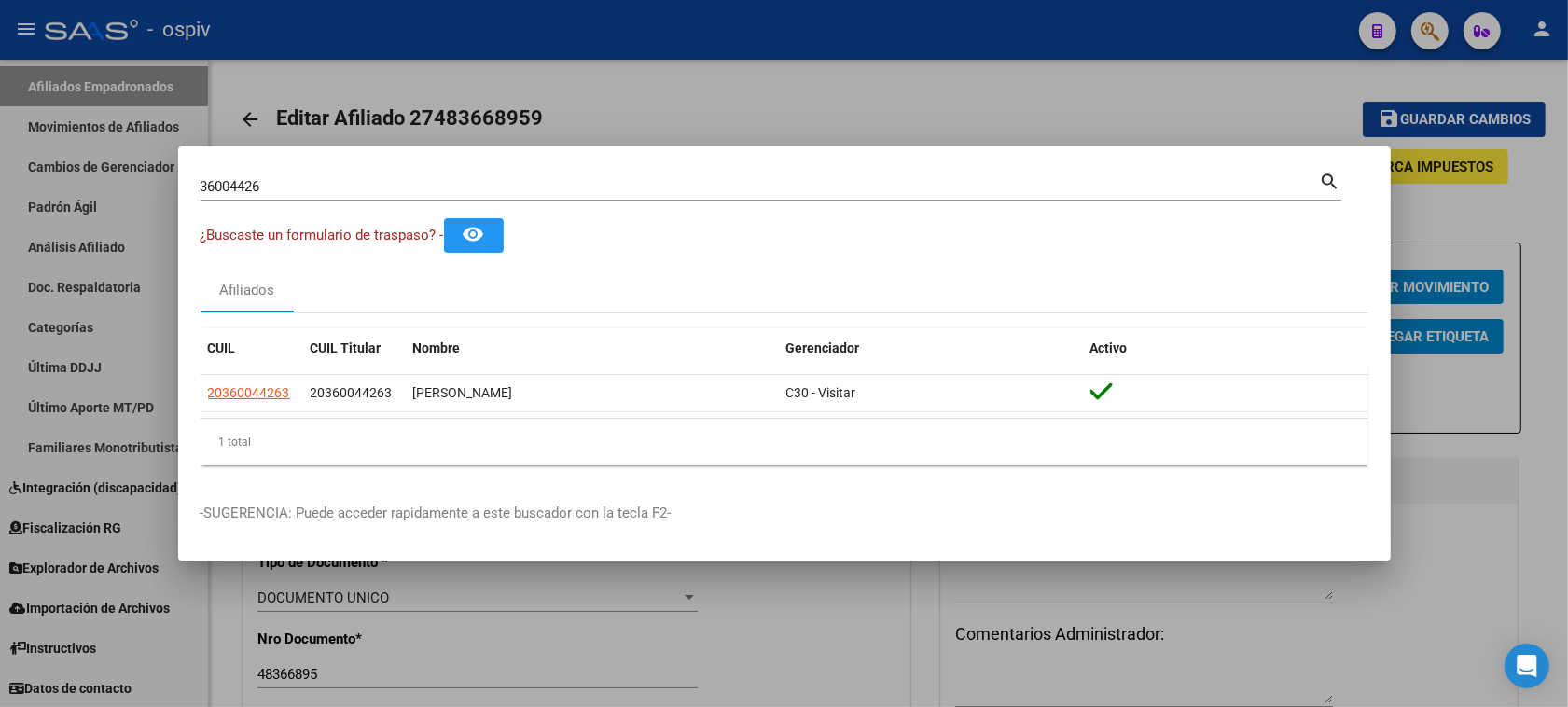
drag, startPoint x: 315, startPoint y: 202, endPoint x: 0, endPoint y: 128, distance: 323.6
click at [0, 128] on div "36004426 Buscar (apellido, dni, cuil, nro traspaso, cuit, obra social) search ¿…" at bounding box center [784, 353] width 1568 height 707
drag, startPoint x: 239, startPoint y: 400, endPoint x: 1584, endPoint y: 608, distance: 1361.0
click at [241, 400] on span "20360044263" at bounding box center [249, 393] width 82 height 15
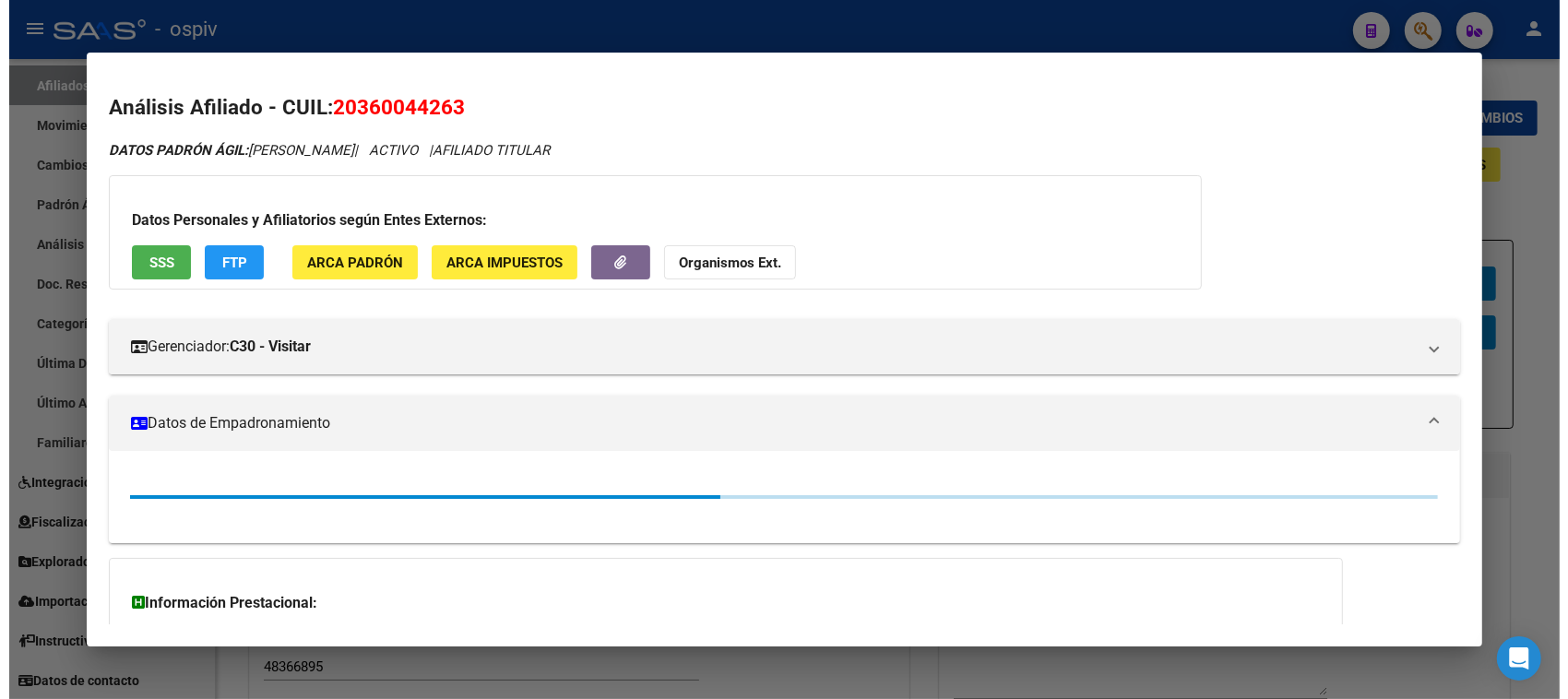
scroll to position [159, 0]
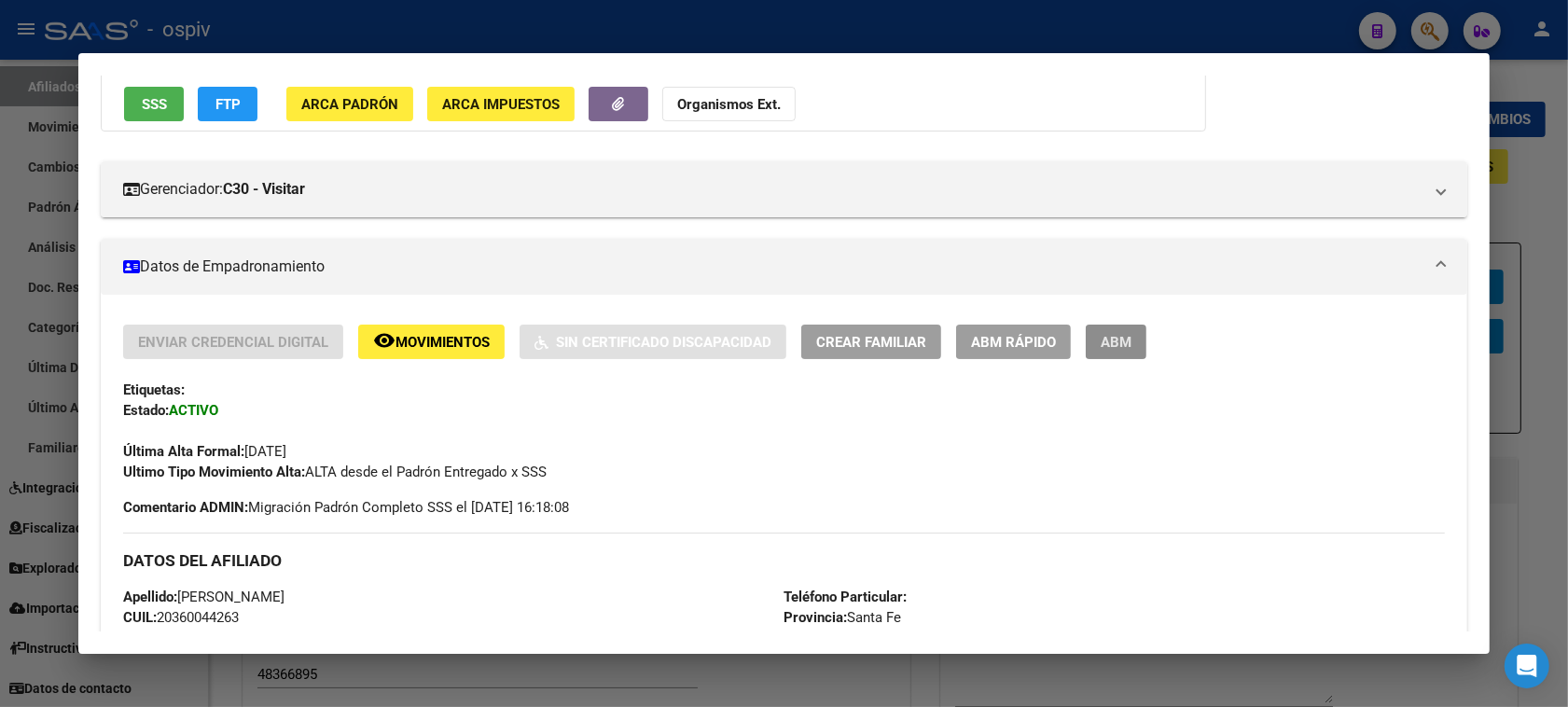
click at [1108, 342] on span "ABM" at bounding box center [1116, 343] width 31 height 17
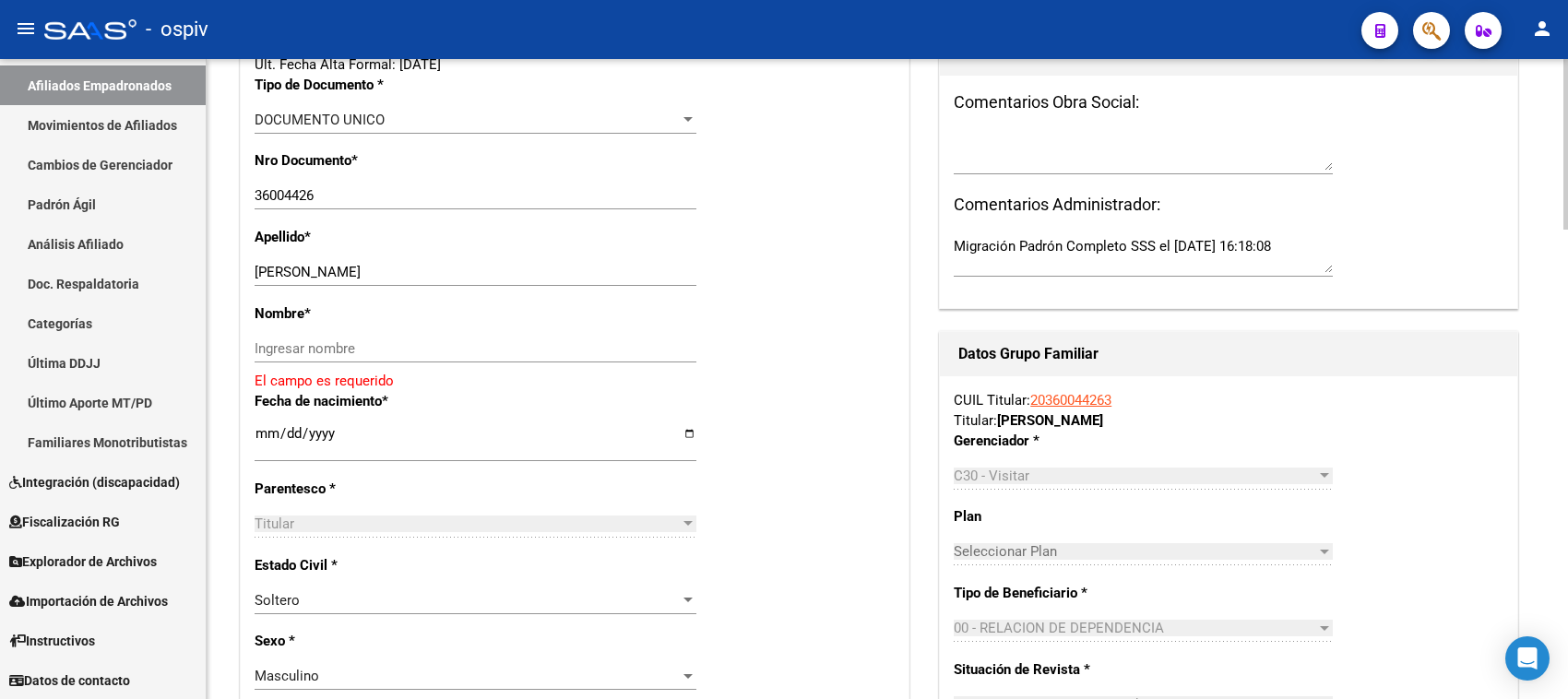
scroll to position [461, 0]
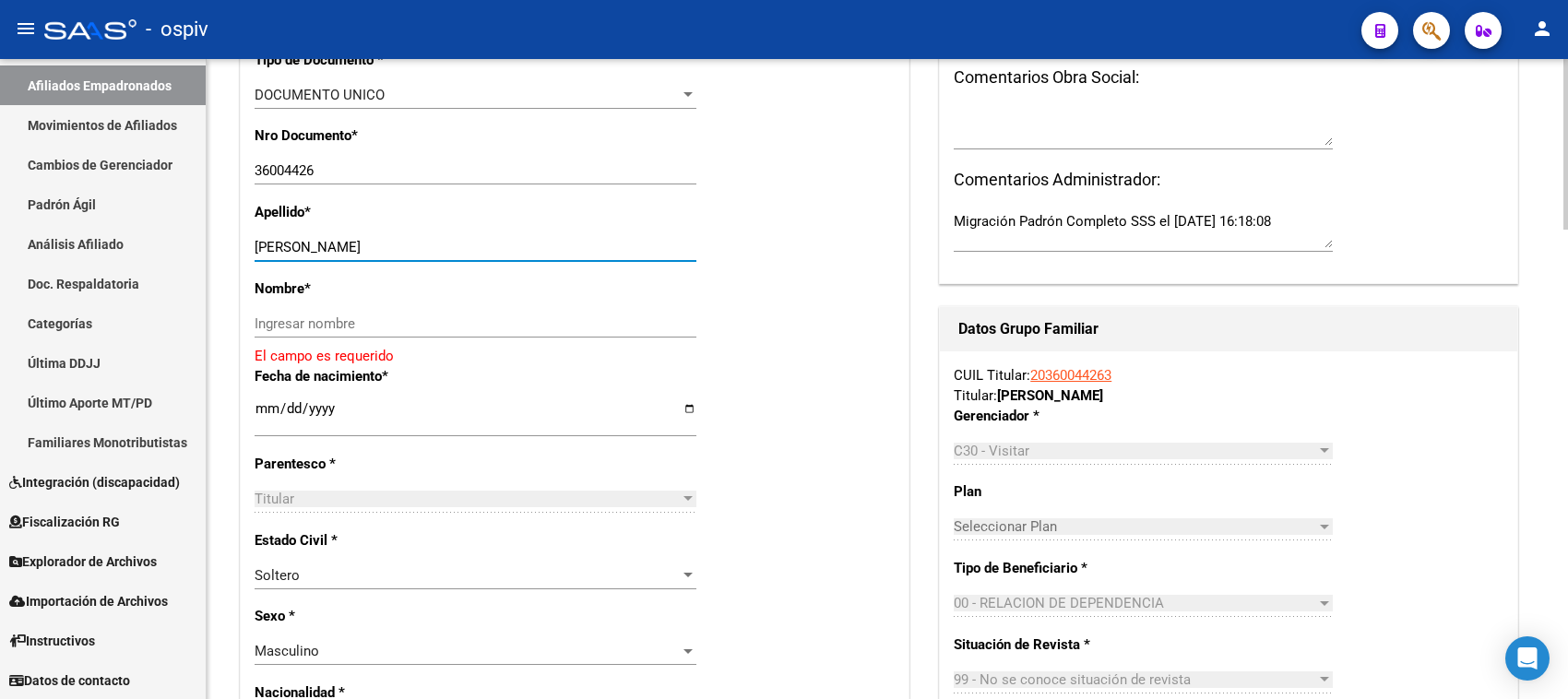
drag, startPoint x: 334, startPoint y: 242, endPoint x: 462, endPoint y: 242, distance: 128.0
click at [462, 242] on input "FERNANDEZ ALDO EDUARDO" at bounding box center [475, 247] width 442 height 17
type input "FERNANDEZ"
click at [286, 334] on div "Ingresar nombre" at bounding box center [475, 324] width 442 height 28
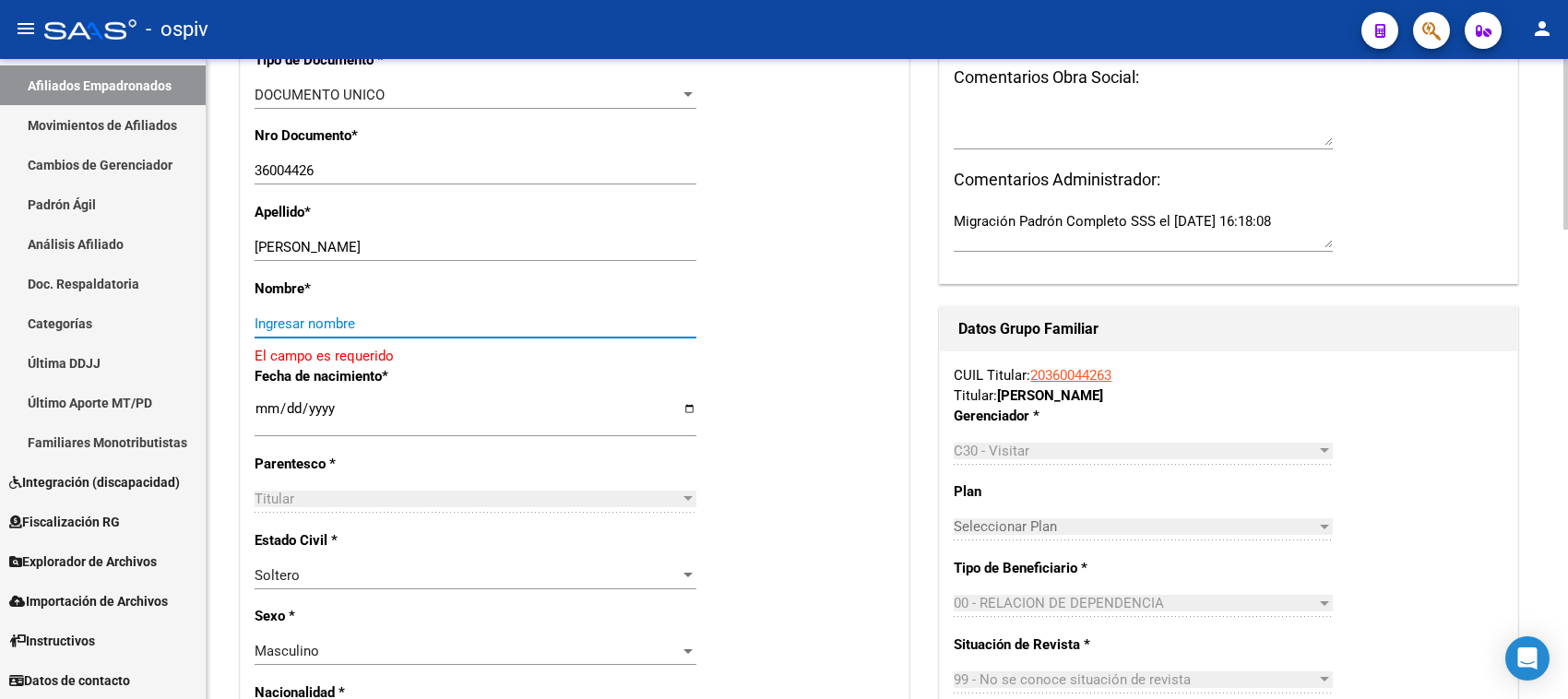
paste input "ALDO EDUARDO"
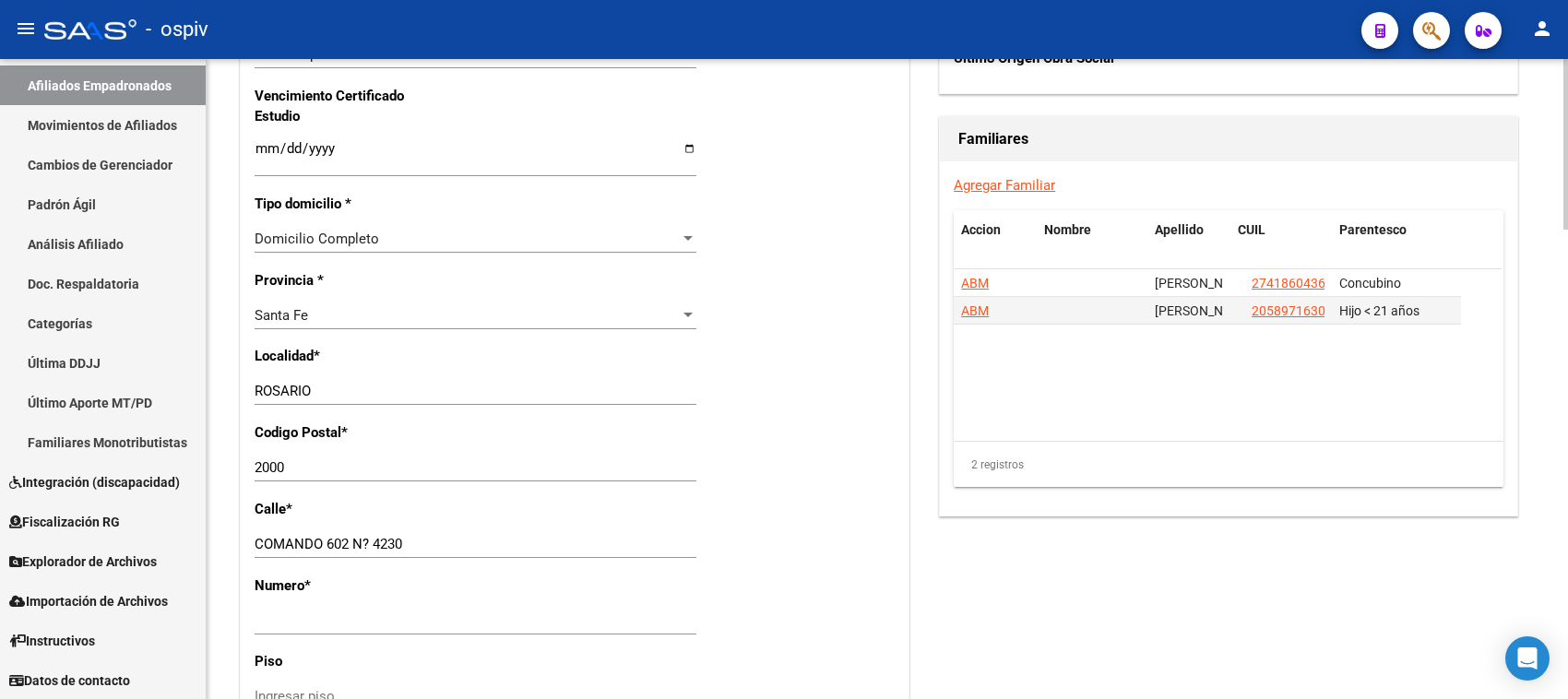
scroll to position [1268, 0]
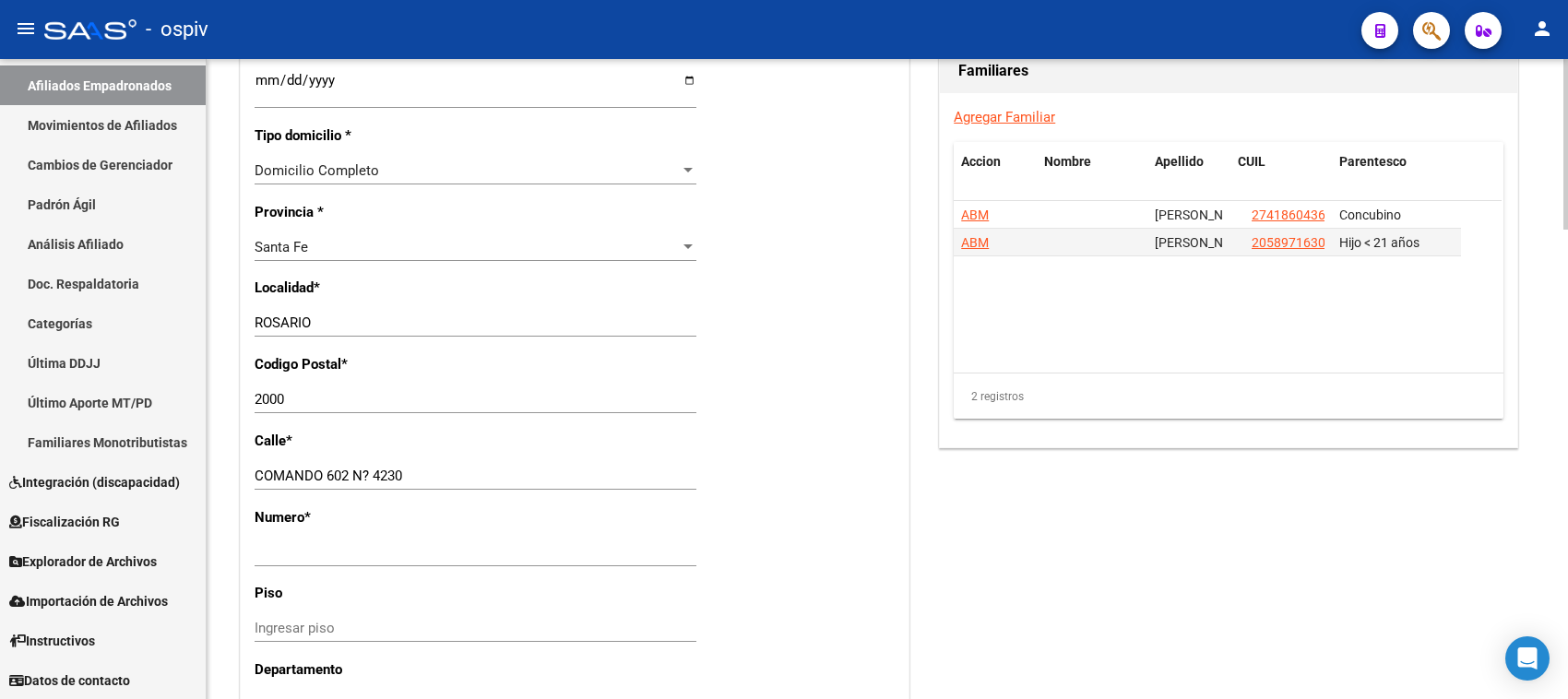
type input "ALDO EDUARDO"
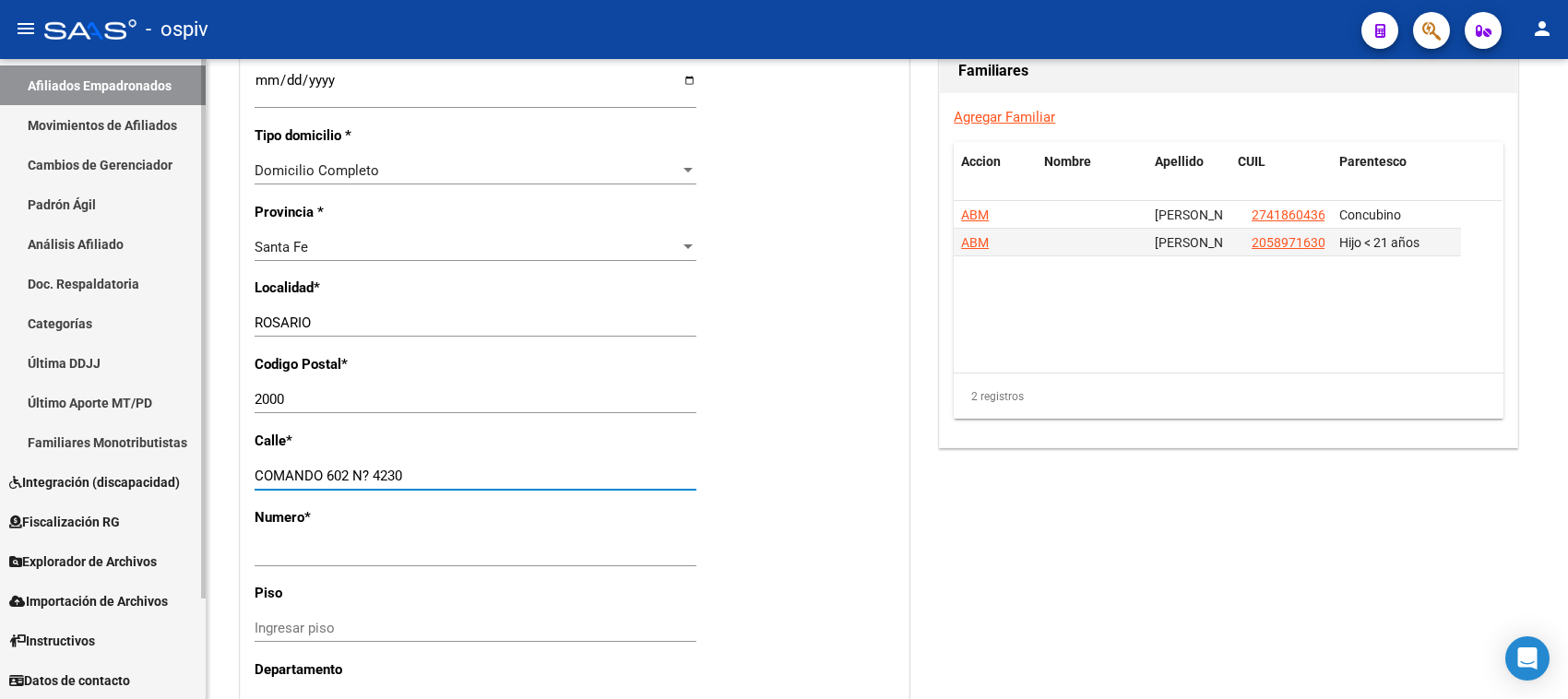
drag, startPoint x: 405, startPoint y: 472, endPoint x: 157, endPoint y: 464, distance: 248.1
click at [161, 464] on mat-sidenav-container "Firma Express Reportes Padrón Traspasos x O.S. Traspasos x Gerenciador Traspaso…" at bounding box center [784, 380] width 1568 height 641
type input "calle 1710"
click at [293, 559] on input "Ingresar nro" at bounding box center [475, 553] width 442 height 17
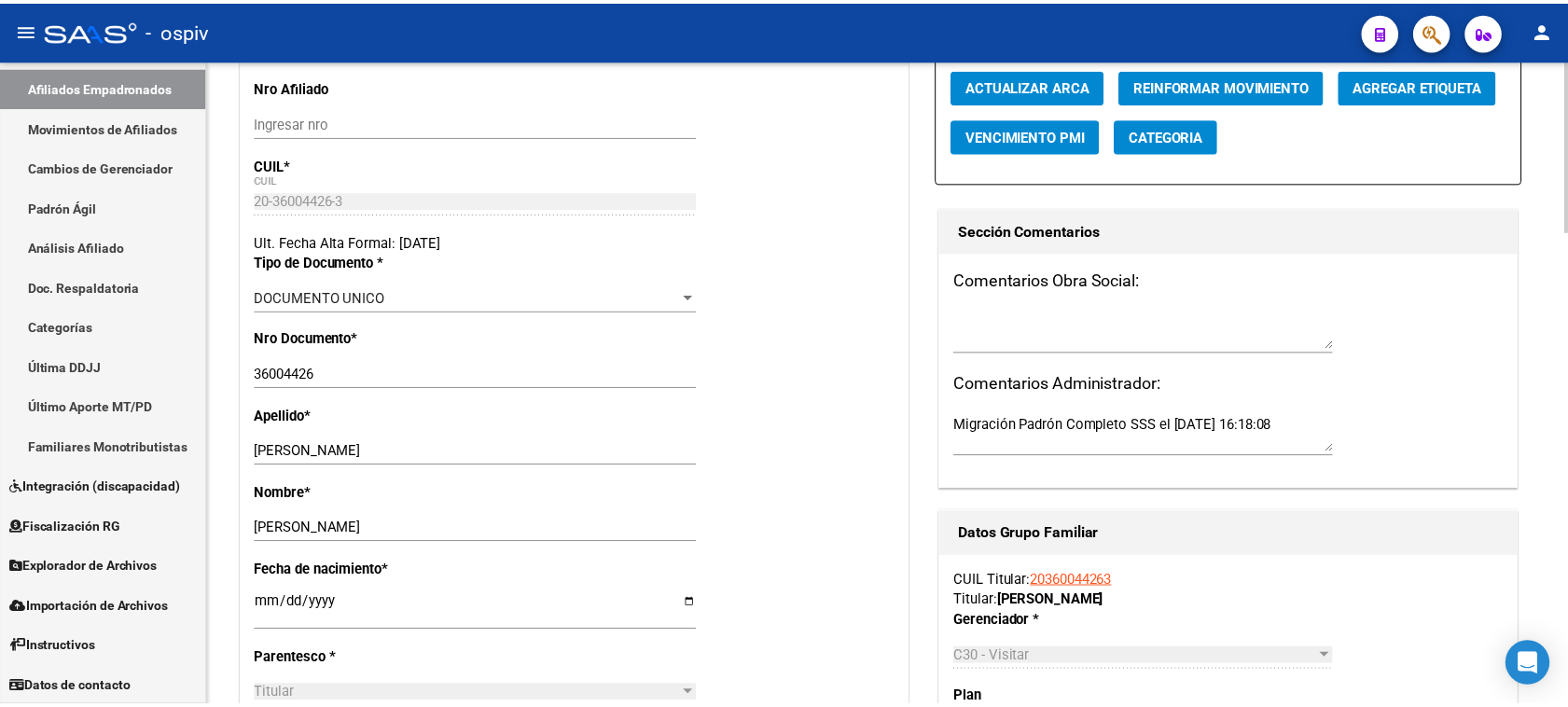
scroll to position [0, 0]
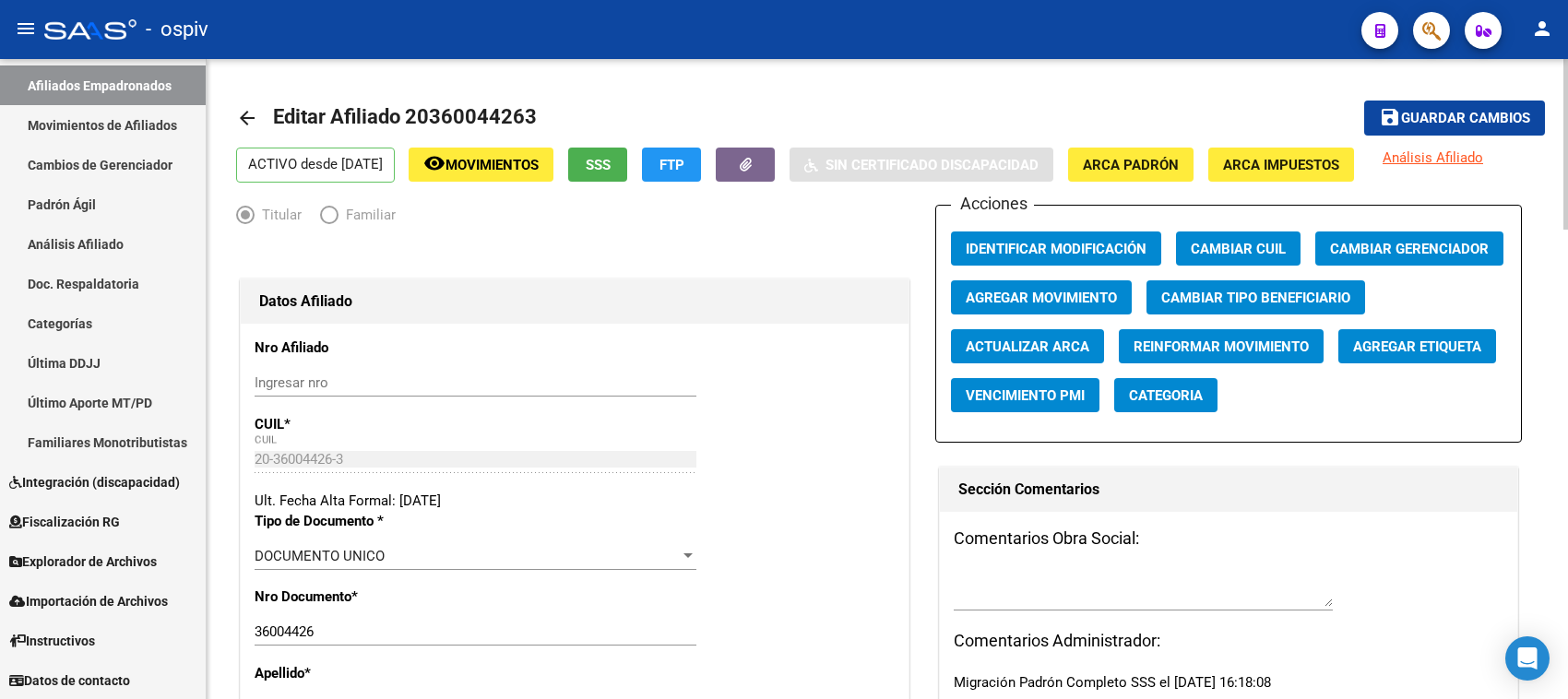
type input "3570"
click at [1517, 116] on span "Guardar cambios" at bounding box center [1466, 119] width 130 height 17
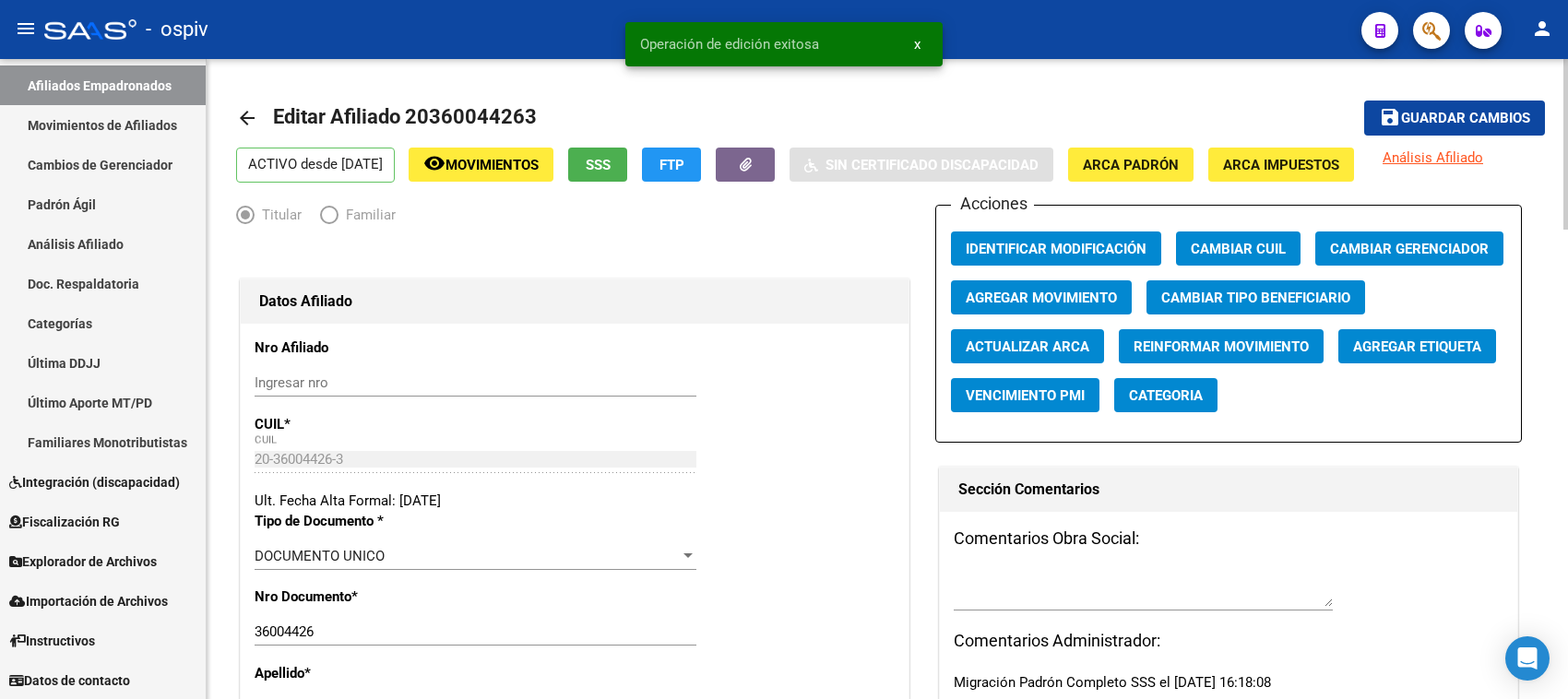
click at [1426, 340] on span "Agregar Etiqueta" at bounding box center [1417, 347] width 129 height 17
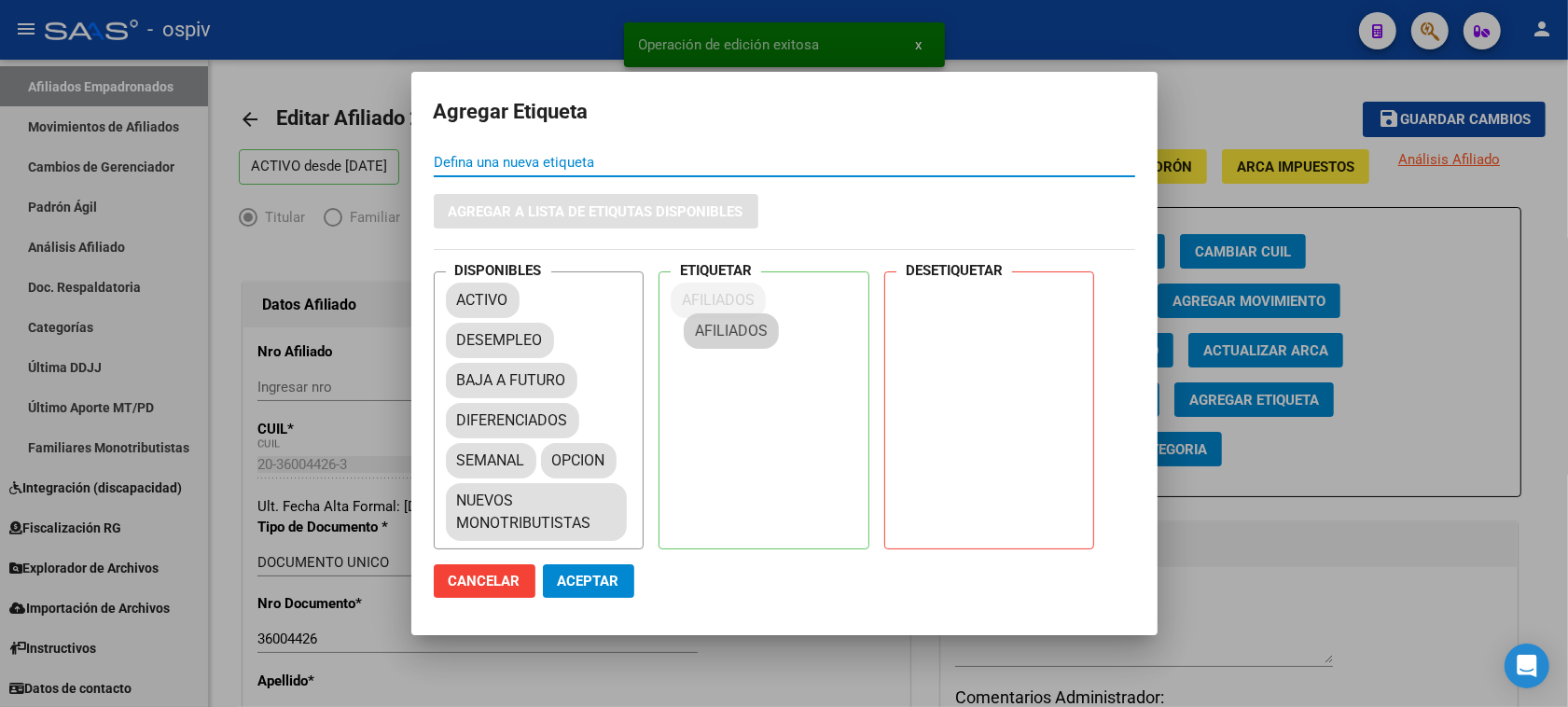
drag, startPoint x: 480, startPoint y: 371, endPoint x: 743, endPoint y: 316, distance: 268.7
drag, startPoint x: 496, startPoint y: 459, endPoint x: 713, endPoint y: 330, distance: 252.4
click at [579, 586] on span "Aceptar" at bounding box center [589, 582] width 62 height 17
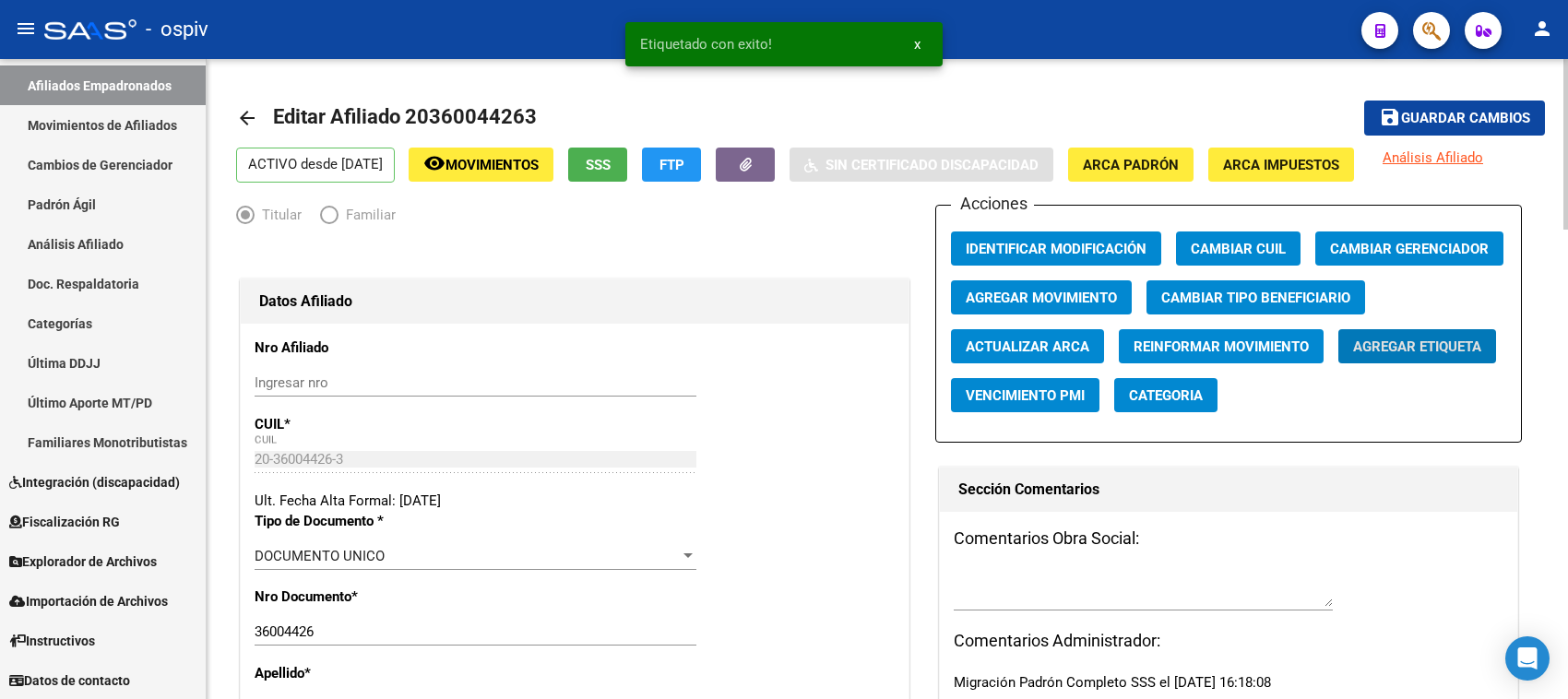
click at [1158, 400] on span "Categoria" at bounding box center [1166, 396] width 74 height 17
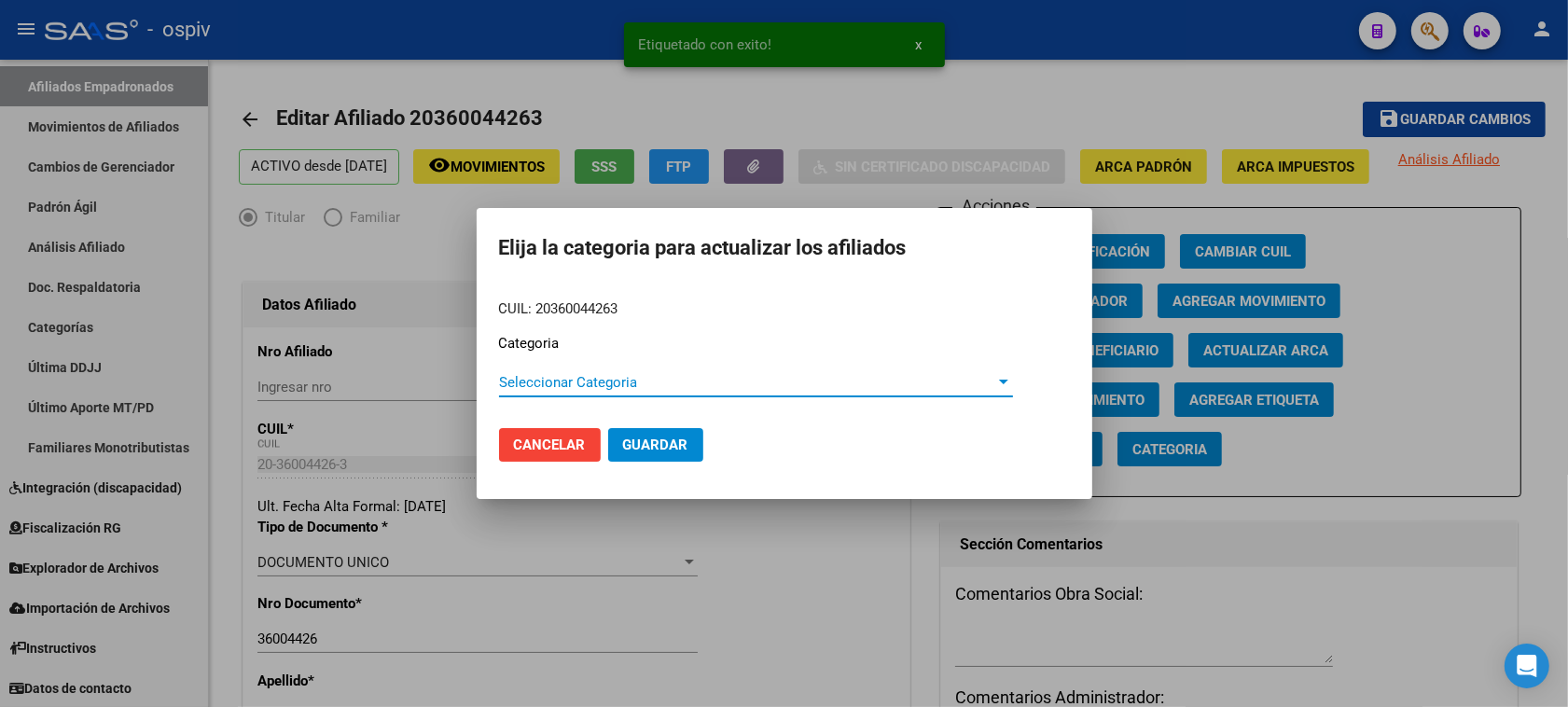
click at [549, 399] on div "Seleccionar Categoria Seleccionar Categoria" at bounding box center [755, 391] width 514 height 46
click at [555, 385] on span "Seleccionar Categoria" at bounding box center [747, 383] width 497 height 17
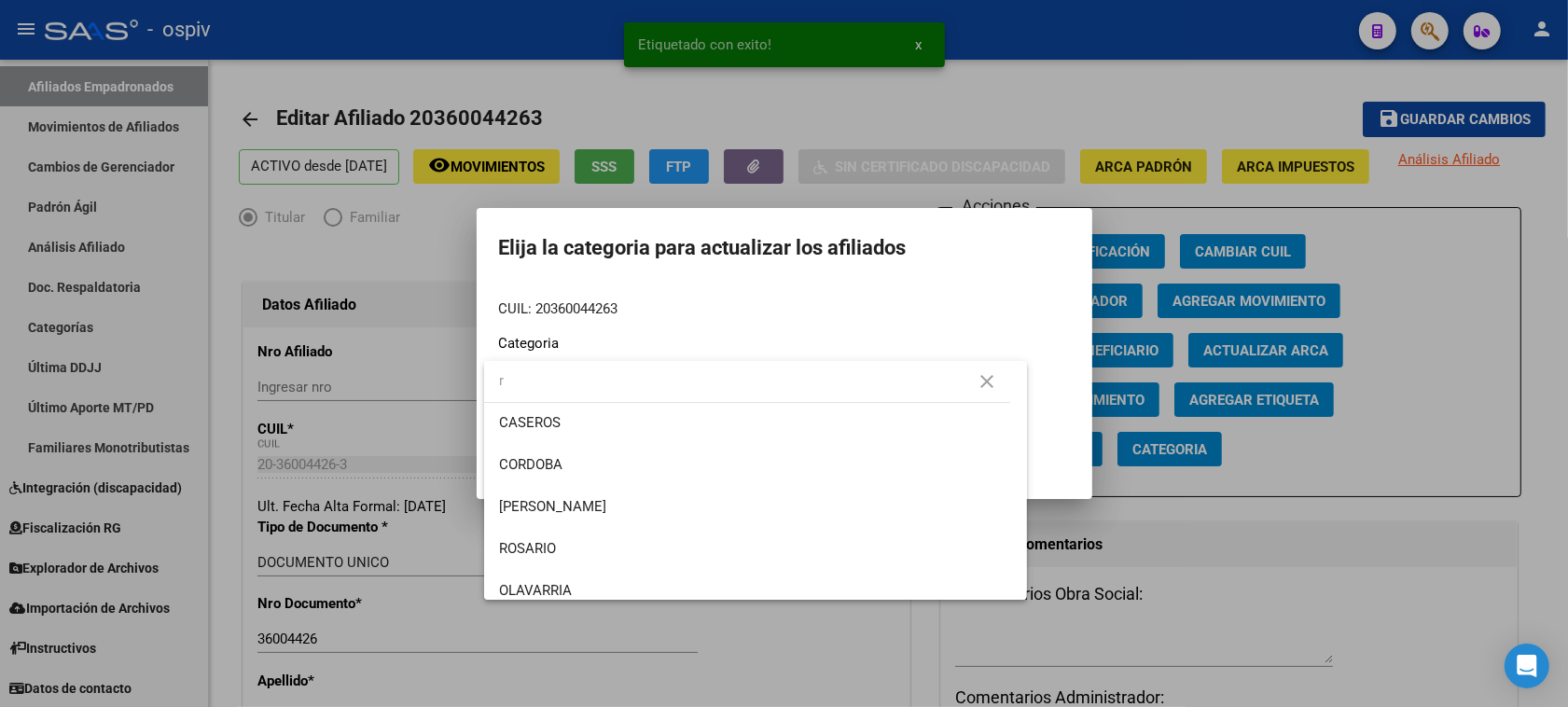
scroll to position [222, 0]
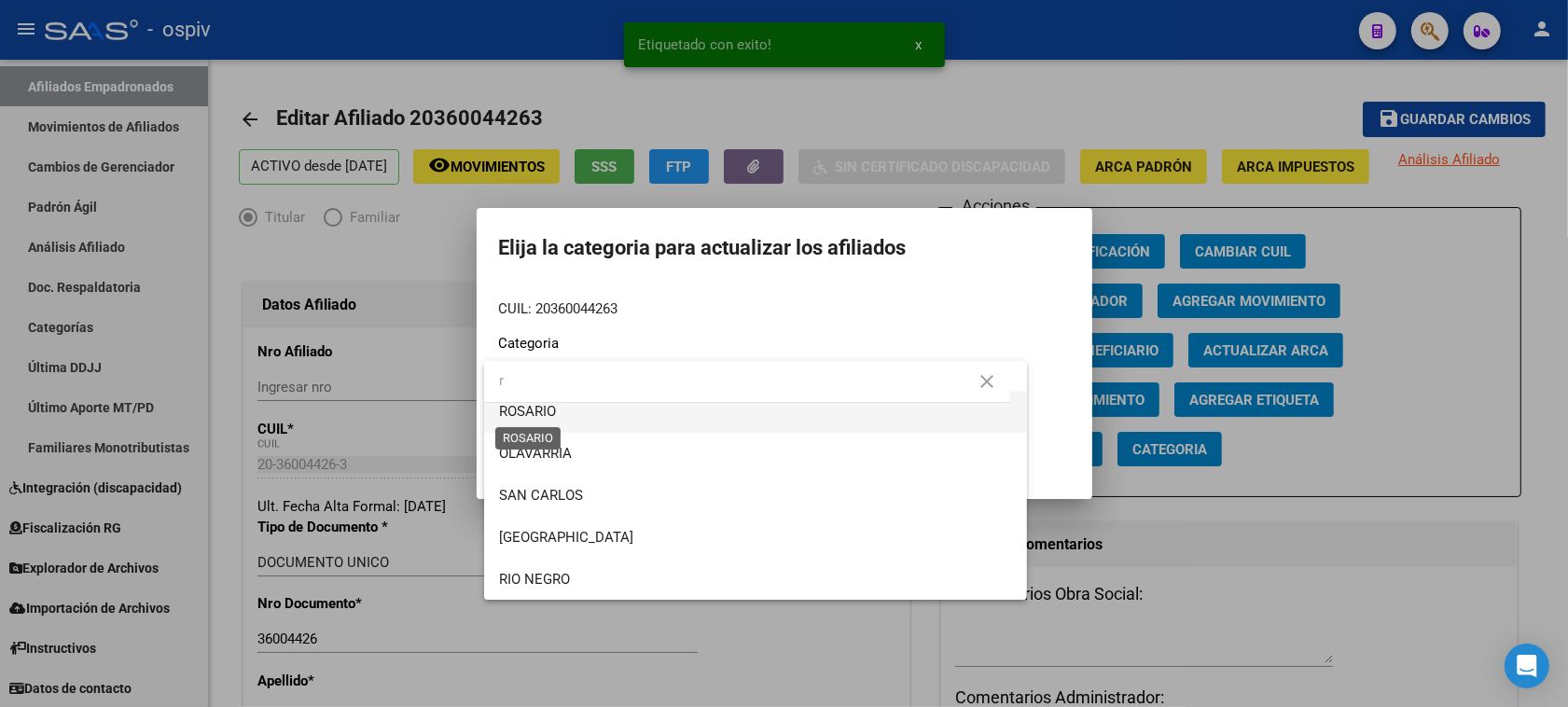
type input "r"
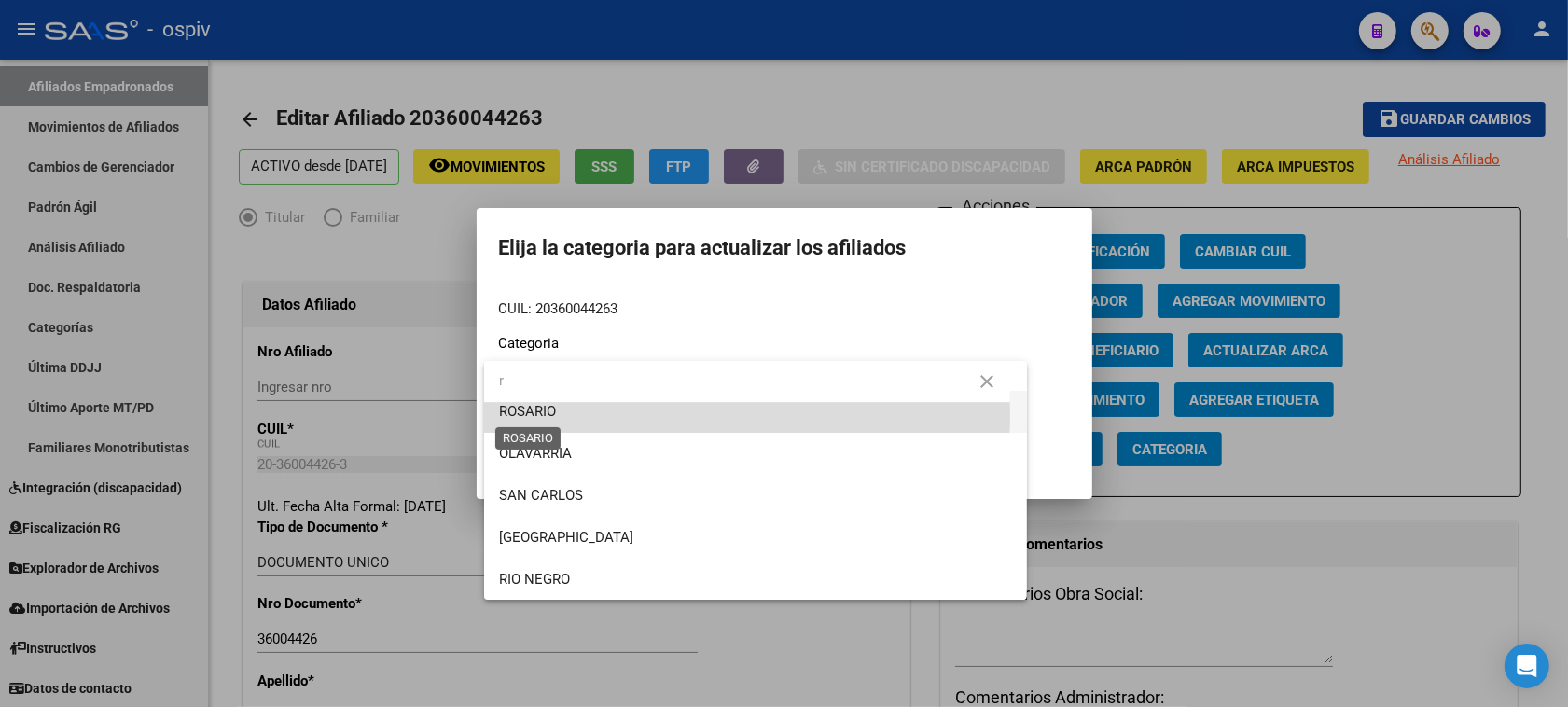
click at [546, 413] on span "ROSARIO" at bounding box center [527, 412] width 57 height 17
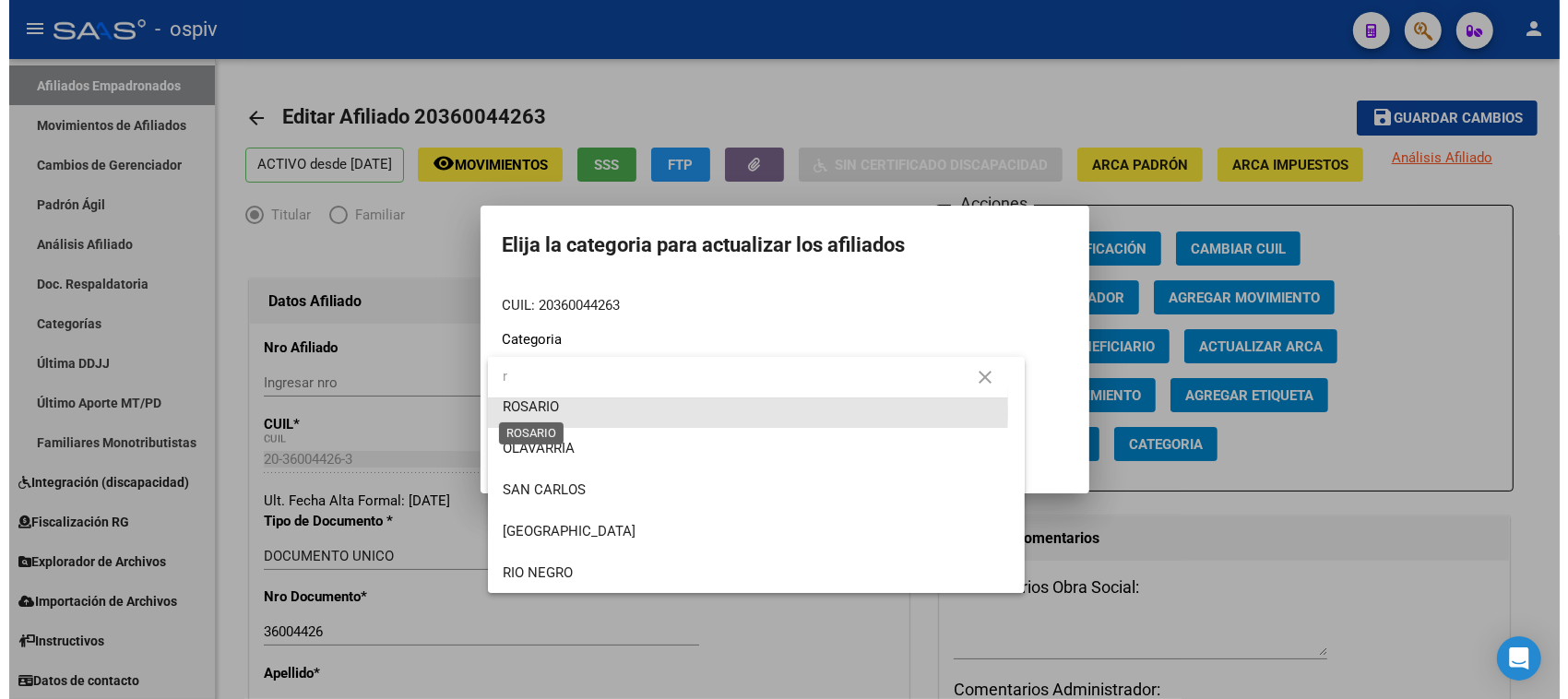
scroll to position [207, 0]
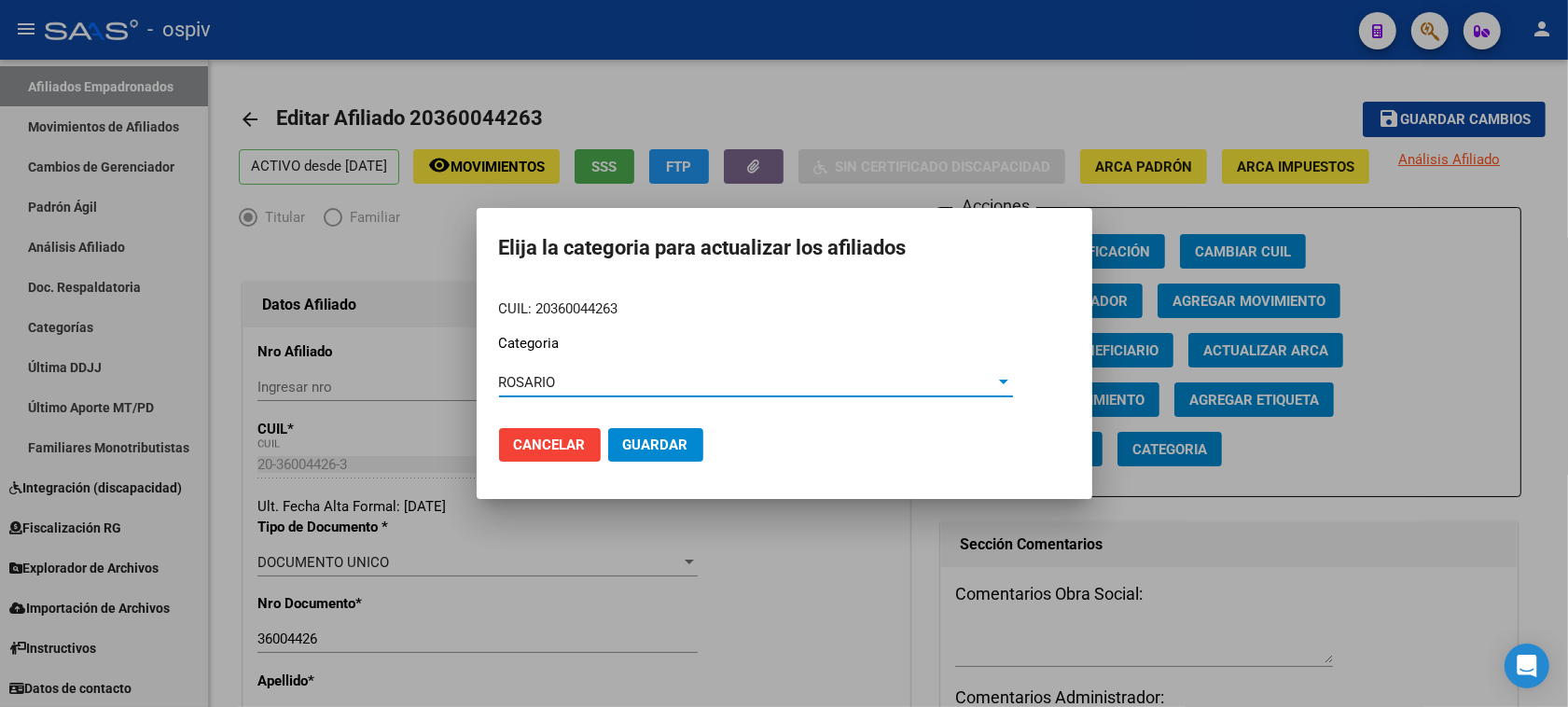
drag, startPoint x: 642, startPoint y: 449, endPoint x: 664, endPoint y: 446, distance: 22.2
click at [651, 449] on span "Guardar" at bounding box center [656, 445] width 66 height 17
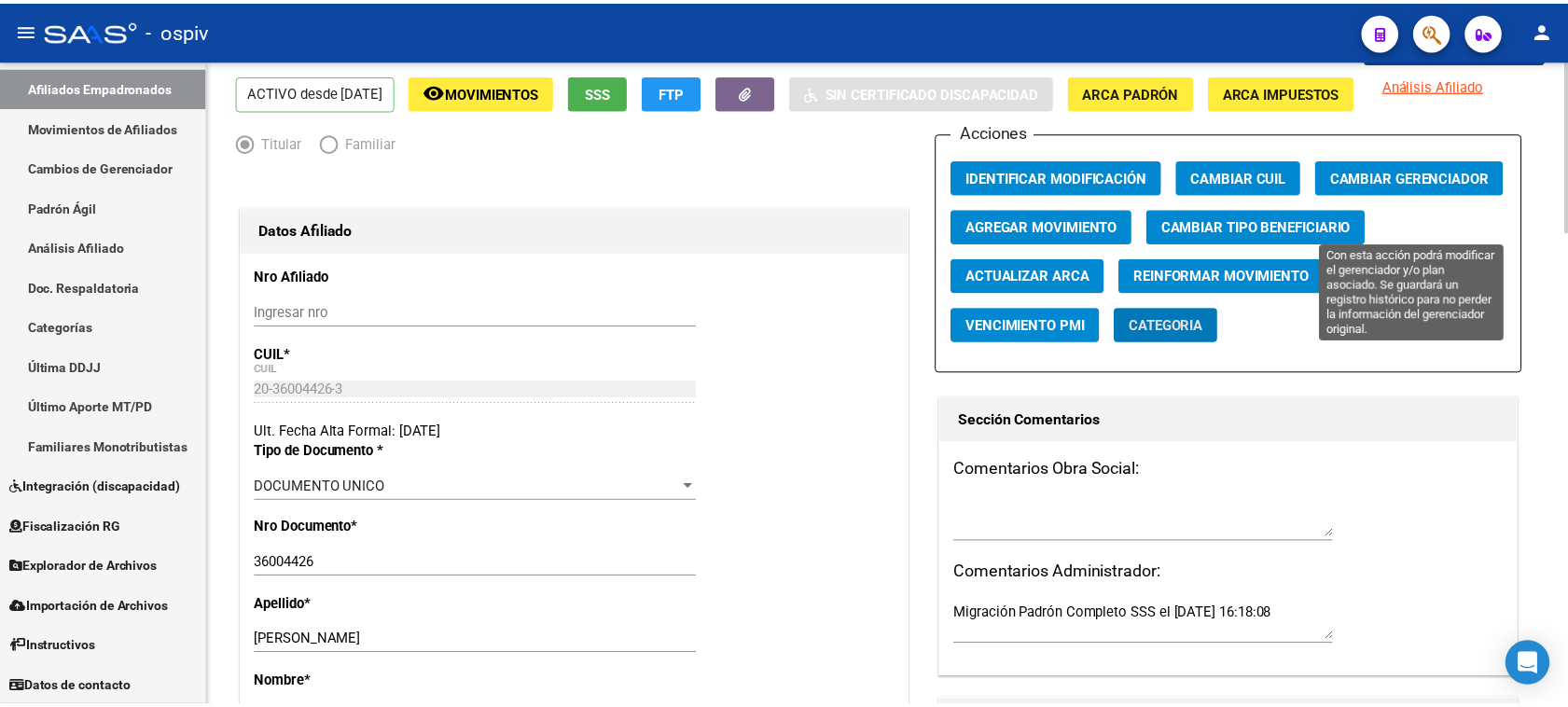
scroll to position [0, 0]
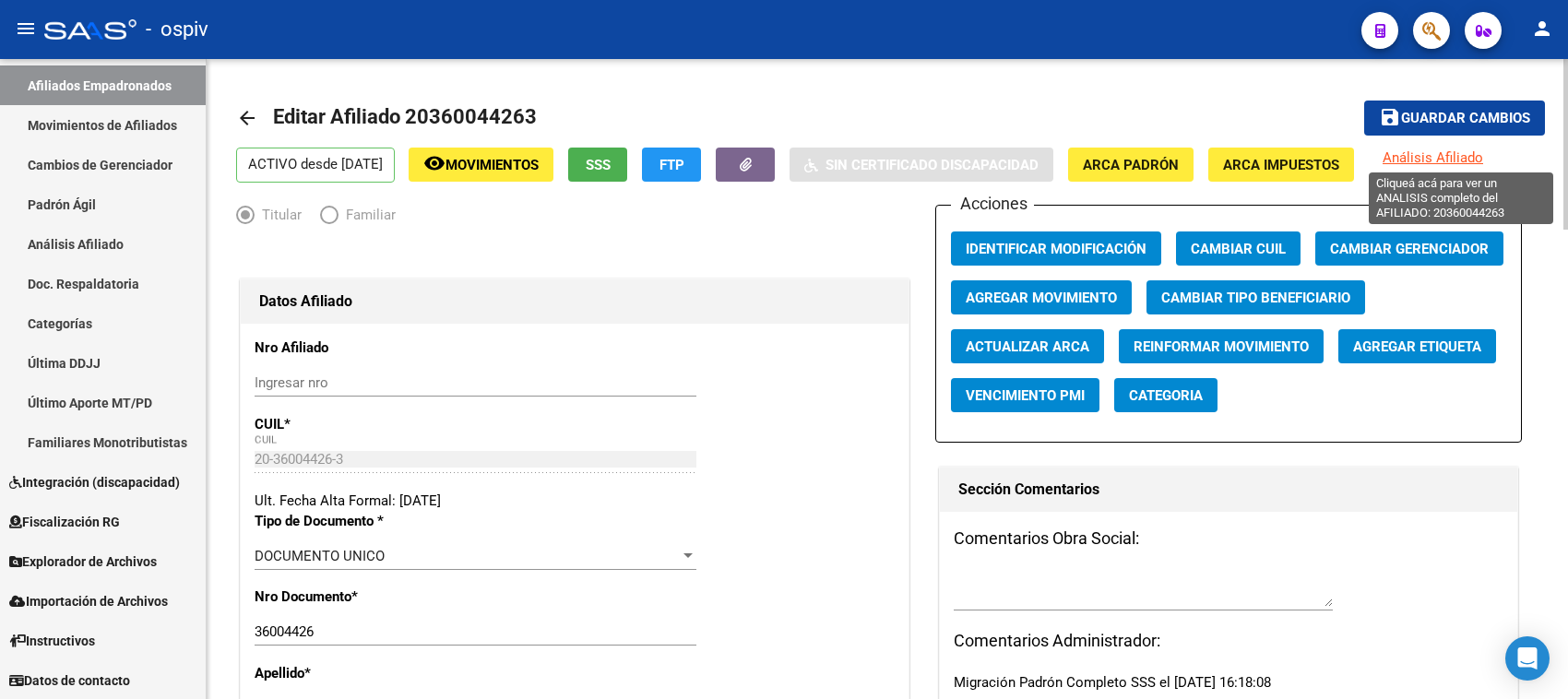
click at [1462, 156] on span "Análisis Afiliado" at bounding box center [1433, 157] width 101 height 17
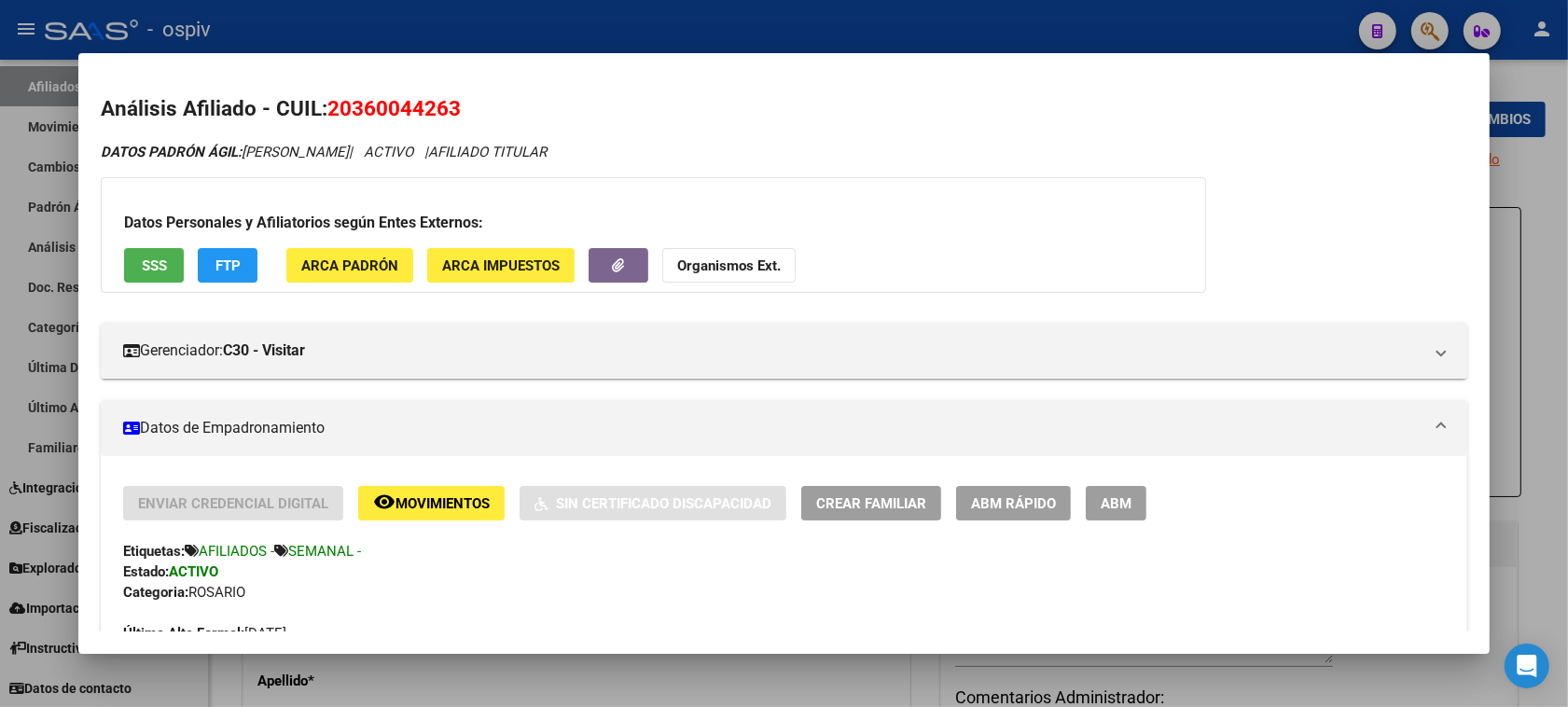
click at [875, 500] on span "Crear Familiar" at bounding box center [872, 504] width 110 height 17
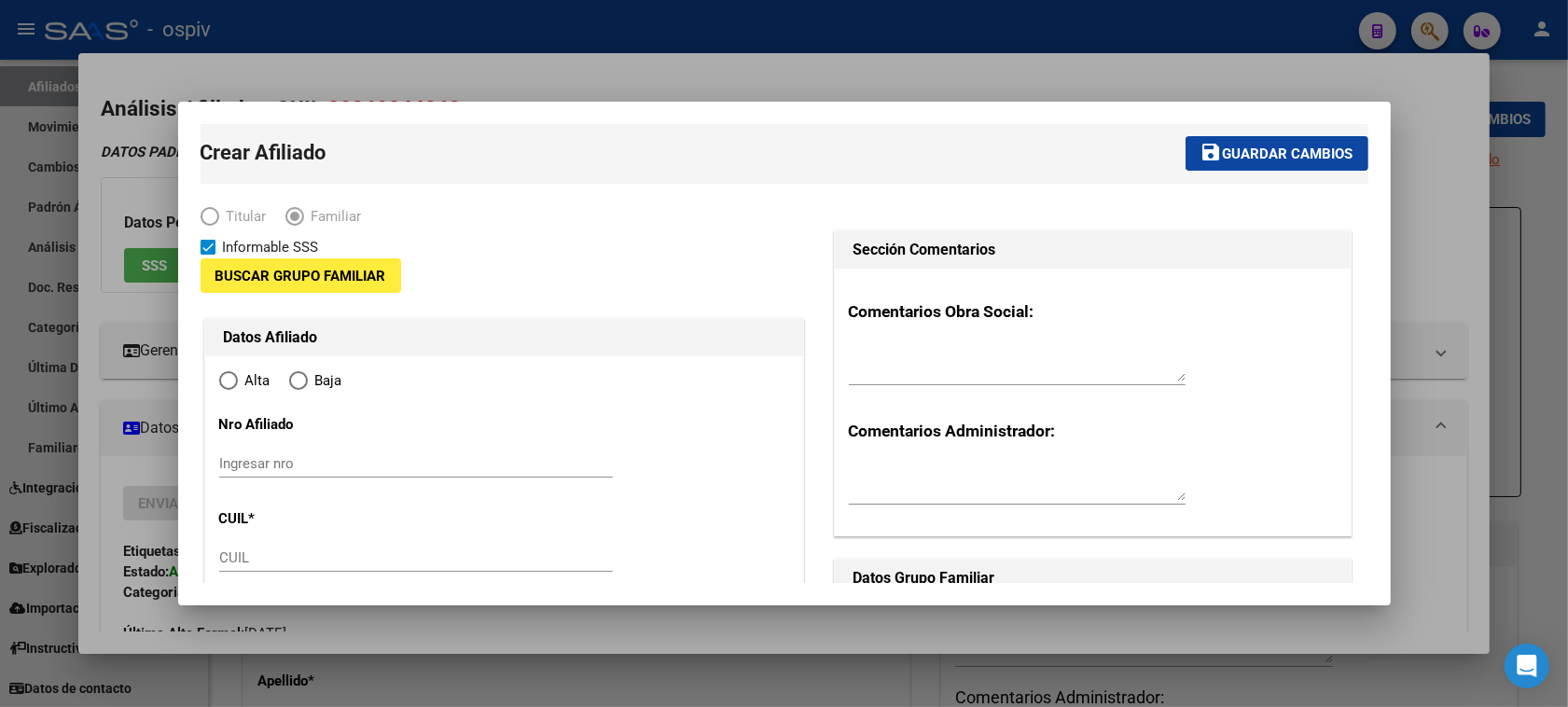
type input "30-70838308-9"
type input "ROSARIO"
type input "2000"
type input "calle 1710"
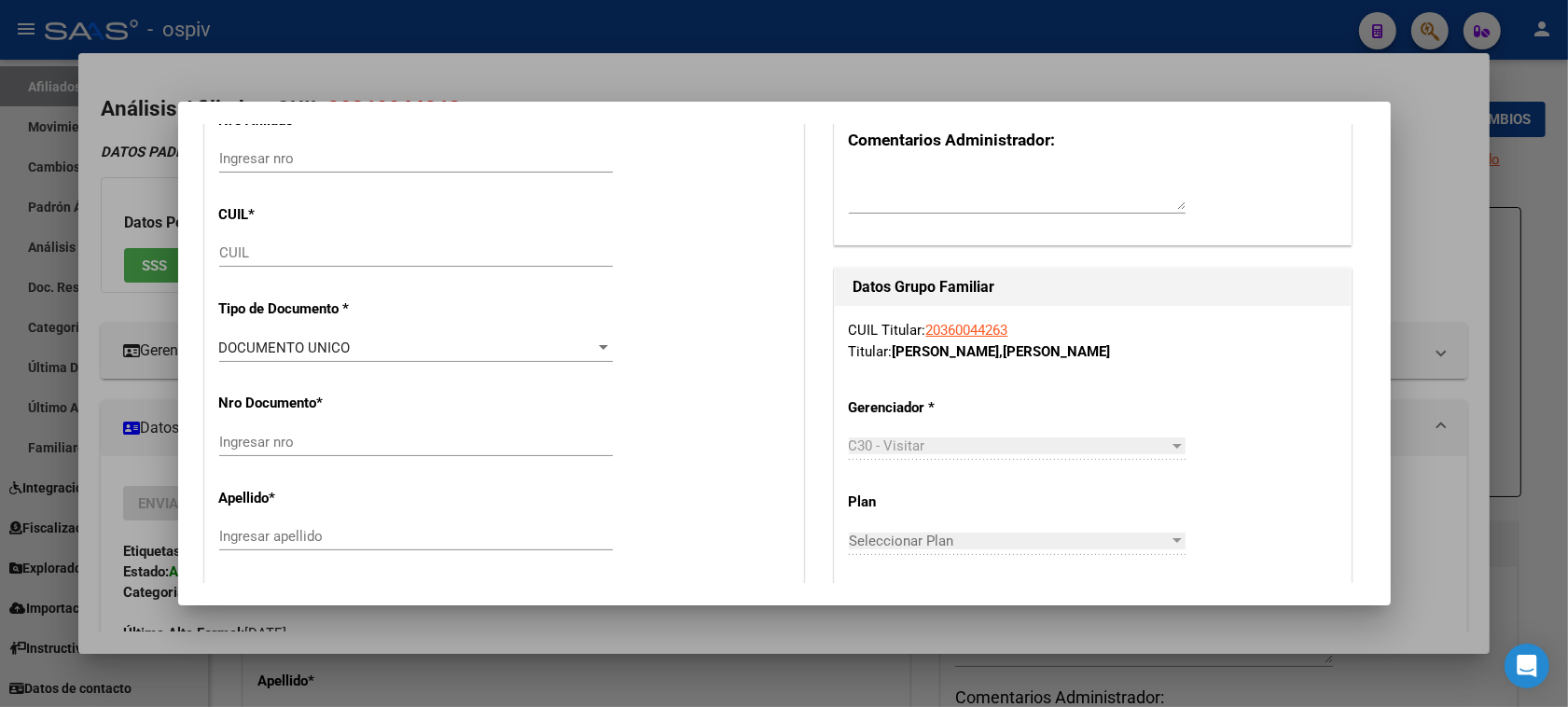
radio input "true"
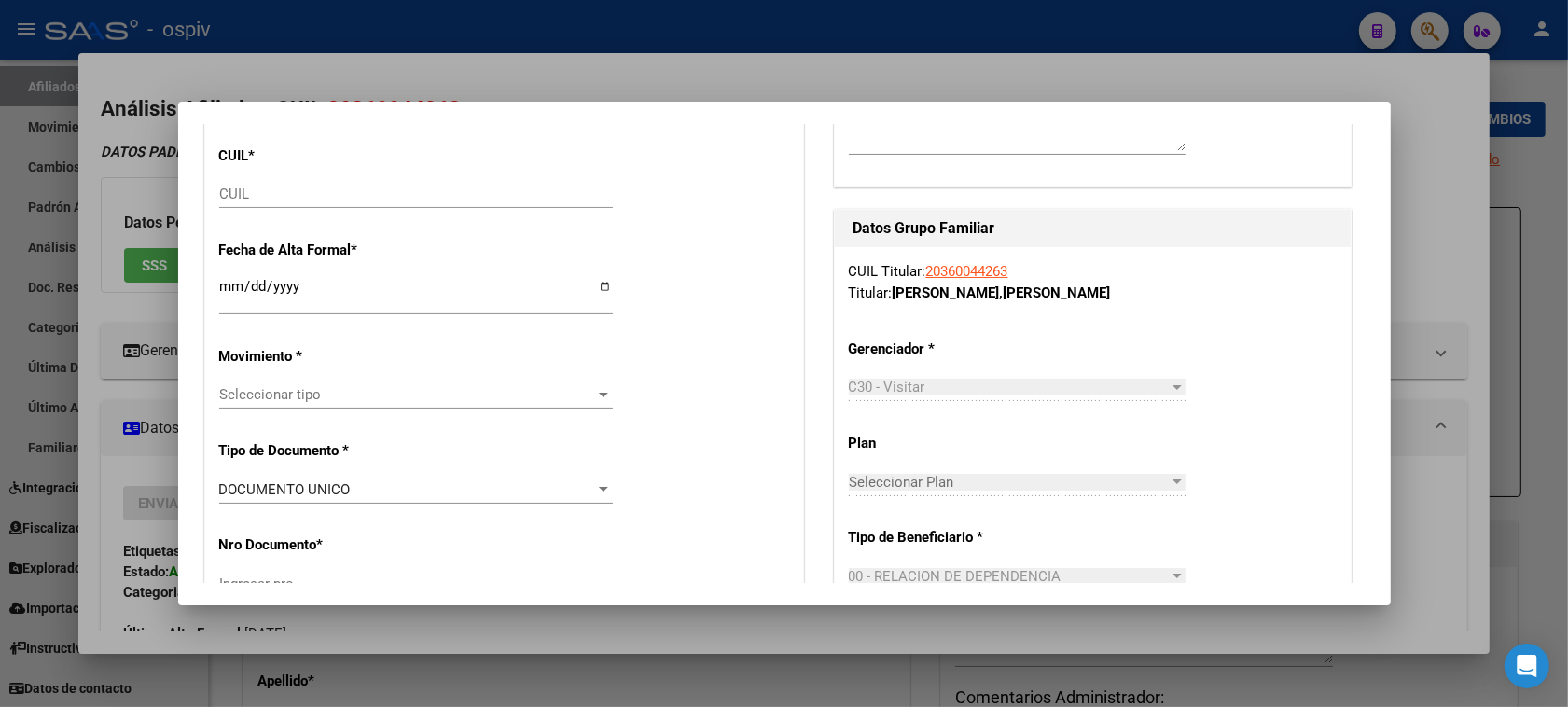
type input "30-70838308-9"
click at [276, 199] on input "CUIL" at bounding box center [416, 194] width 394 height 17
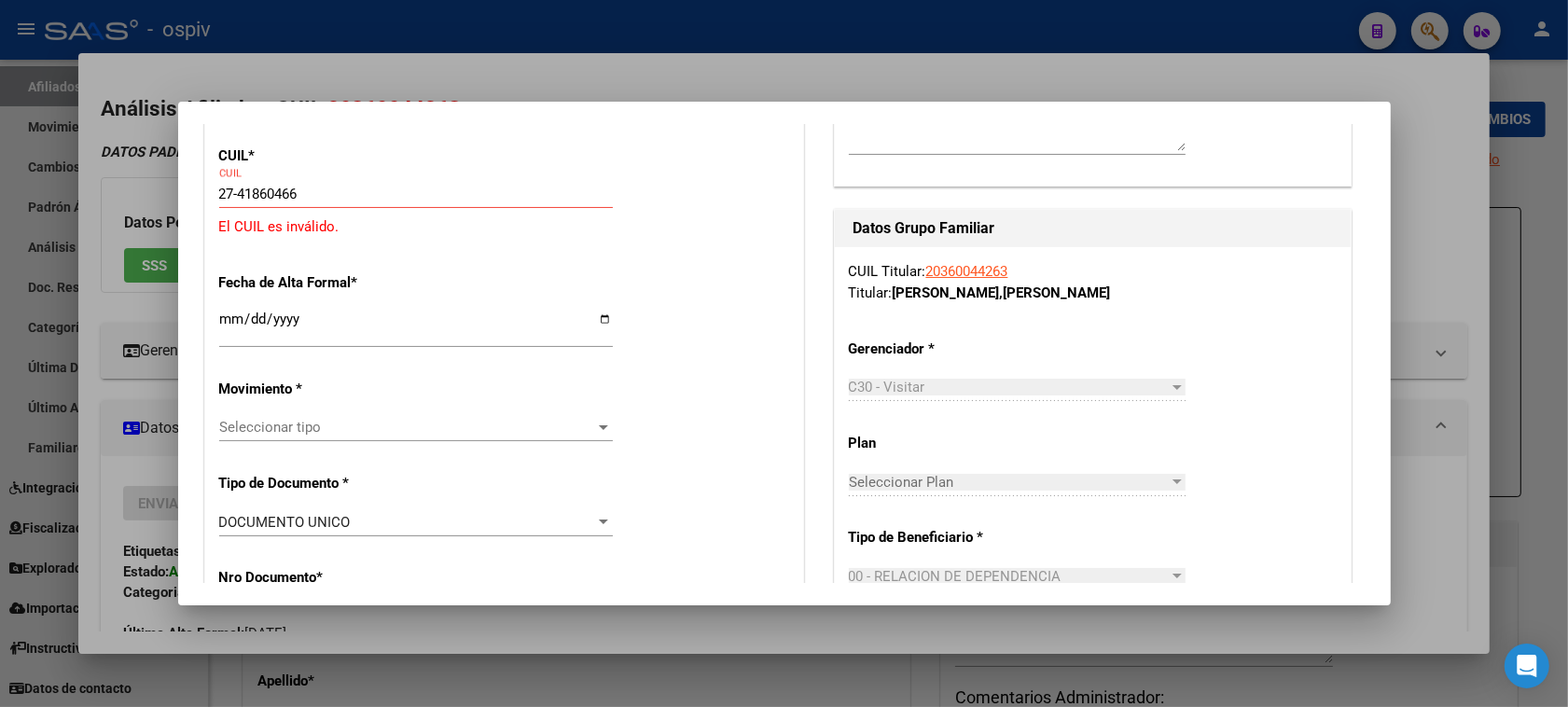
drag, startPoint x: 355, startPoint y: 205, endPoint x: 211, endPoint y: 183, distance: 145.7
click at [322, 334] on input "Ingresar fecha" at bounding box center [416, 327] width 394 height 30
drag, startPoint x: 309, startPoint y: 192, endPoint x: 57, endPoint y: 188, distance: 252.0
click at [57, 188] on div "Análisis Afiliado - CUIL: 20360044263 DATOS PADRÓN ÁGIL: FERNANDEZ ALDO EDUARDO…" at bounding box center [784, 353] width 1568 height 707
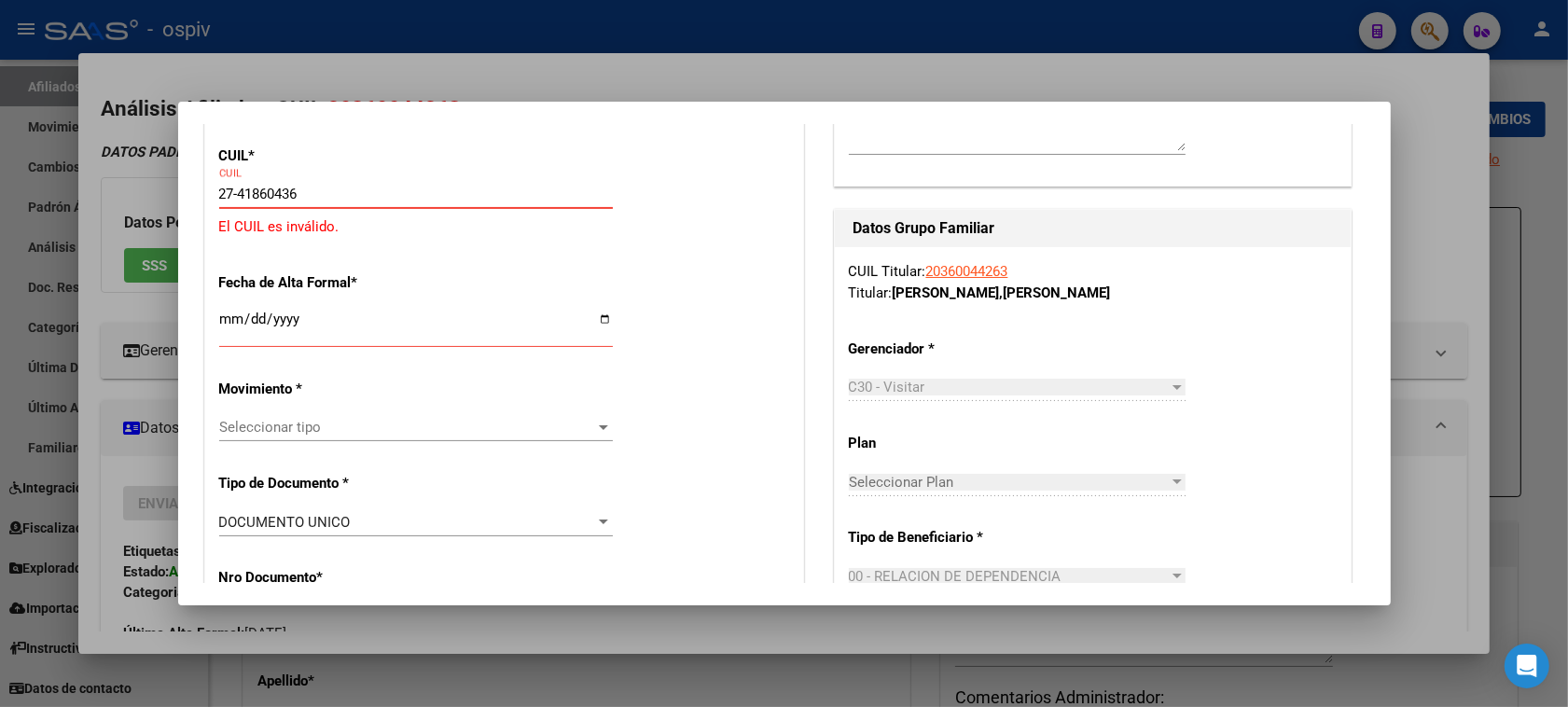
type input "27-41860436-6"
type input "41860436"
type input "ACOSTA"
type input "IRINA MARIEL"
type input "1999-06-16"
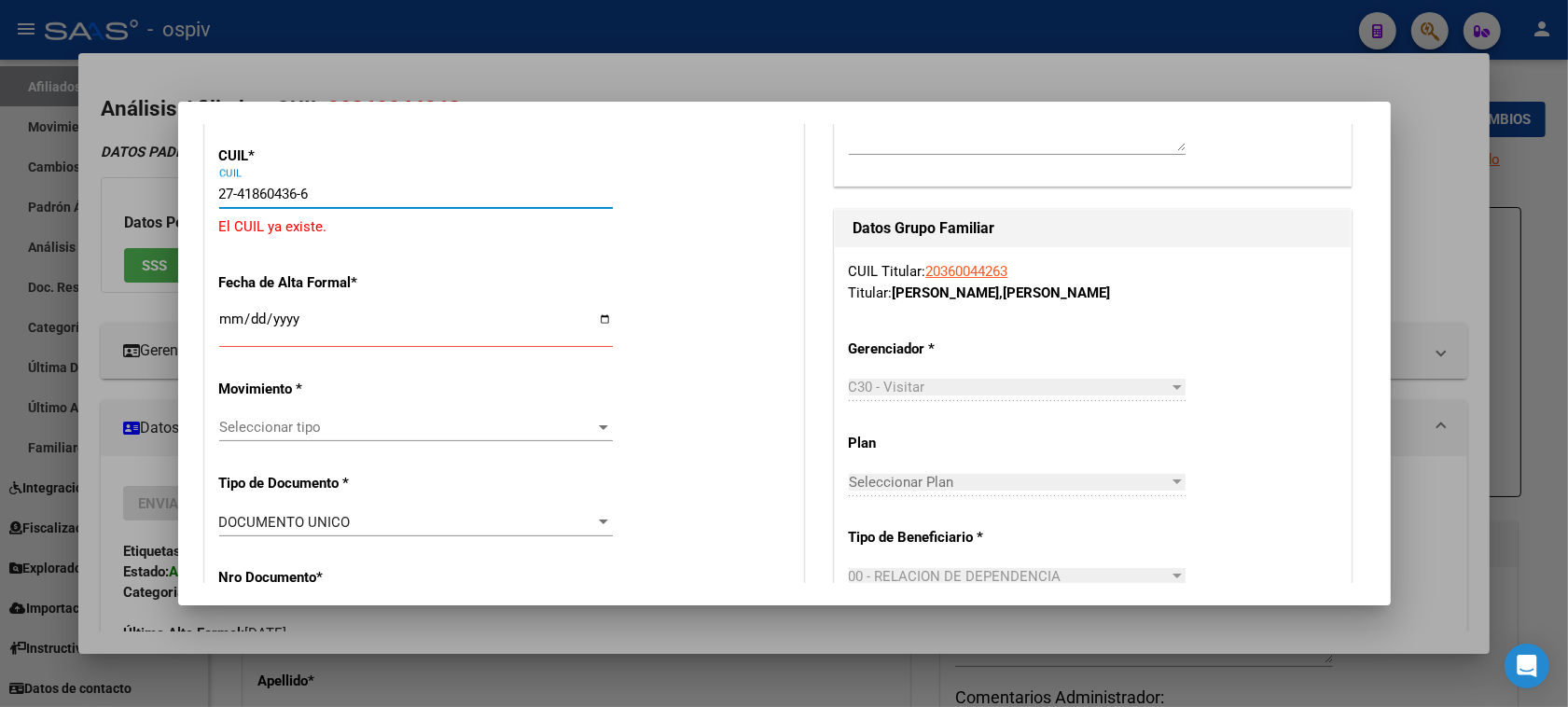
type input "ROSARIO"
type input "[GEOGRAPHIC_DATA]"
type input "7660"
type input "00"
type input "27-41860436-6"
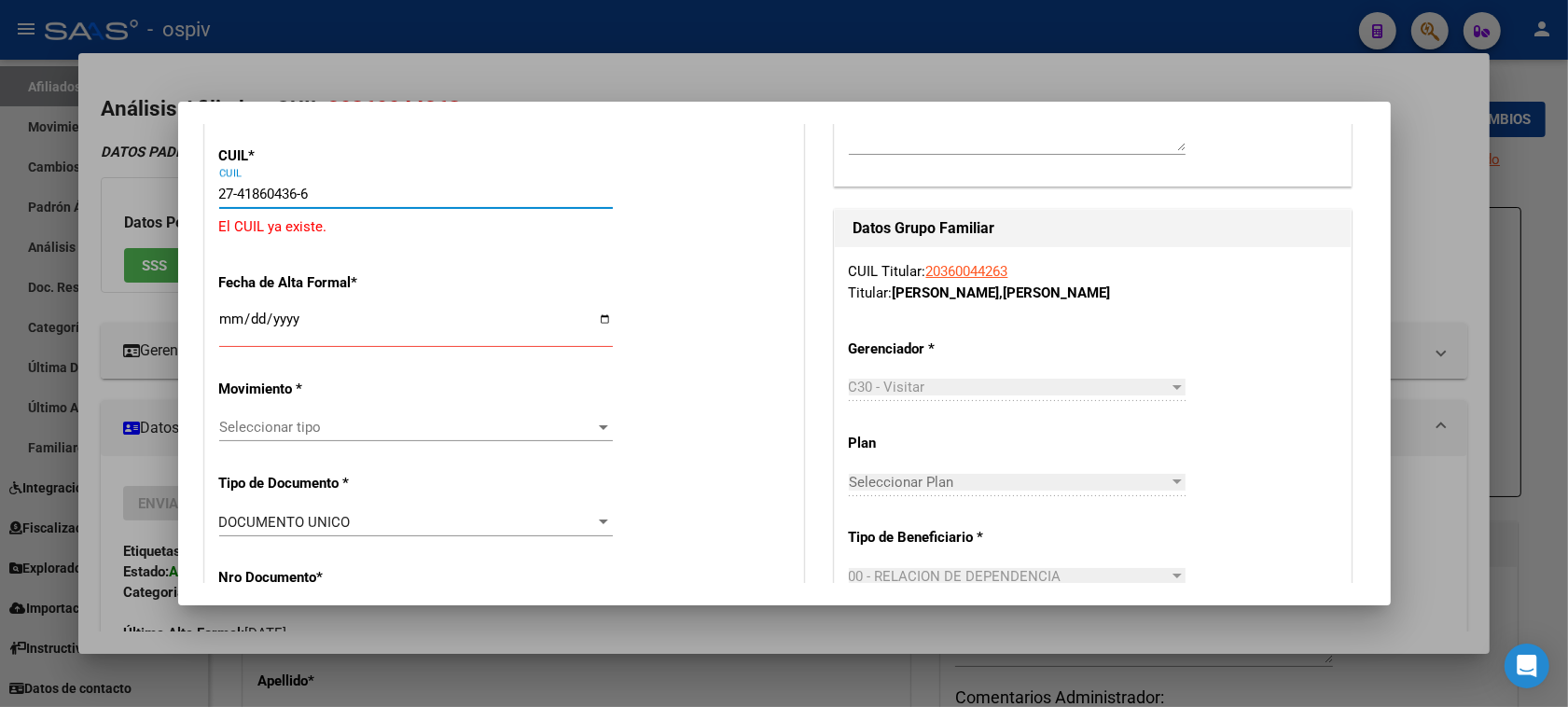
click at [154, 196] on div at bounding box center [784, 353] width 1568 height 707
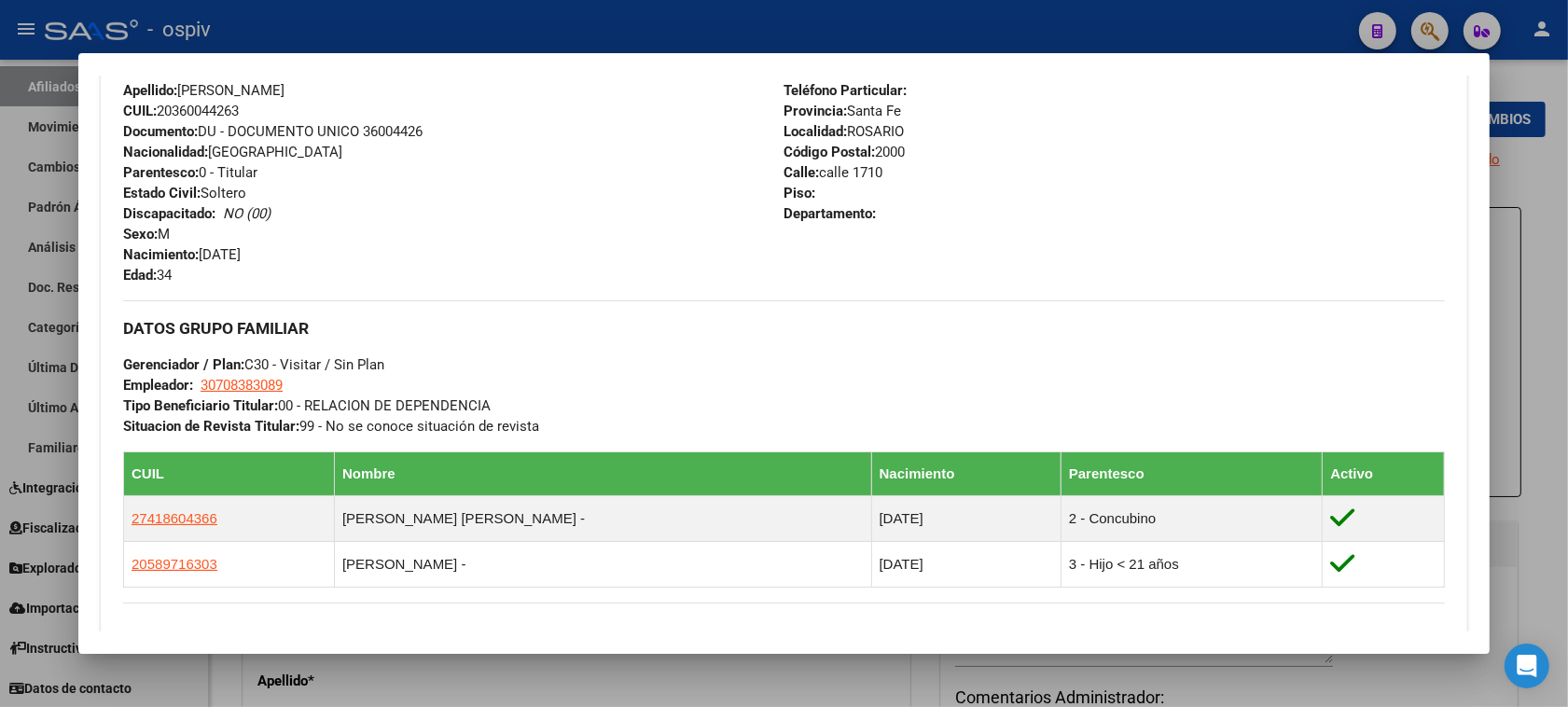
scroll to position [700, 0]
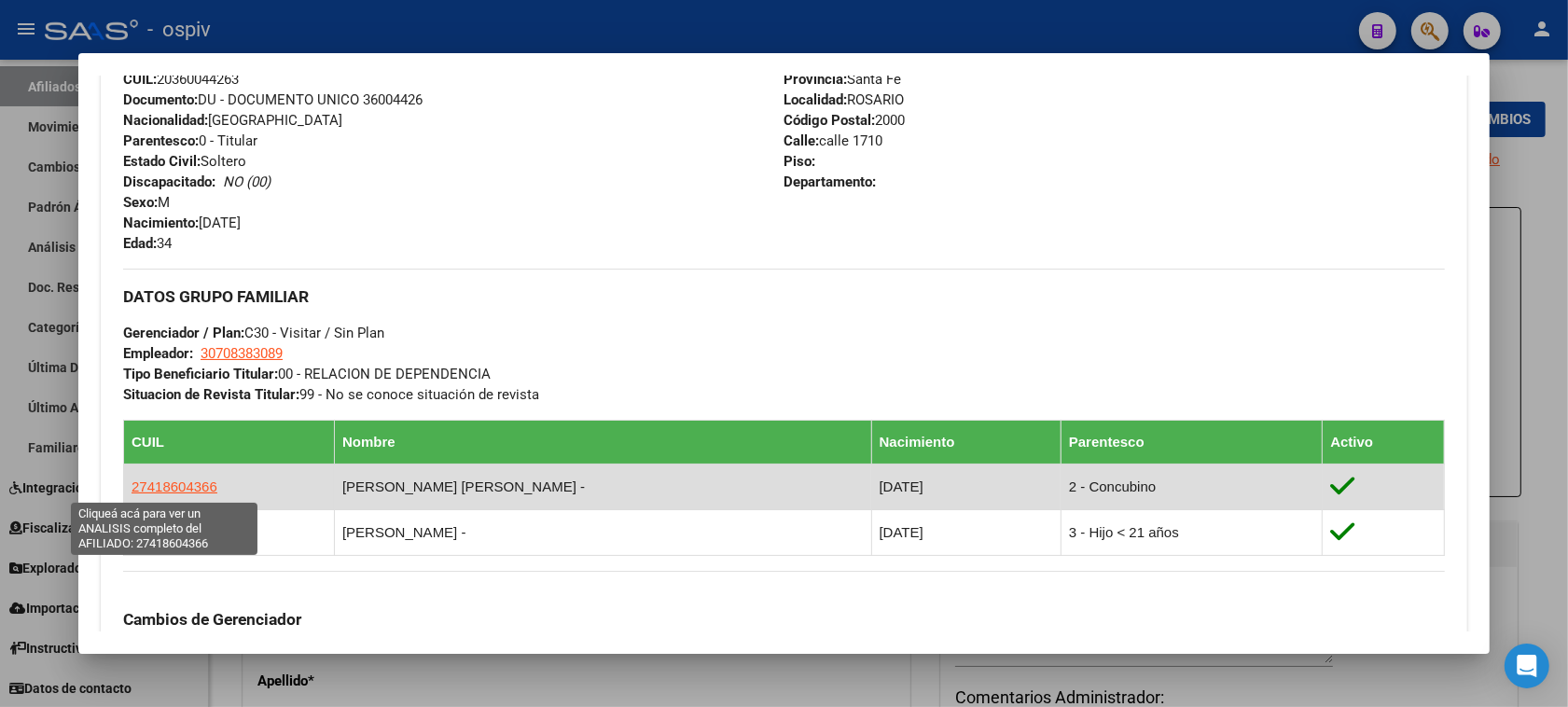
click at [186, 485] on span "27418604366" at bounding box center [175, 486] width 86 height 16
type textarea "27418604366"
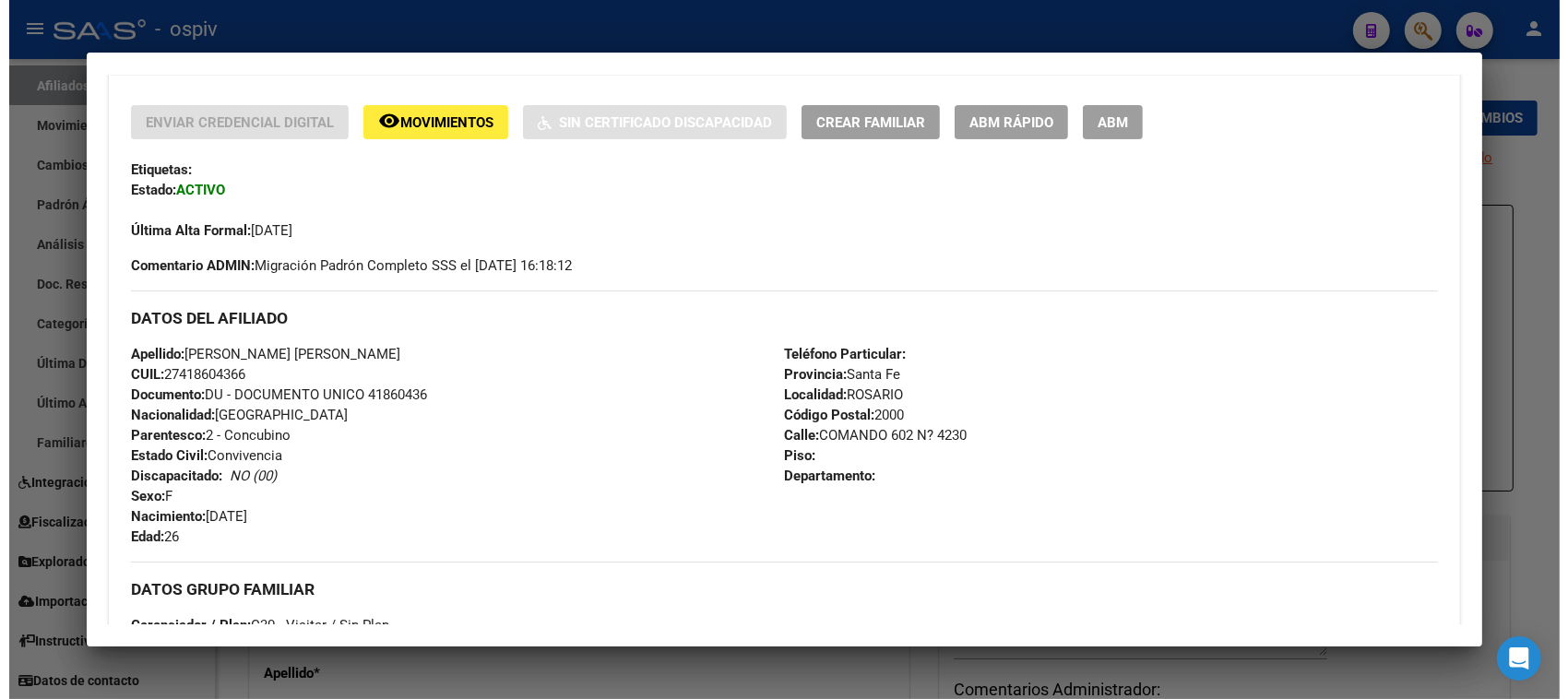
scroll to position [319, 0]
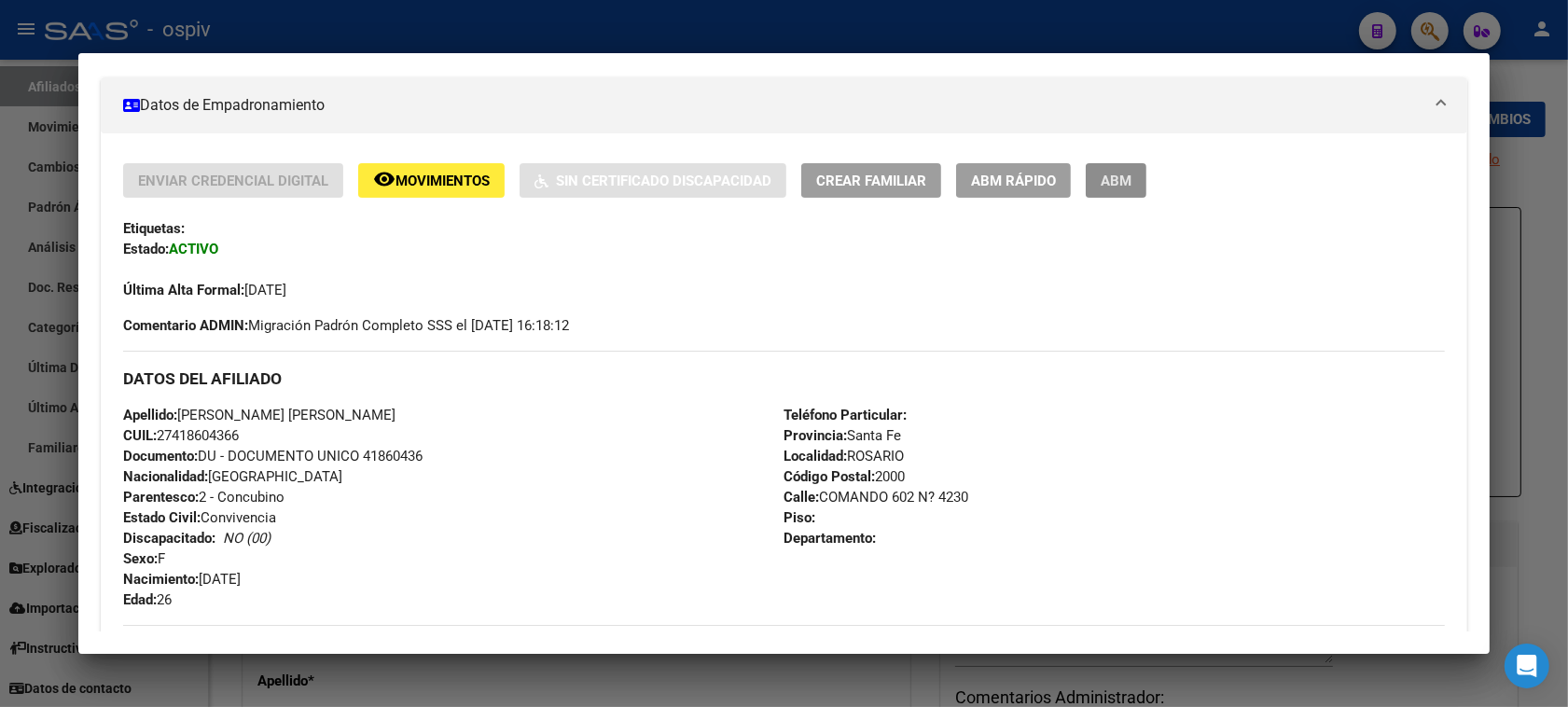
click at [1106, 175] on span "ABM" at bounding box center [1116, 181] width 31 height 17
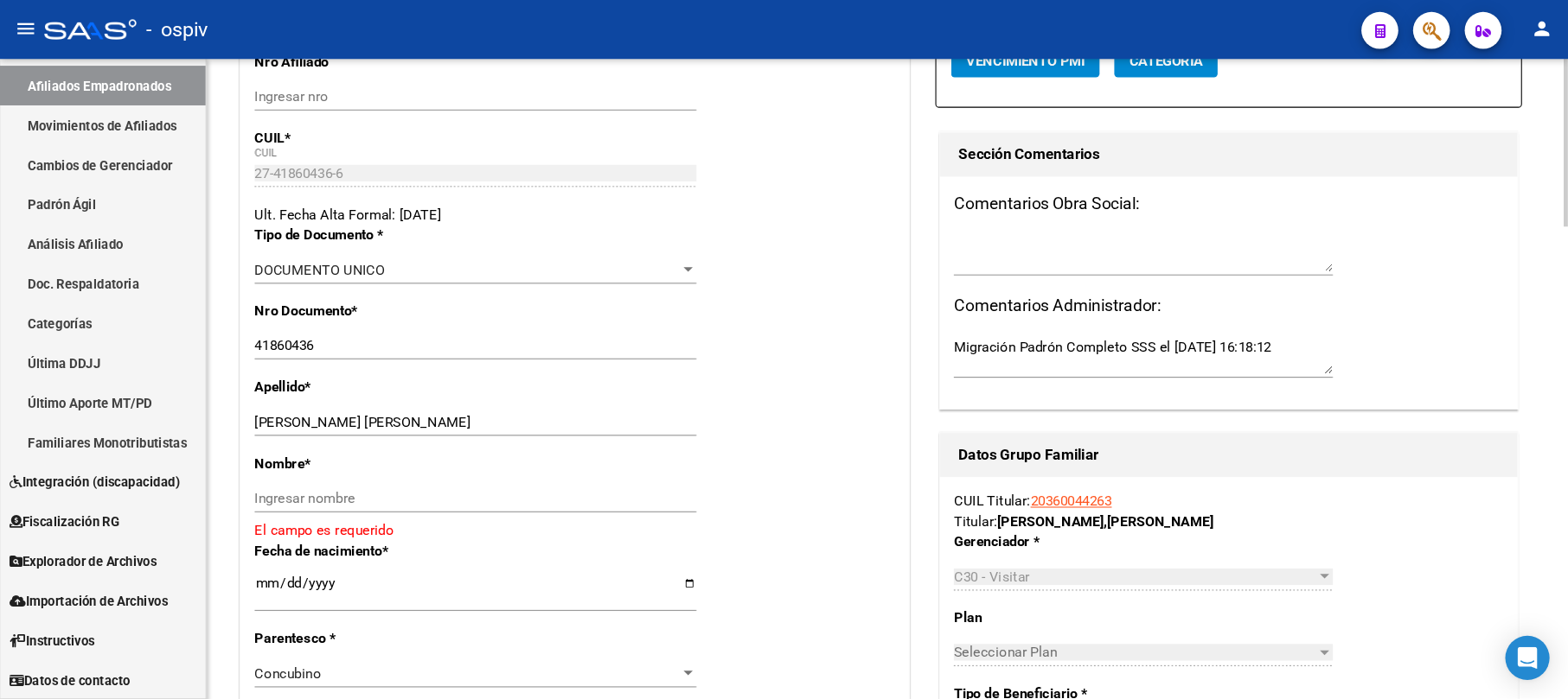
scroll to position [432, 0]
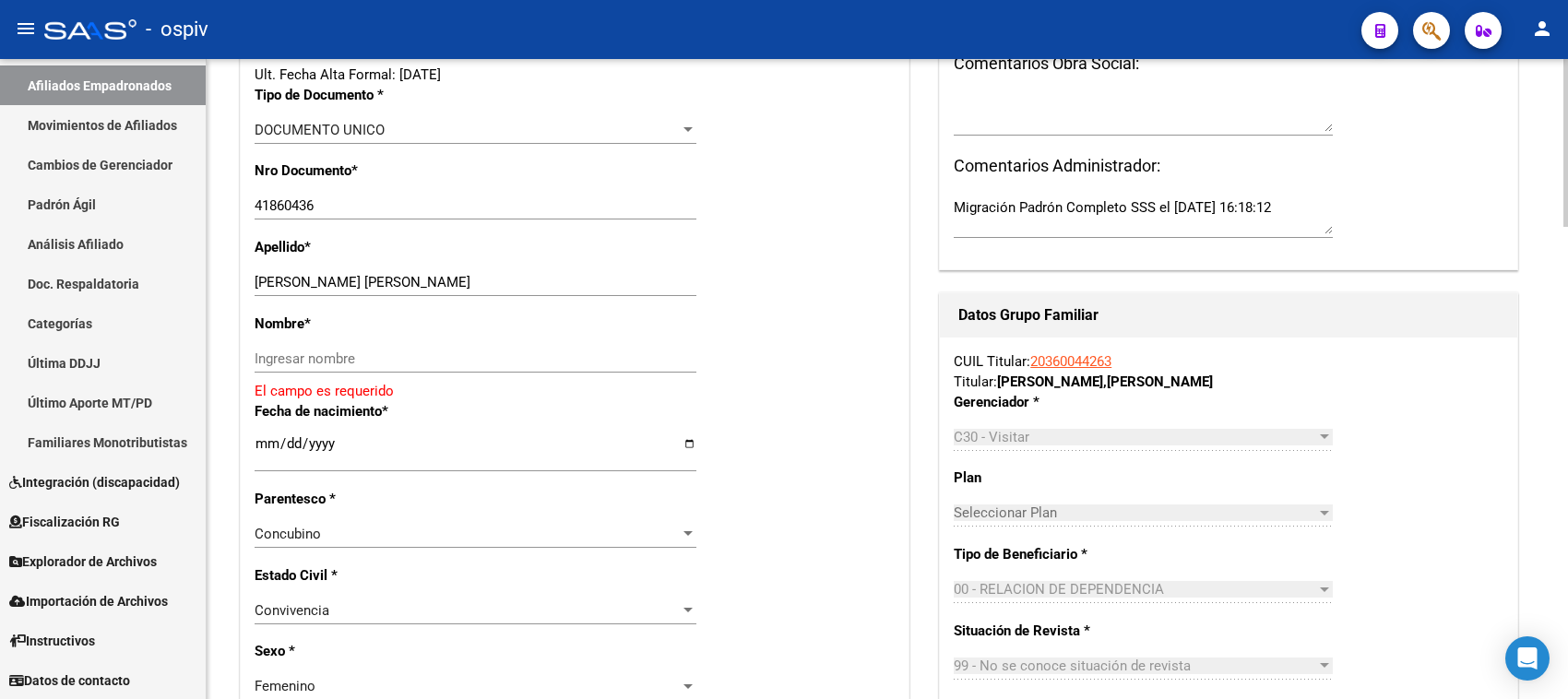
click at [312, 277] on input "ACOSTA IRINA MARIEL" at bounding box center [475, 282] width 442 height 17
drag, startPoint x: 321, startPoint y: 281, endPoint x: 354, endPoint y: 281, distance: 33.0
click at [354, 281] on input "ACOSTA IRINA MARIEL" at bounding box center [475, 282] width 442 height 17
drag, startPoint x: 307, startPoint y: 279, endPoint x: 448, endPoint y: 297, distance: 142.1
click at [448, 297] on div "ACOSTA IRINA MARIEL Ingresar apellido" at bounding box center [475, 291] width 442 height 45
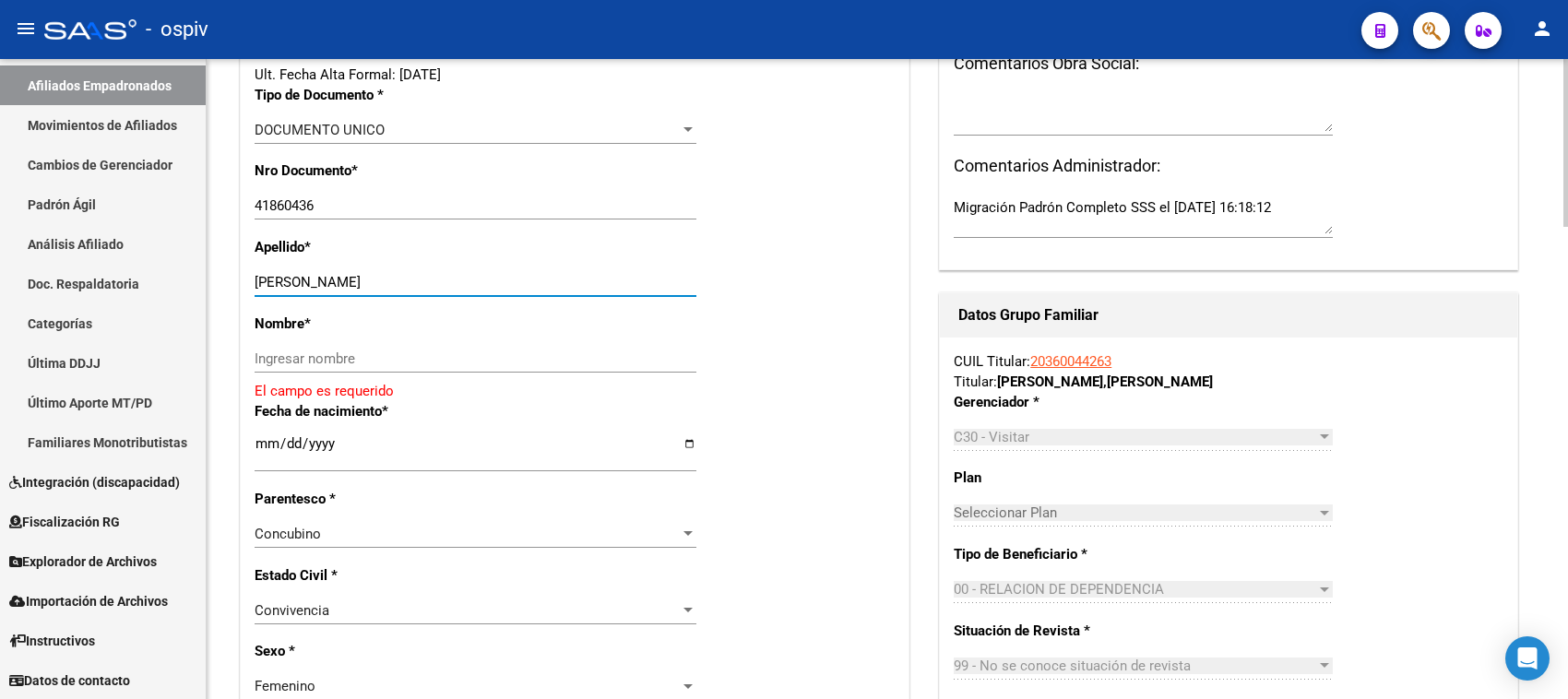
type input "ACOSTA"
click at [337, 357] on input "Ingresar nombre" at bounding box center [475, 359] width 442 height 17
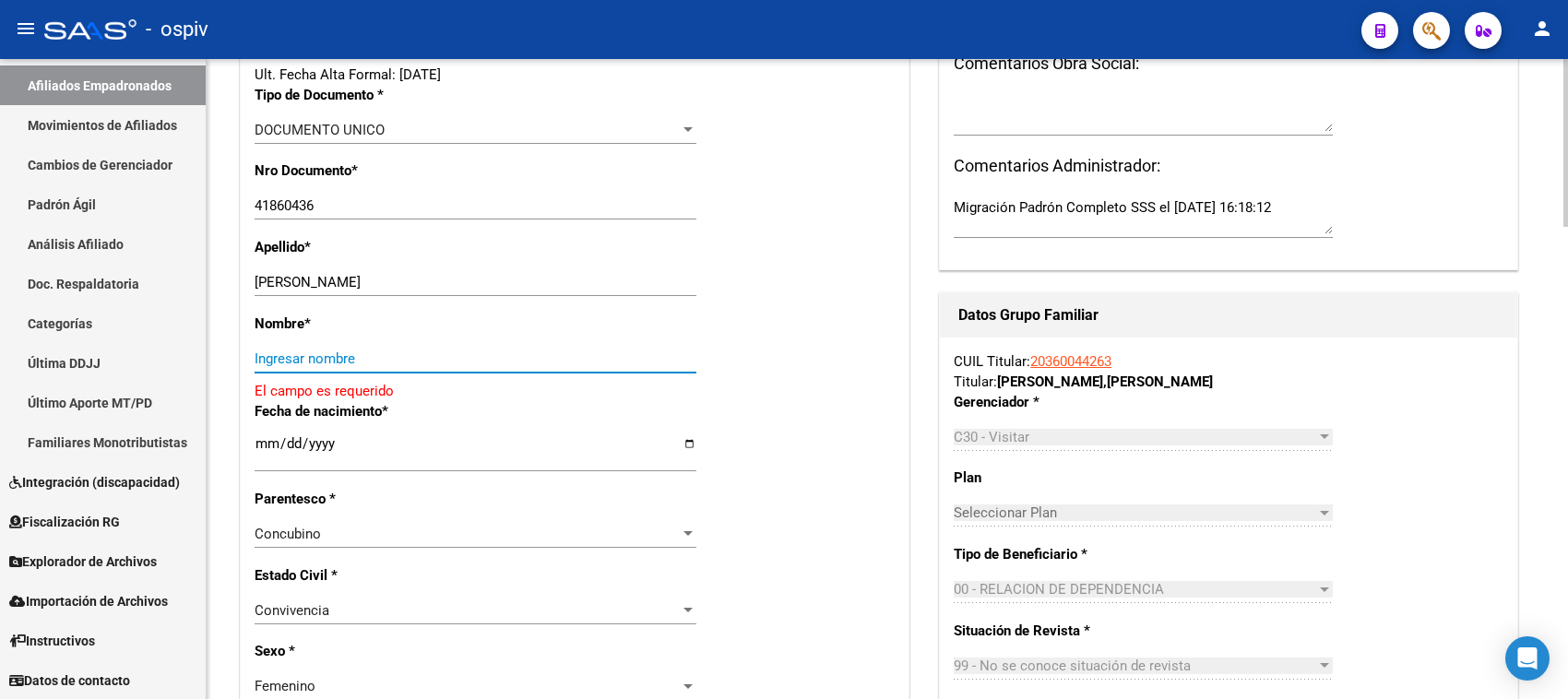
paste input "IRINA MARIEL"
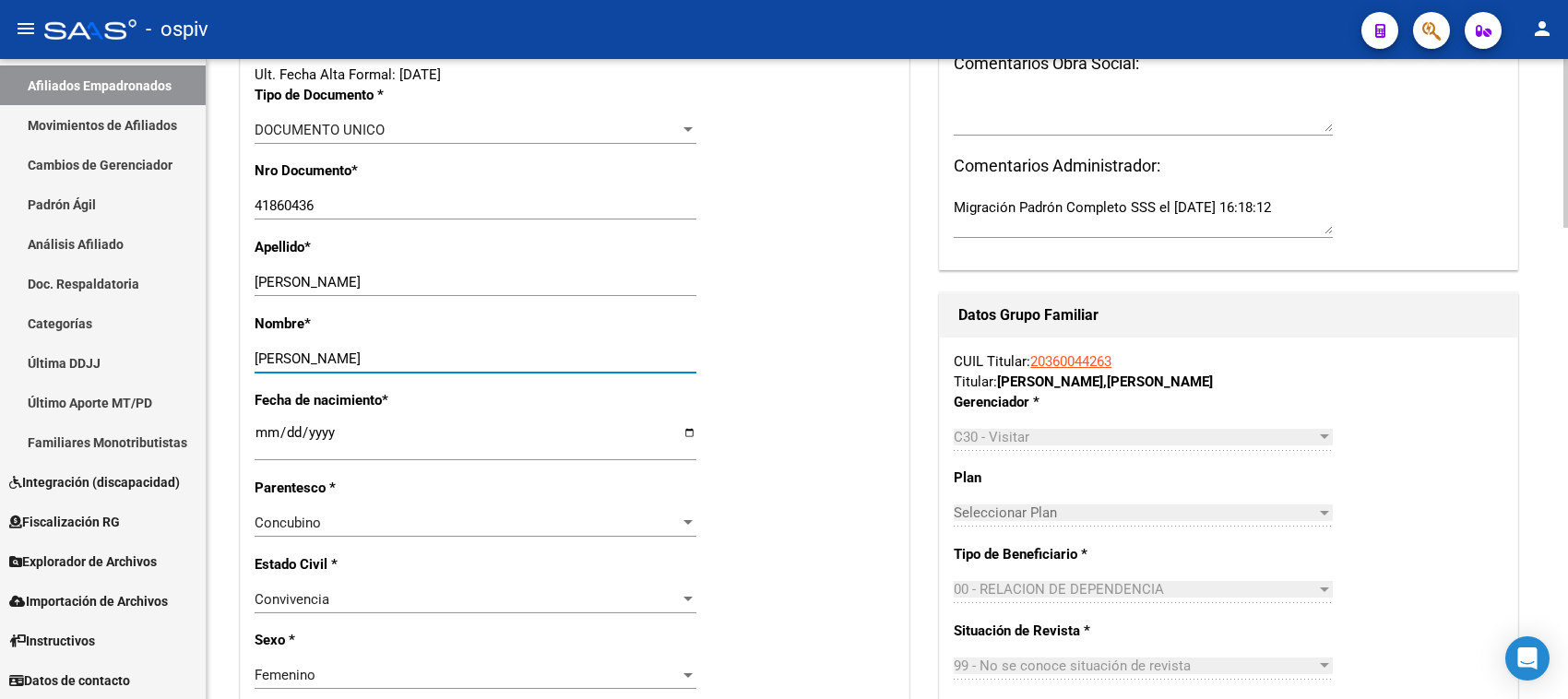
type input "IRINA MARIEL"
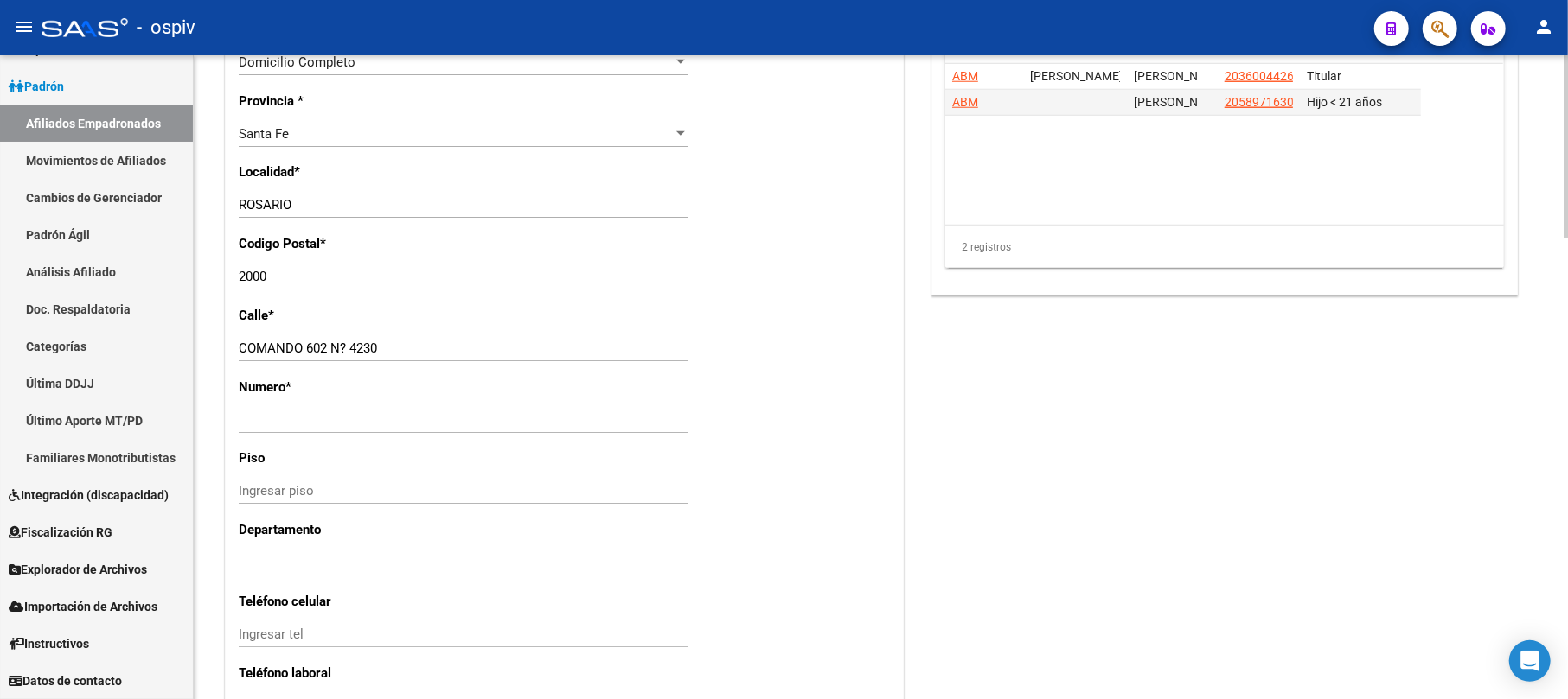
scroll to position [1382, 0]
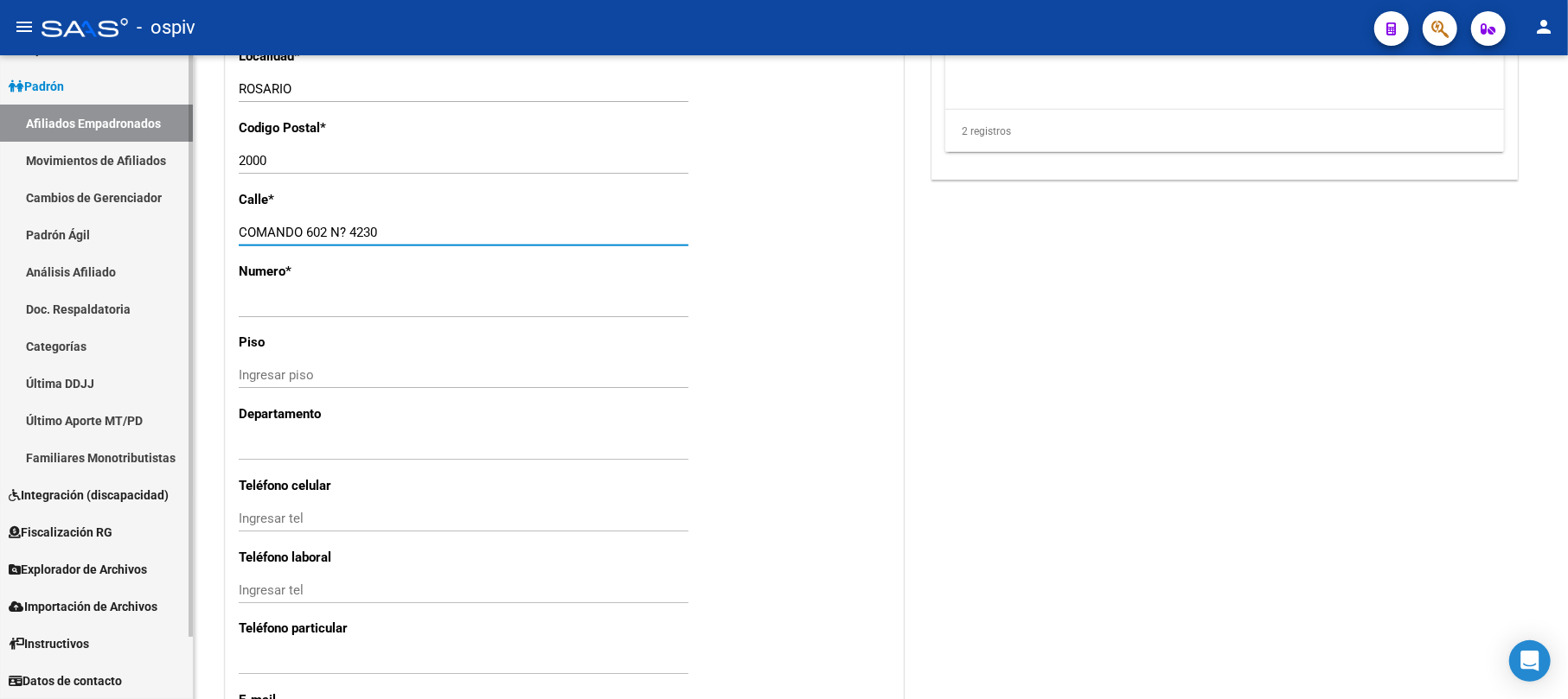
drag, startPoint x: 394, startPoint y: 264, endPoint x: 187, endPoint y: 260, distance: 207.0
click at [187, 260] on mat-sidenav-container "Firma Express Reportes Padrón Traspasos x O.S. Traspasos x Gerenciador Traspaso…" at bounding box center [784, 377] width 1568 height 643
type input "calle 1710"
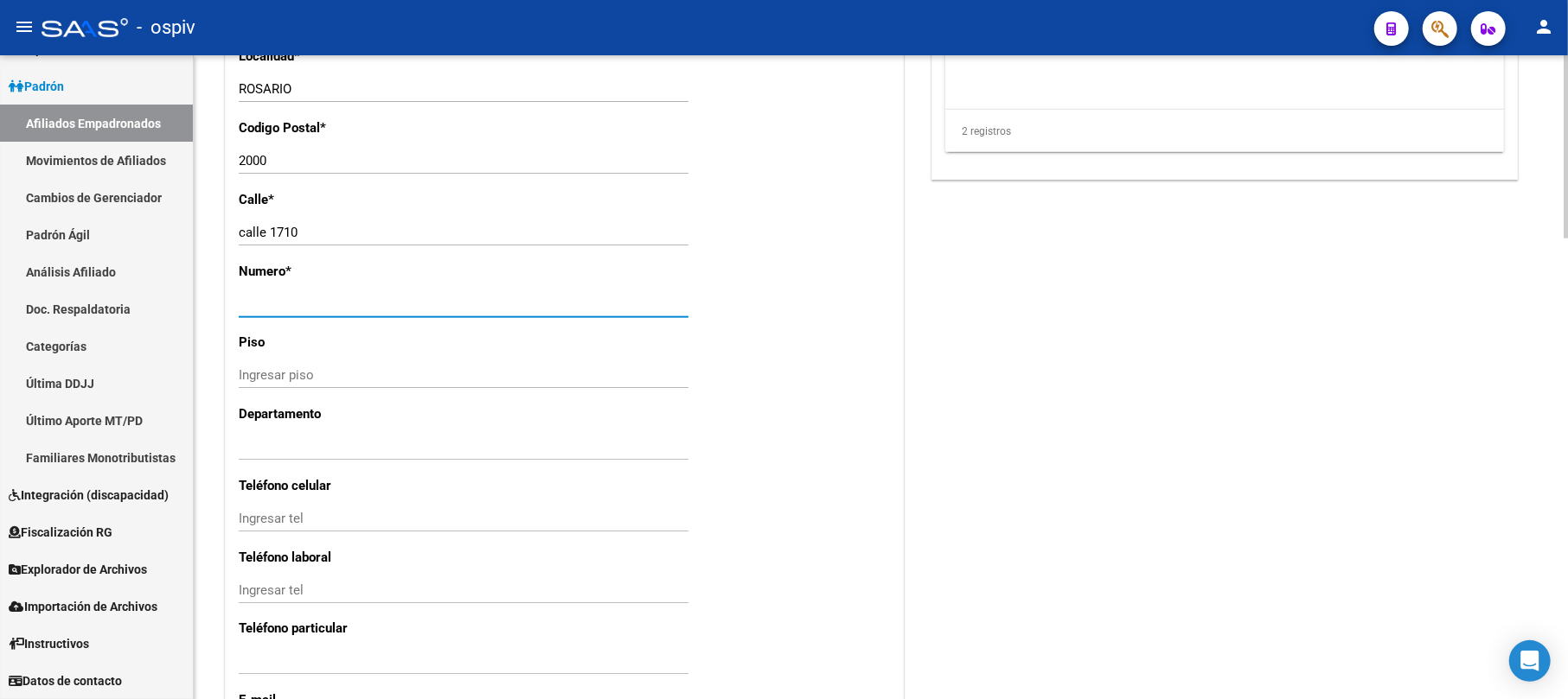
click at [284, 312] on input "Ingresar nro" at bounding box center [463, 304] width 449 height 16
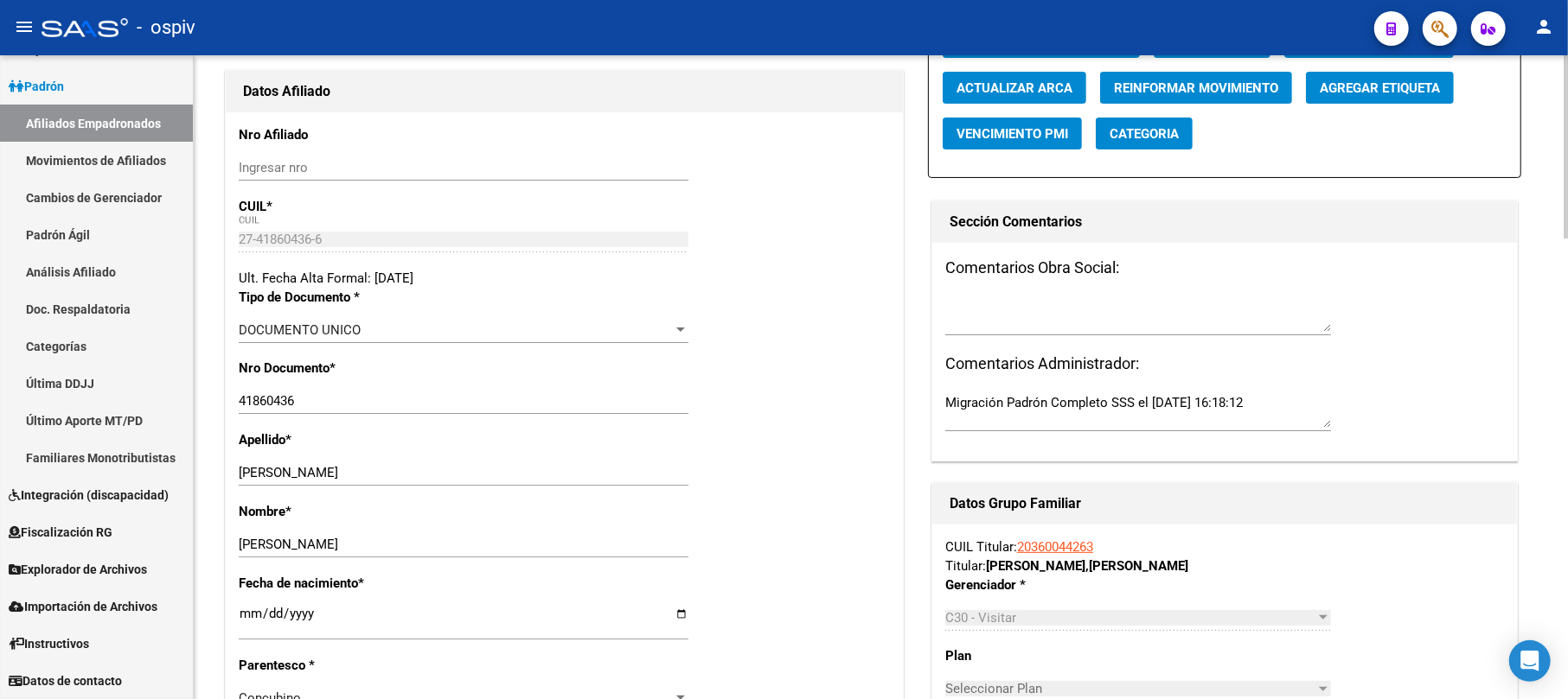
scroll to position [0, 0]
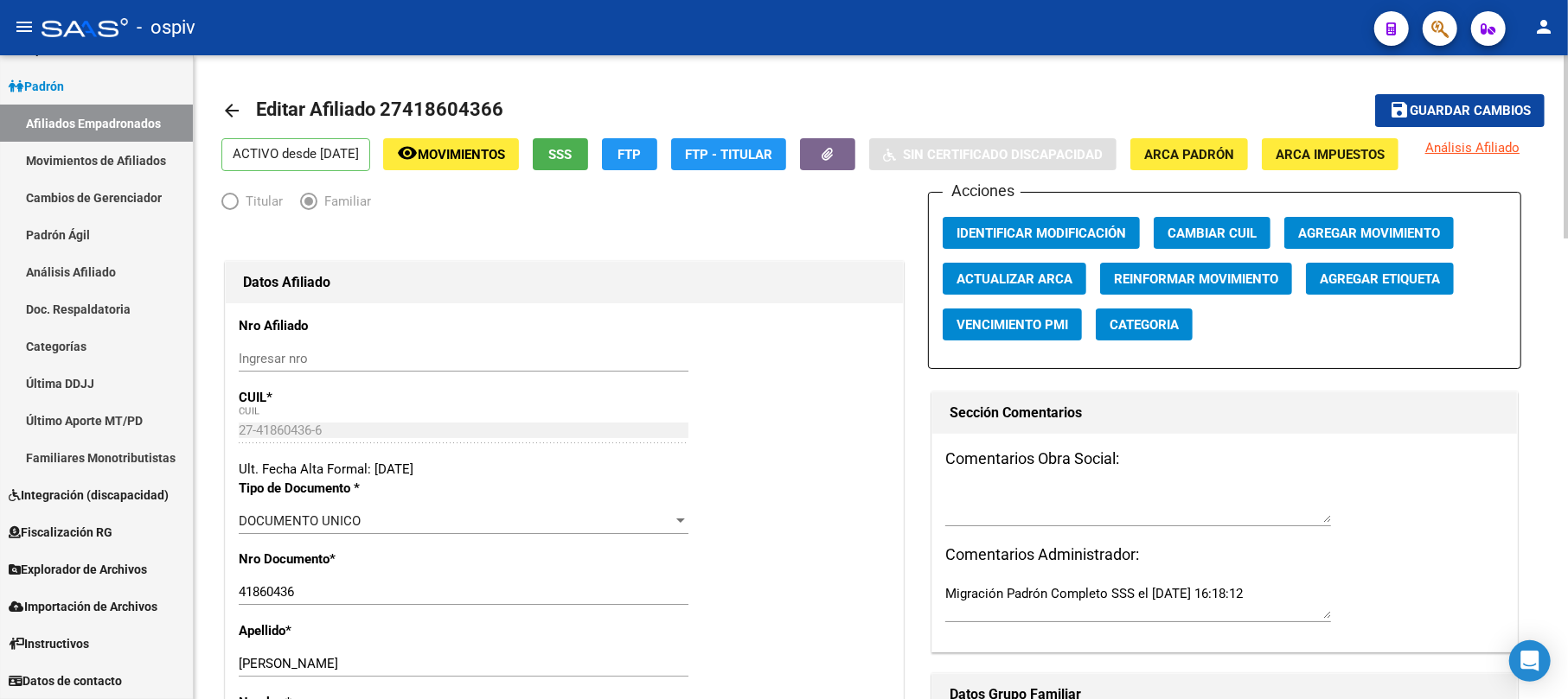
type input "3570"
drag, startPoint x: 1509, startPoint y: 119, endPoint x: 1482, endPoint y: 150, distance: 41.1
click at [1469, 119] on span "Guardar cambios" at bounding box center [1470, 112] width 121 height 16
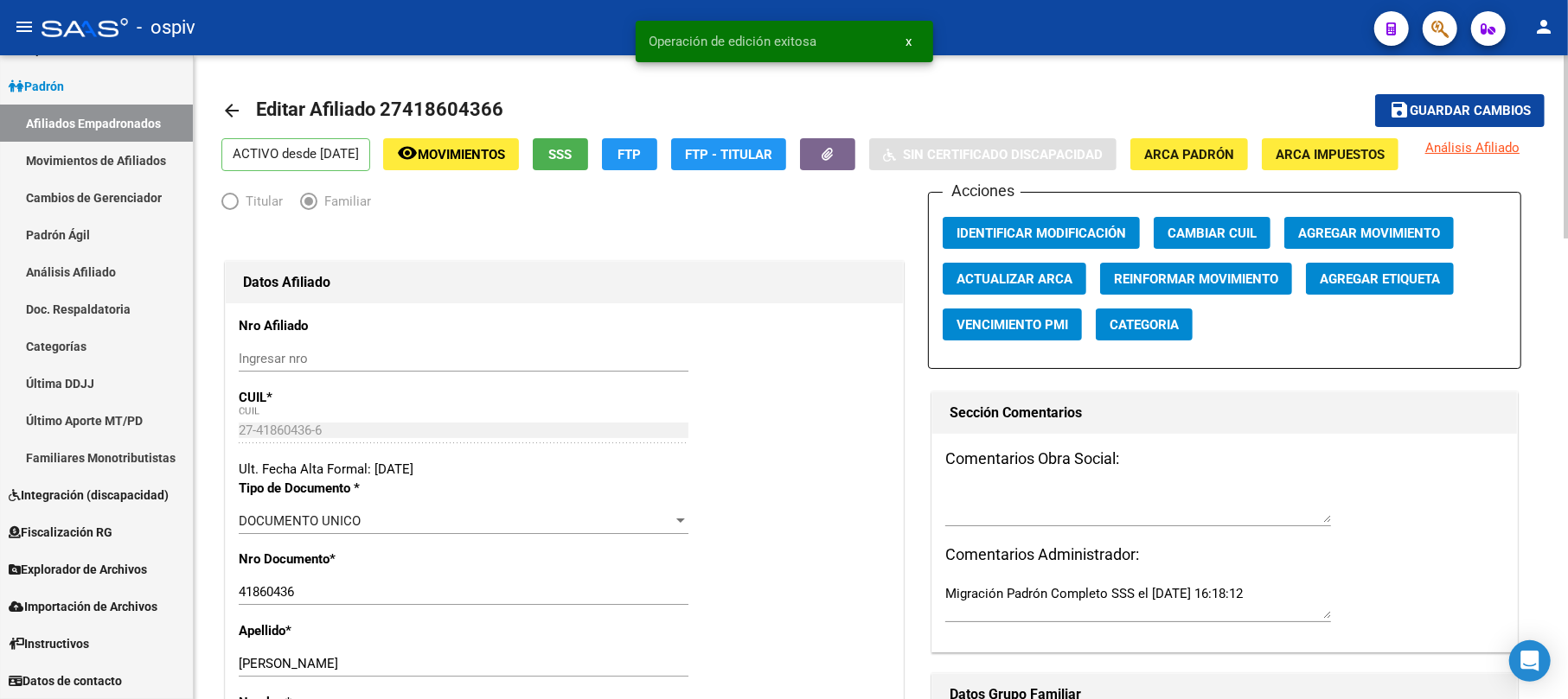
click at [1368, 287] on span "Agregar Etiqueta" at bounding box center [1380, 279] width 121 height 16
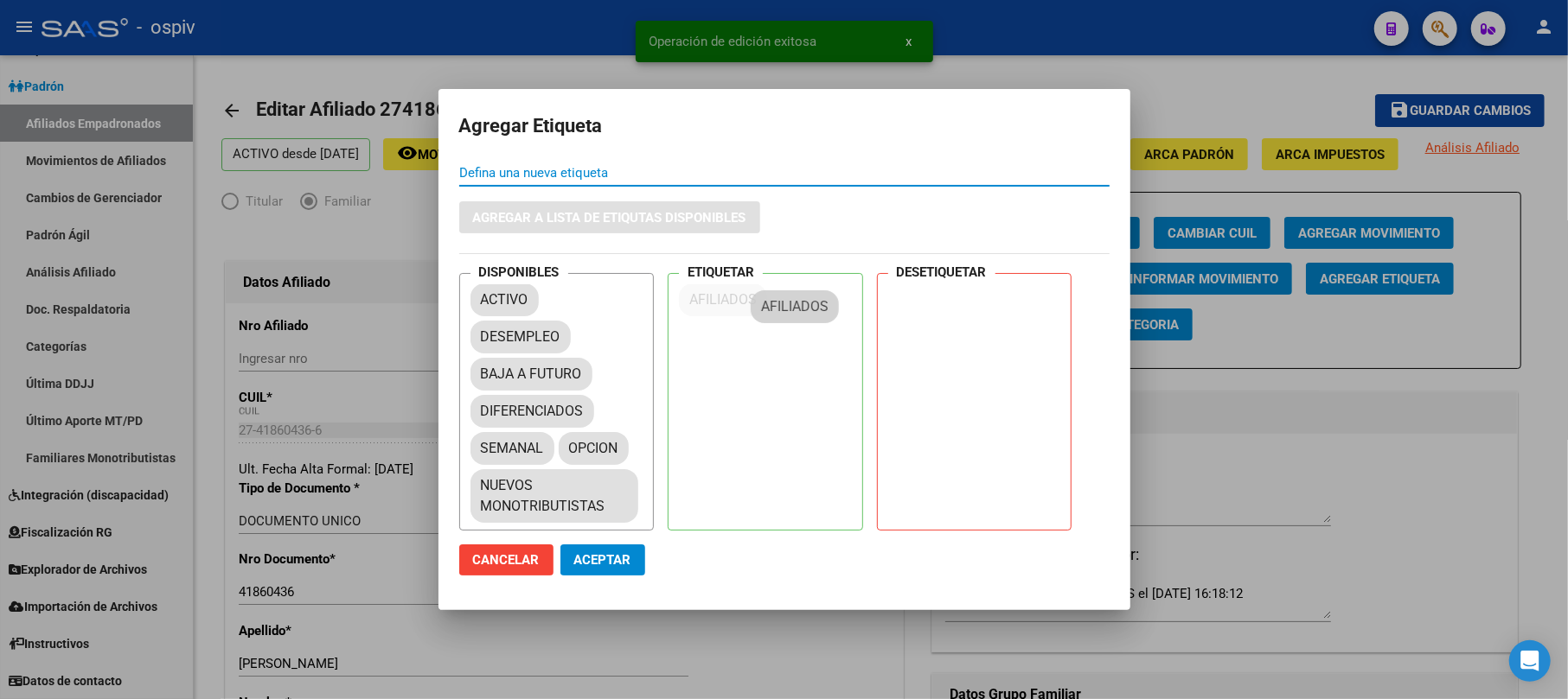
drag, startPoint x: 554, startPoint y: 364, endPoint x: 780, endPoint y: 303, distance: 234.1
drag, startPoint x: 712, startPoint y: 395, endPoint x: 756, endPoint y: 348, distance: 64.4
drag, startPoint x: 607, startPoint y: 562, endPoint x: 1097, endPoint y: 467, distance: 499.1
click at [617, 559] on span "Aceptar" at bounding box center [603, 560] width 57 height 16
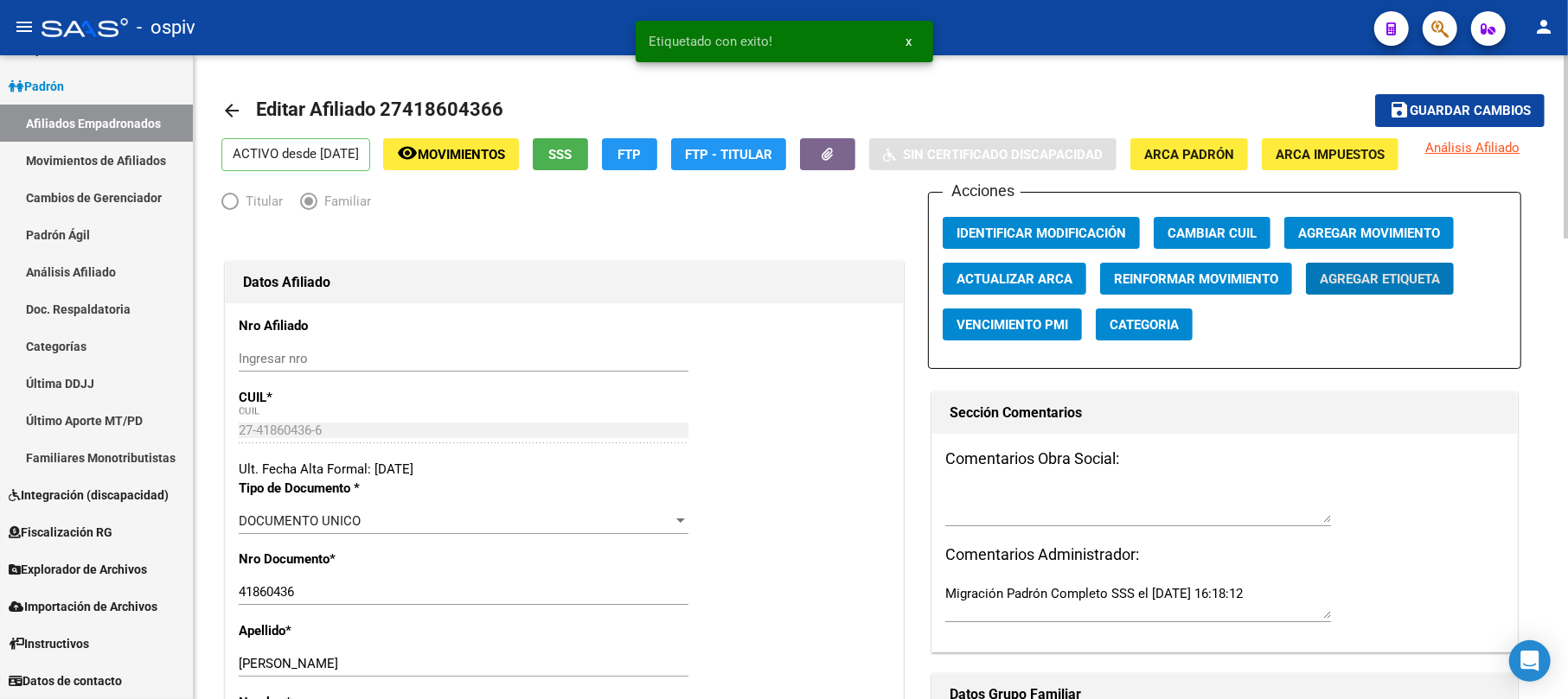
click at [1169, 341] on button "Categoria" at bounding box center [1145, 324] width 97 height 32
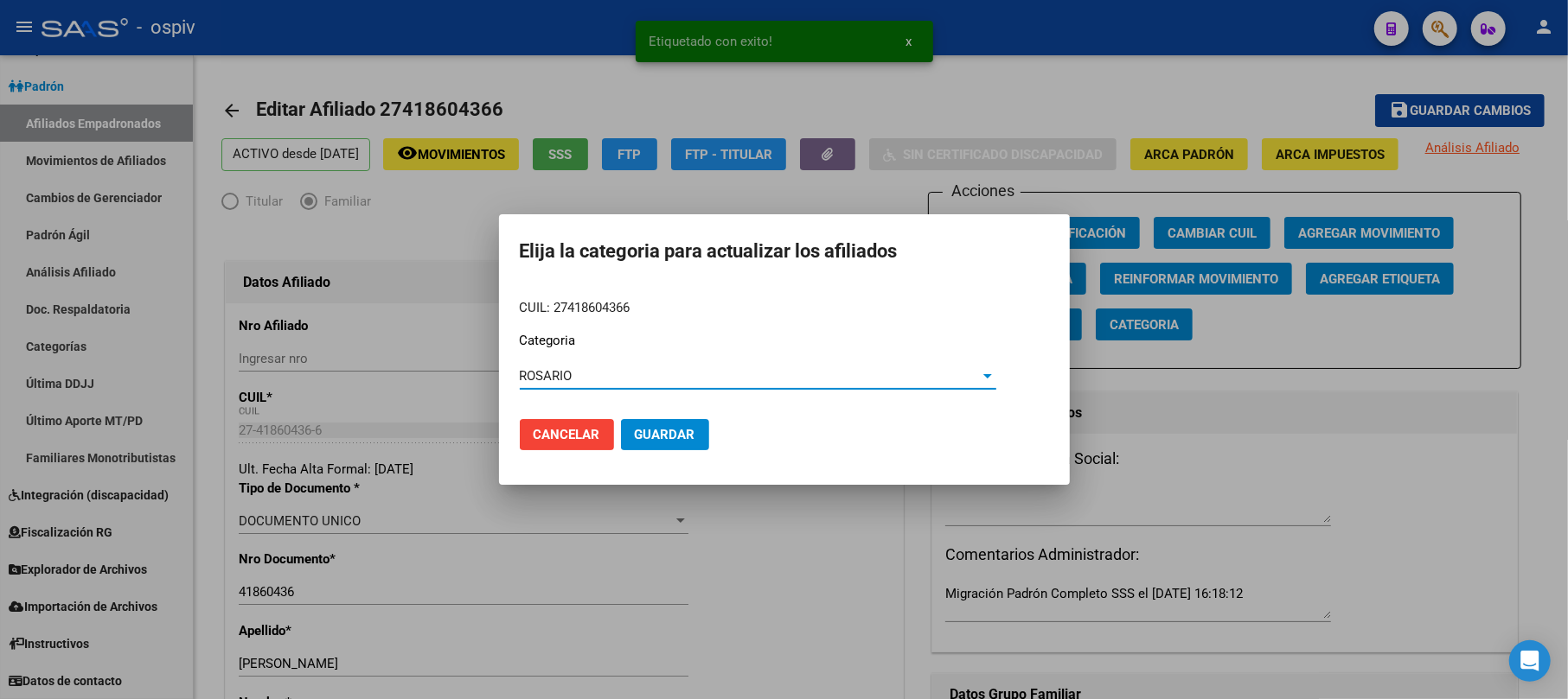
click at [653, 439] on span "Guardar" at bounding box center [665, 434] width 61 height 16
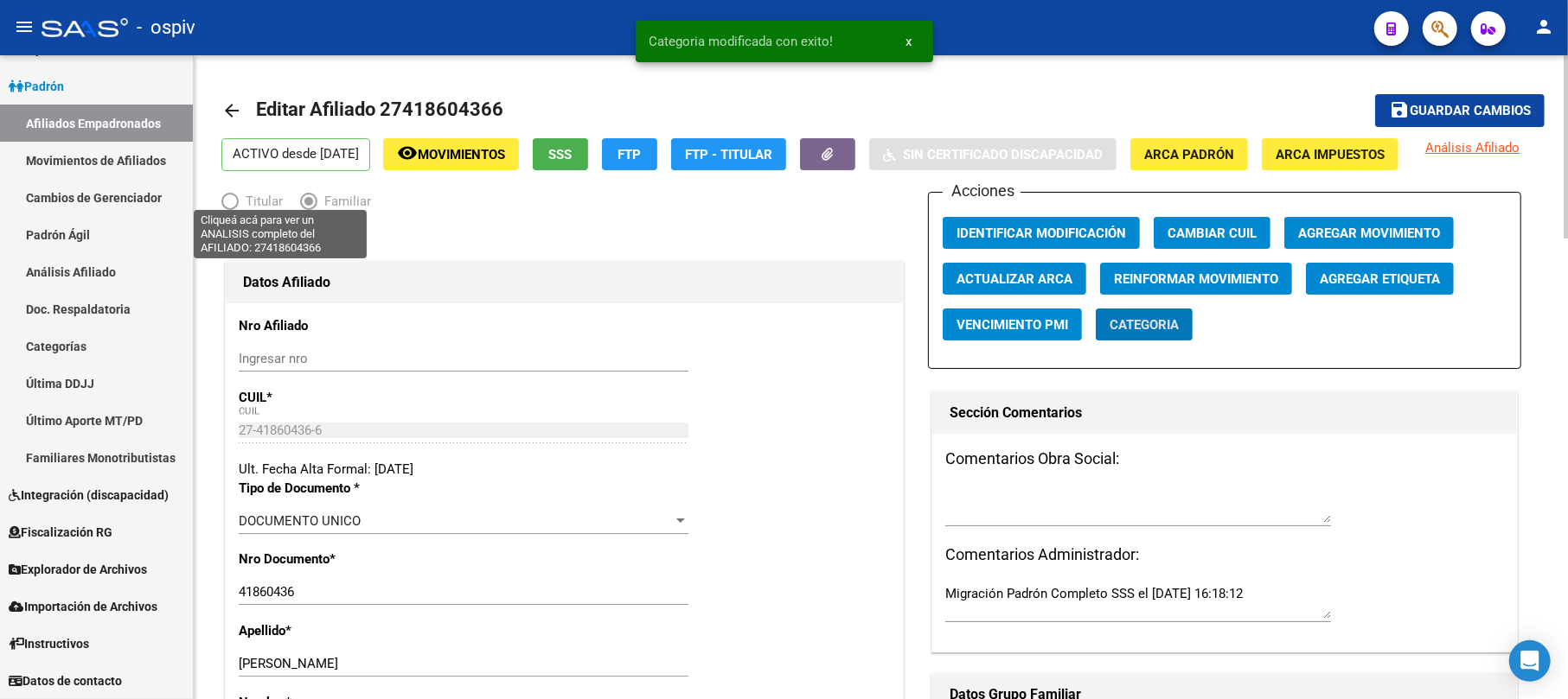
click at [1425, 155] on span "Análisis Afiliado" at bounding box center [1472, 147] width 95 height 16
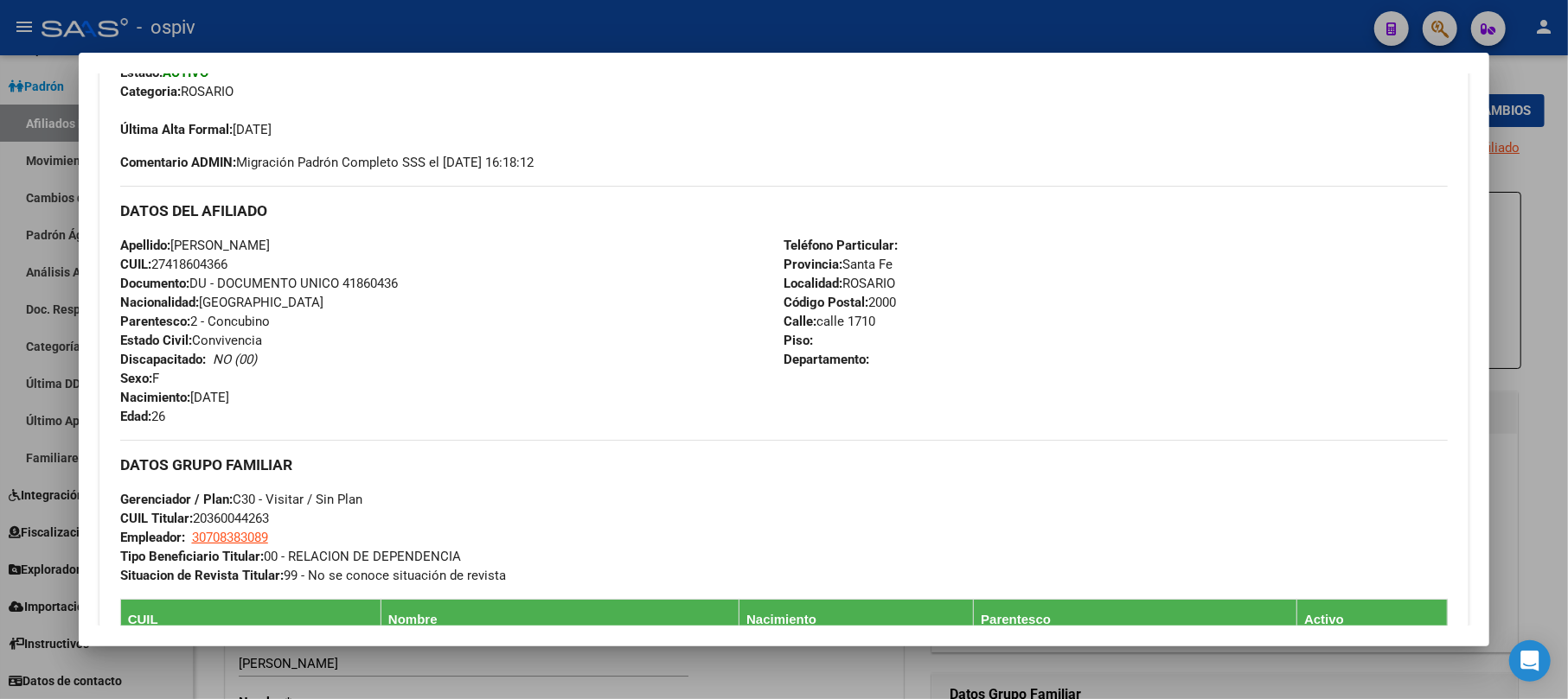
scroll to position [921, 0]
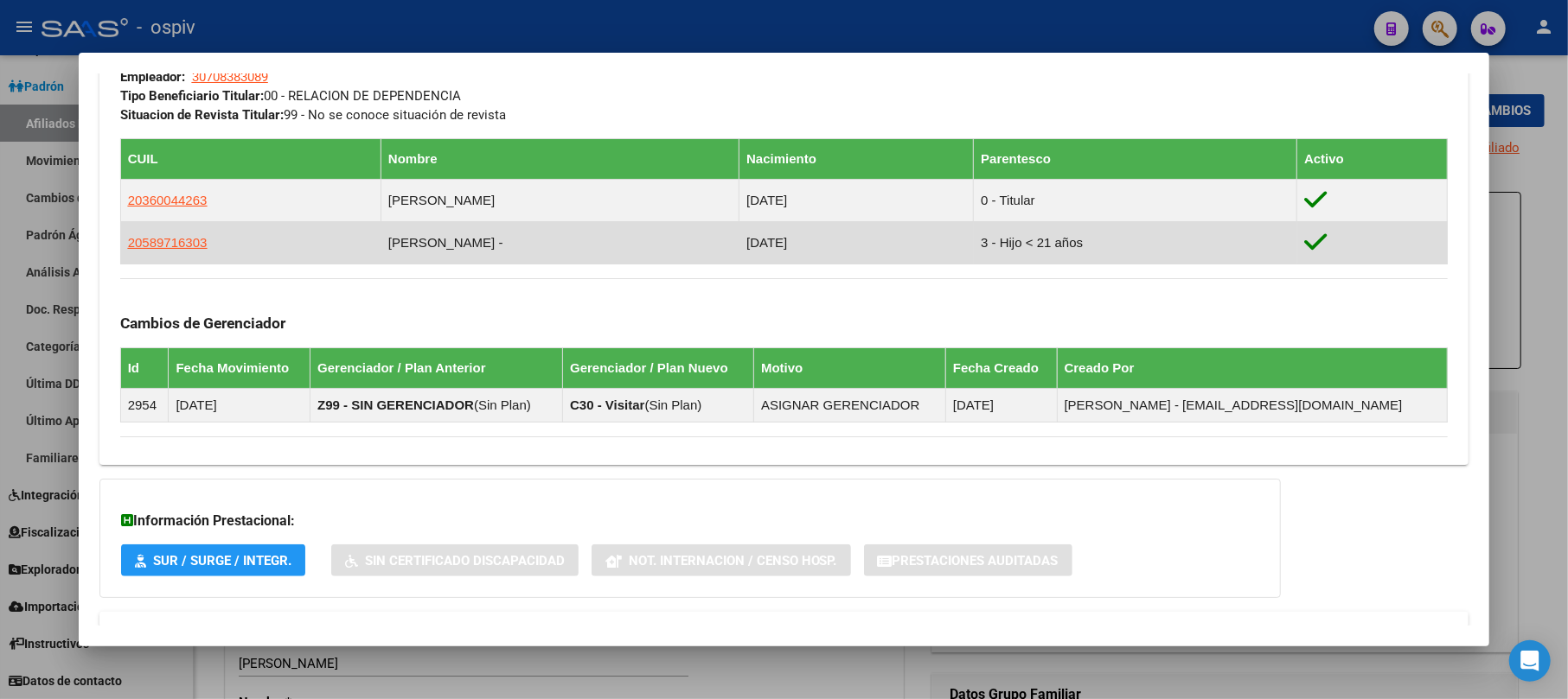
click at [150, 251] on app-link-go-to "20589716303" at bounding box center [167, 243] width 80 height 19
click at [161, 238] on span "20589716303" at bounding box center [167, 242] width 80 height 15
type textarea "20589716303"
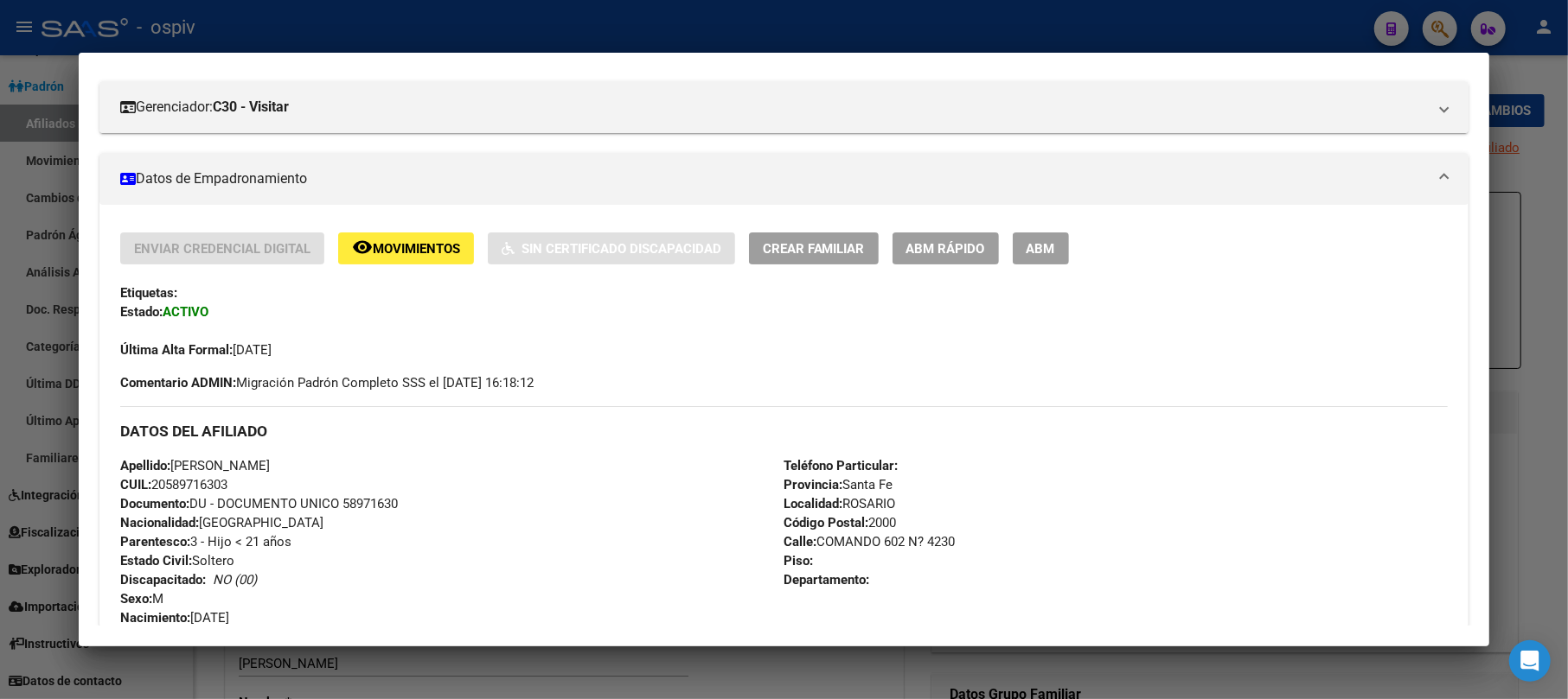
scroll to position [230, 0]
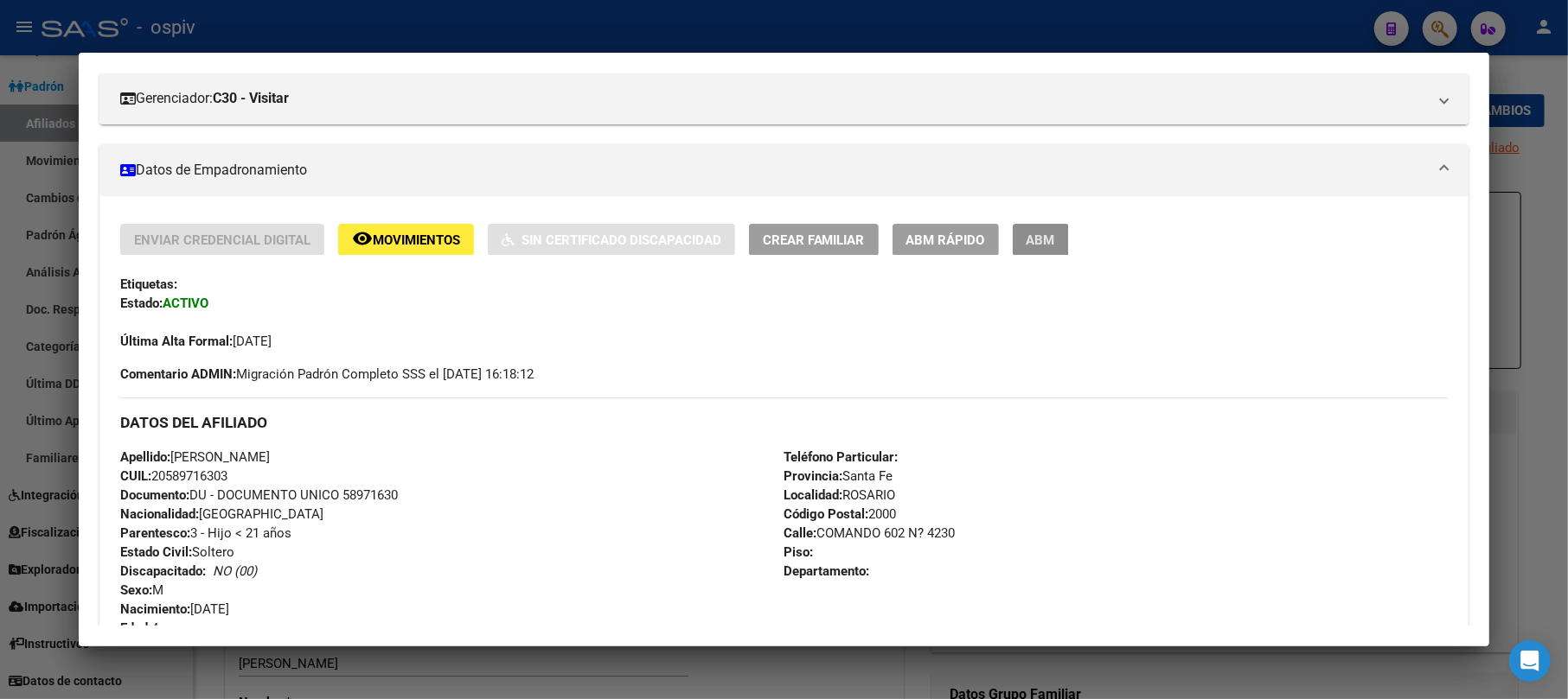
click at [1066, 232] on button "ABM" at bounding box center [1040, 239] width 56 height 32
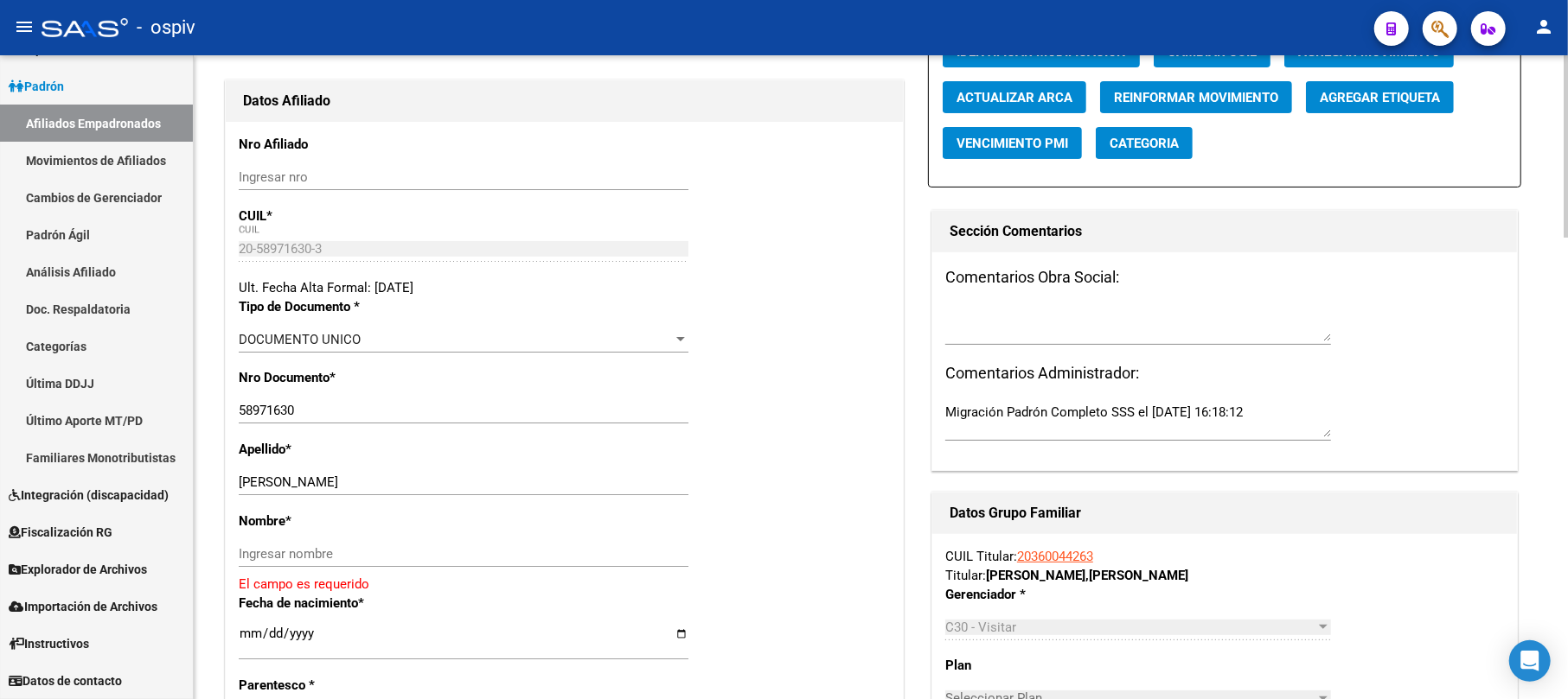
scroll to position [230, 0]
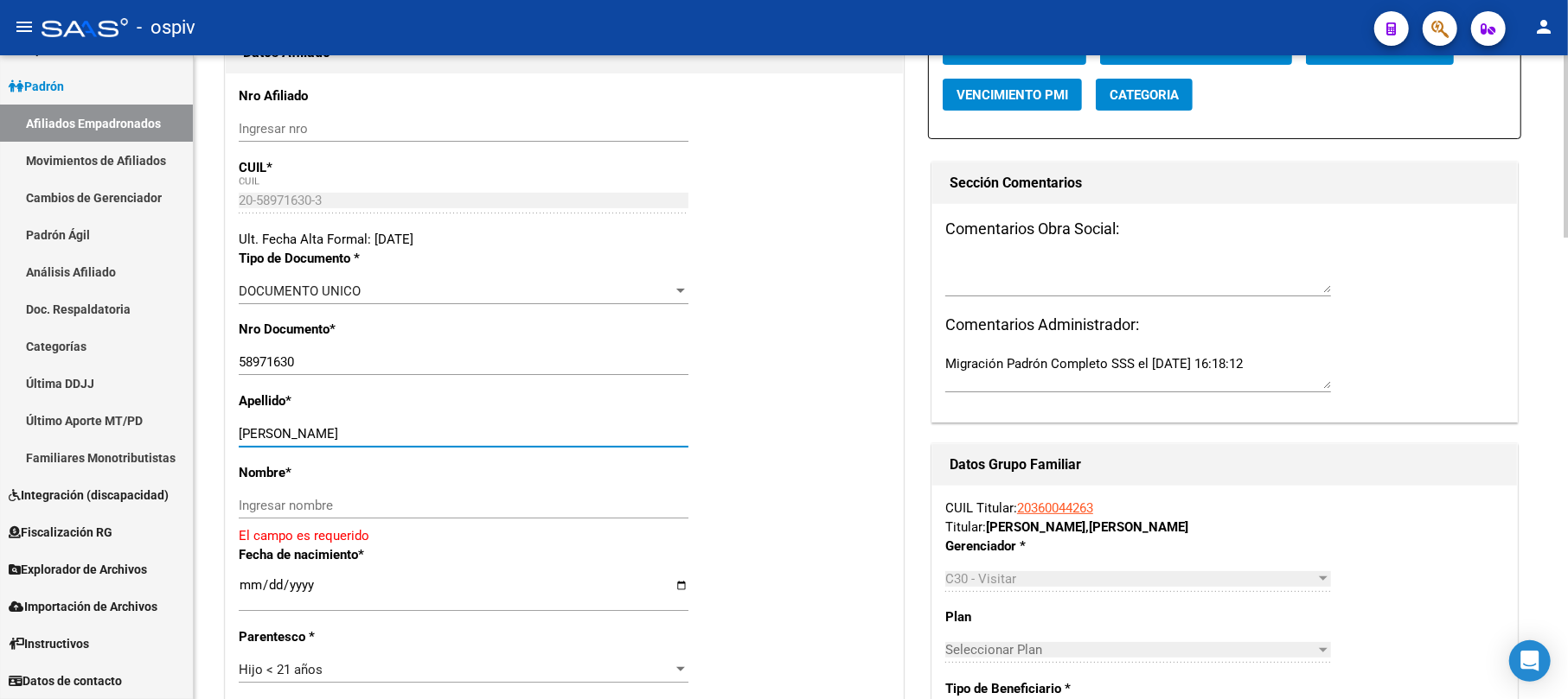
click at [323, 441] on input "FERNANDEZ TOMAS MIRKO" at bounding box center [463, 434] width 449 height 16
drag, startPoint x: 315, startPoint y: 463, endPoint x: 437, endPoint y: 463, distance: 122.0
click at [437, 441] on input "FERNANDEZ TOMAS MIRKO" at bounding box center [463, 434] width 449 height 16
type input "FERNANDEZ"
click at [323, 522] on div "Nombre * Ingresar nombre El campo es requerido" at bounding box center [564, 504] width 651 height 82
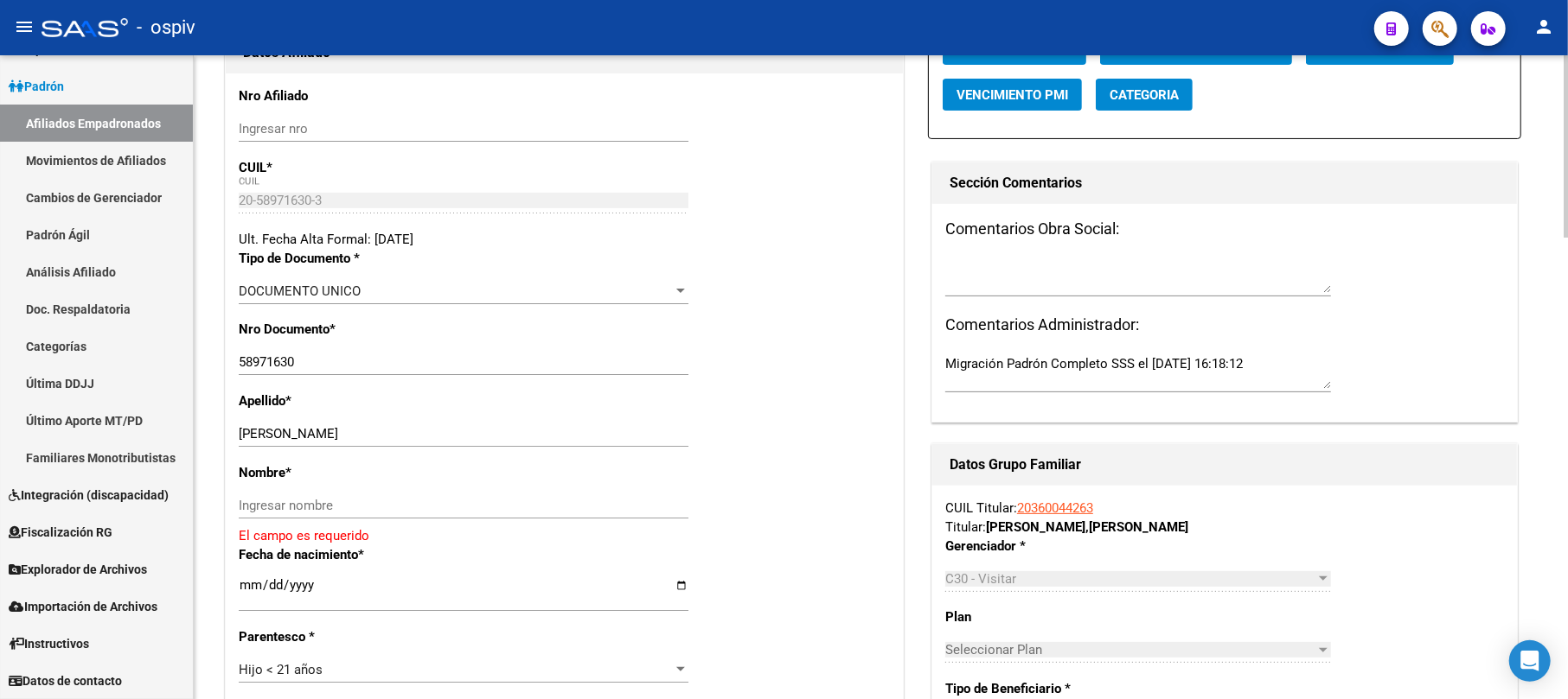
click at [318, 513] on input "Ingresar nombre" at bounding box center [463, 506] width 449 height 16
paste input "TOMAS MIRKO"
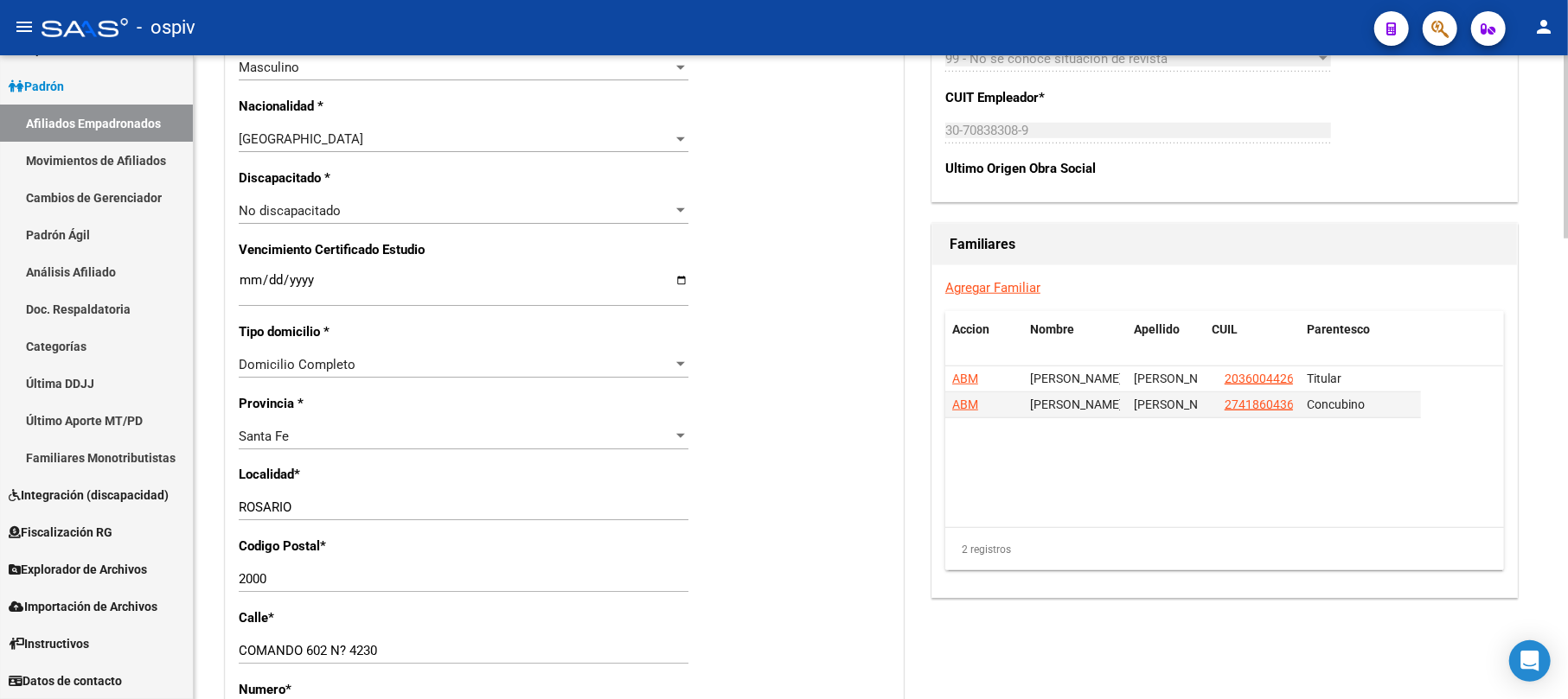
scroll to position [1037, 0]
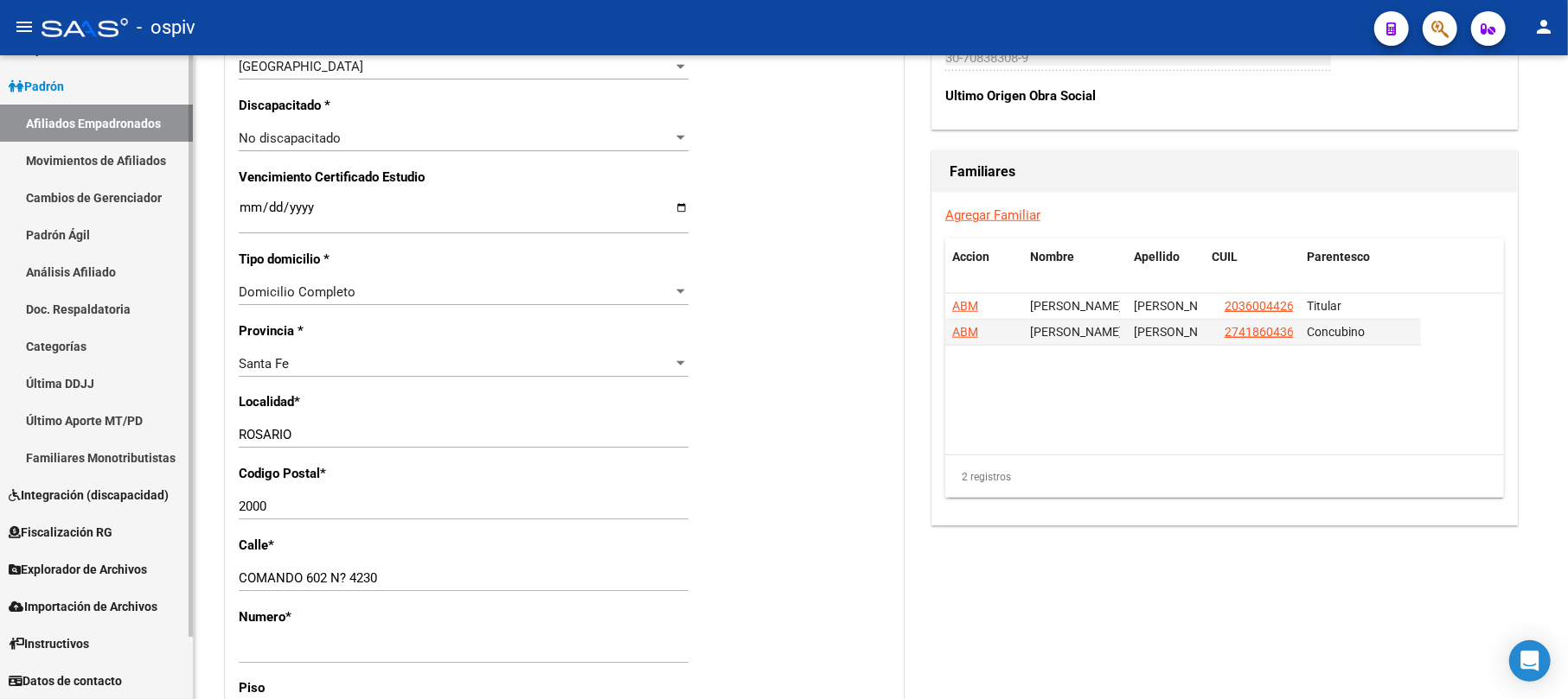
type input "TOMAS MIRKO"
drag, startPoint x: 183, startPoint y: 597, endPoint x: 147, endPoint y: 600, distance: 36.1
click at [147, 600] on mat-sidenav-container "Firma Express Reportes Padrón Traspasos x O.S. Traspasos x Gerenciador Traspaso…" at bounding box center [784, 377] width 1568 height 643
drag, startPoint x: 401, startPoint y: 609, endPoint x: 126, endPoint y: 585, distance: 276.0
click at [126, 585] on mat-sidenav-container "Firma Express Reportes Padrón Traspasos x O.S. Traspasos x Gerenciador Traspaso…" at bounding box center [784, 377] width 1568 height 643
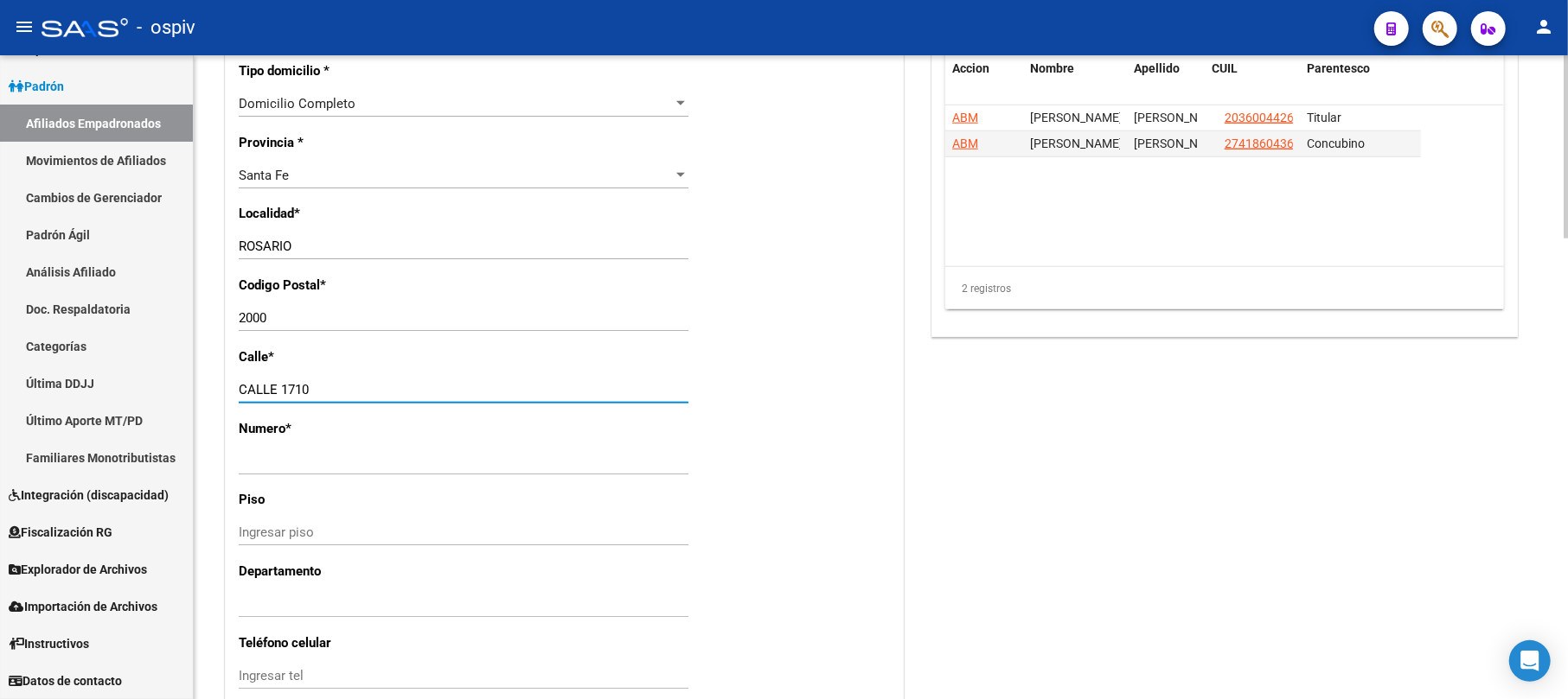
scroll to position [1267, 0]
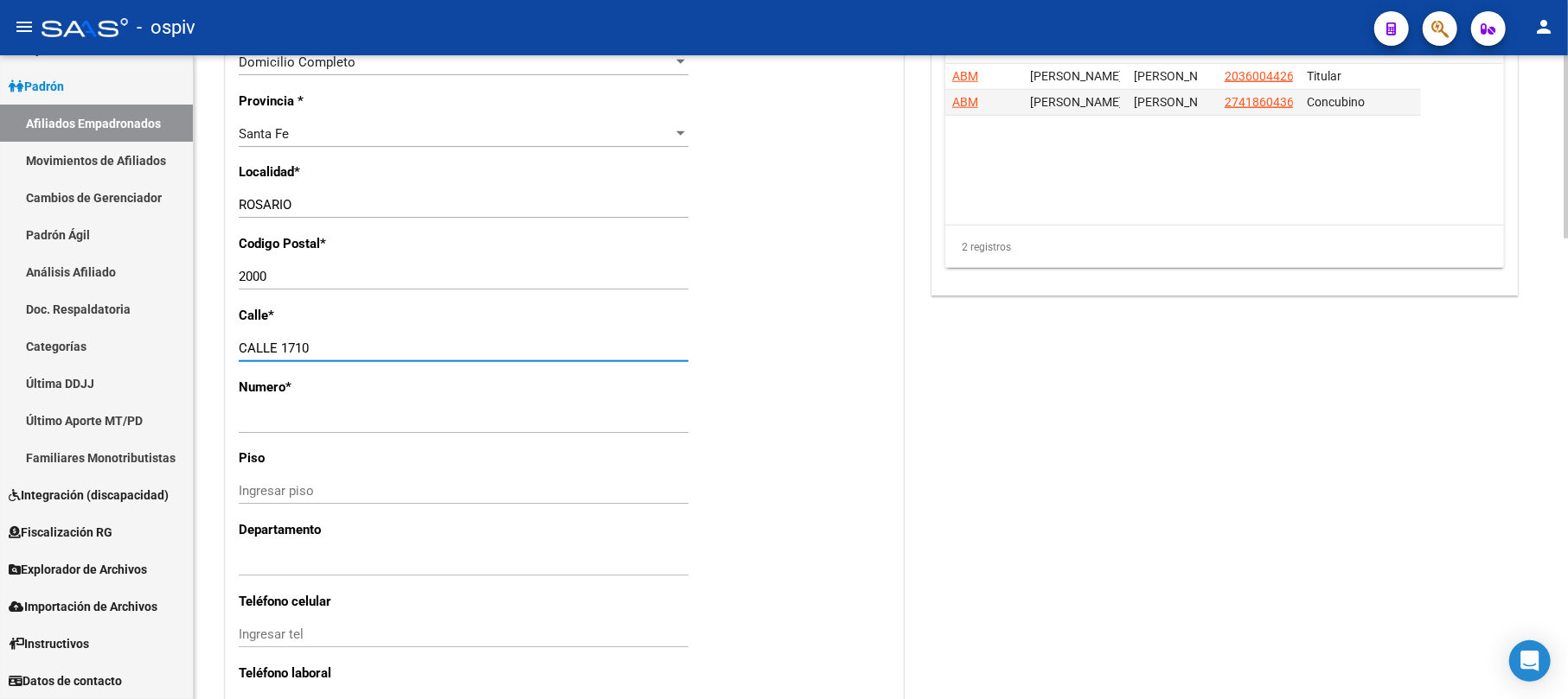
type input "CALLE 1710"
click at [299, 428] on input "Ingresar nro" at bounding box center [463, 420] width 449 height 16
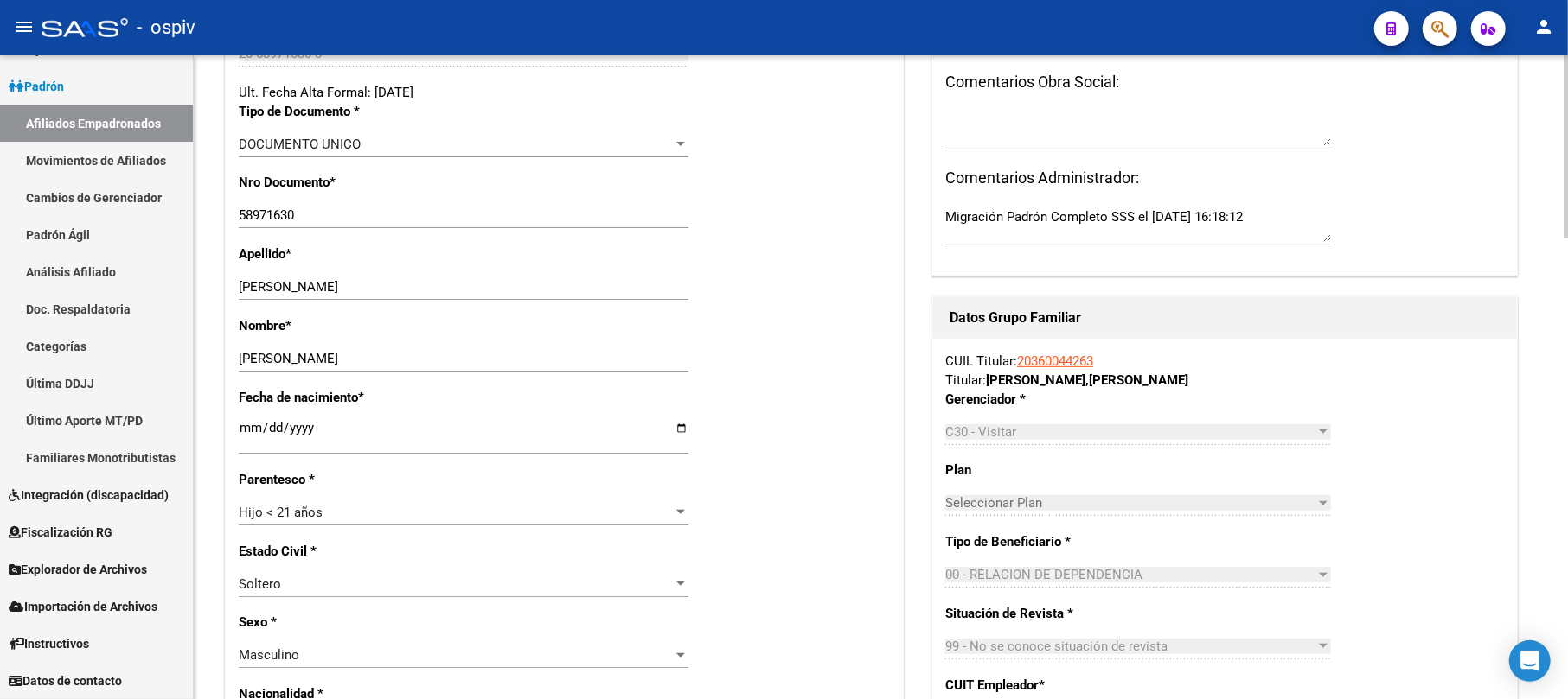
scroll to position [0, 0]
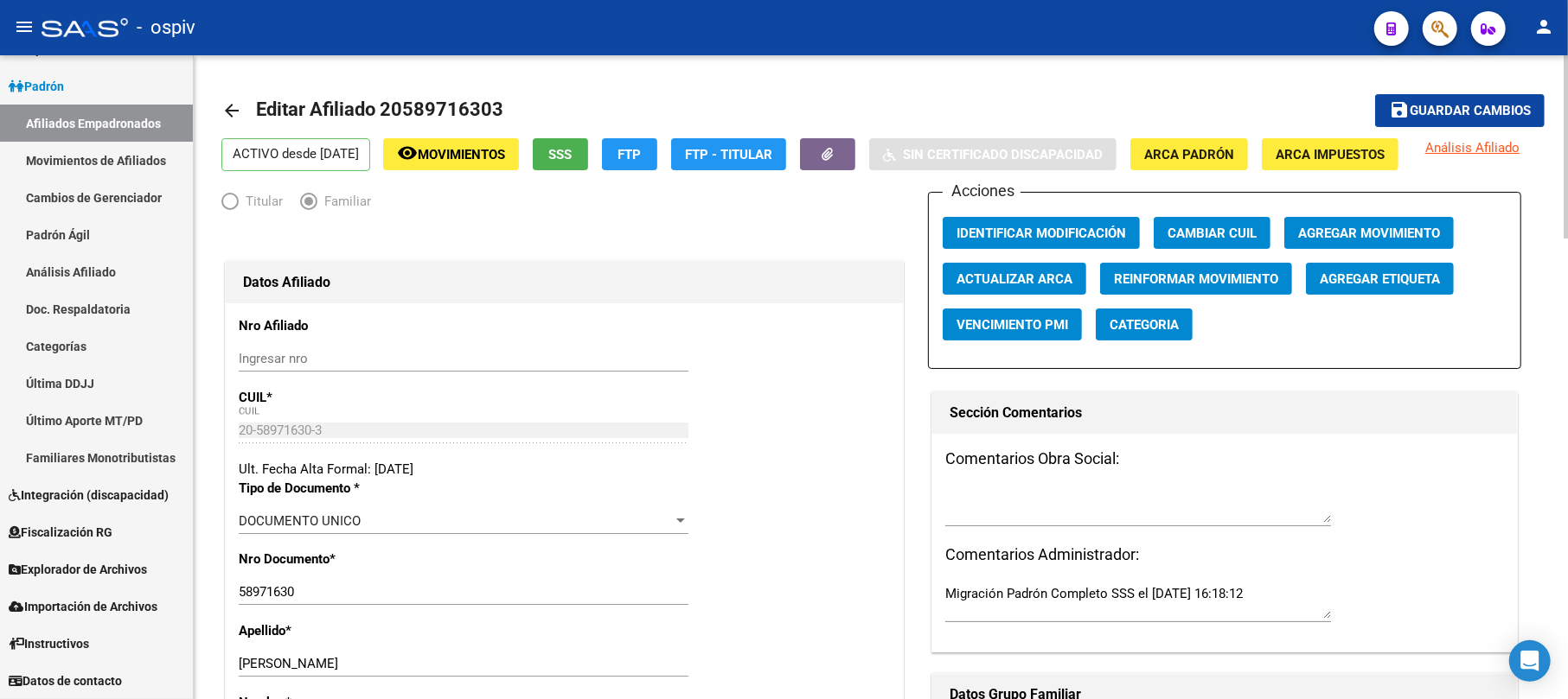
type input "3570"
click at [1464, 115] on span "Guardar cambios" at bounding box center [1470, 112] width 121 height 16
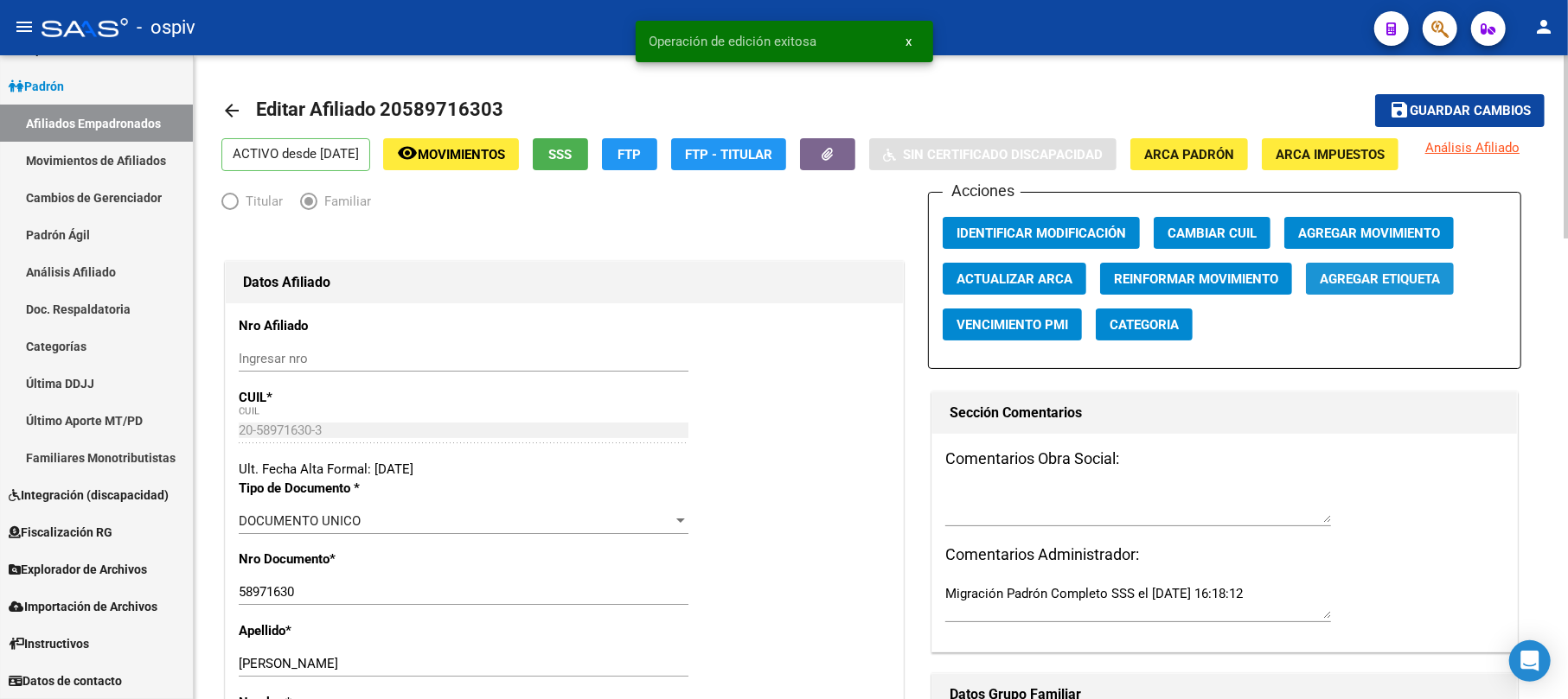
click at [1374, 287] on span "Agregar Etiqueta" at bounding box center [1380, 279] width 121 height 16
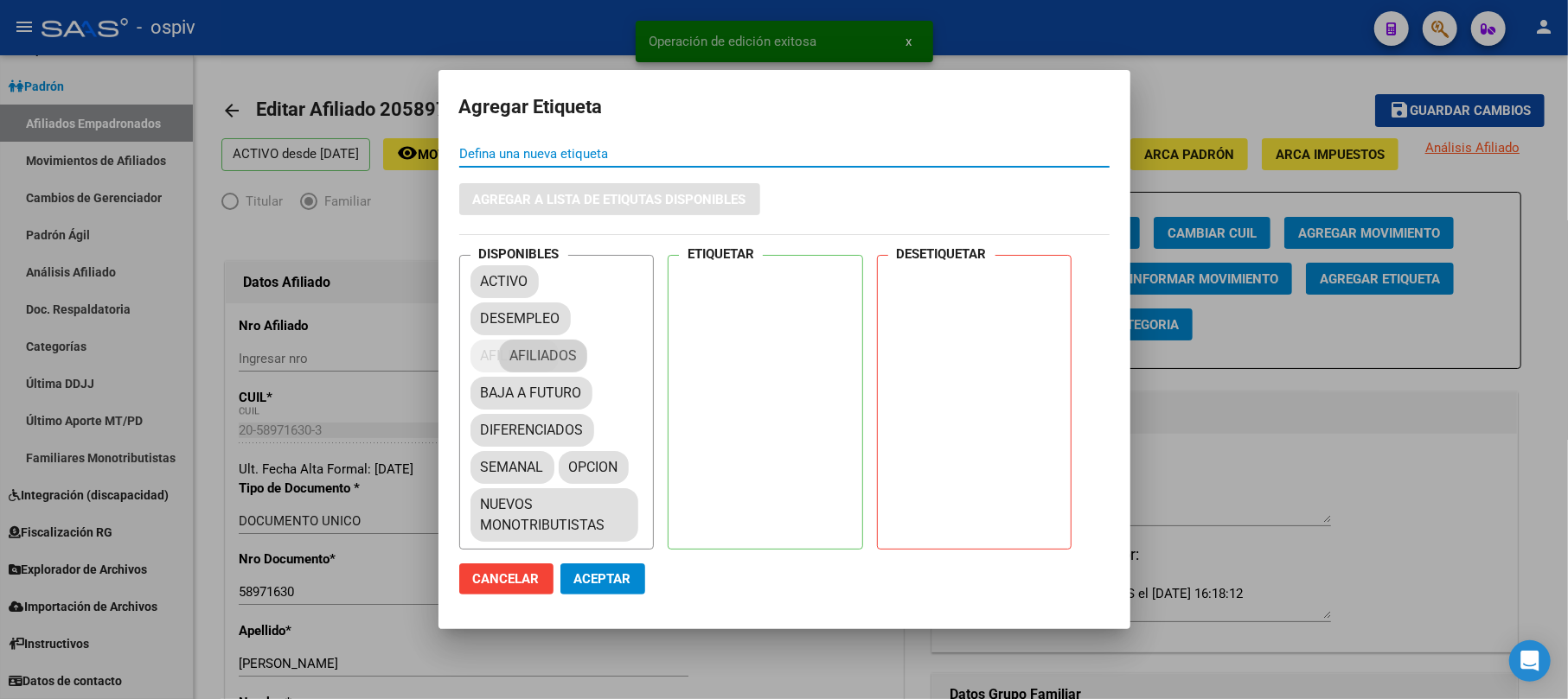
drag, startPoint x: 512, startPoint y: 356, endPoint x: 727, endPoint y: 291, distance: 224.6
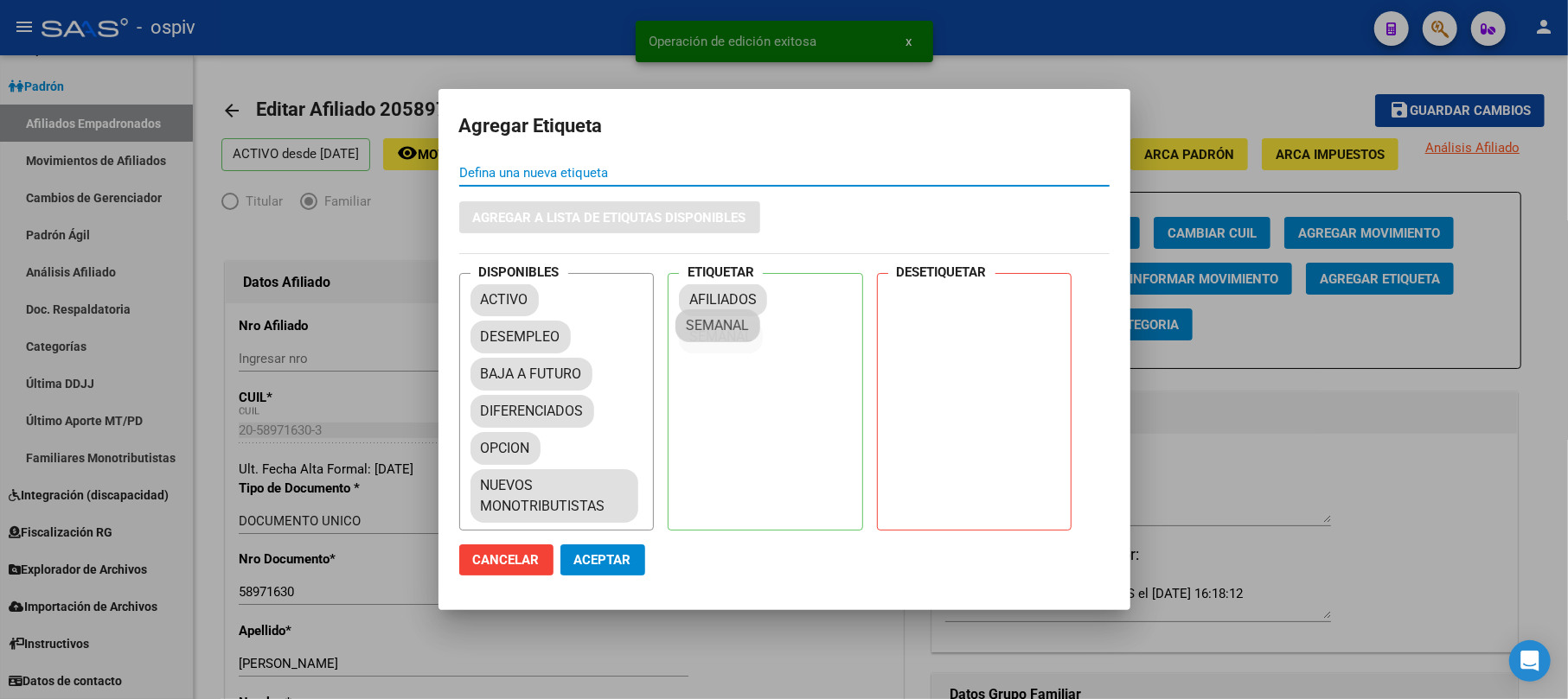
drag, startPoint x: 528, startPoint y: 454, endPoint x: 735, endPoint y: 330, distance: 241.3
click at [610, 560] on span "Aceptar" at bounding box center [603, 560] width 57 height 16
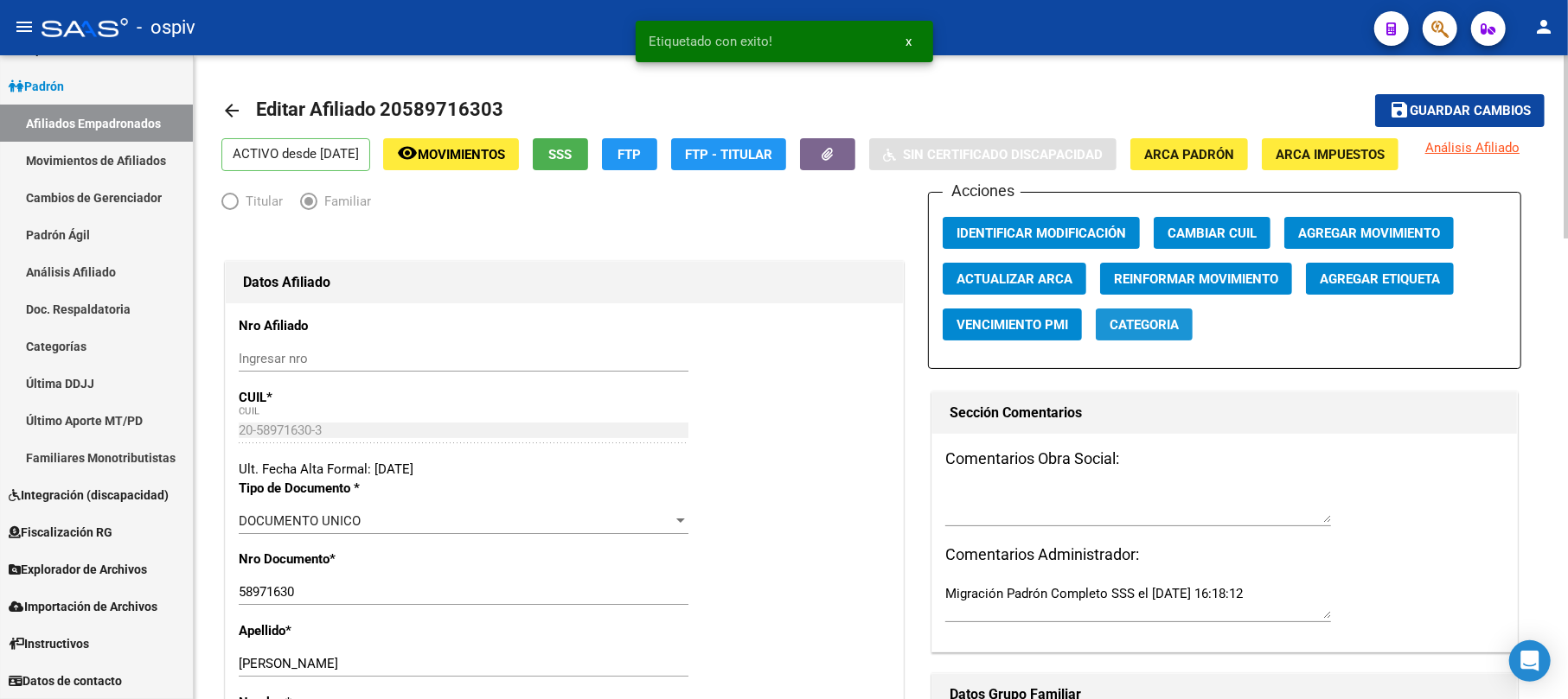
click at [1151, 333] on span "Categoria" at bounding box center [1145, 325] width 69 height 16
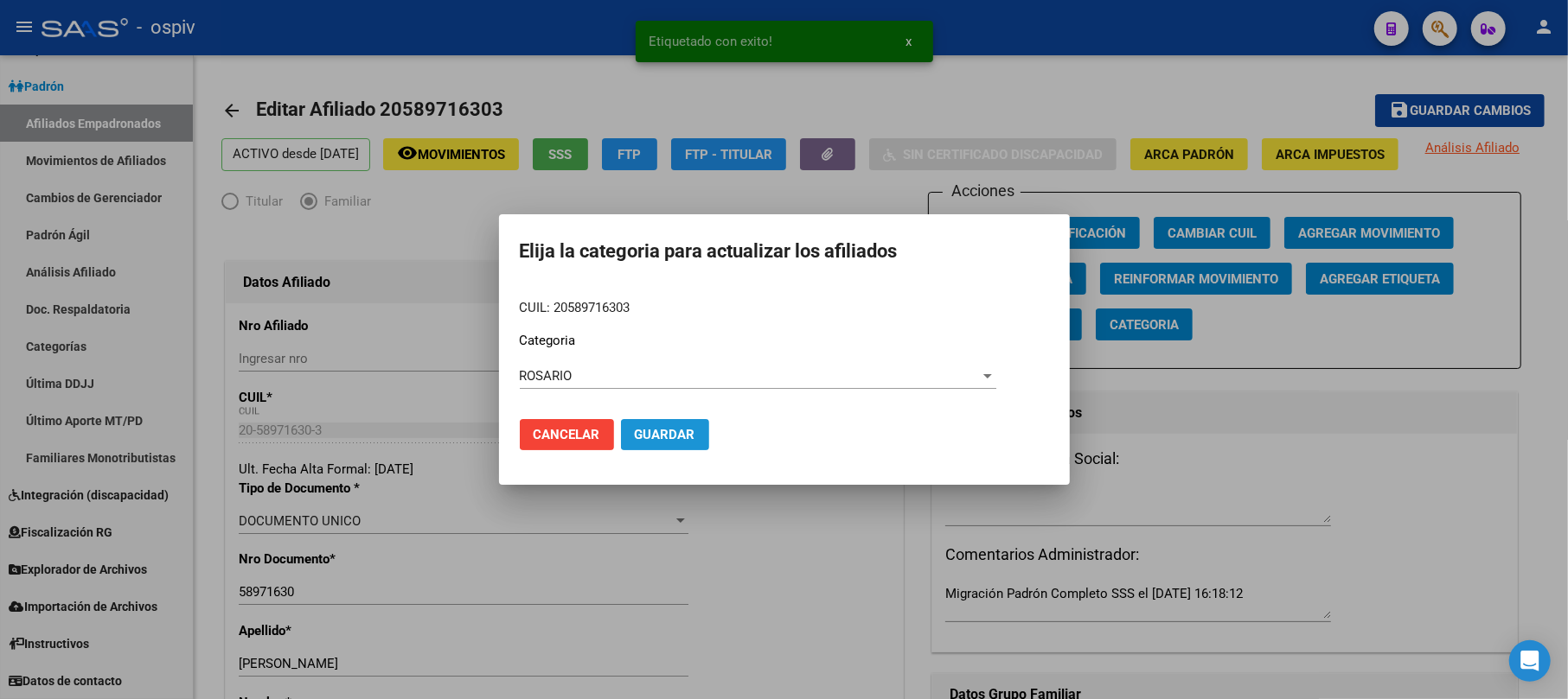
click at [665, 433] on span "Guardar" at bounding box center [665, 434] width 61 height 16
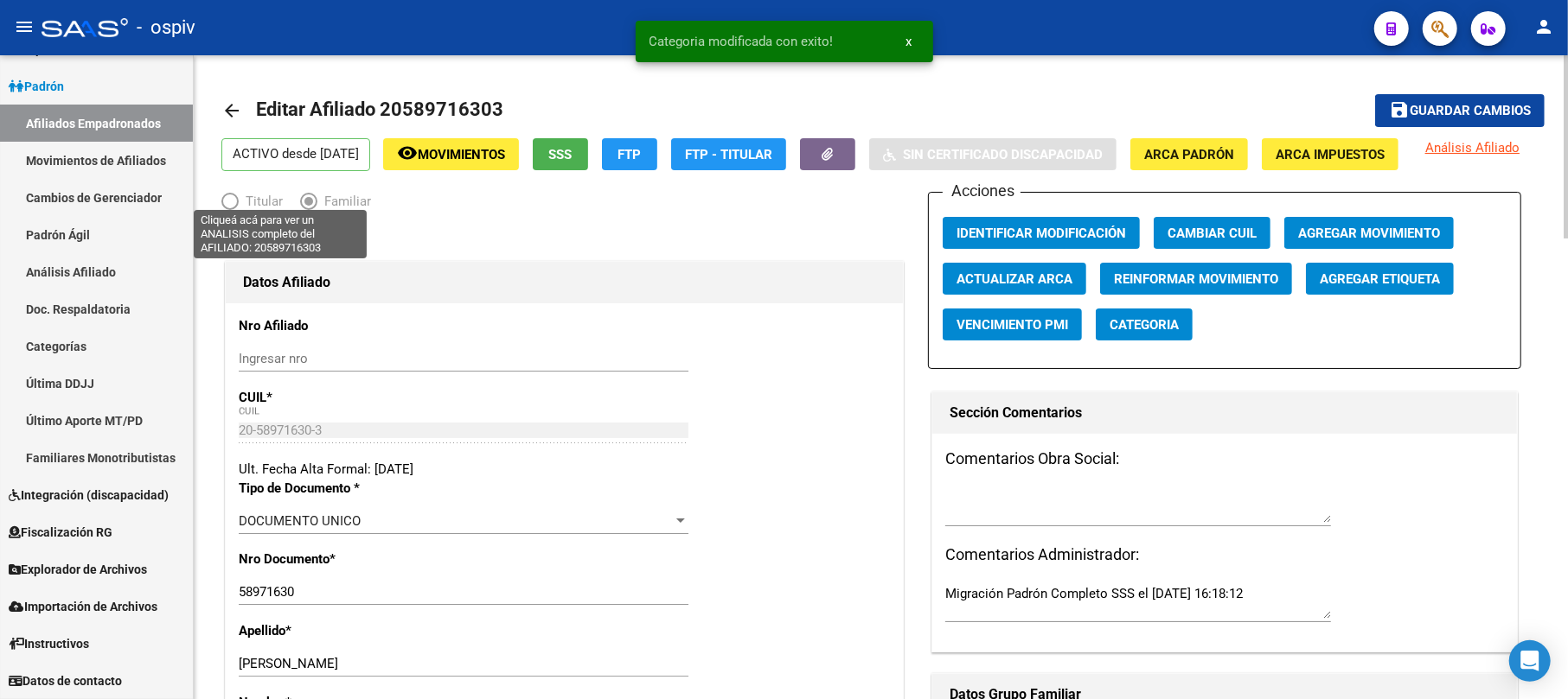
click at [1425, 155] on span "Análisis Afiliado" at bounding box center [1472, 147] width 95 height 16
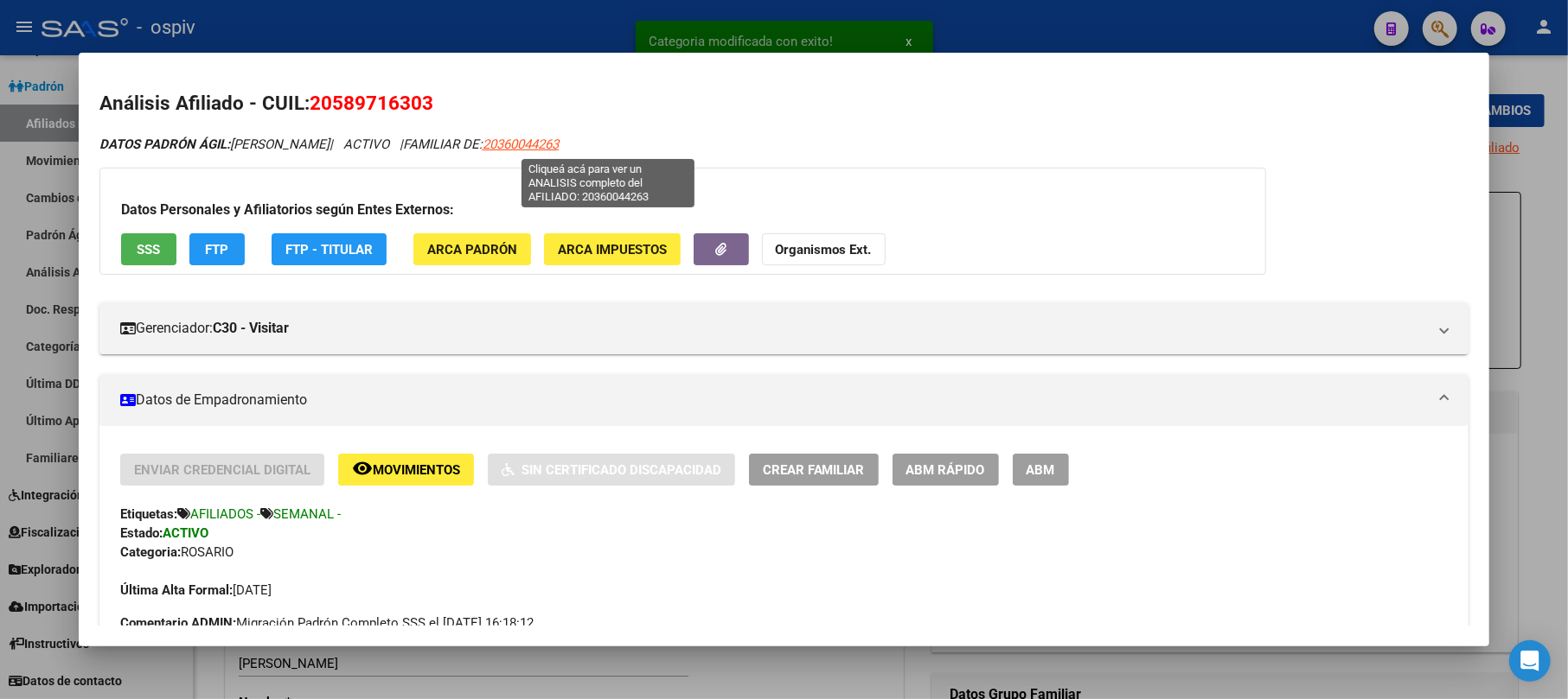
click at [559, 136] on span "20360044263" at bounding box center [521, 144] width 76 height 16
type textarea "20360044263"
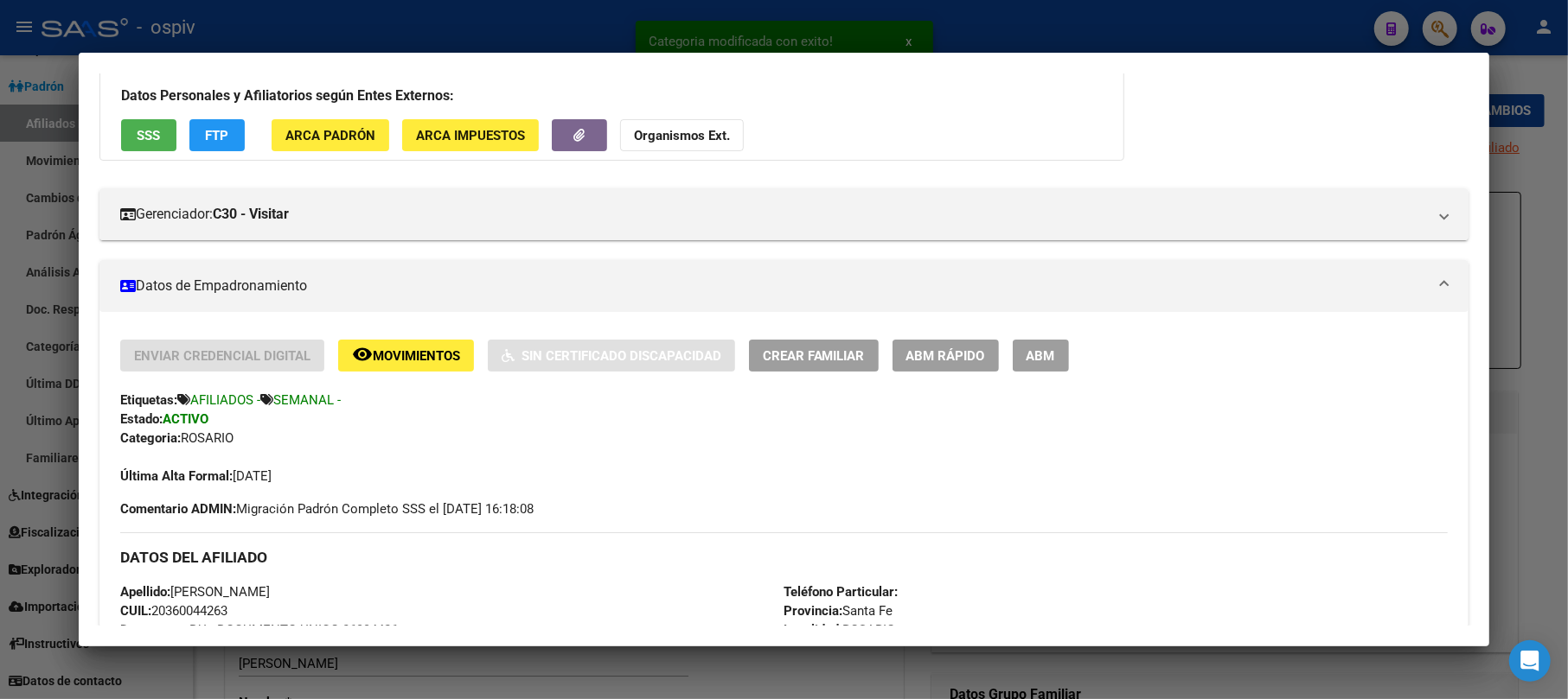
scroll to position [461, 0]
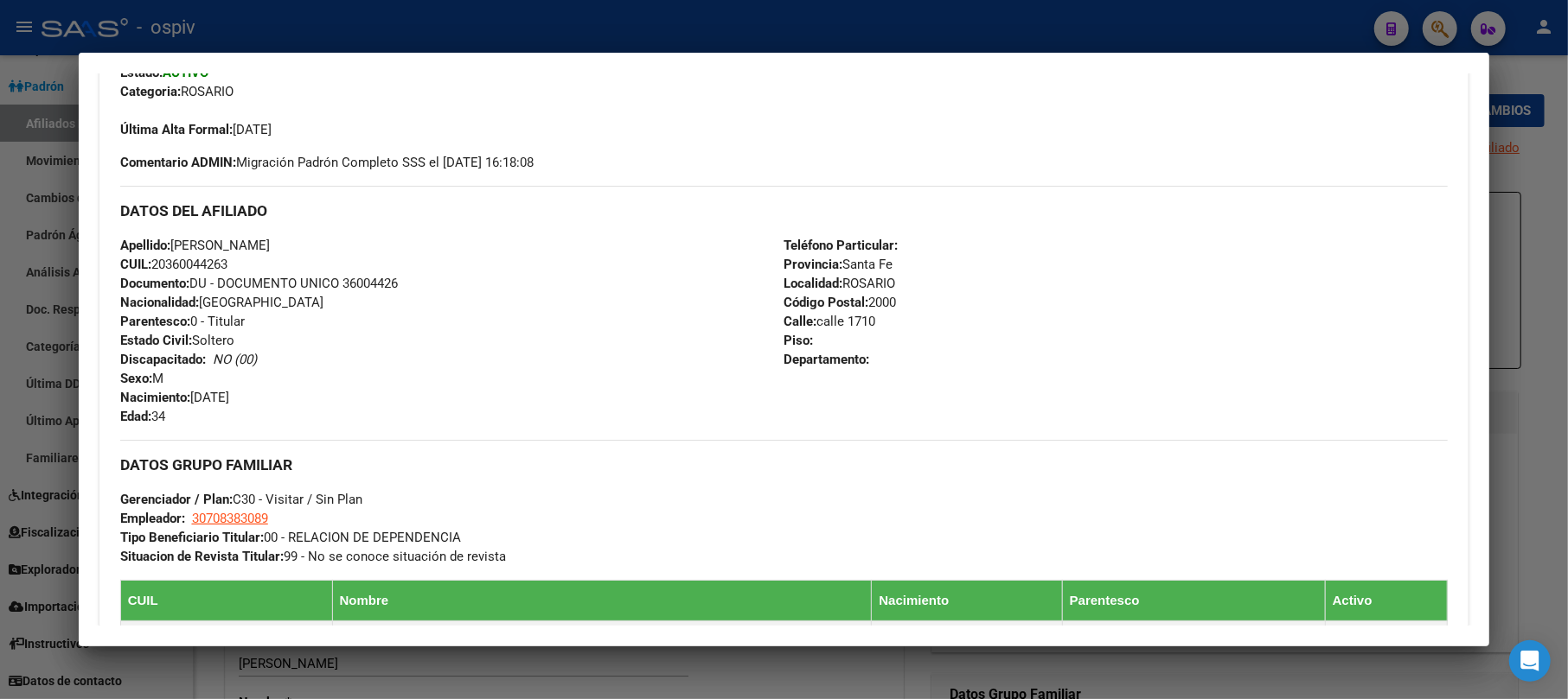
click at [1469, 178] on div at bounding box center [784, 350] width 1568 height 699
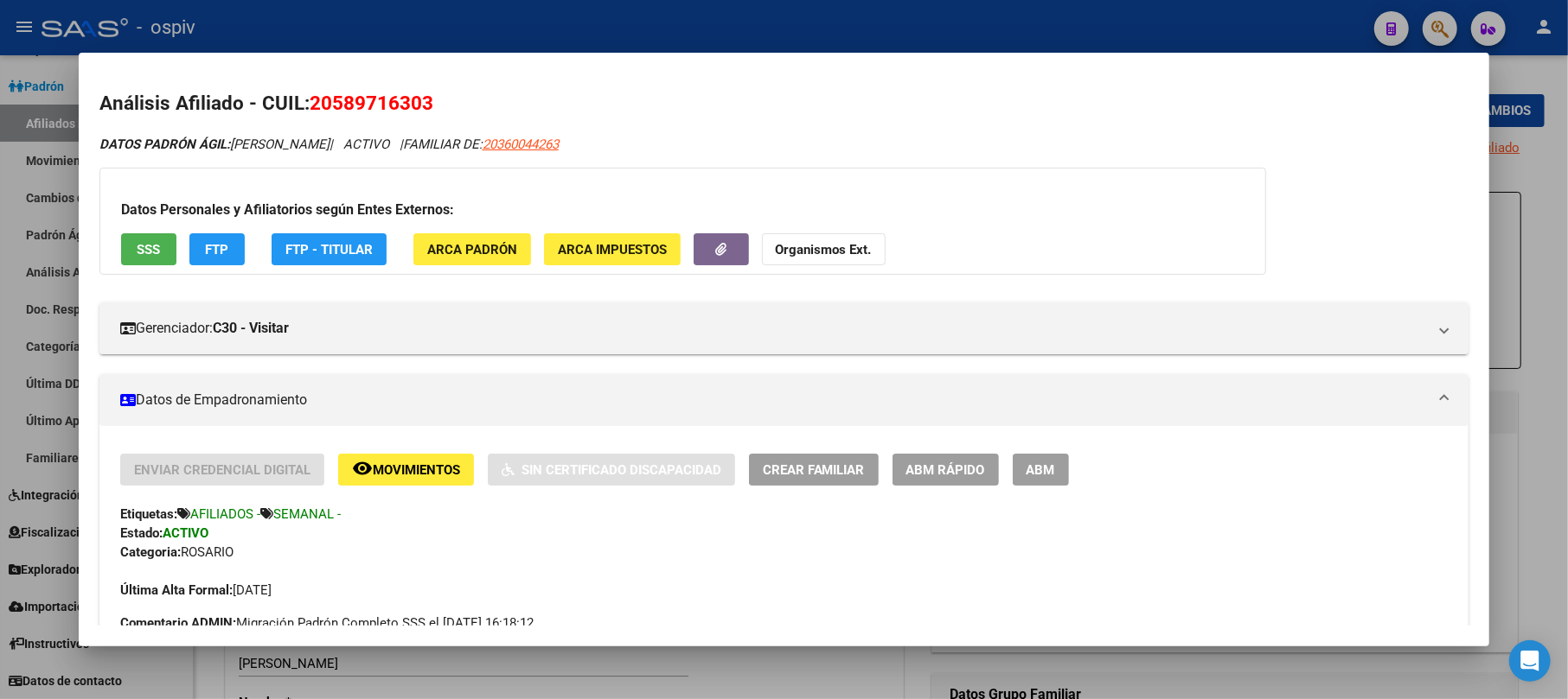
drag, startPoint x: 1433, startPoint y: 18, endPoint x: 554, endPoint y: 99, distance: 882.7
click at [1430, 18] on div at bounding box center [784, 350] width 1568 height 699
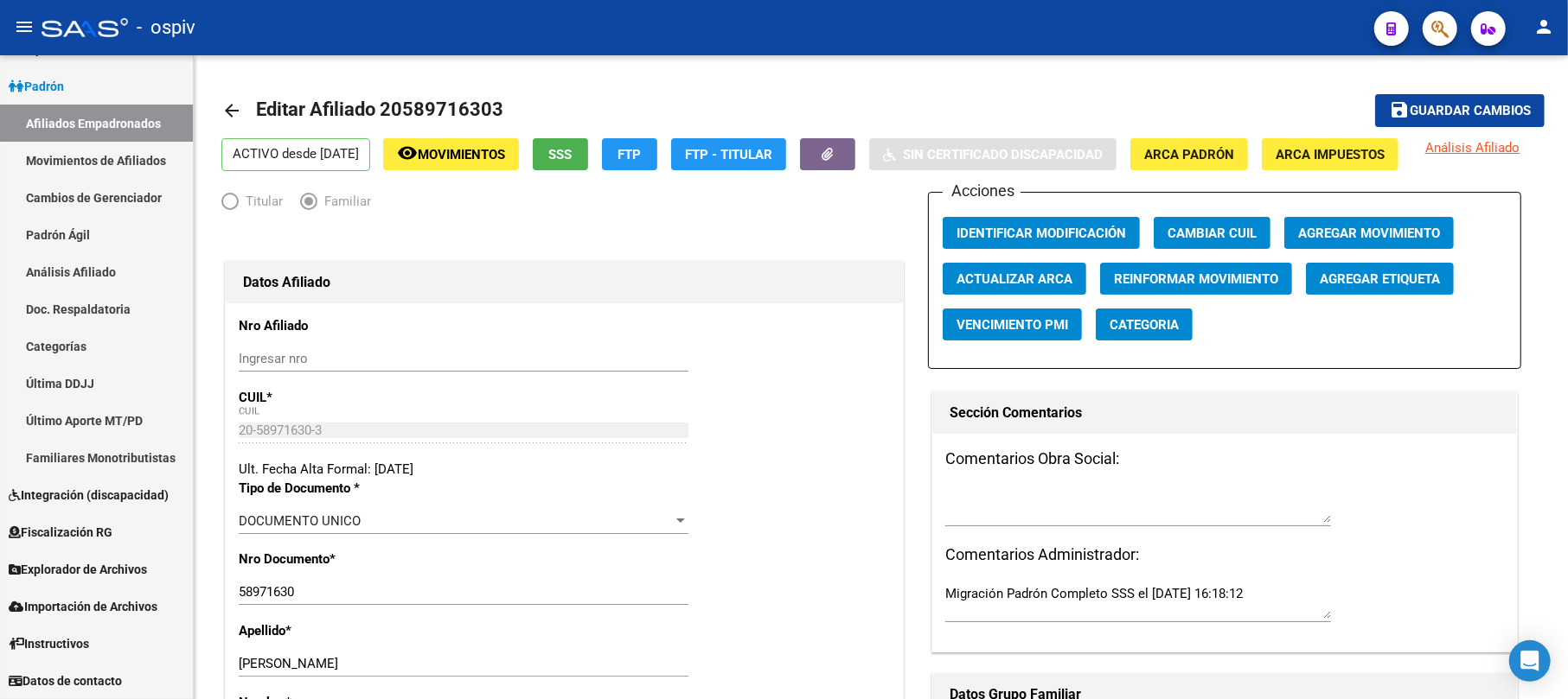
click at [1440, 21] on icon "button" at bounding box center [1440, 29] width 17 height 20
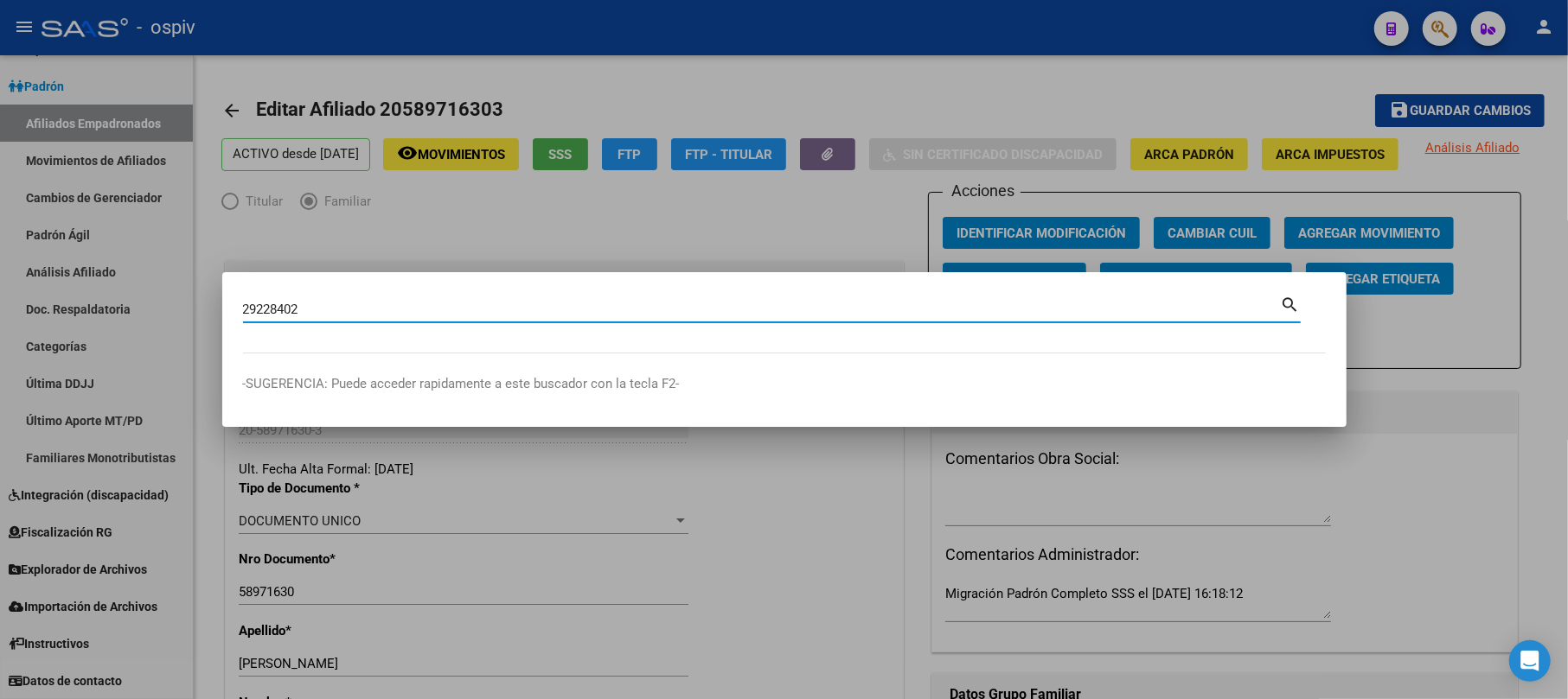
type input "29228402"
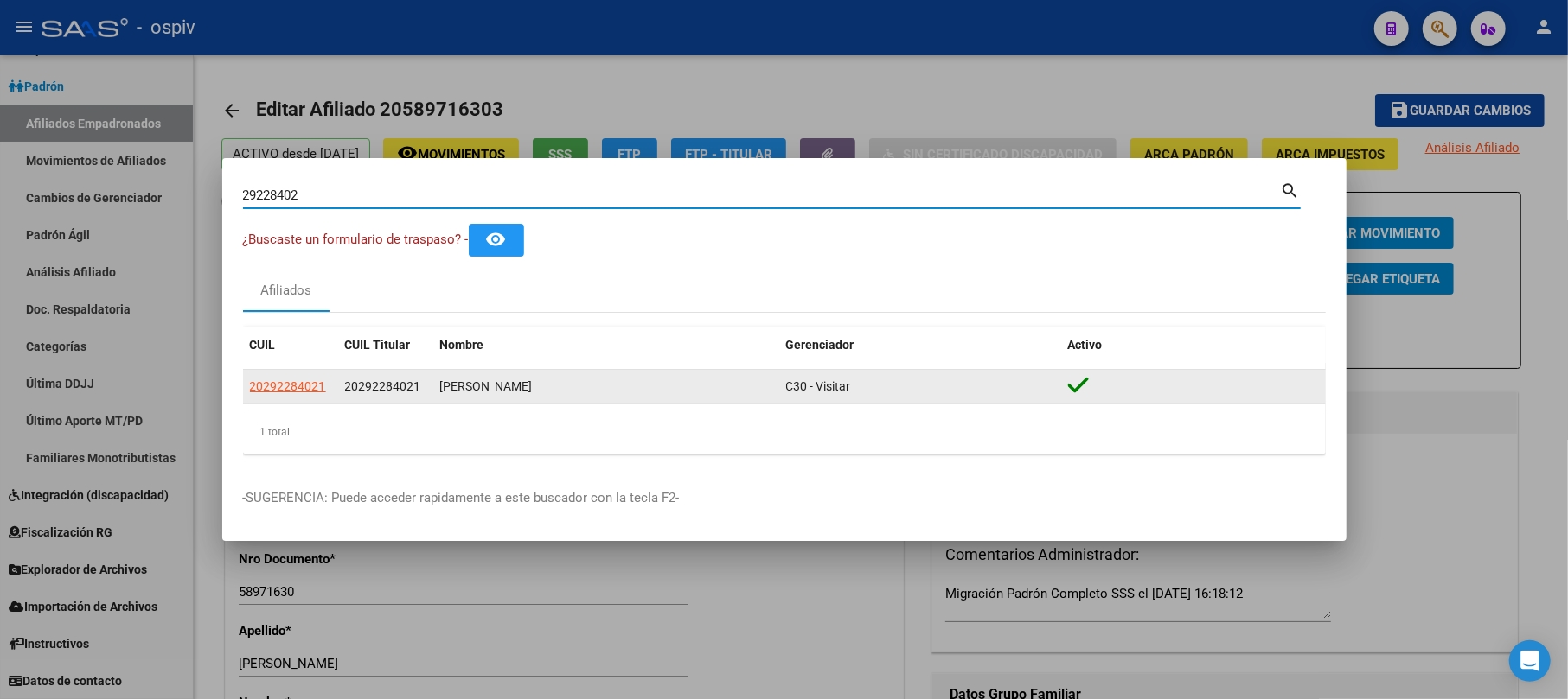
click at [275, 376] on app-link-go-to "20292284021" at bounding box center [288, 386] width 76 height 20
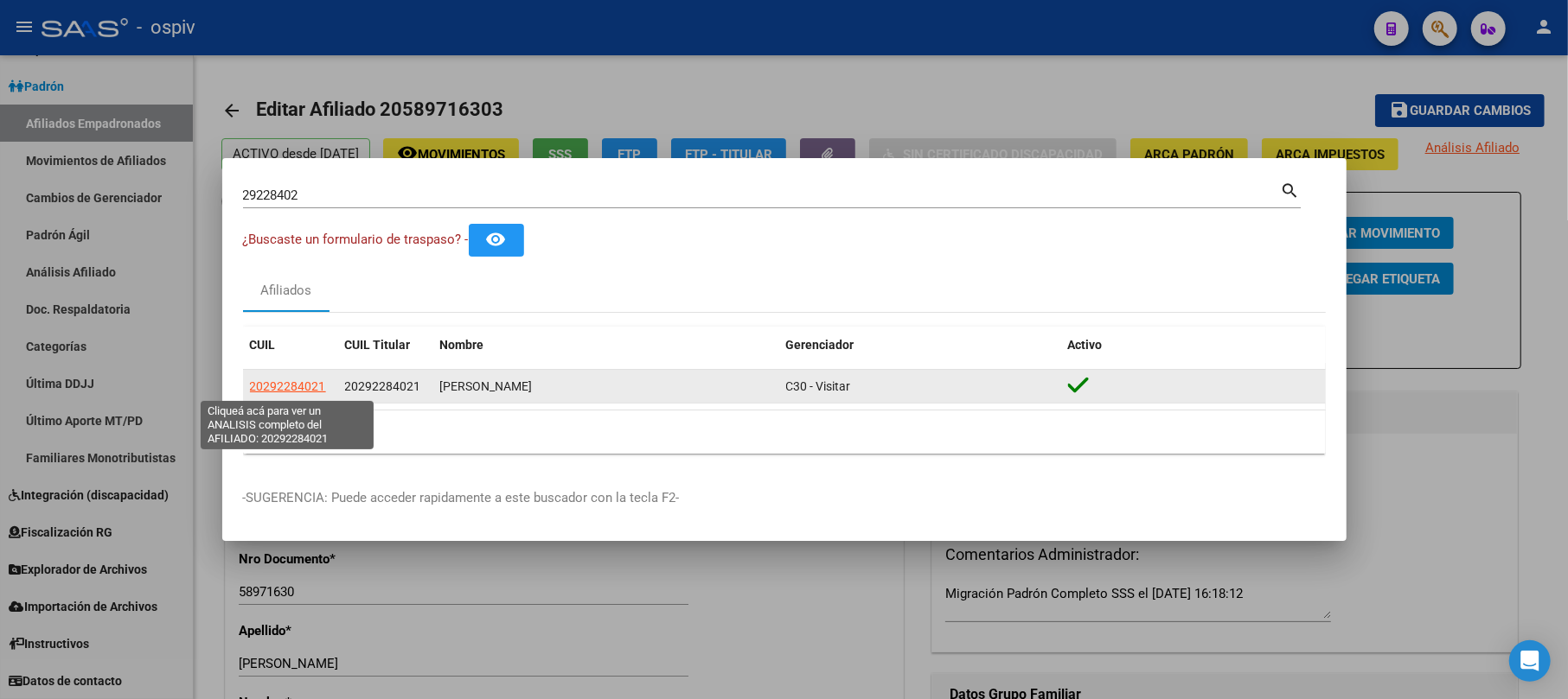
click at [299, 384] on span "20292284021" at bounding box center [288, 386] width 76 height 14
type textarea "20292284021"
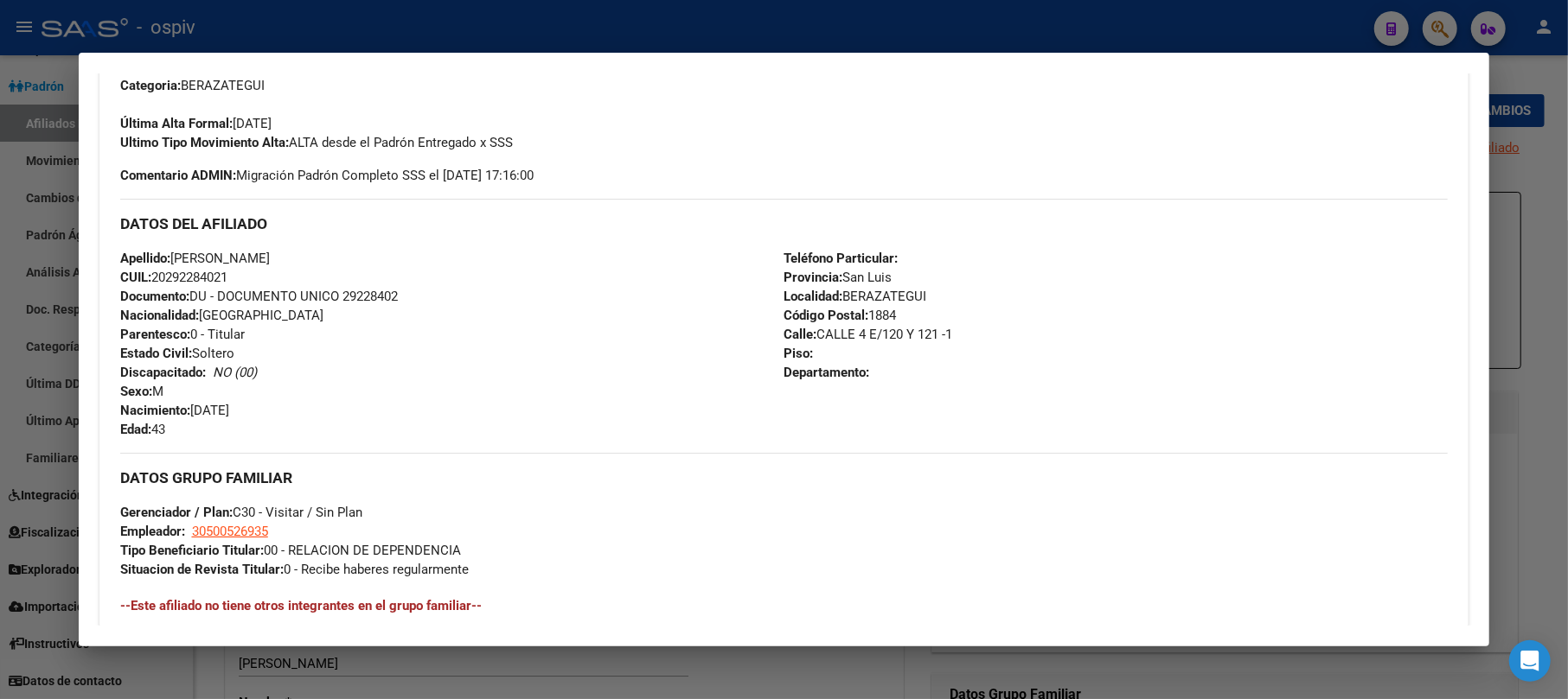
scroll to position [889, 0]
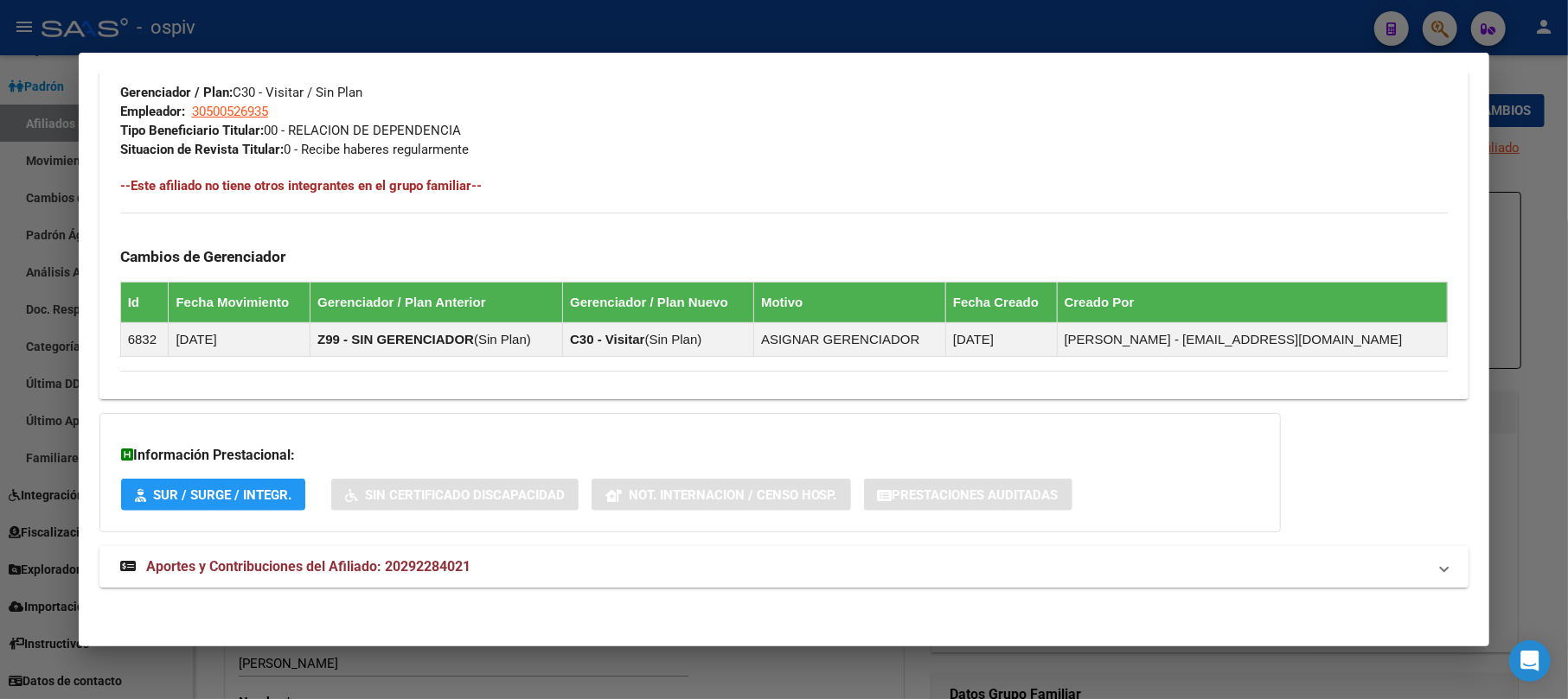
click at [420, 560] on span "Aportes y Contribuciones del Afiliado: 20292284021" at bounding box center [308, 566] width 325 height 16
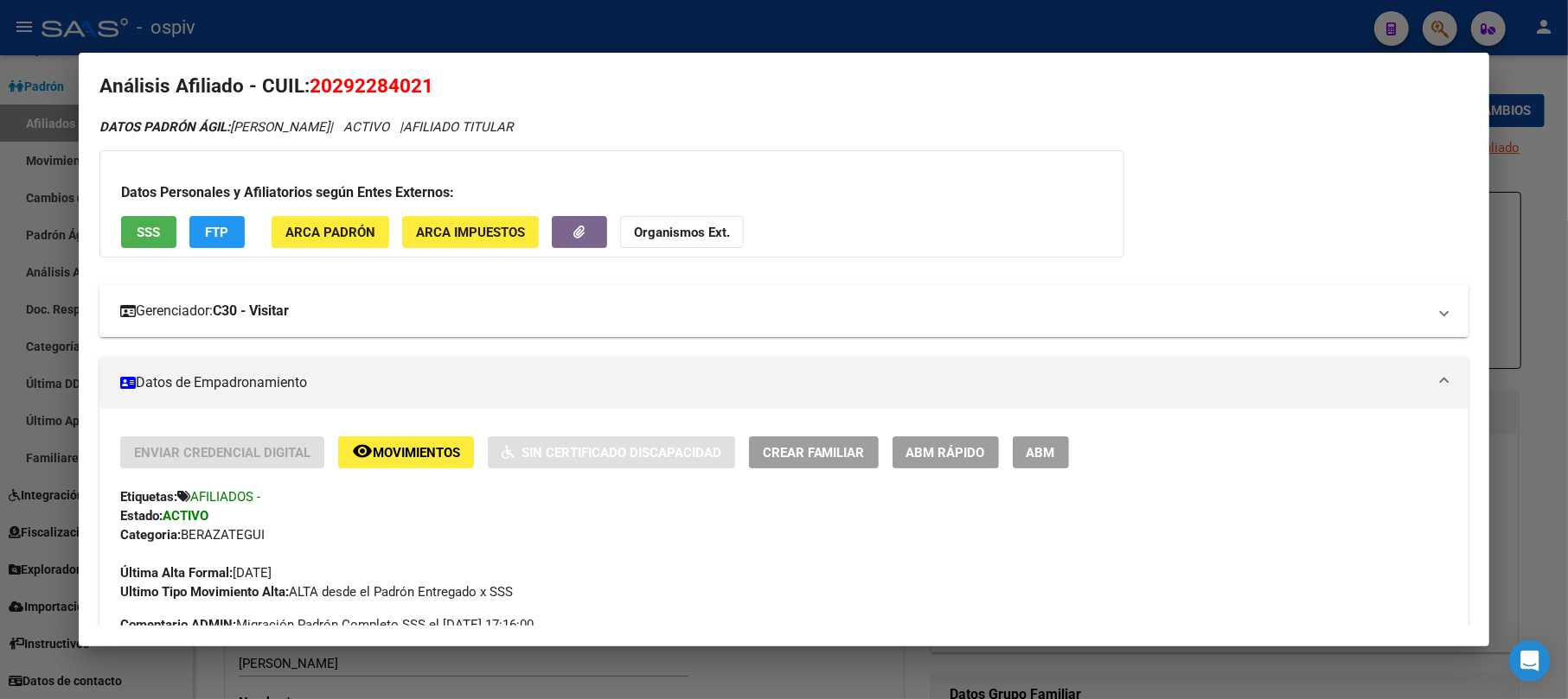
scroll to position [15, 0]
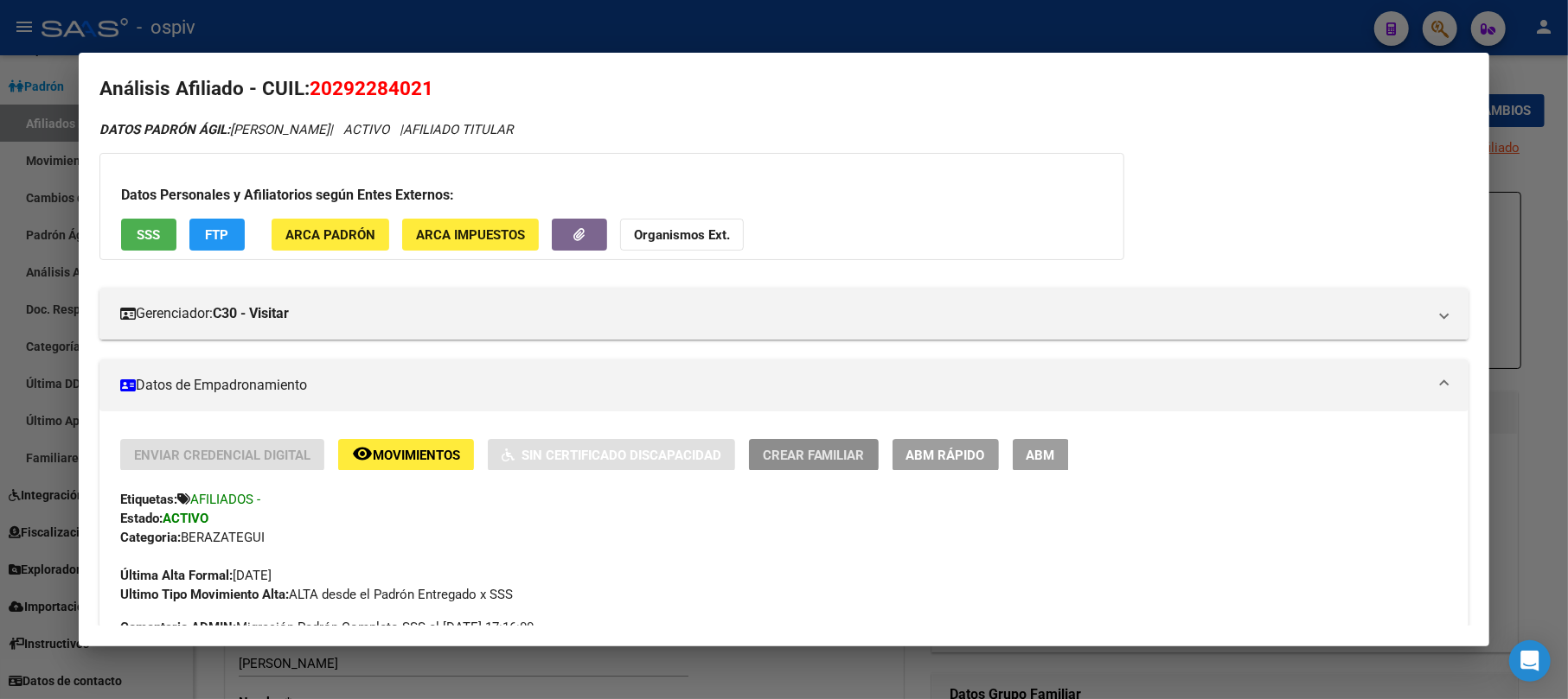
click at [815, 453] on span "Crear Familiar" at bounding box center [814, 455] width 102 height 16
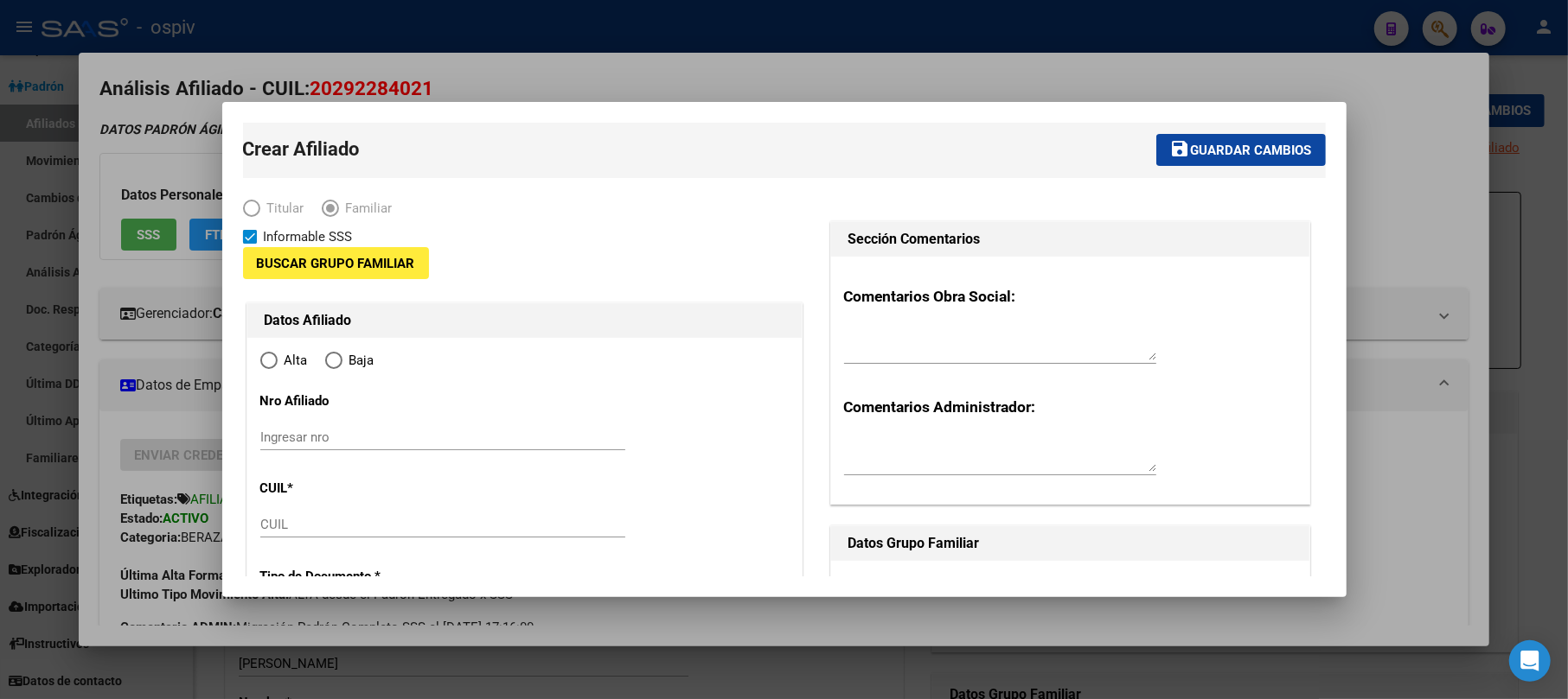
type input "30-50052693-5"
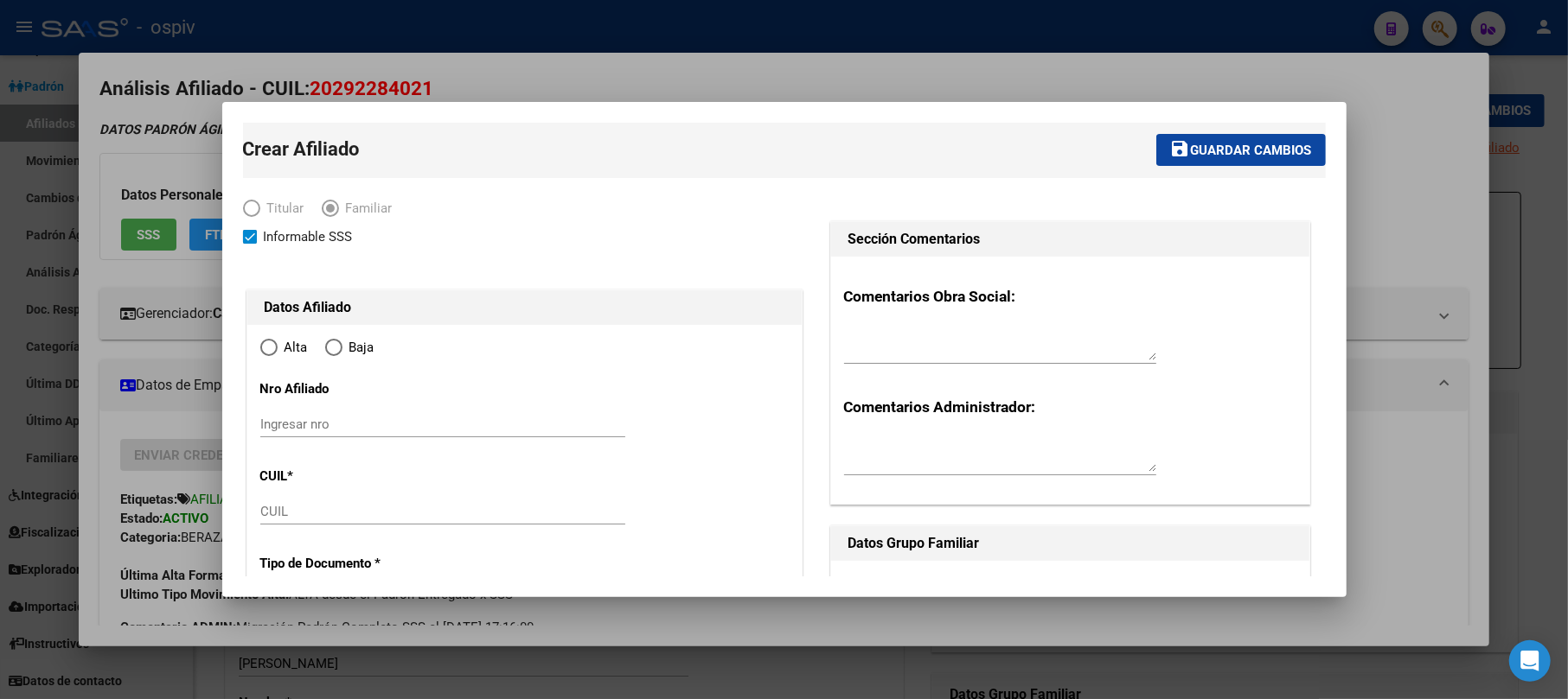
type input "BERAZATEGUI"
type input "1884"
type input "CALLE 4 E/120 Y 121"
type input "-1"
radio input "true"
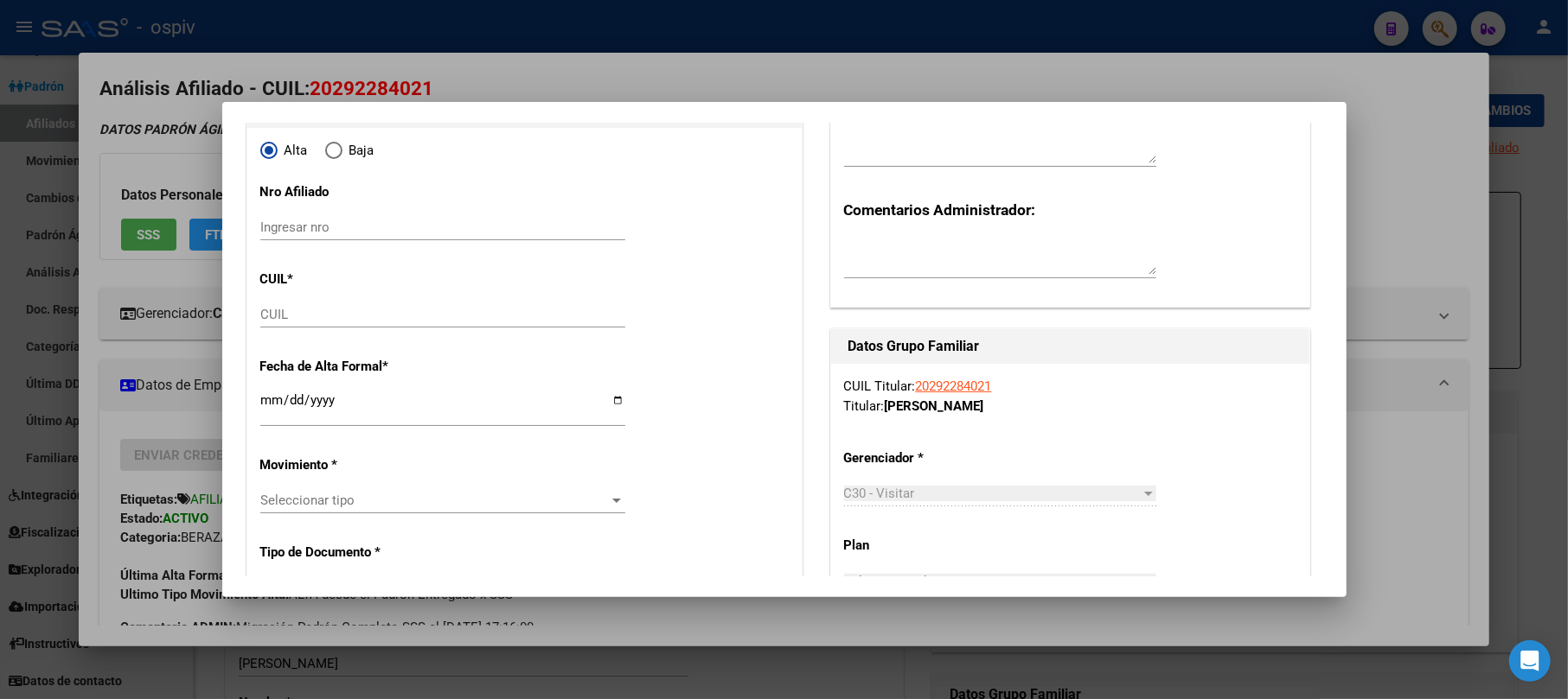
scroll to position [230, 0]
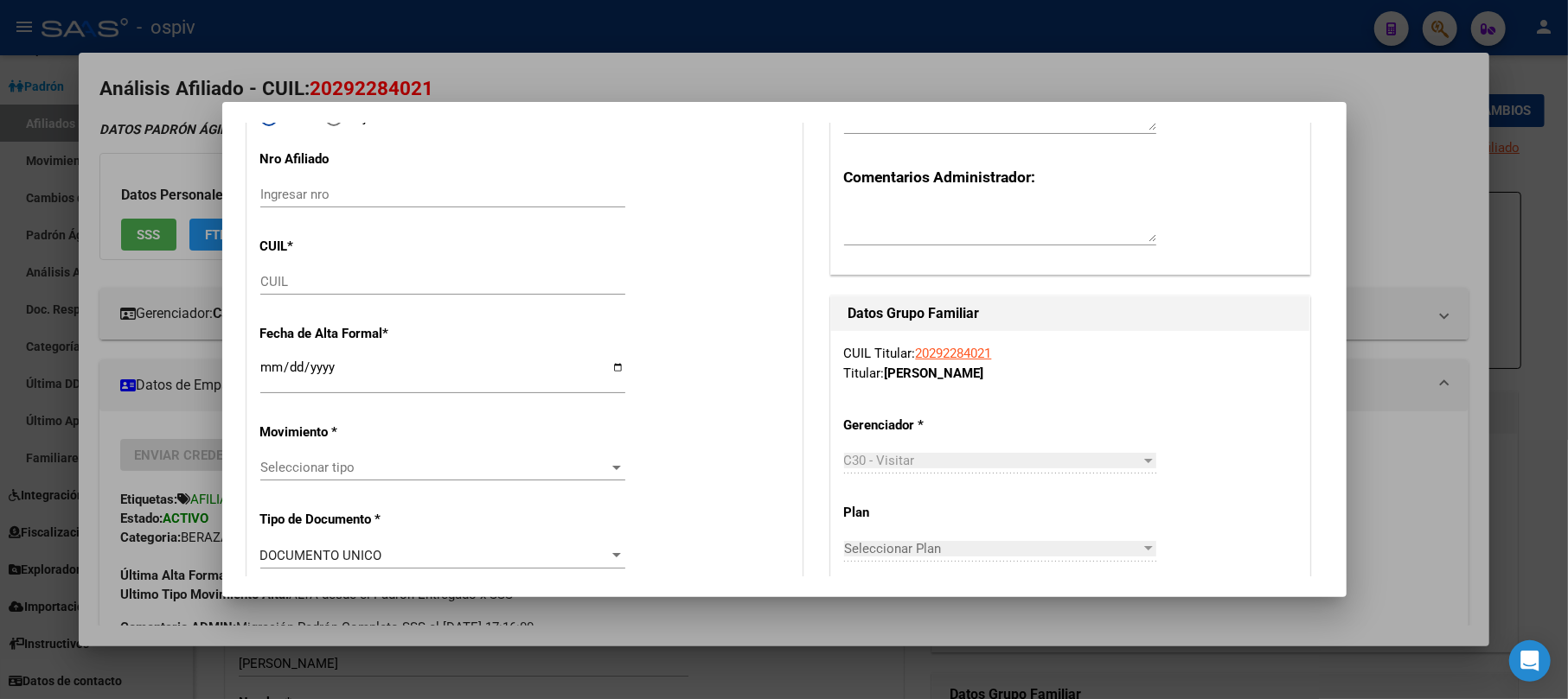
type input "30-50052693-5"
click at [274, 376] on input "Ingresar fecha" at bounding box center [443, 375] width 365 height 28
click at [296, 281] on input "CUIL" at bounding box center [443, 282] width 365 height 16
click at [266, 285] on input "CUIL" at bounding box center [443, 282] width 365 height 16
type input "20-57847543-6"
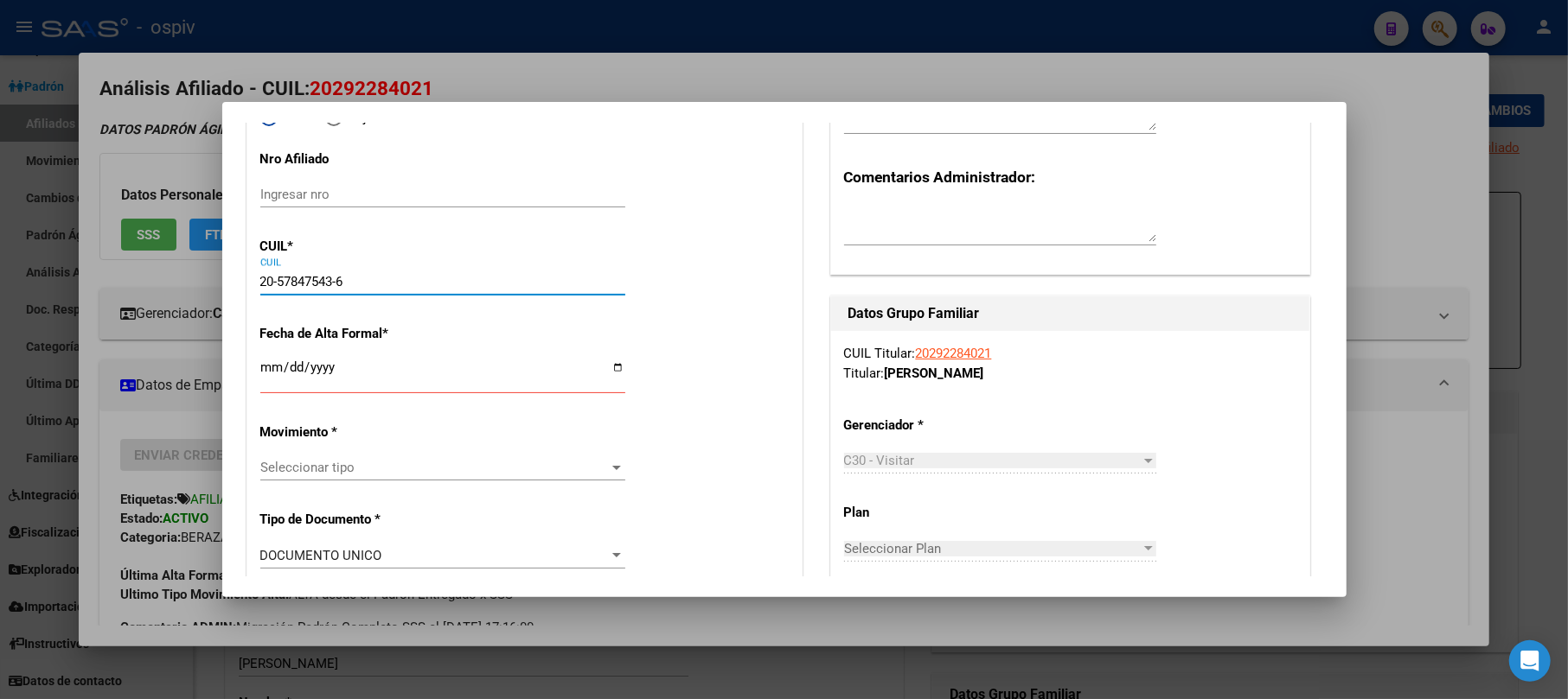
click at [268, 376] on input "Ingresar fecha" at bounding box center [443, 375] width 365 height 28
type input "57847543"
type input "MUSTO"
type input "NAHITAN"
type input "2019-09-01"
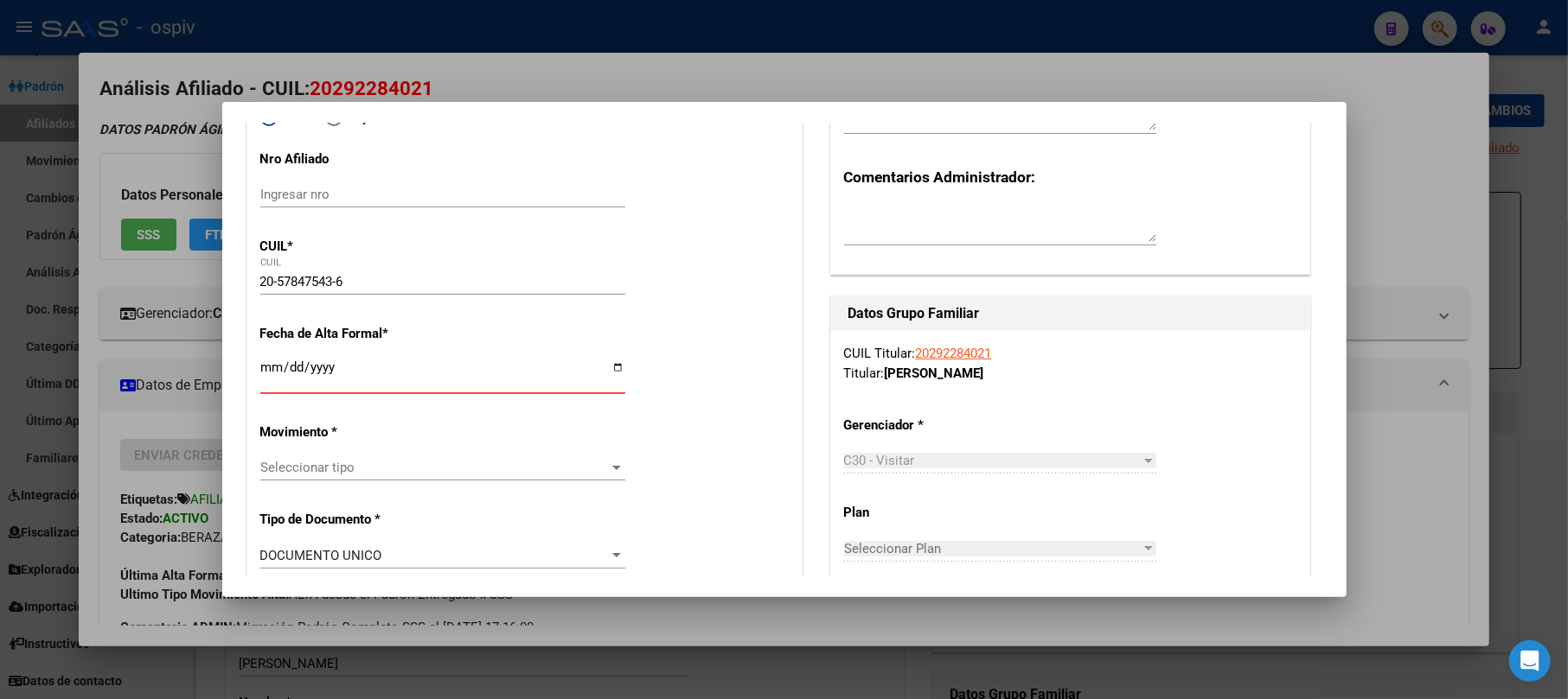
type input "BERAZATEGUI"
type input "4"
type input "2071"
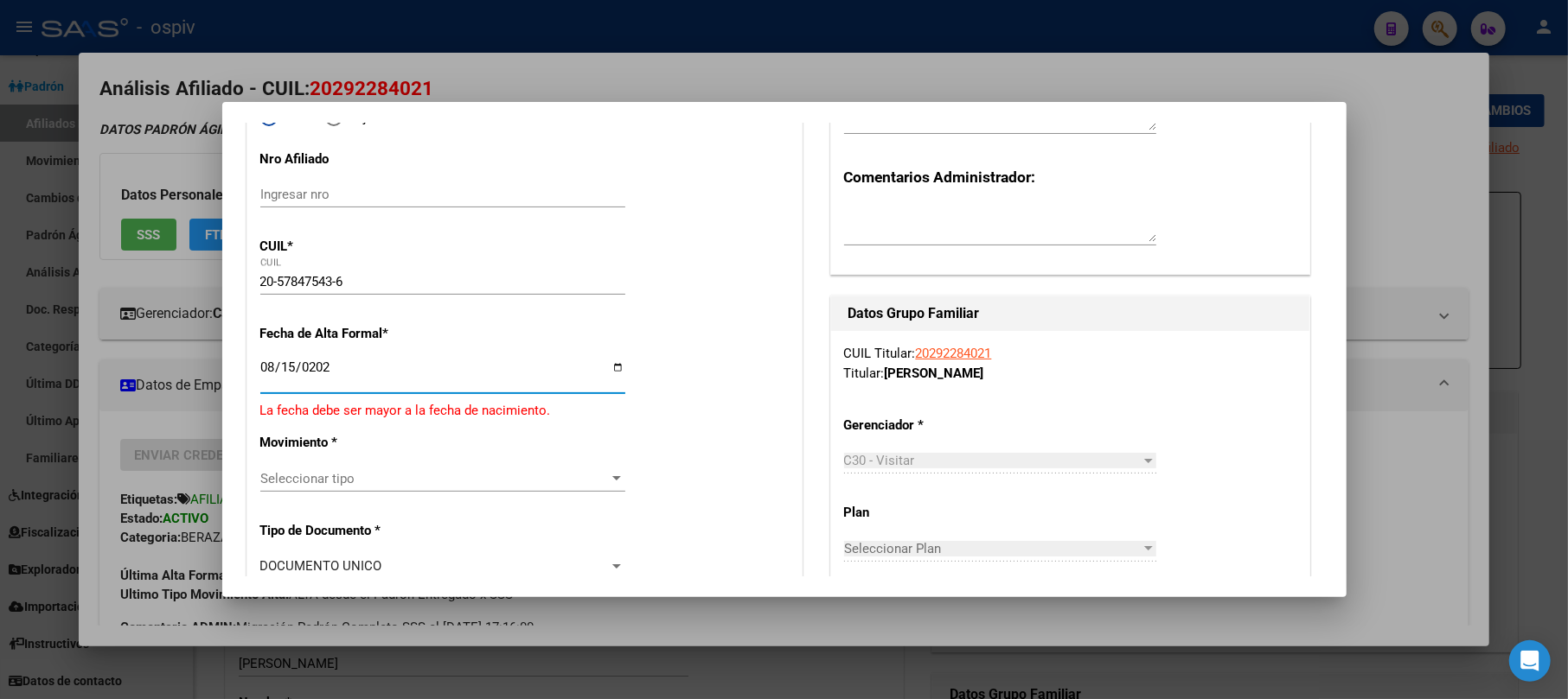
type input "2025-08-15"
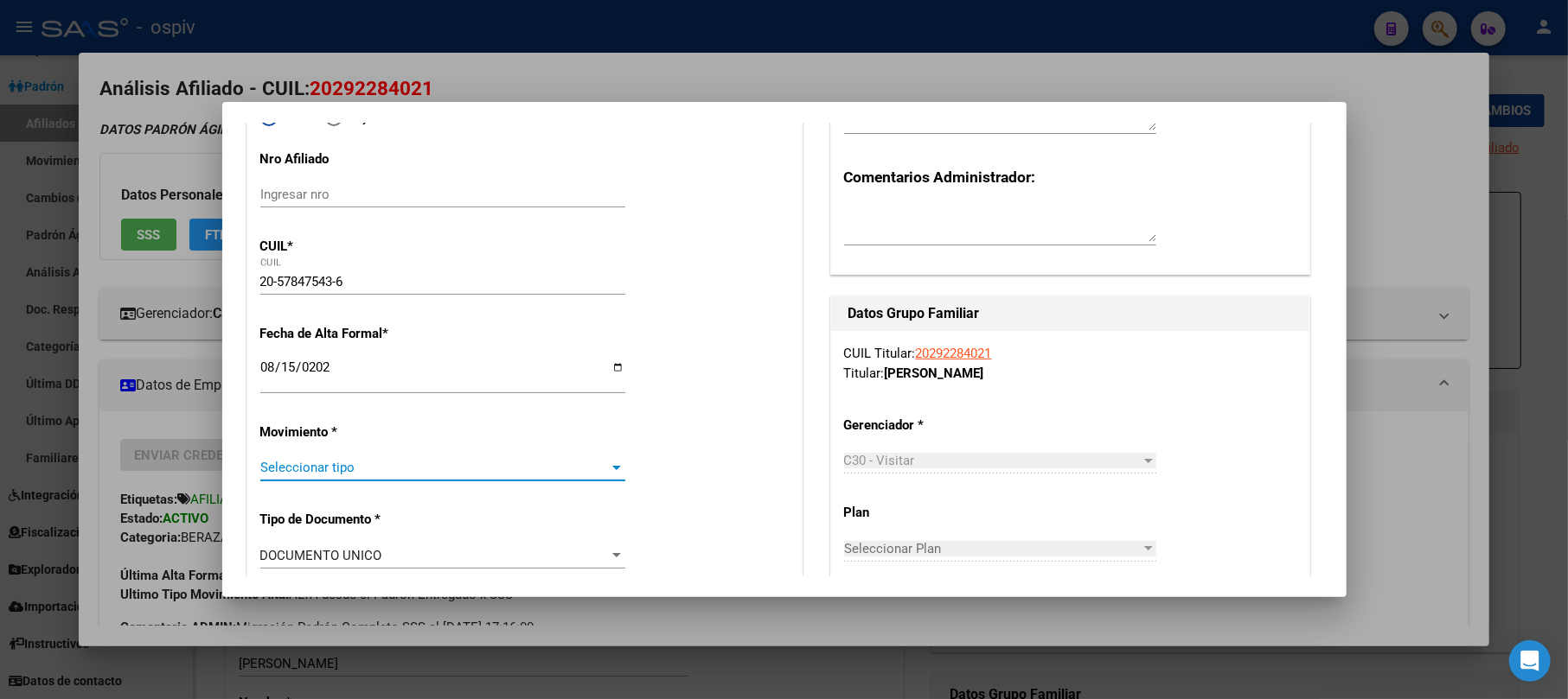
click at [343, 463] on span "Seleccionar tipo" at bounding box center [435, 467] width 350 height 16
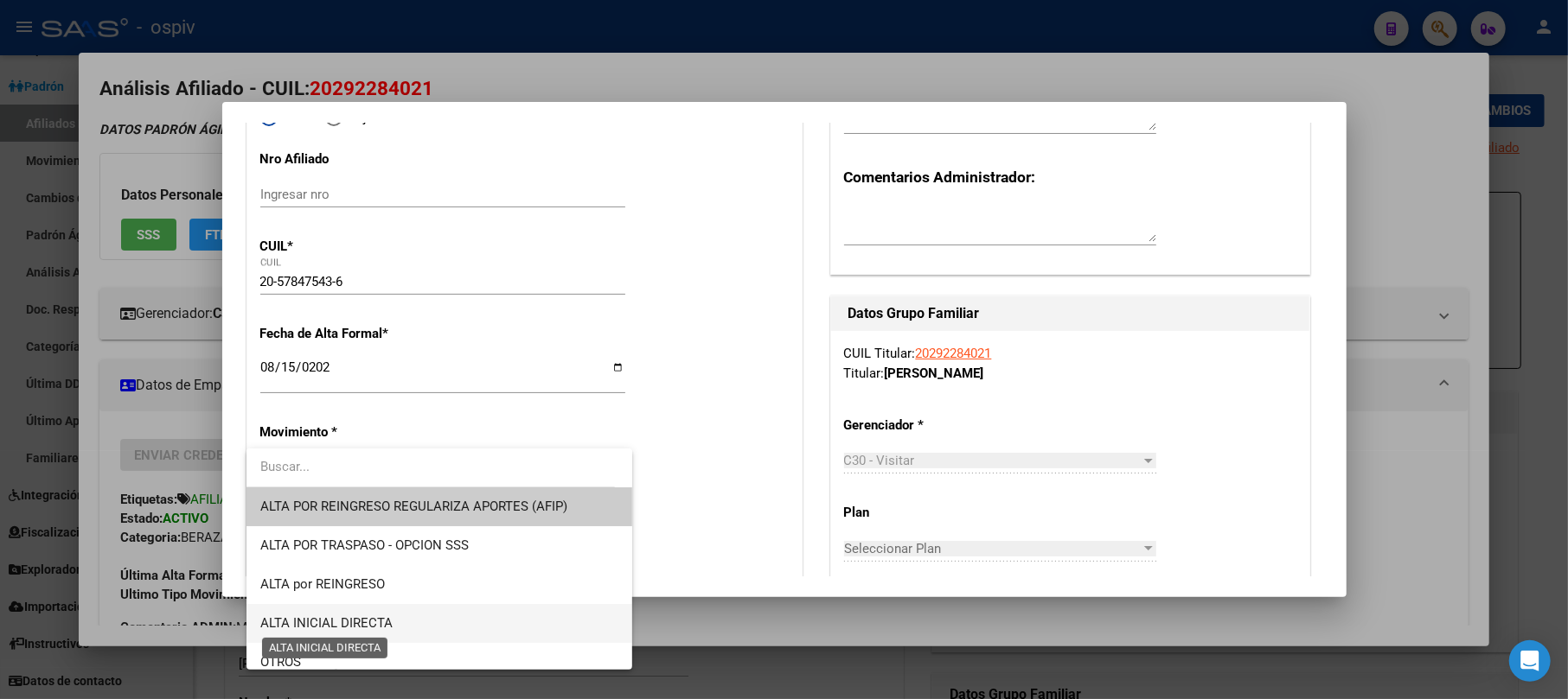
click at [318, 626] on span "ALTA INICIAL DIRECTA" at bounding box center [326, 624] width 132 height 16
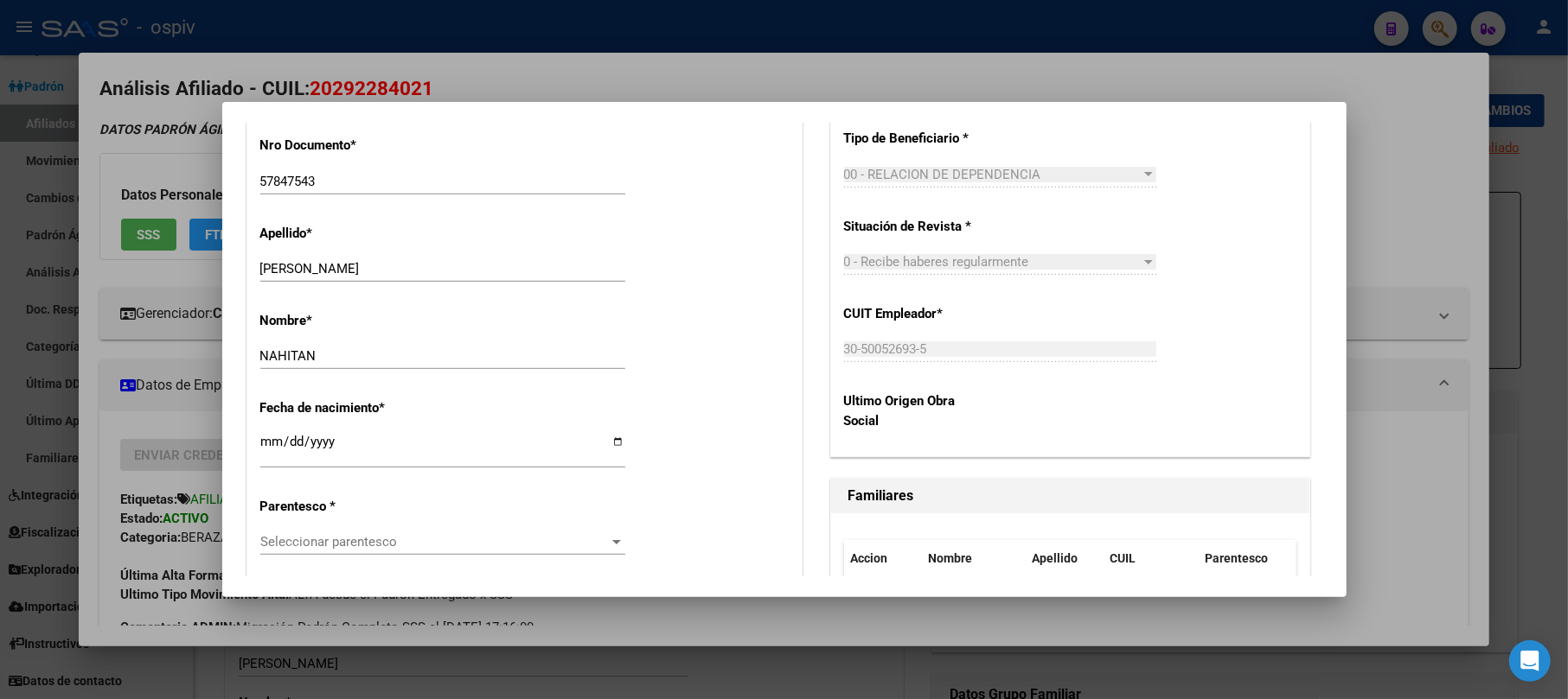
scroll to position [921, 0]
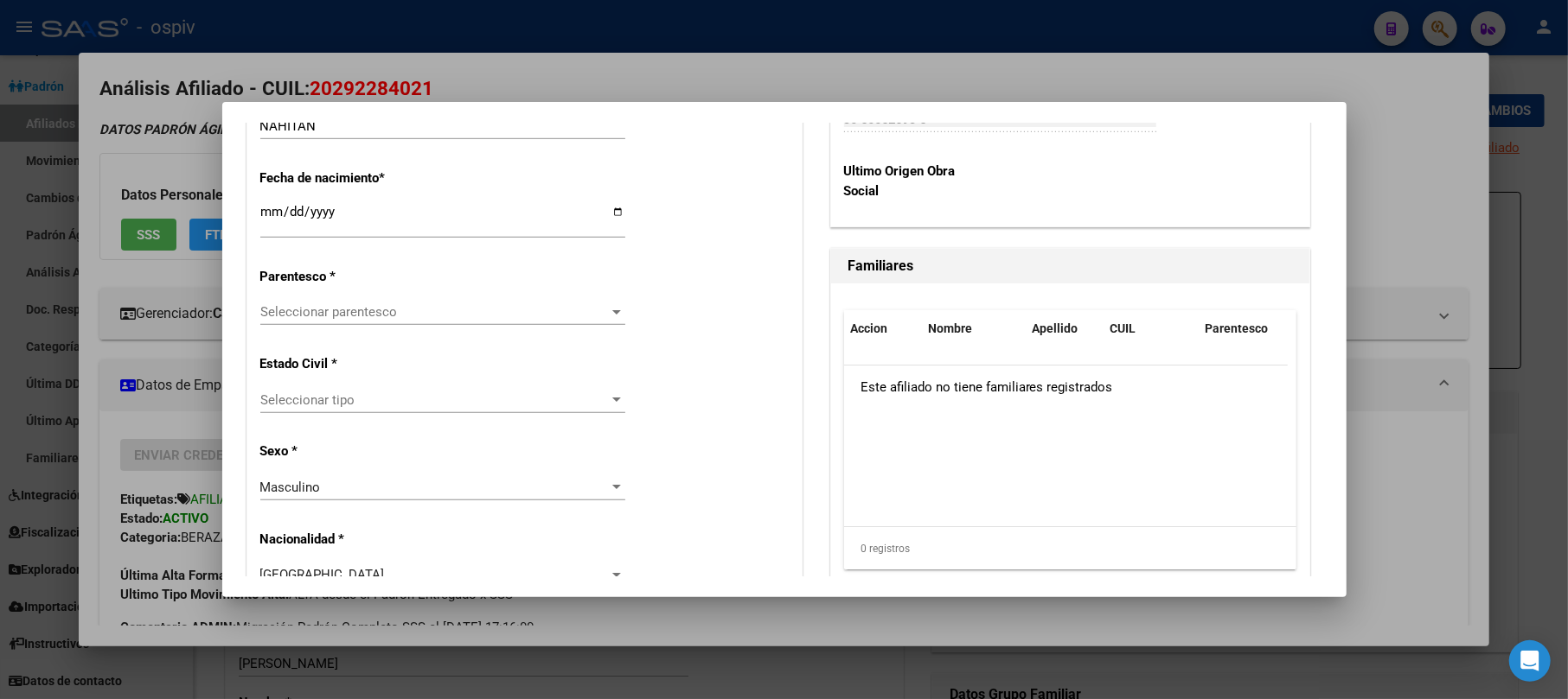
click at [338, 304] on span "Seleccionar parentesco" at bounding box center [435, 312] width 350 height 16
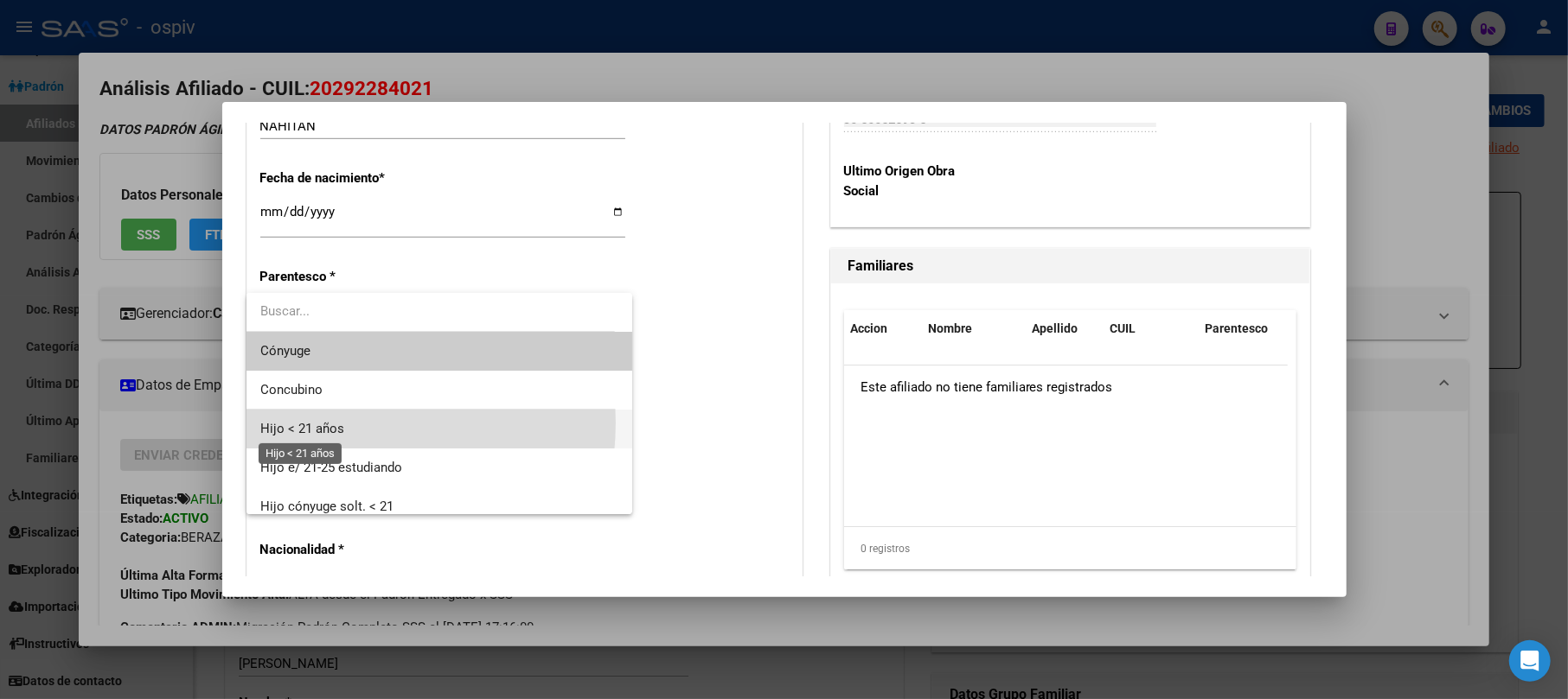
click at [323, 422] on span "Hijo < 21 años" at bounding box center [302, 428] width 84 height 16
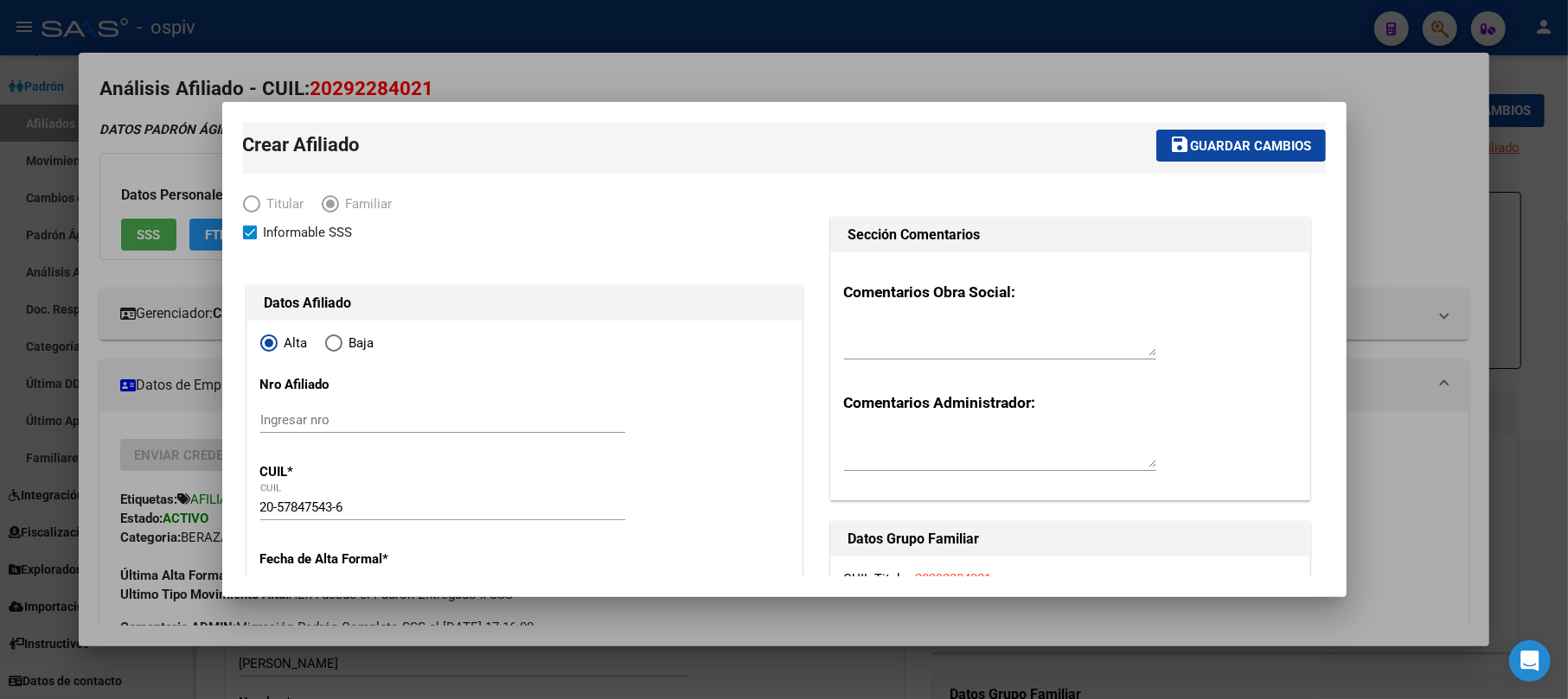
scroll to position [0, 0]
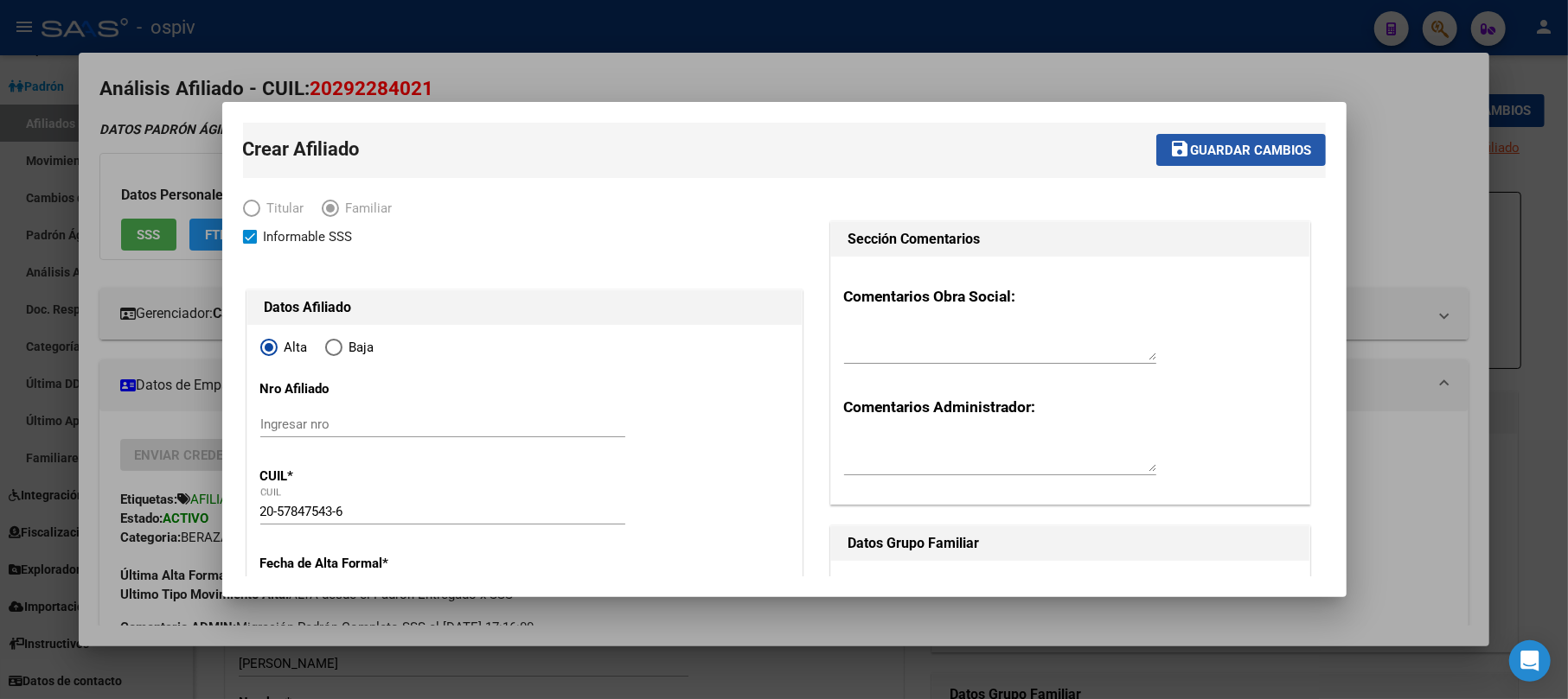
click at [1232, 149] on span "Guardar cambios" at bounding box center [1251, 150] width 121 height 16
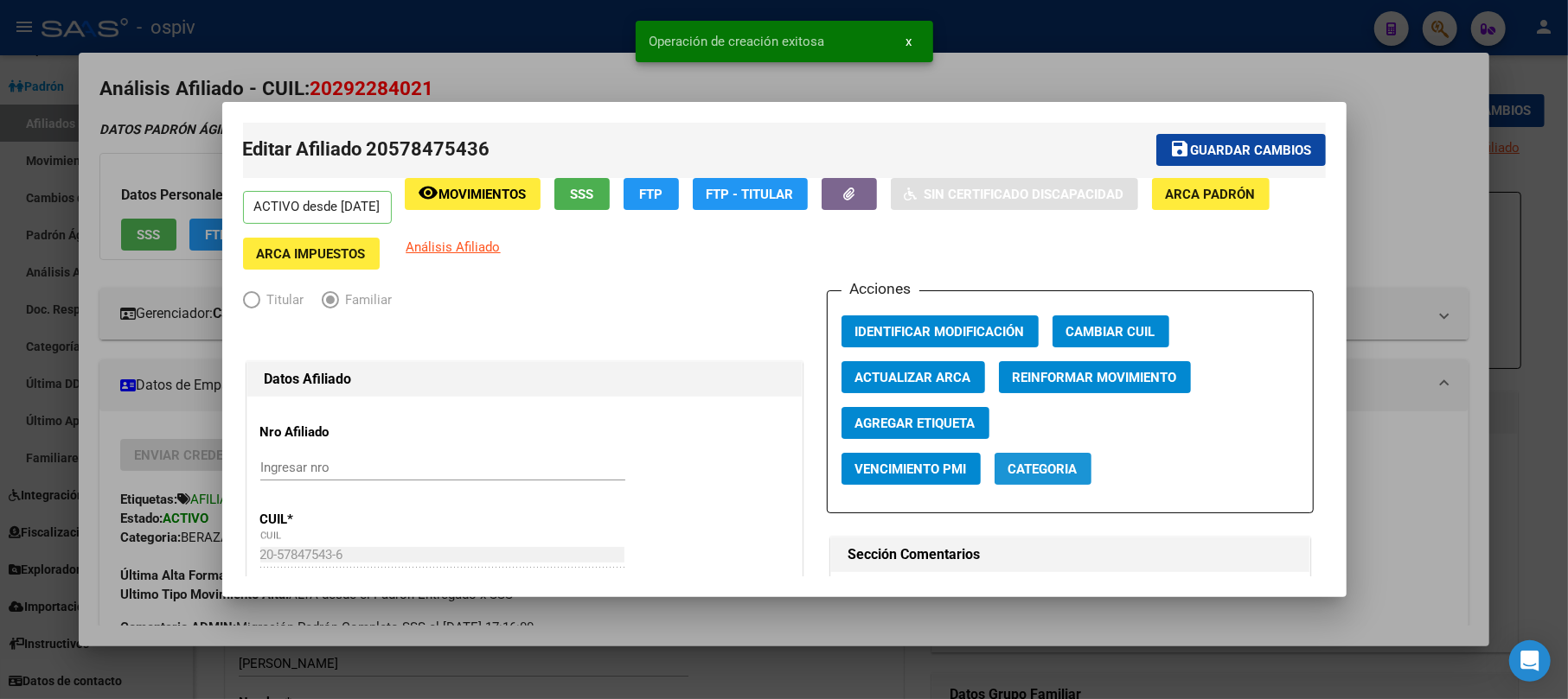
click at [1027, 461] on span "Categoria" at bounding box center [1043, 469] width 69 height 16
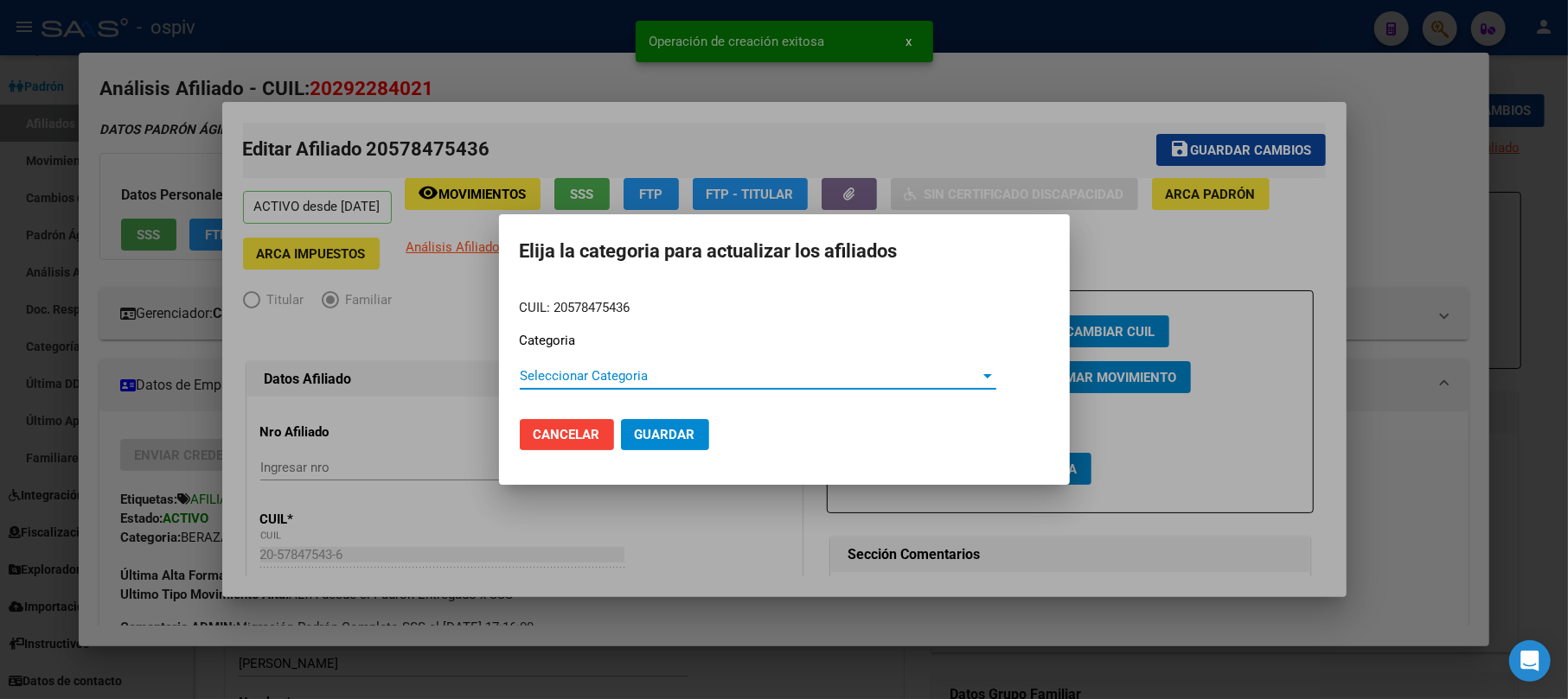
click at [580, 382] on span "Seleccionar Categoria" at bounding box center [750, 376] width 461 height 16
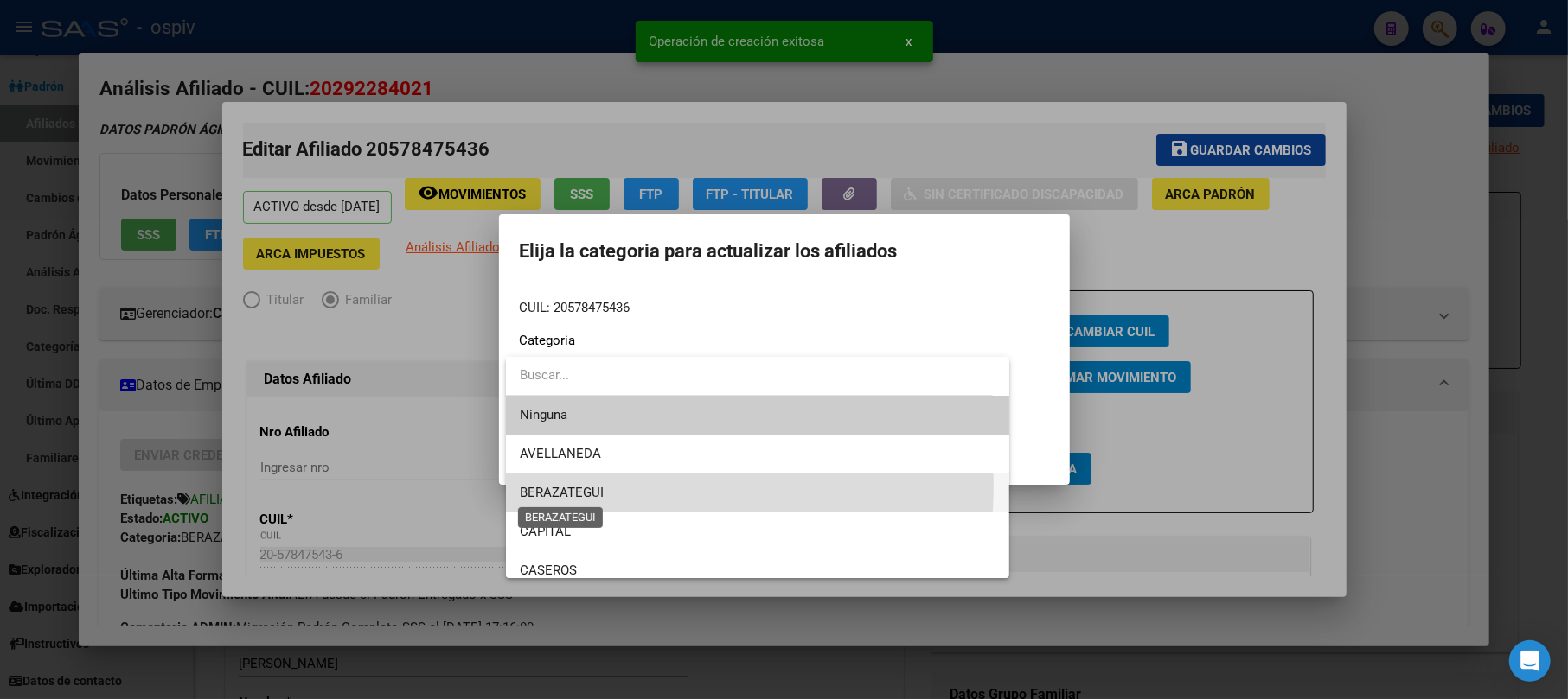
click at [561, 485] on span "BERAZATEGUI" at bounding box center [561, 493] width 84 height 16
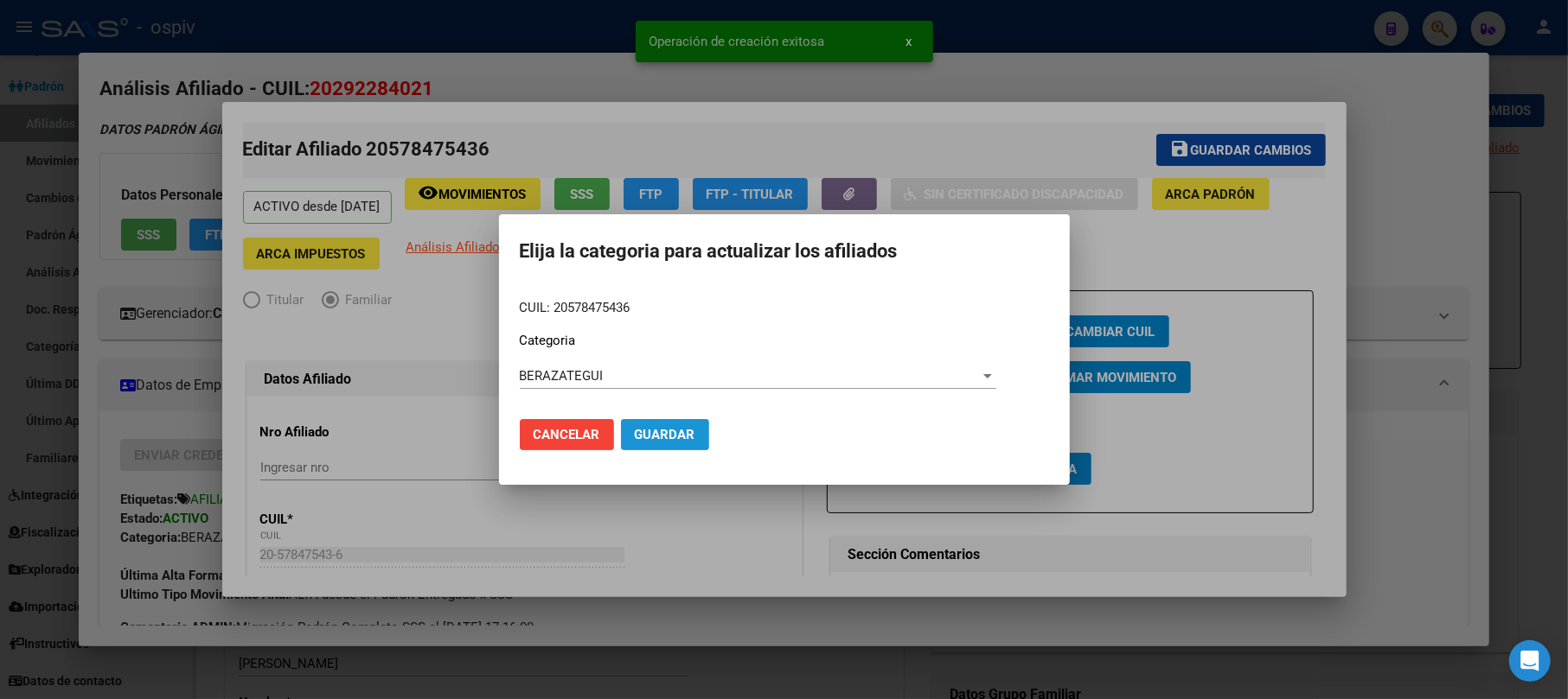
click at [683, 437] on span "Guardar" at bounding box center [665, 434] width 61 height 16
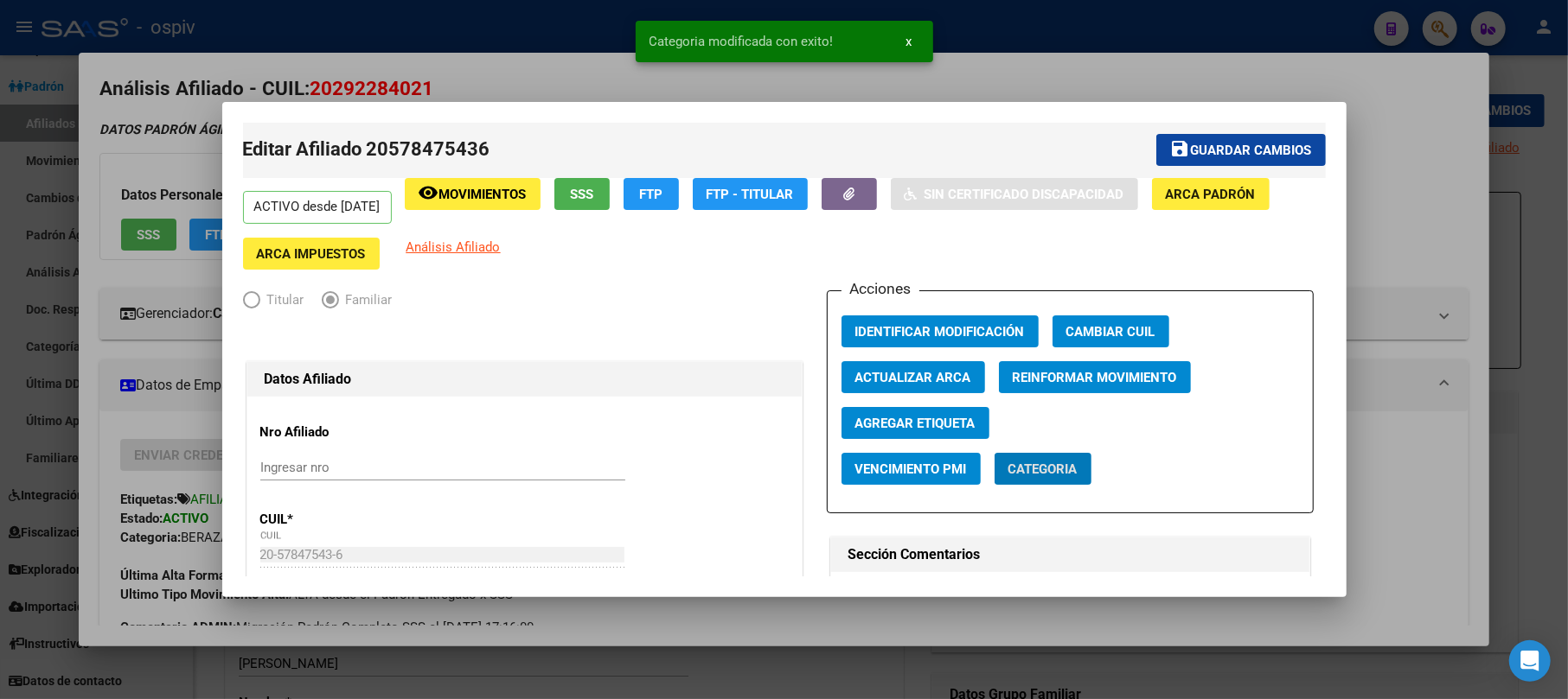
click at [956, 415] on span "Agregar Etiqueta" at bounding box center [915, 423] width 121 height 16
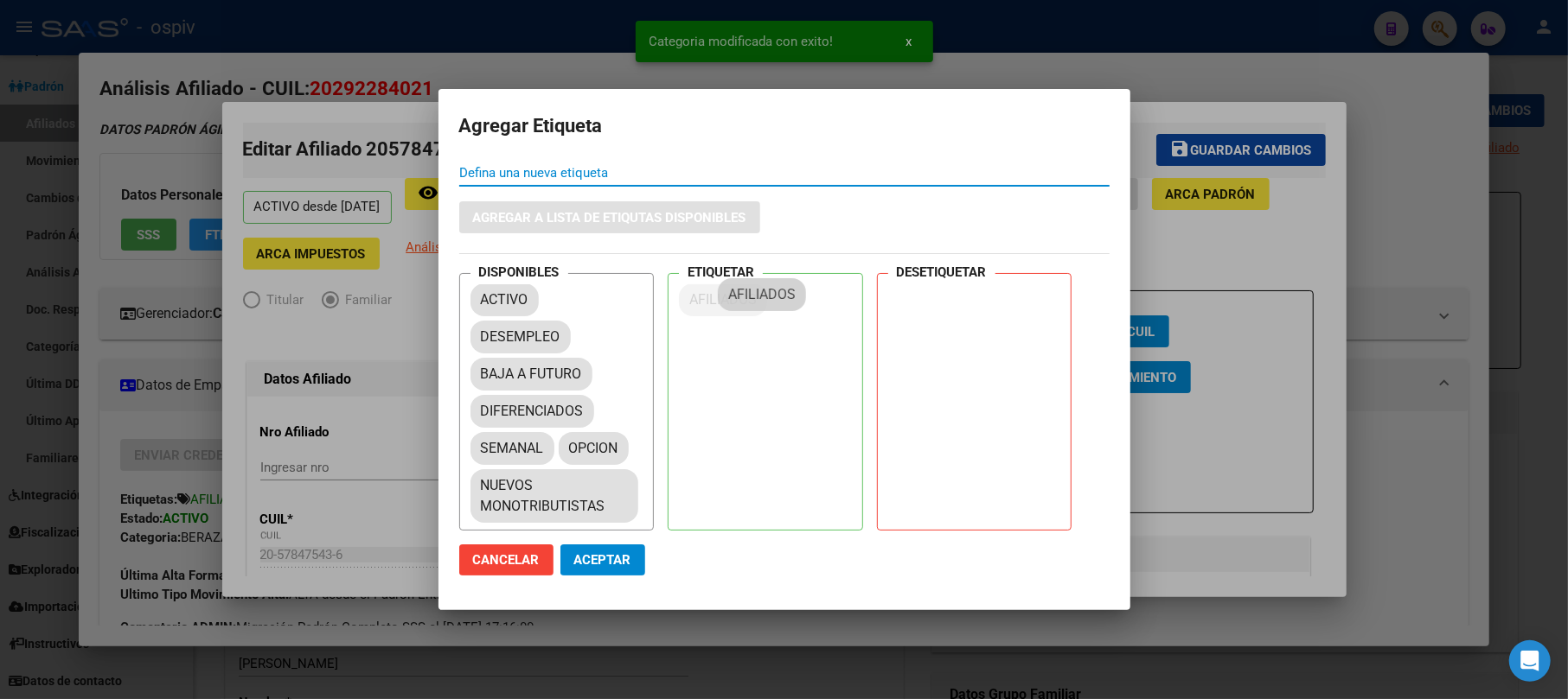
drag, startPoint x: 533, startPoint y: 356, endPoint x: 707, endPoint y: 312, distance: 179.5
drag, startPoint x: 477, startPoint y: 453, endPoint x: 733, endPoint y: 326, distance: 285.8
click at [607, 560] on span "Aceptar" at bounding box center [603, 560] width 57 height 16
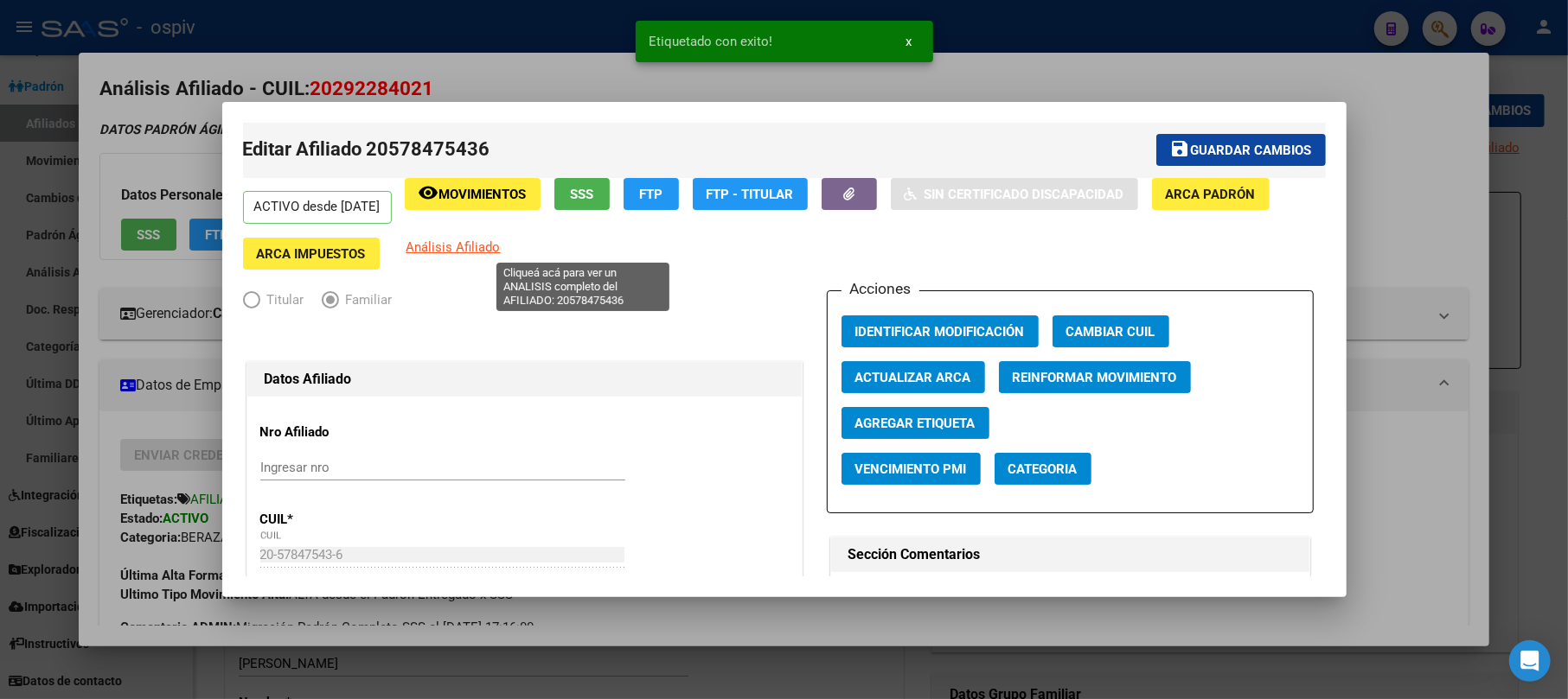
click at [501, 249] on span "Análisis Afiliado" at bounding box center [453, 247] width 95 height 16
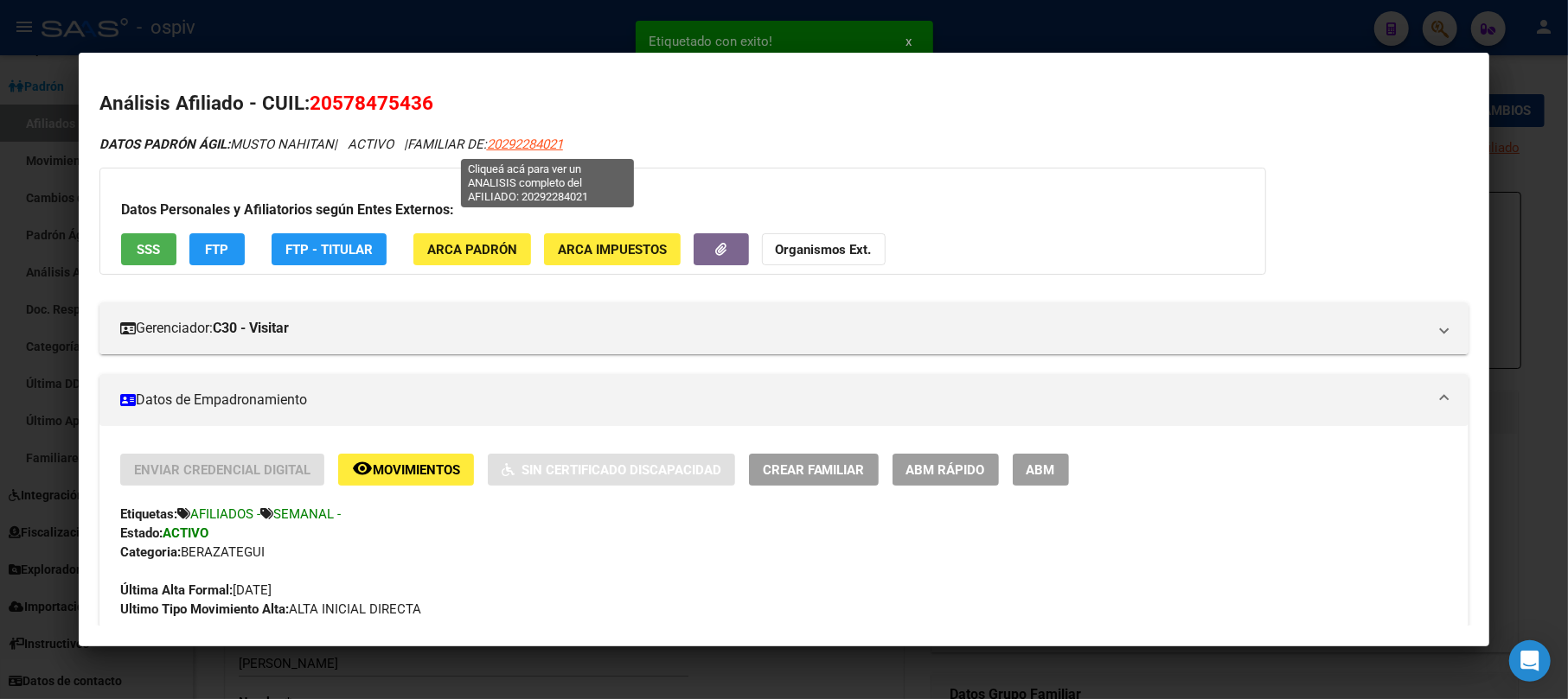
click at [534, 145] on span "20292284021" at bounding box center [525, 144] width 76 height 16
type textarea "20292284021"
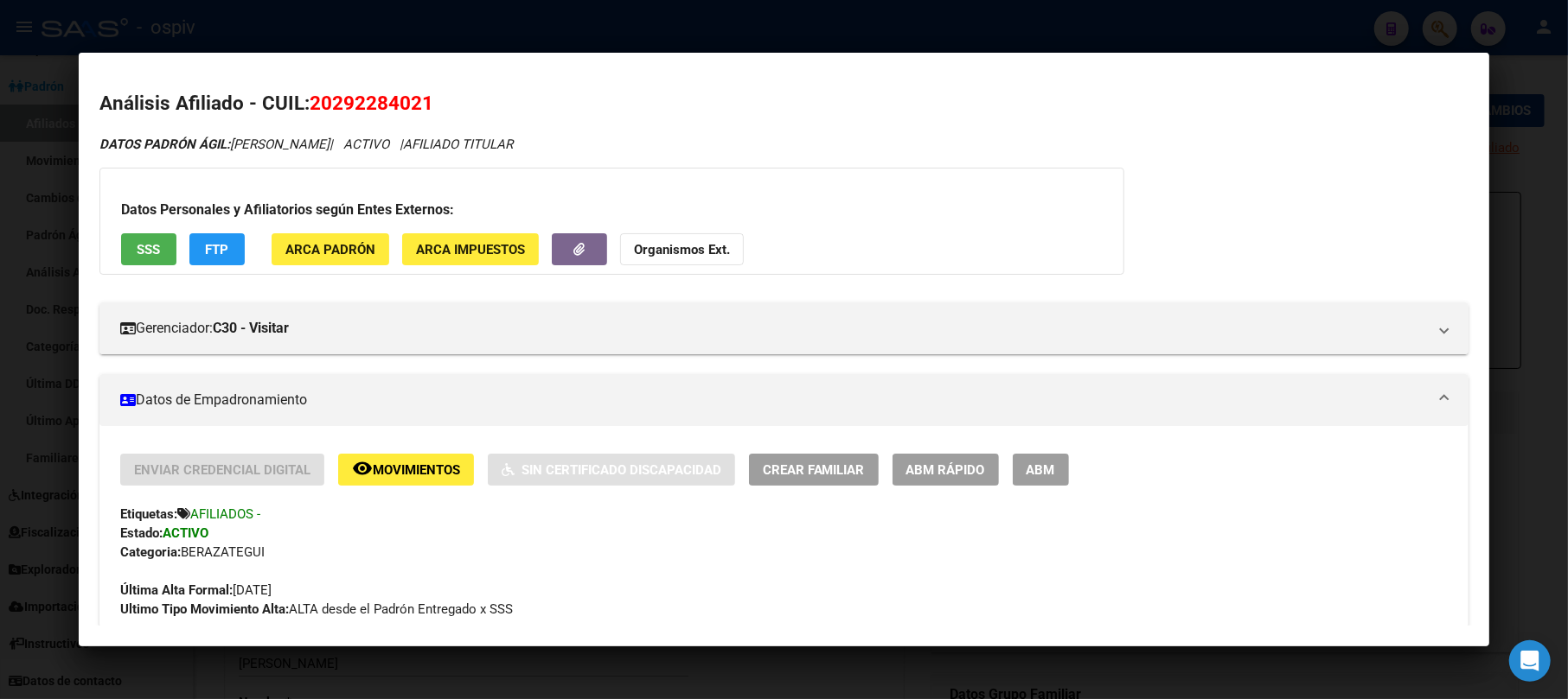
drag, startPoint x: 308, startPoint y: 99, endPoint x: 476, endPoint y: 99, distance: 168.0
click at [476, 99] on h2 "Análisis Afiliado - CUIL: 20292284021" at bounding box center [784, 104] width 1370 height 29
copy h2 "20292284021"
click at [1443, 22] on div at bounding box center [784, 350] width 1568 height 699
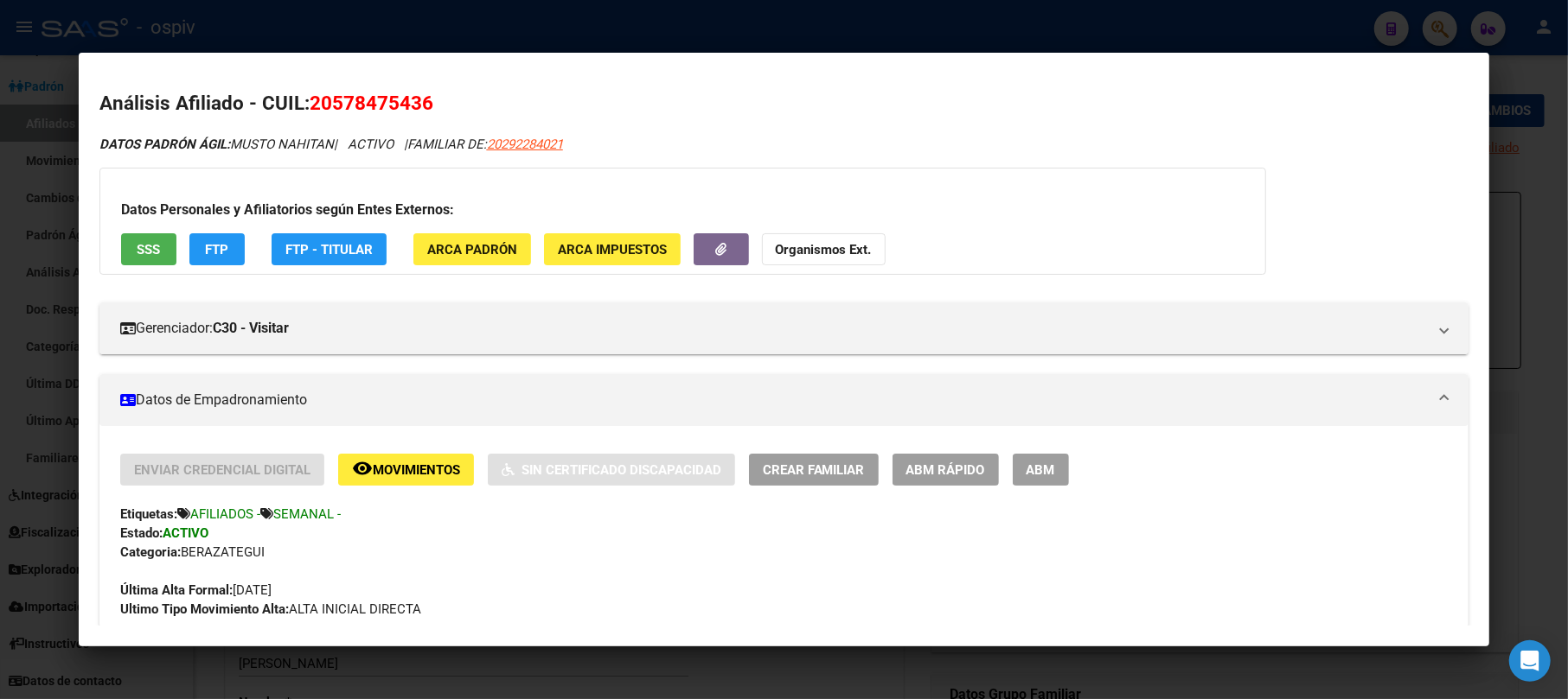
click at [1440, 32] on div at bounding box center [784, 350] width 1568 height 699
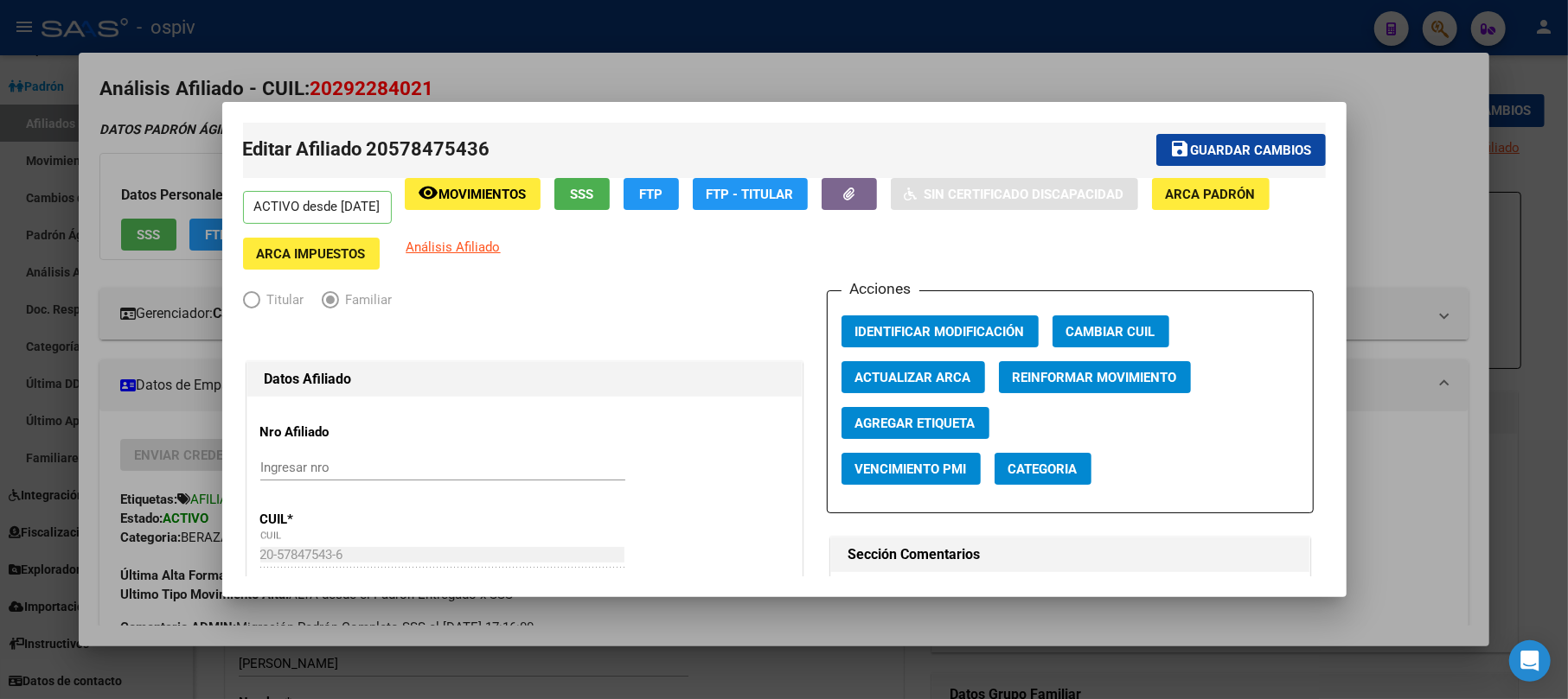
click at [1454, 35] on div at bounding box center [784, 350] width 1568 height 699
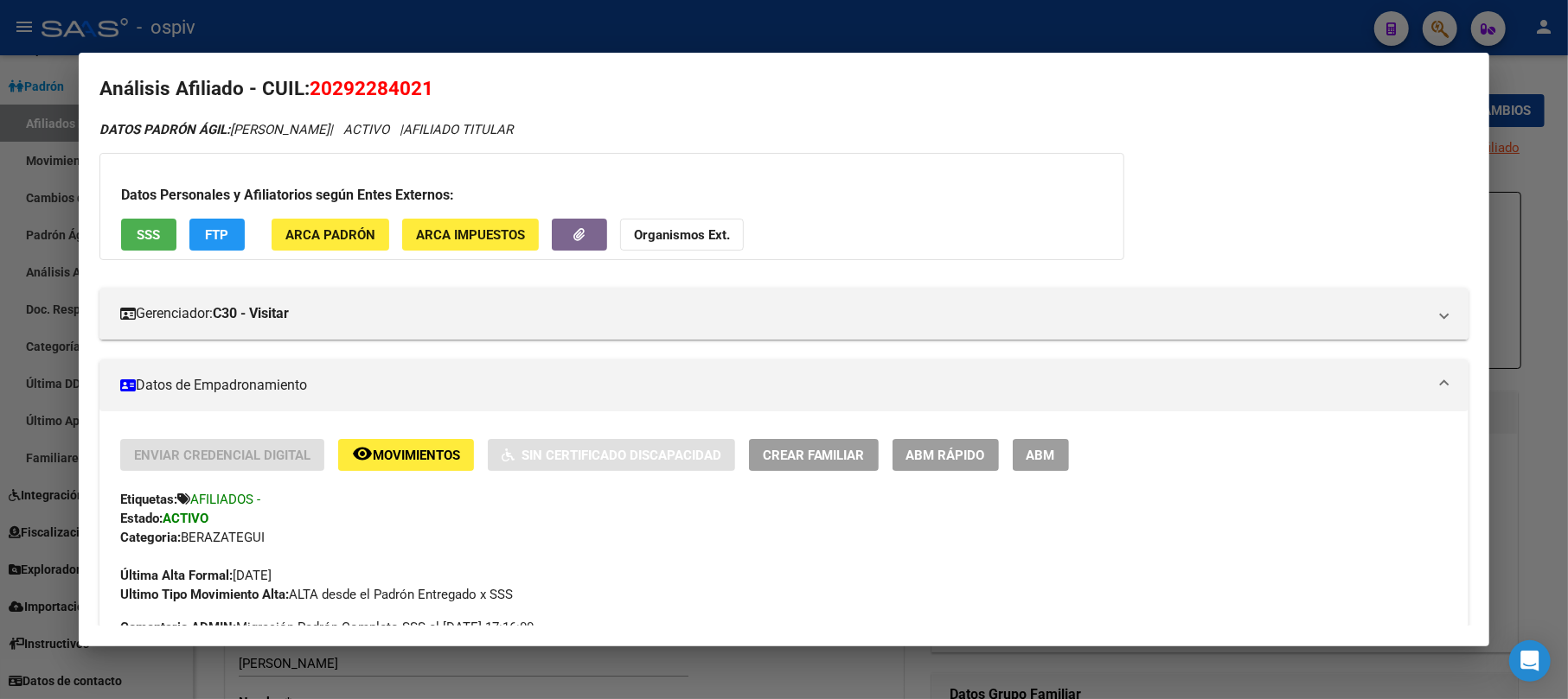
click at [1434, 18] on div at bounding box center [784, 350] width 1568 height 699
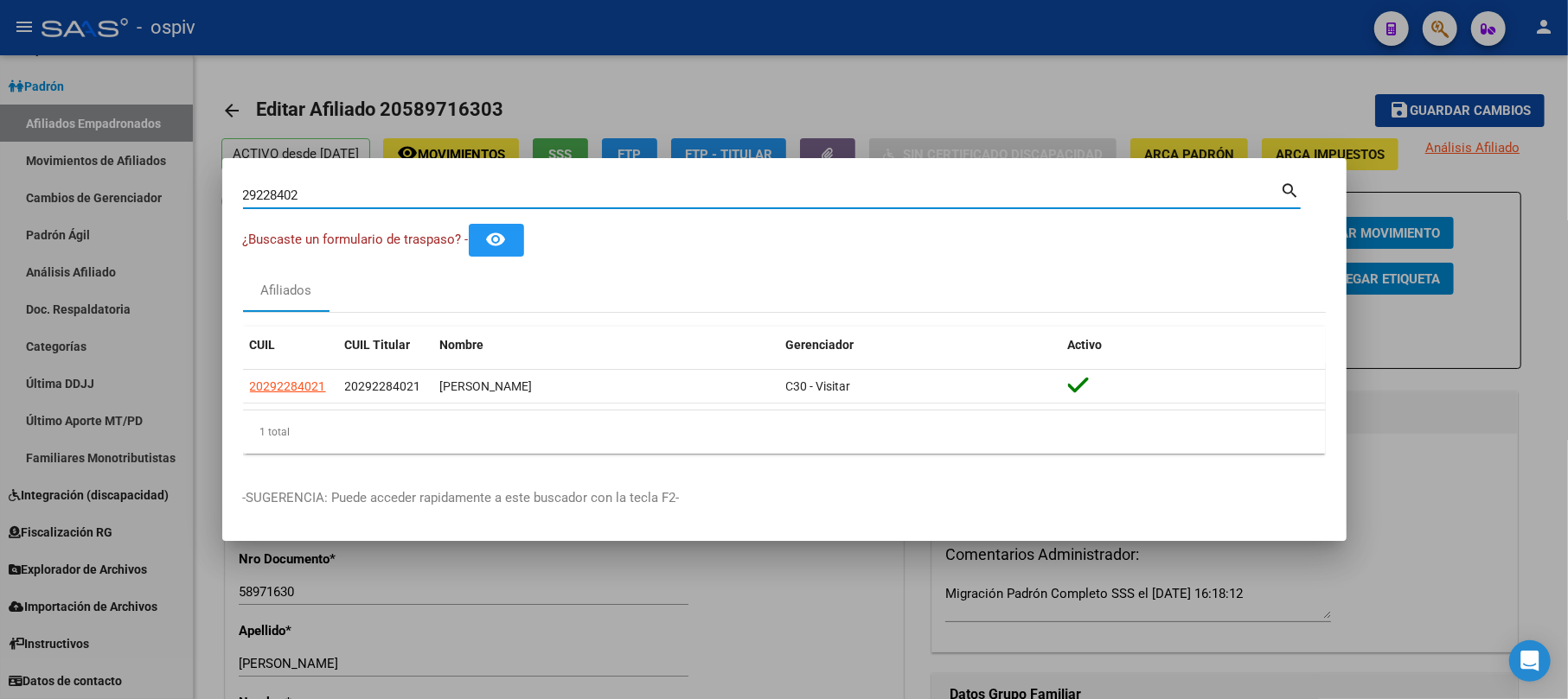
drag, startPoint x: 295, startPoint y: 192, endPoint x: 12, endPoint y: 184, distance: 283.1
click at [18, 183] on div "29228402 Buscar (apellido, dni, cuil, nro traspaso, cuit, obra social) search ¿…" at bounding box center [784, 350] width 1568 height 699
type input "58715737"
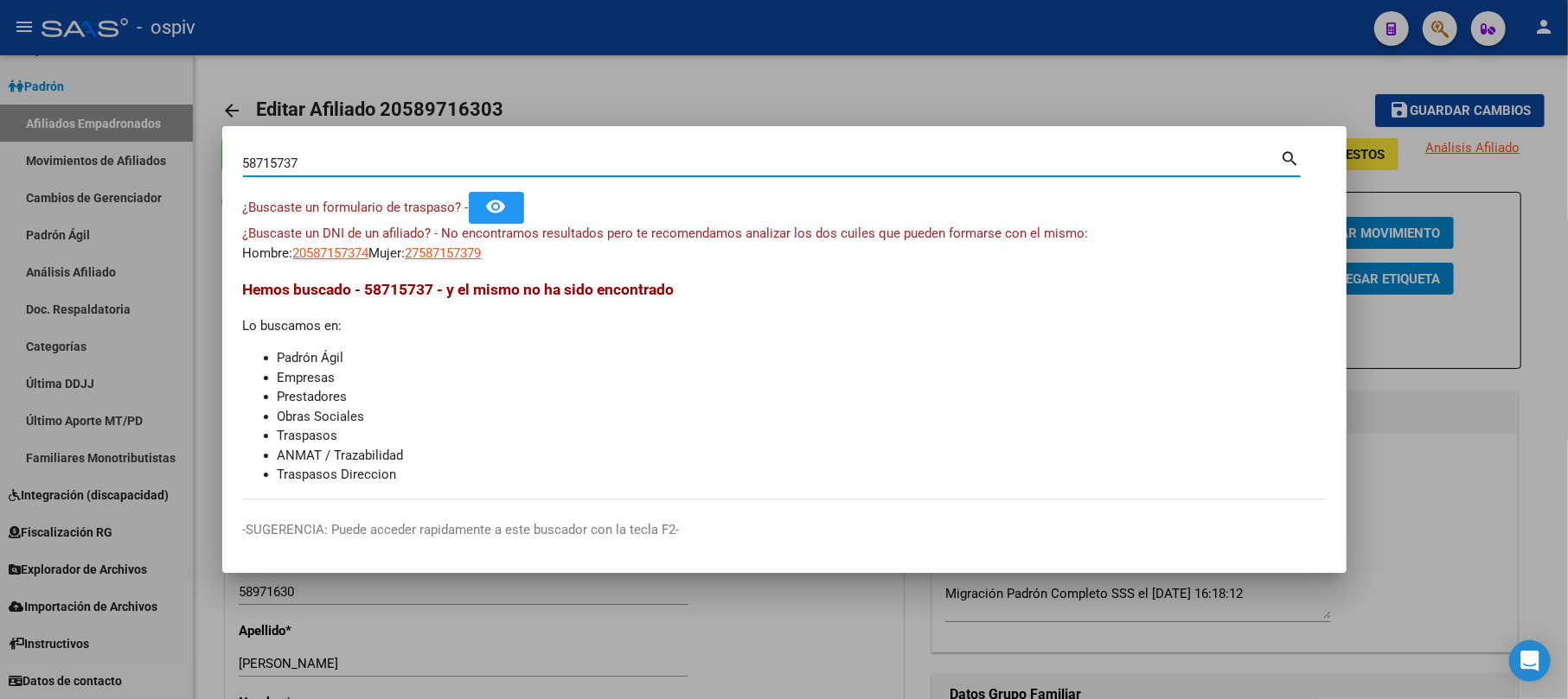
click at [910, 654] on div at bounding box center [784, 350] width 1568 height 699
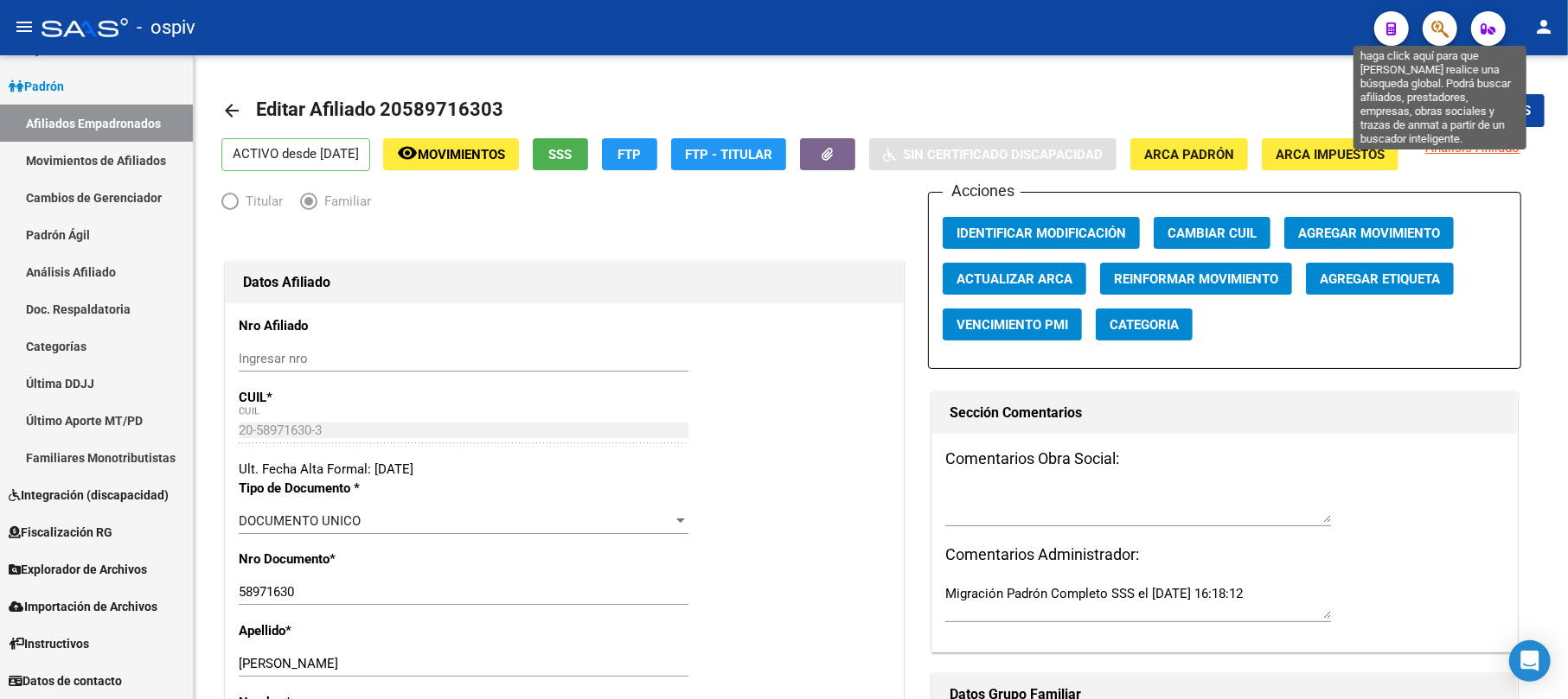
click at [1442, 21] on icon "button" at bounding box center [1440, 29] width 17 height 20
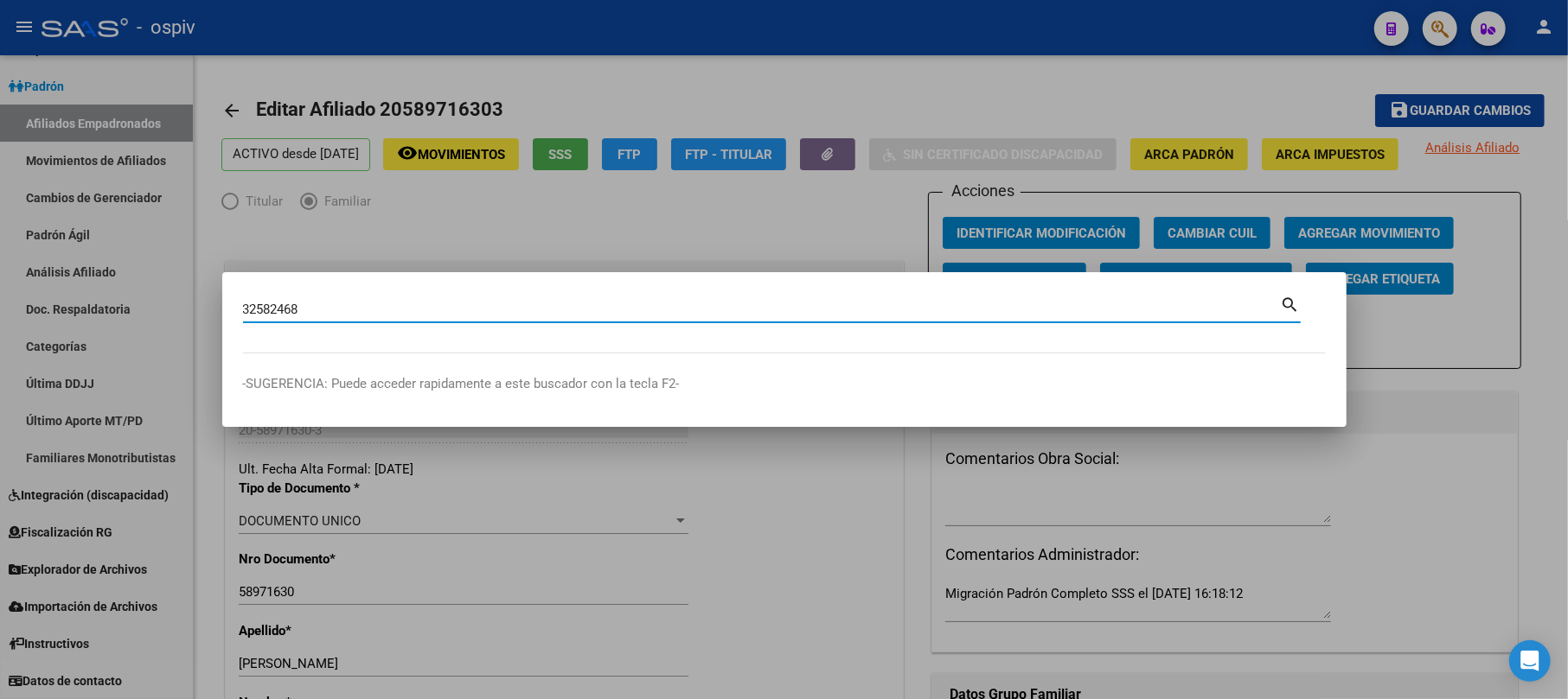
type input "32582468"
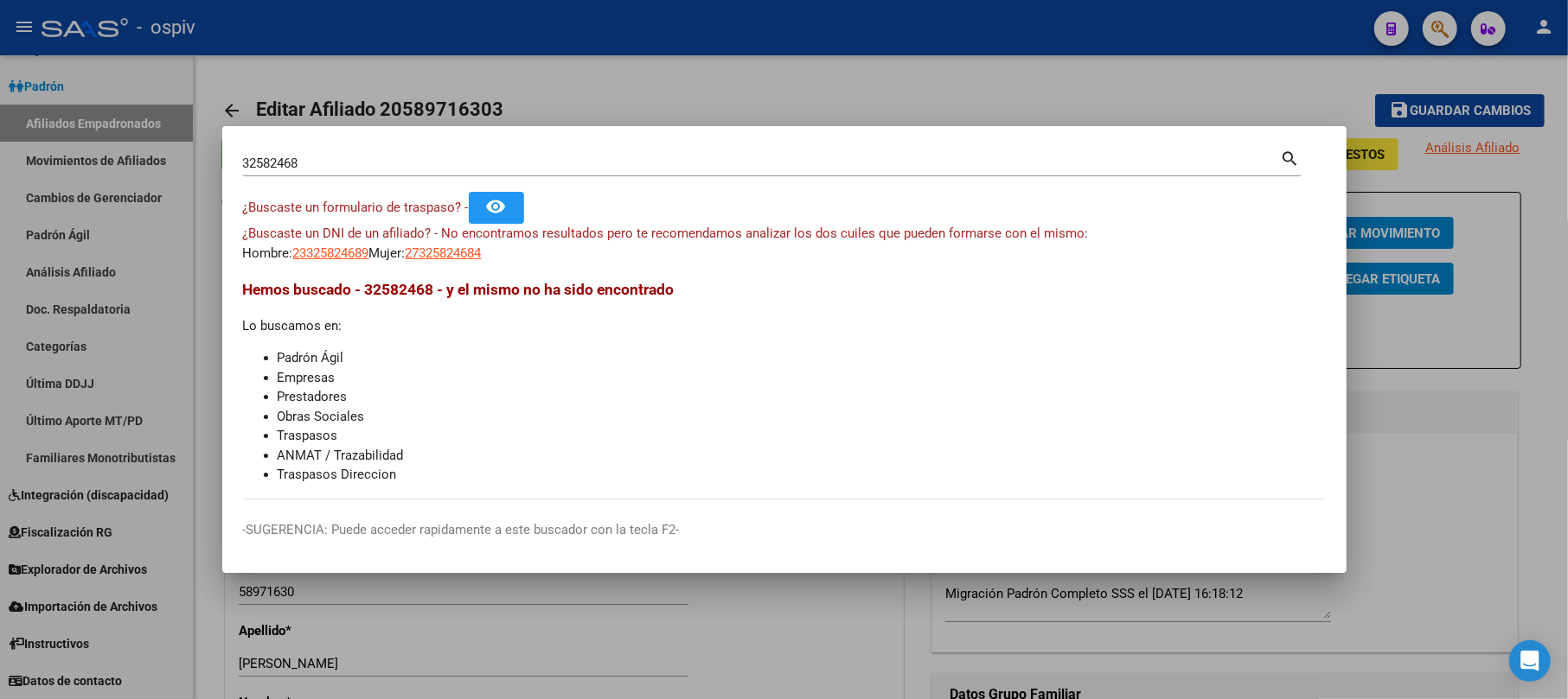
click at [961, 111] on div at bounding box center [784, 350] width 1568 height 699
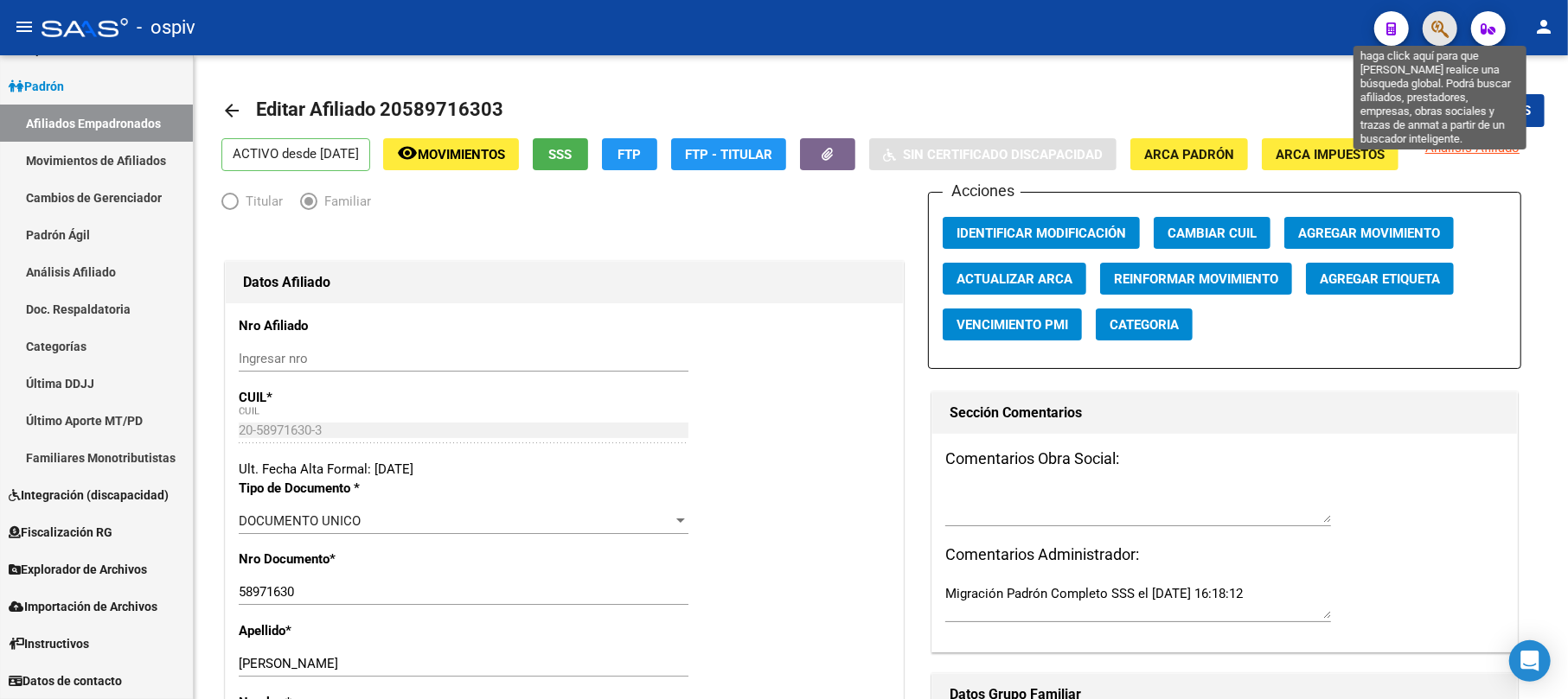
click at [1446, 29] on icon "button" at bounding box center [1440, 29] width 17 height 20
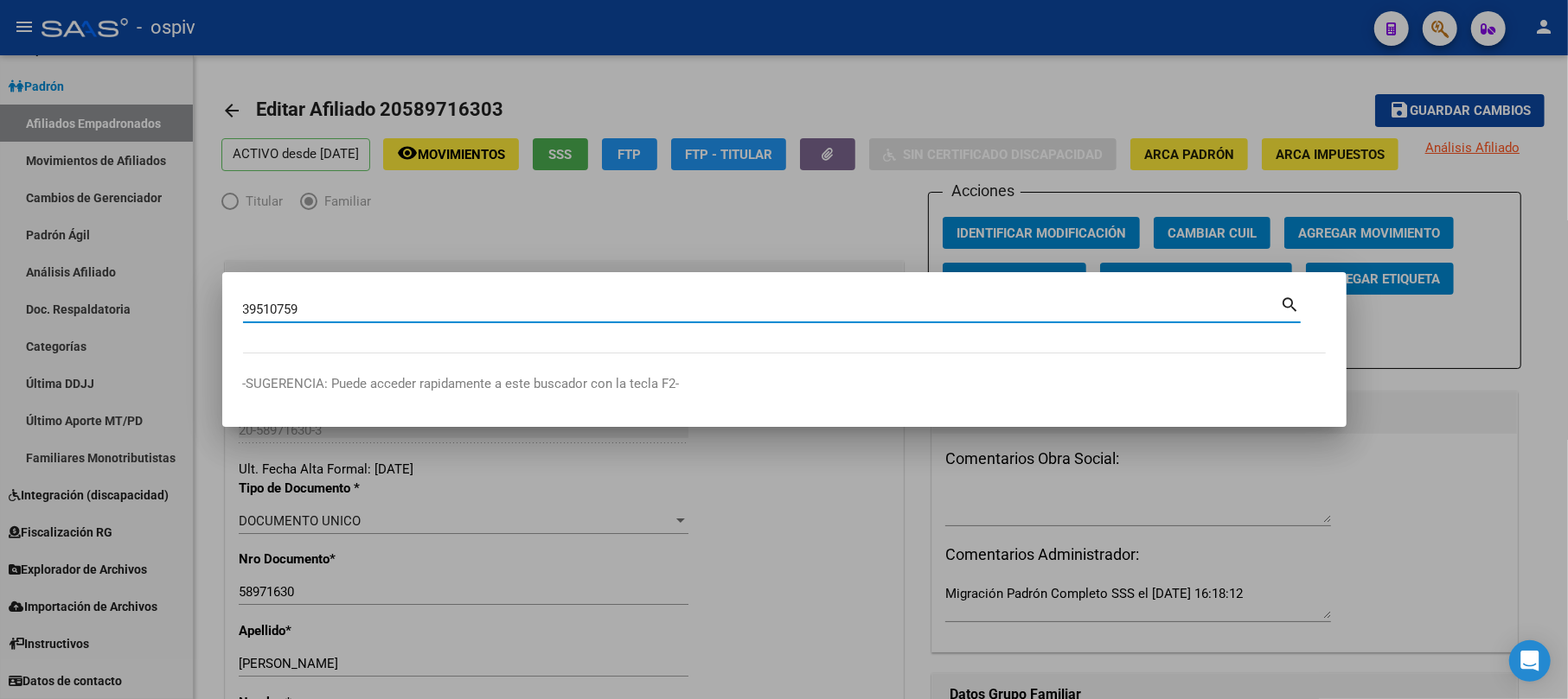
type input "39510759"
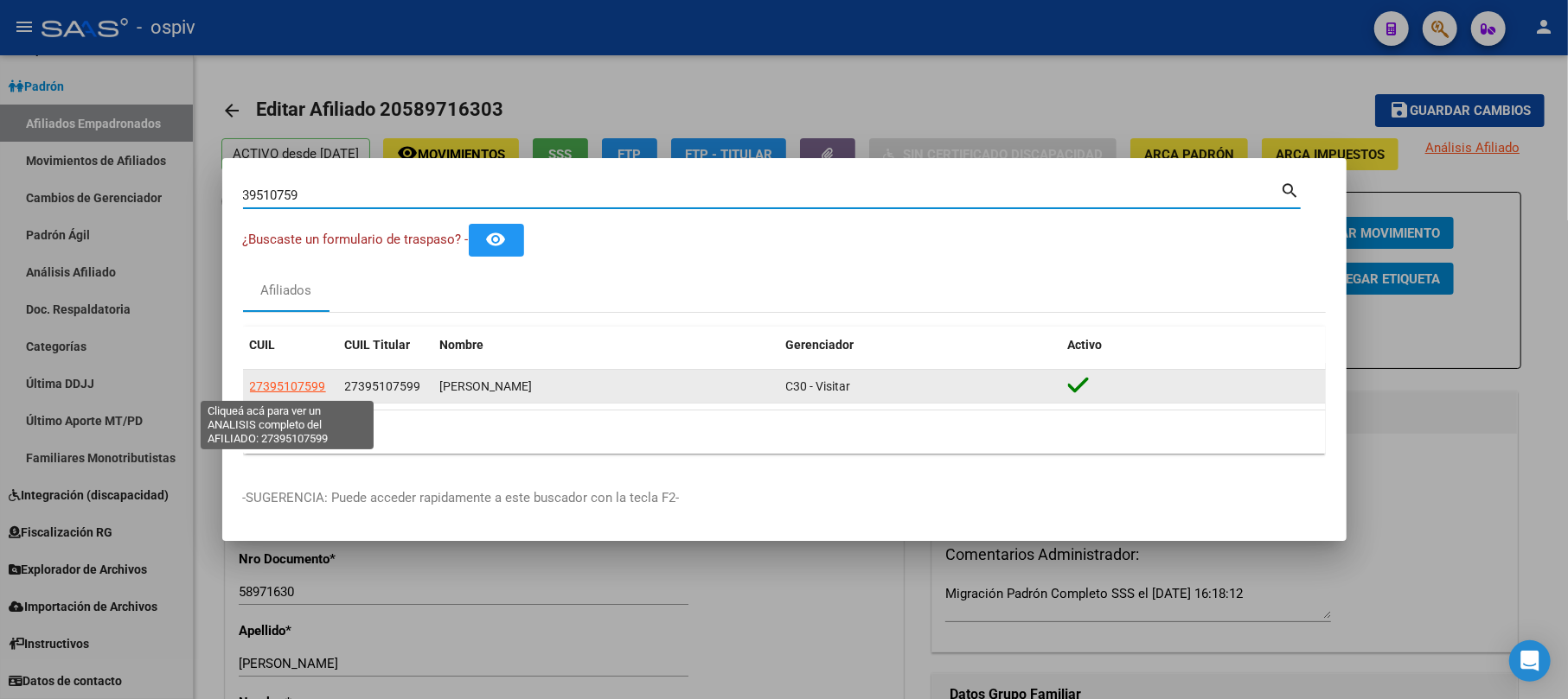
click at [279, 390] on span "27395107599" at bounding box center [288, 386] width 76 height 14
type textarea "27395107599"
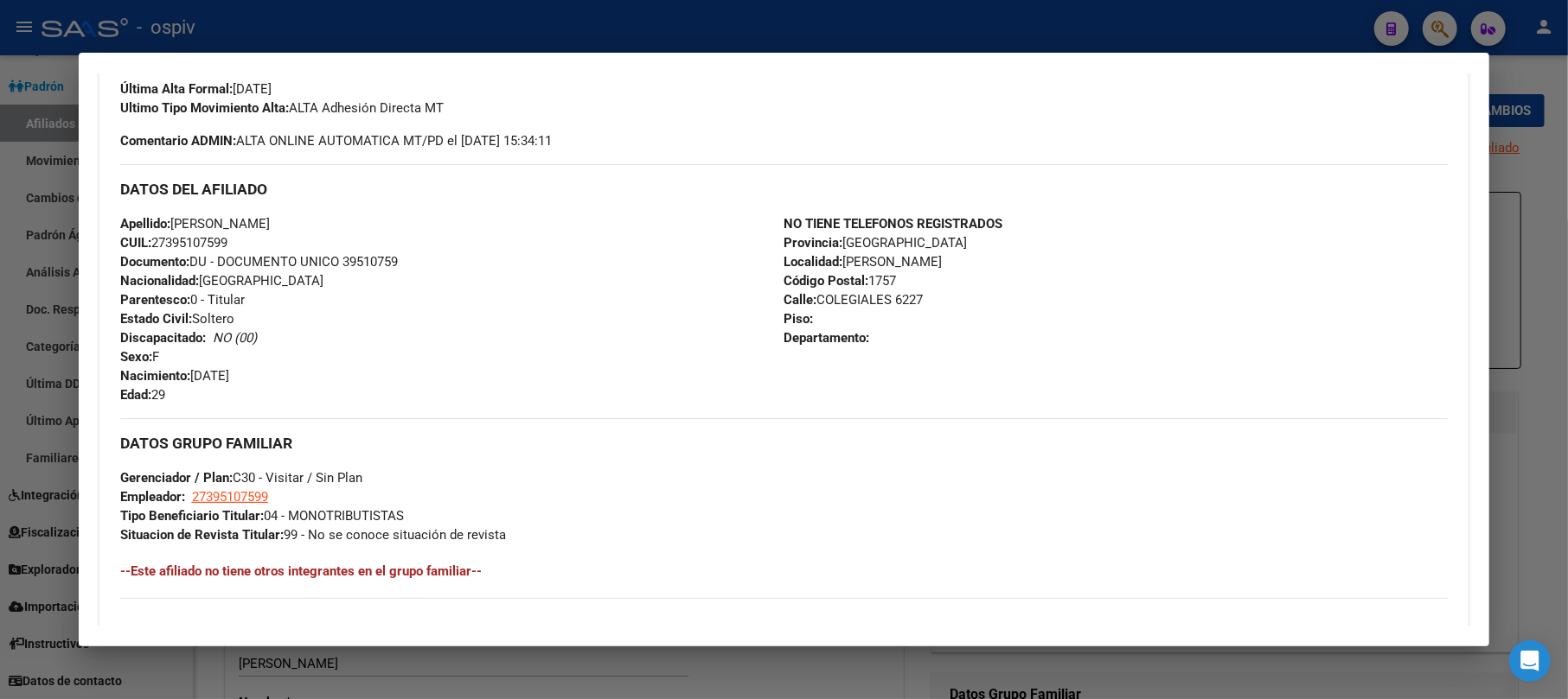
scroll to position [689, 0]
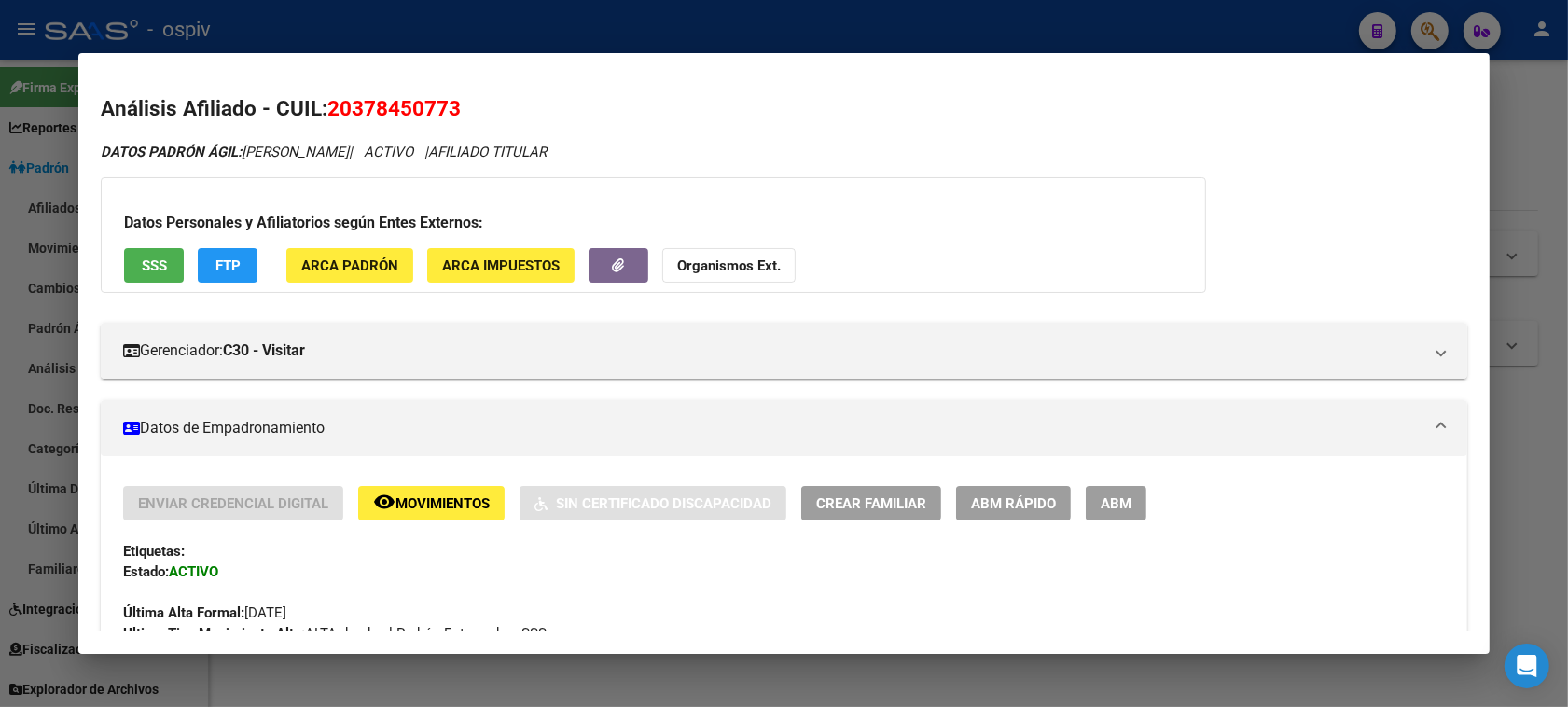
scroll to position [977, 0]
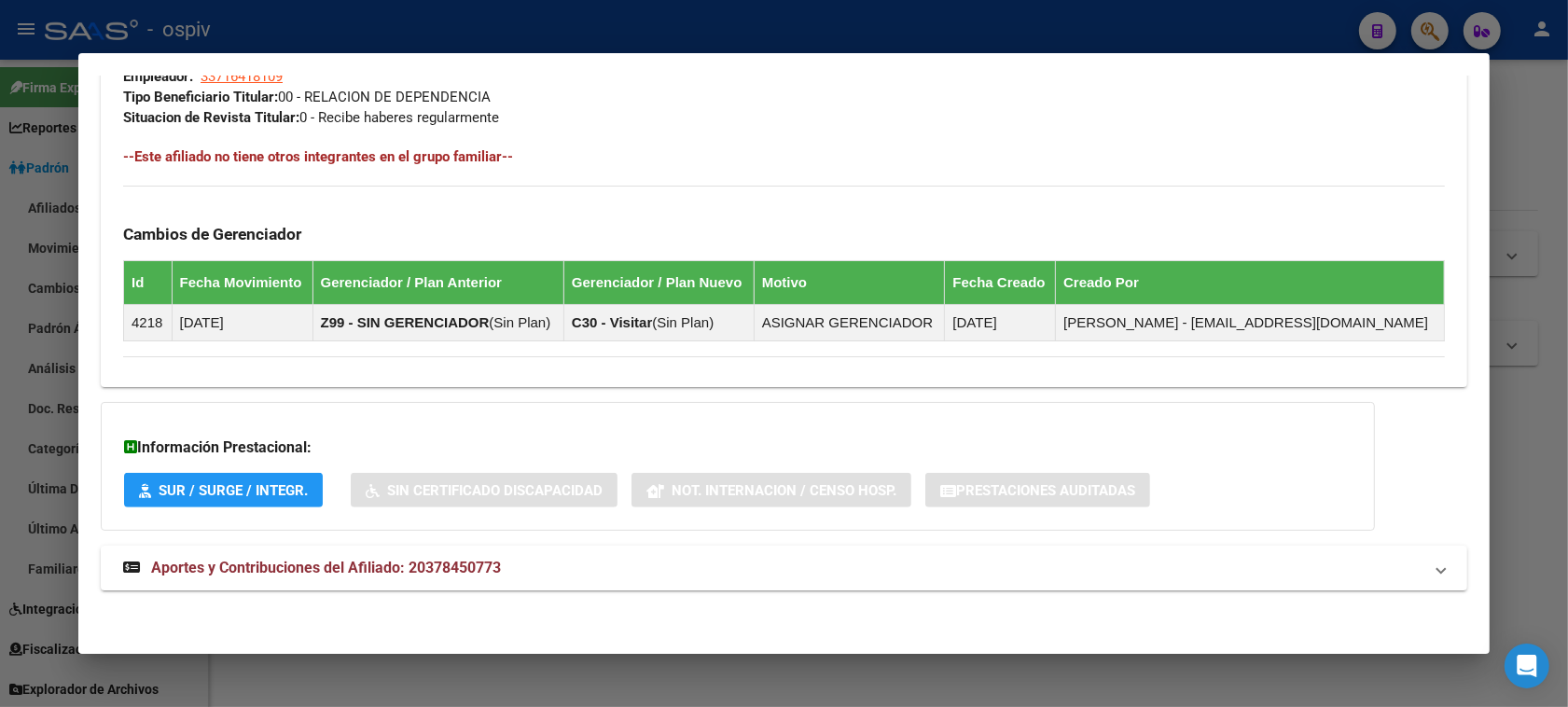
click at [1414, 29] on div at bounding box center [784, 353] width 1568 height 707
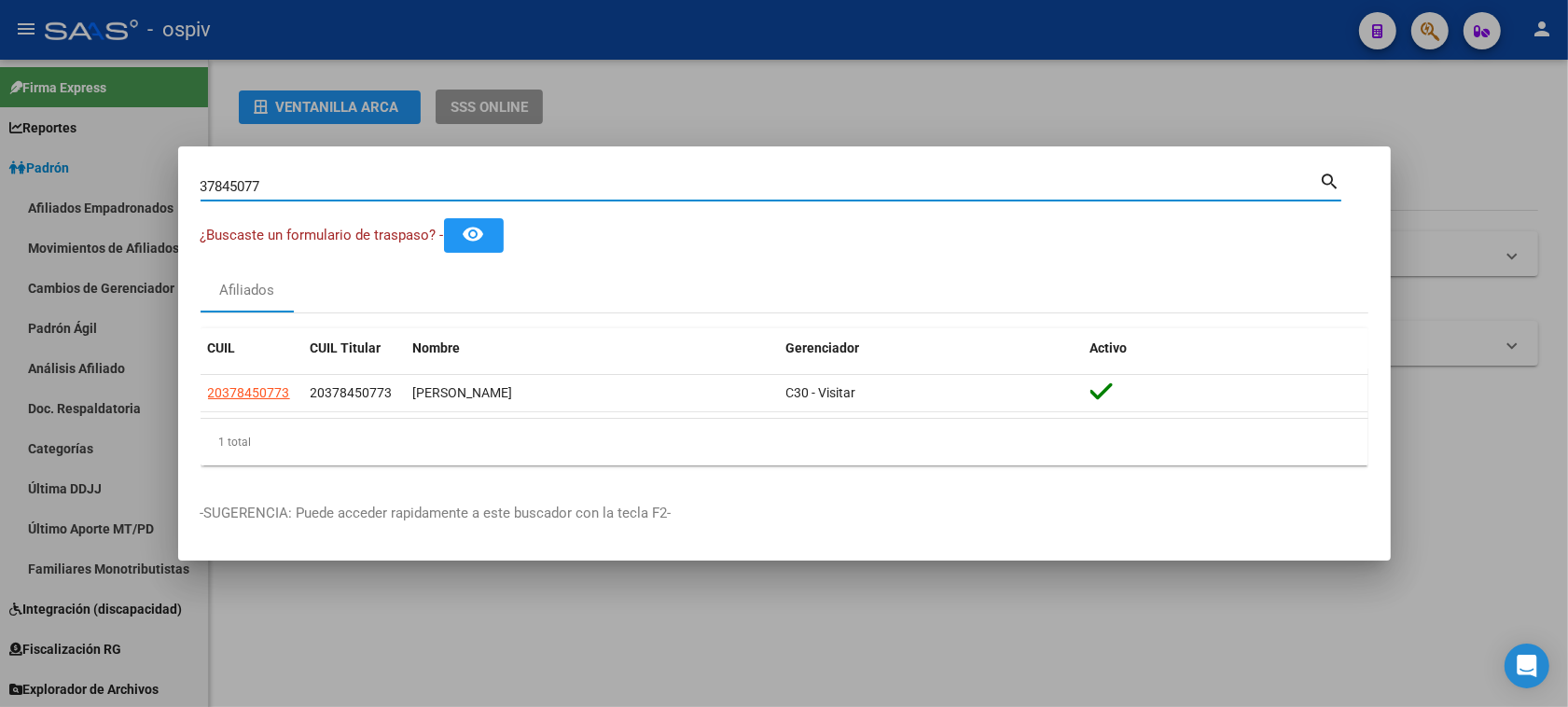
drag, startPoint x: 264, startPoint y: 186, endPoint x: 132, endPoint y: 178, distance: 132.2
click at [132, 178] on div "37845077 Buscar (apellido, dni, cuil, nro traspaso, cuit, obra social) search ¿…" at bounding box center [784, 353] width 1568 height 707
paste input "20-3784507-3"
type input "2037845073"
